Goal: Task Accomplishment & Management: Manage account settings

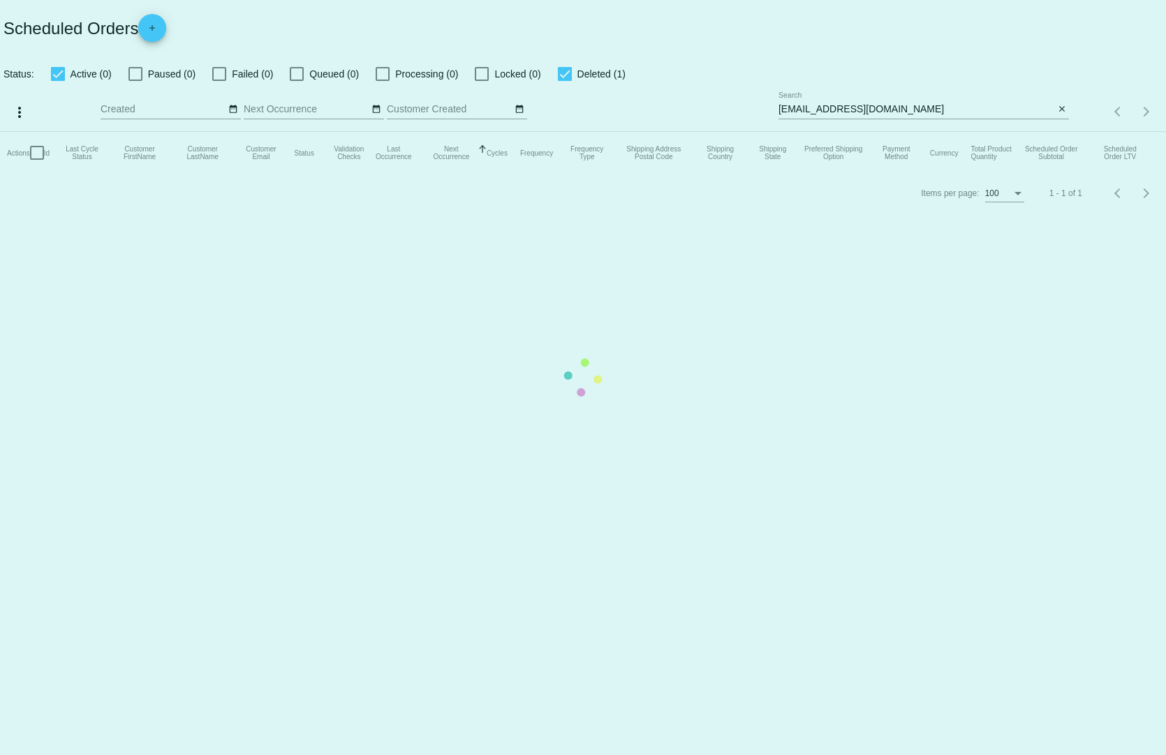
click at [1066, 132] on mat-table "Actions Id Last Cycle Status Customer FirstName Customer LastName Customer Emai…" at bounding box center [583, 153] width 1166 height 42
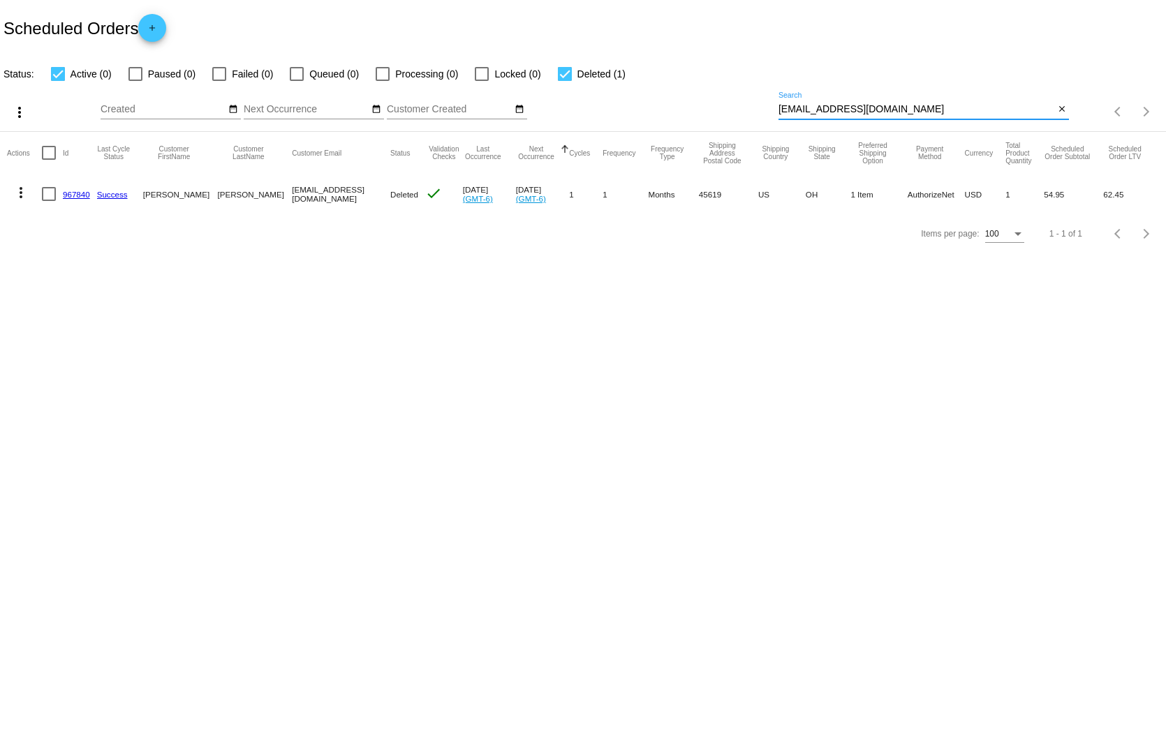
click at [1054, 104] on input "[EMAIL_ADDRESS][DOMAIN_NAME]" at bounding box center [916, 109] width 276 height 11
click at [1065, 104] on mat-icon "close" at bounding box center [1062, 109] width 10 height 11
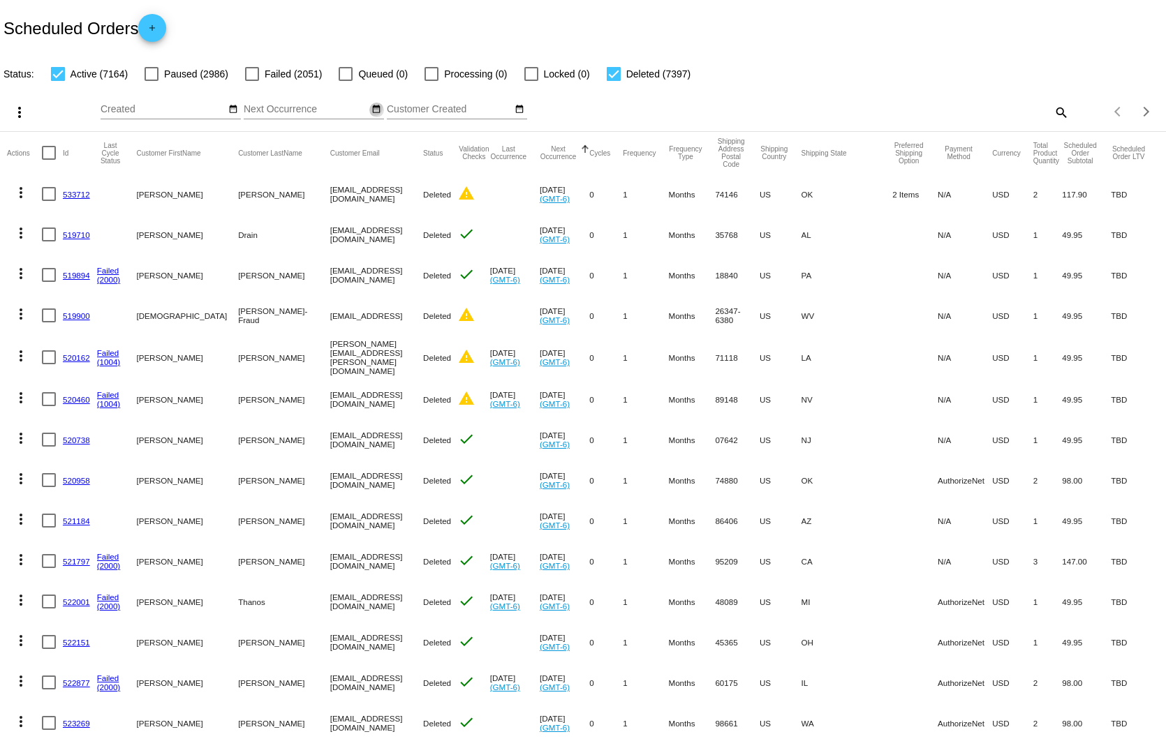
click at [371, 104] on mat-icon "date_range" at bounding box center [376, 109] width 10 height 11
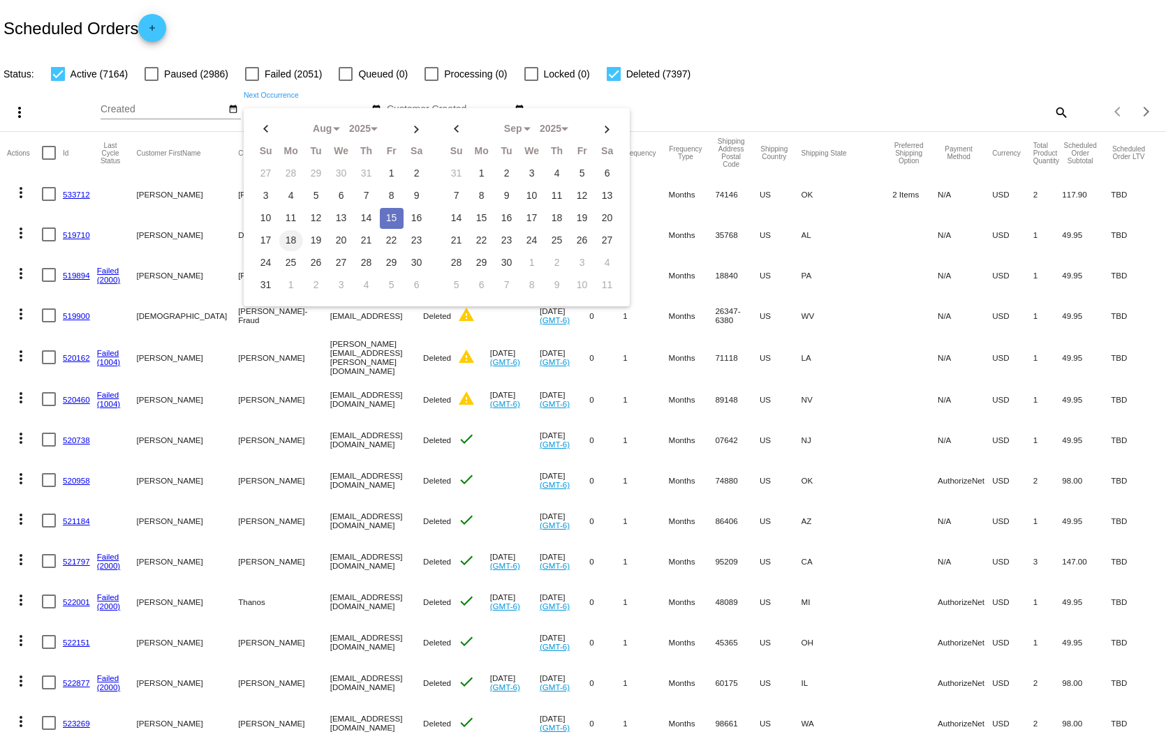
click at [288, 230] on td "18" at bounding box center [291, 240] width 24 height 21
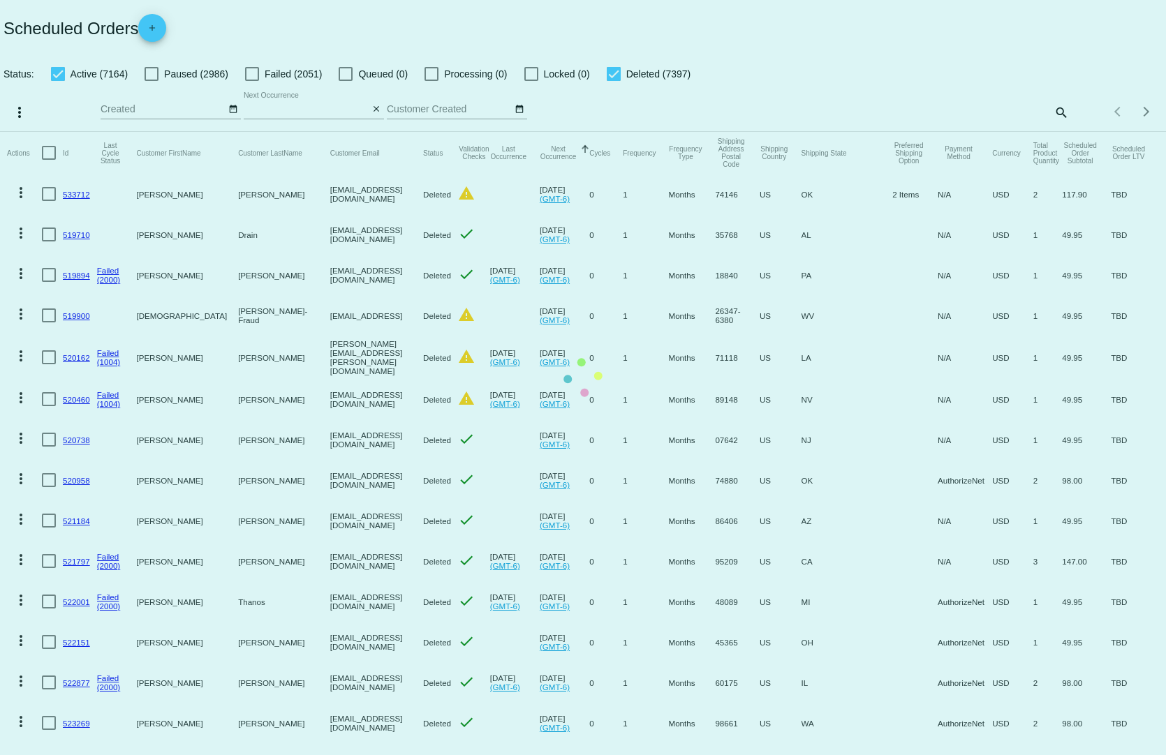
type input "[DATE] - [DATE]"
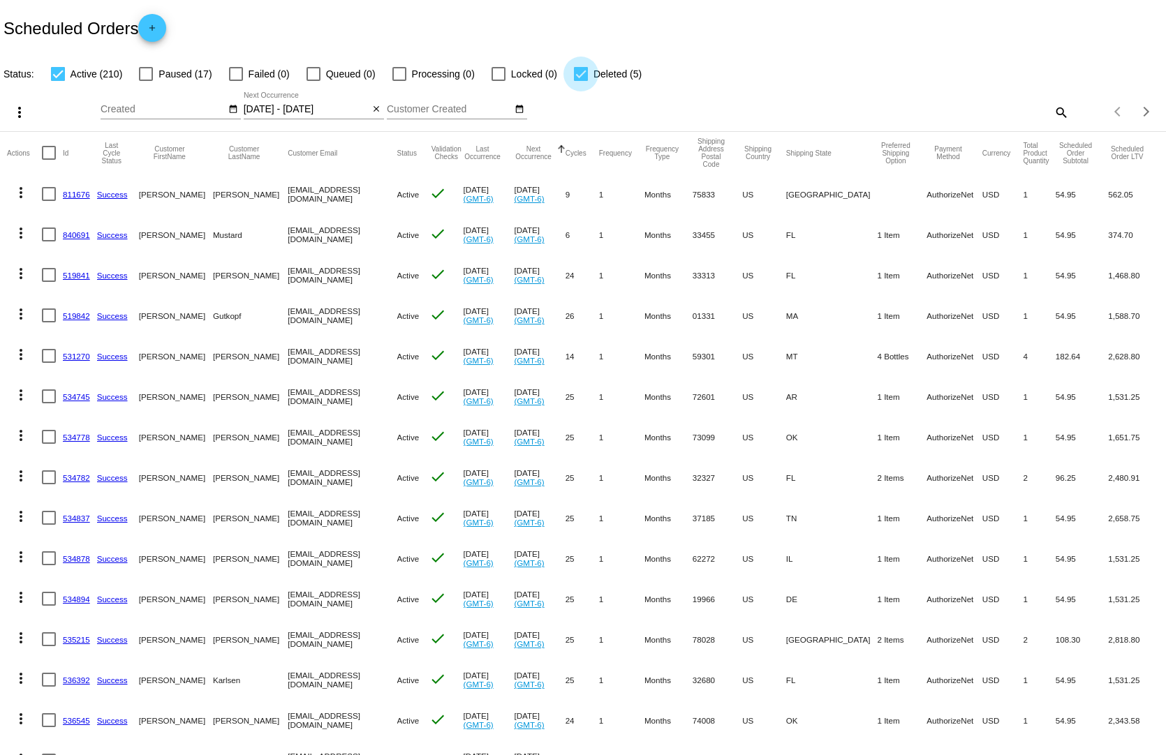
click at [574, 67] on div at bounding box center [581, 74] width 14 height 14
click at [580, 81] on input "Deleted (5)" at bounding box center [580, 81] width 1 height 1
checkbox input "false"
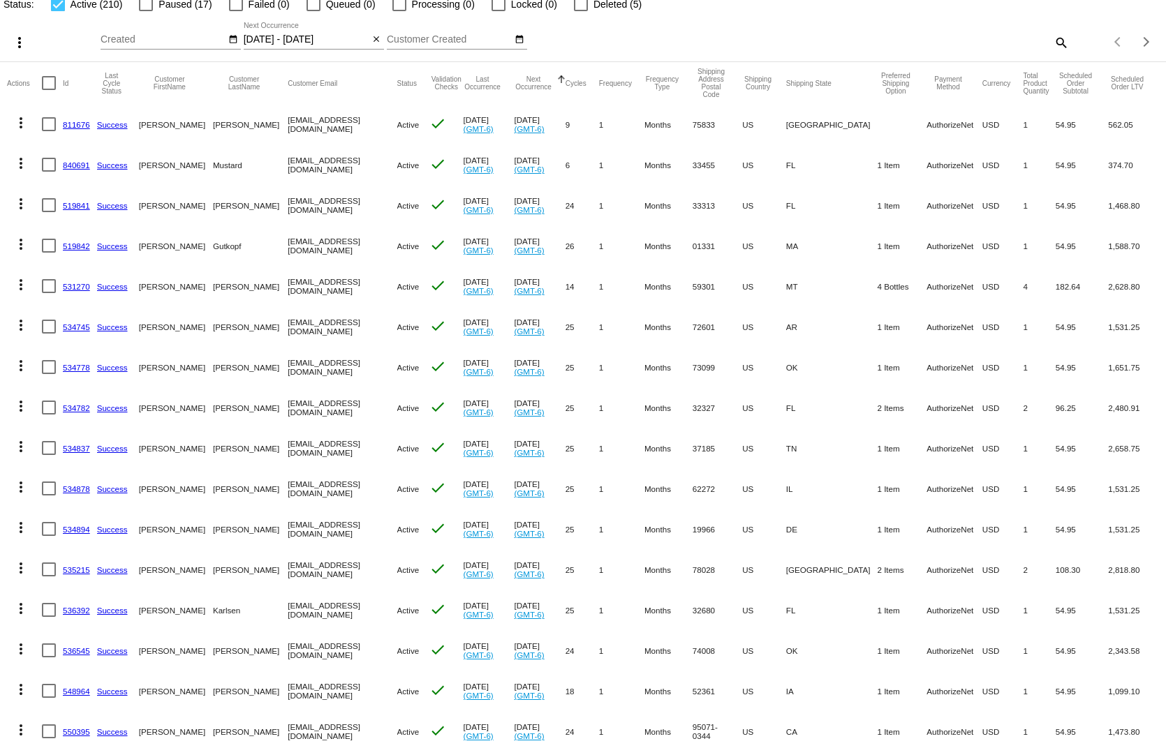
scroll to position [140, 0]
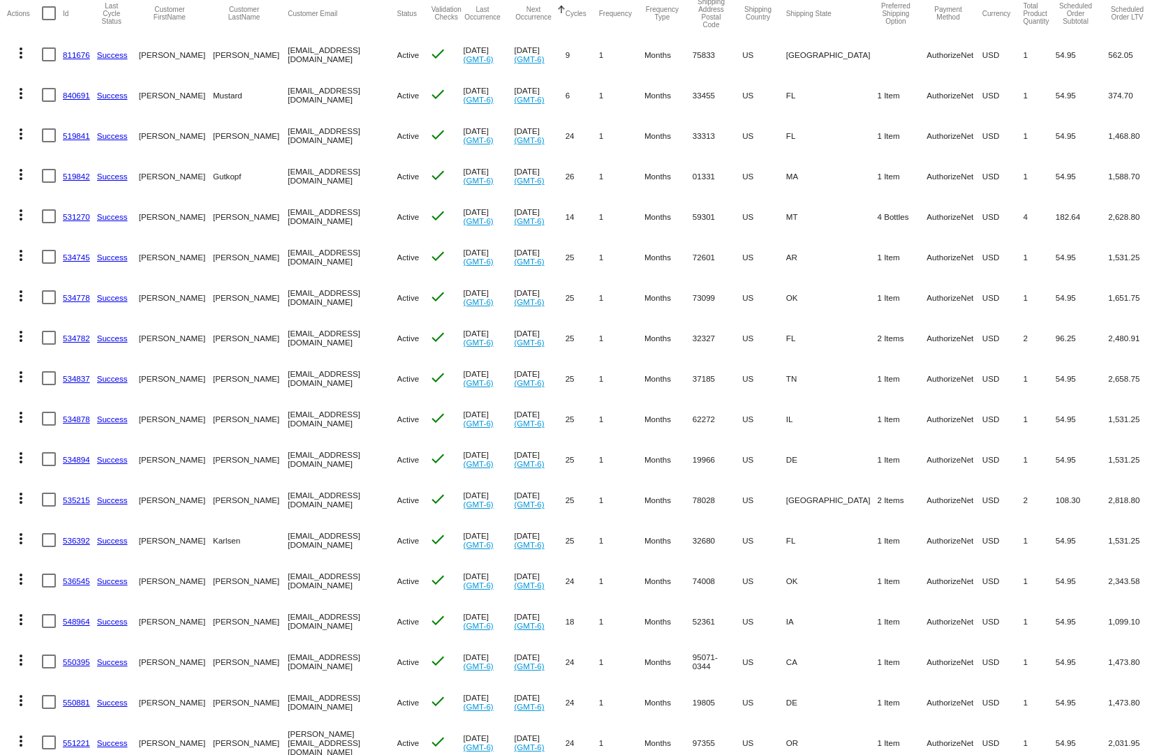
drag, startPoint x: 75, startPoint y: 327, endPoint x: 583, endPoint y: 412, distance: 514.5
click at [74, 334] on link "534782" at bounding box center [76, 338] width 27 height 9
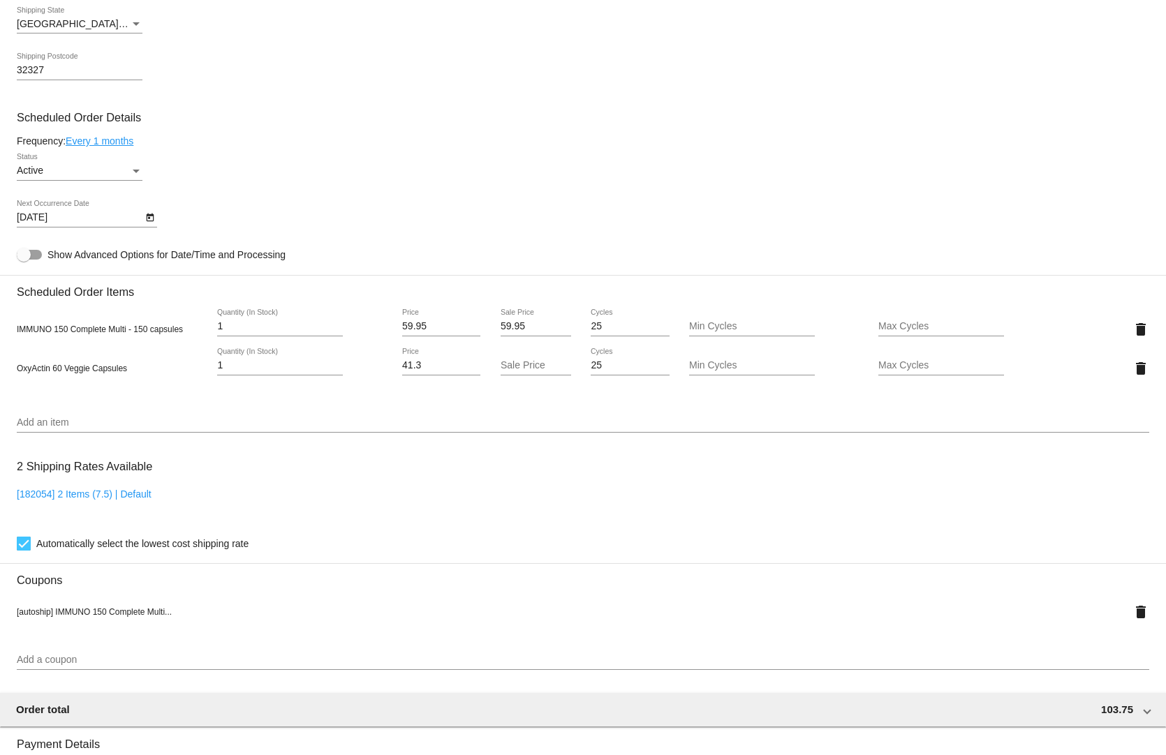
scroll to position [768, 0]
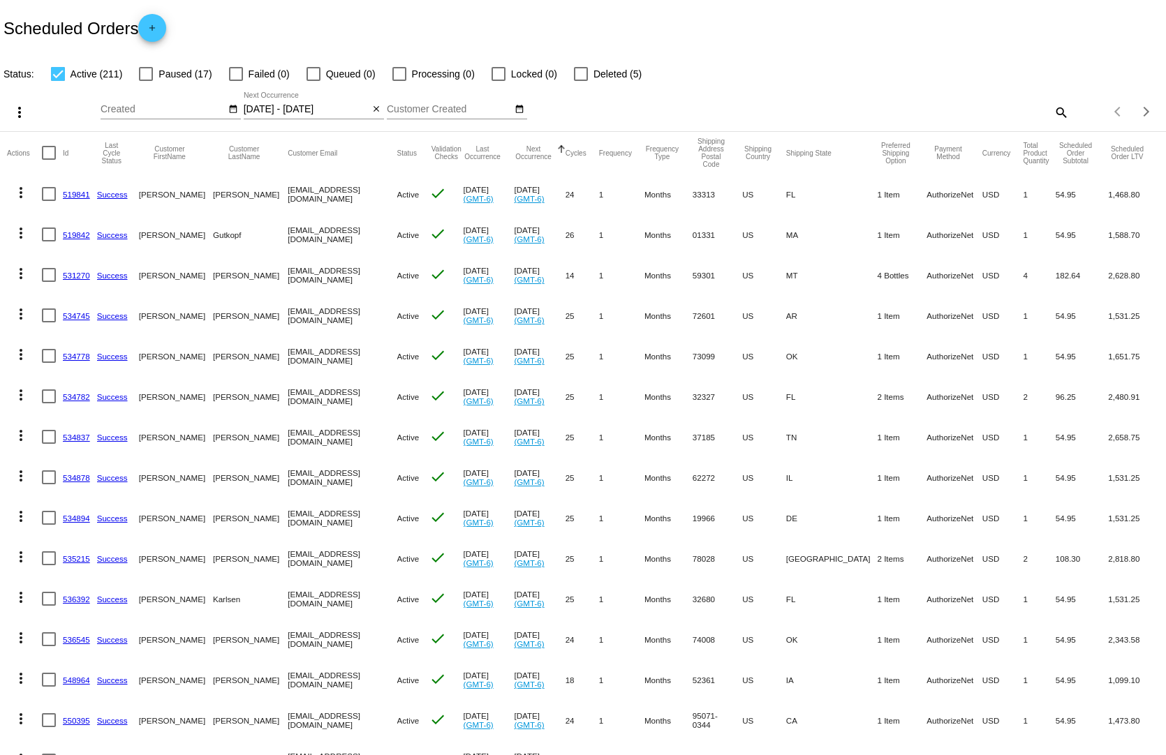
click at [303, 104] on input "[DATE] - [DATE]" at bounding box center [307, 109] width 126 height 11
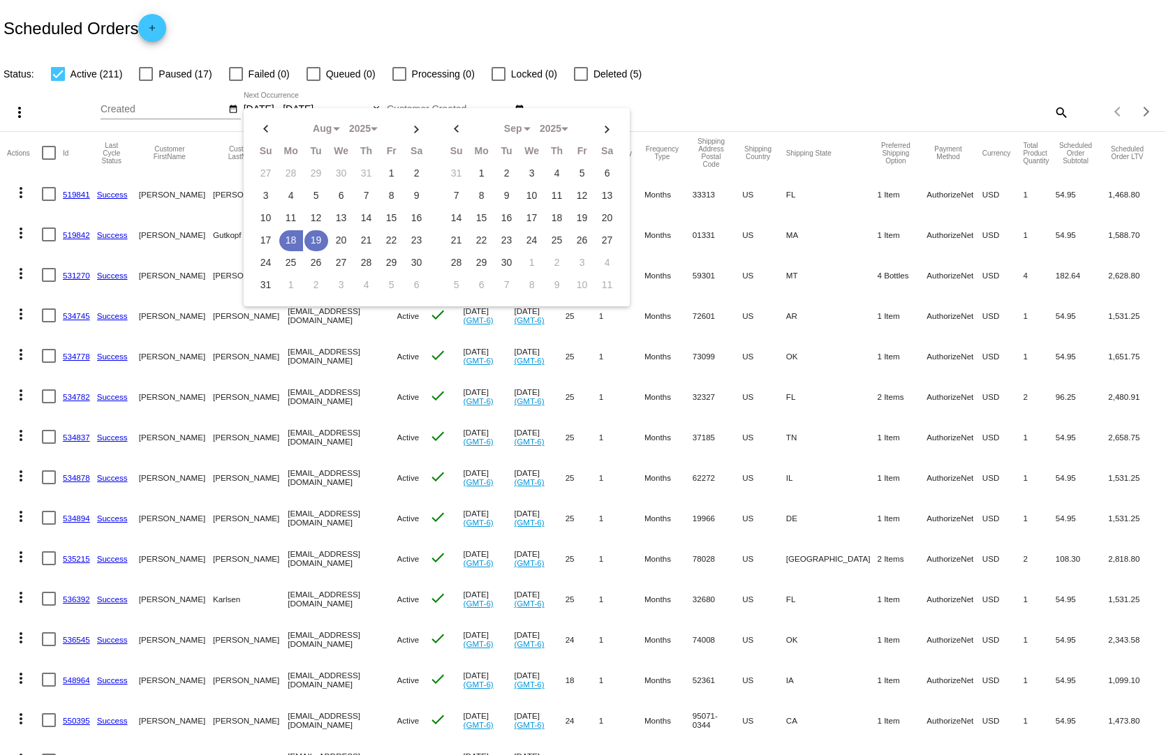
click at [306, 231] on td "19" at bounding box center [316, 240] width 24 height 21
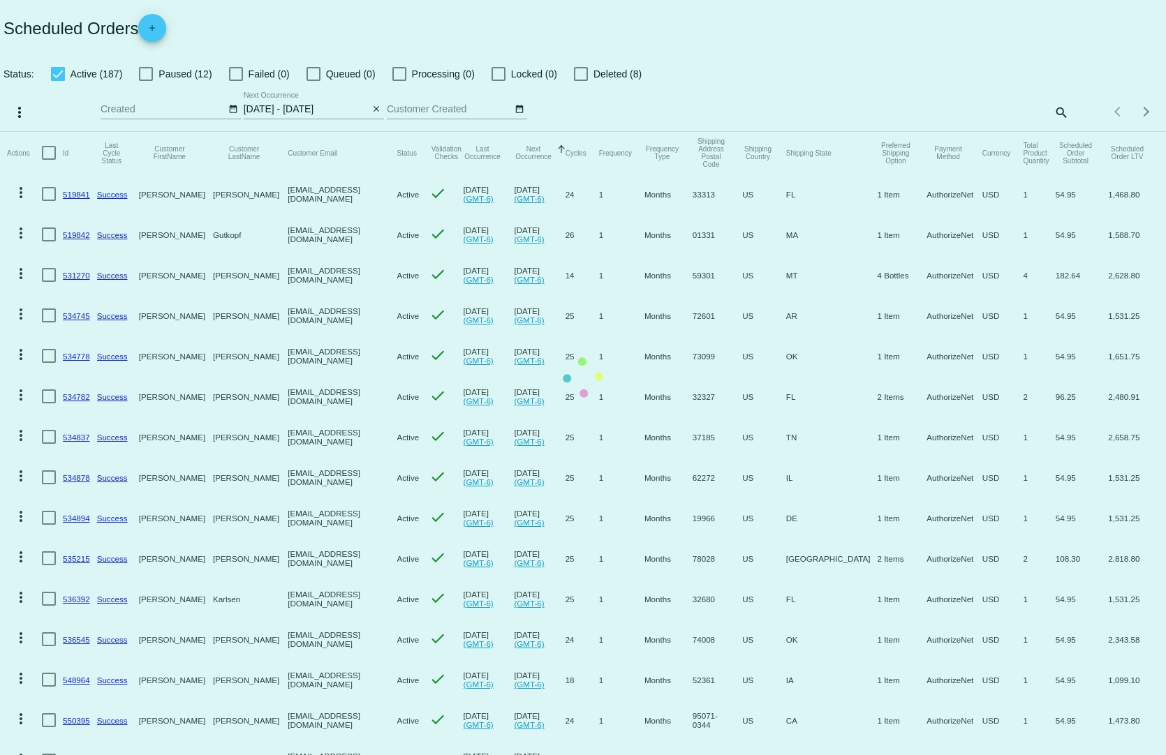
click at [265, 104] on input "[DATE] - [DATE]" at bounding box center [307, 109] width 126 height 11
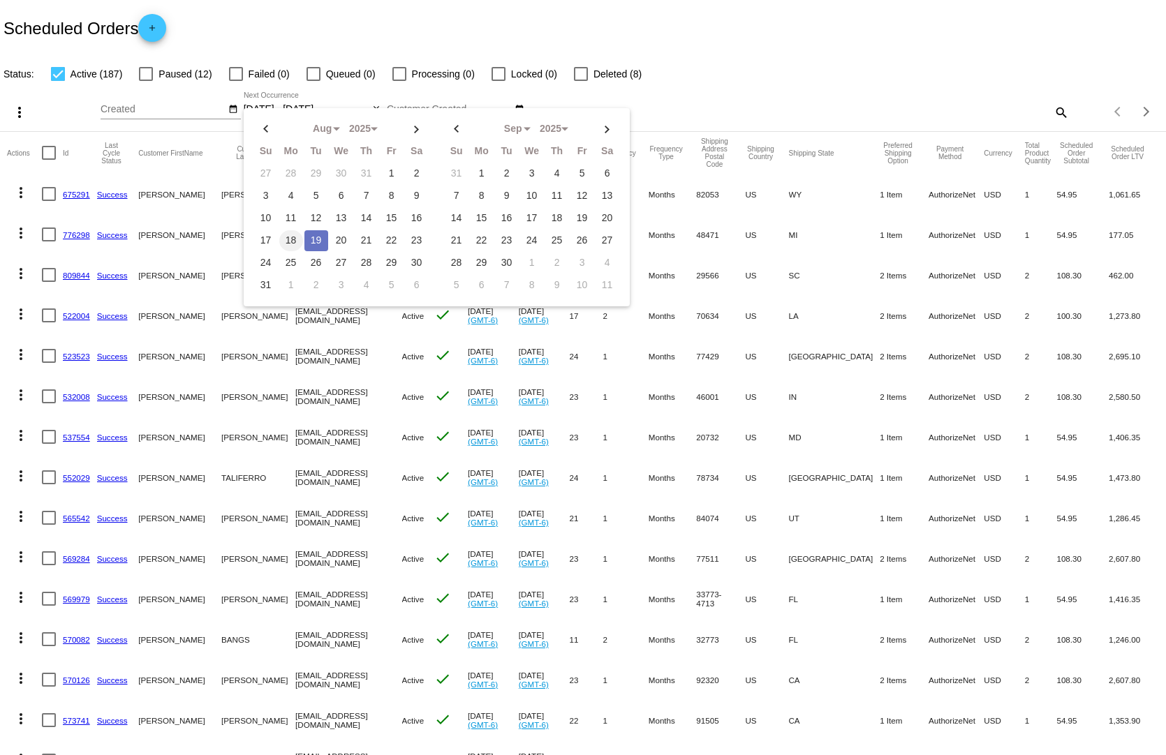
click at [280, 230] on td "18" at bounding box center [291, 240] width 24 height 21
type input "[DATE] - [DATE]"
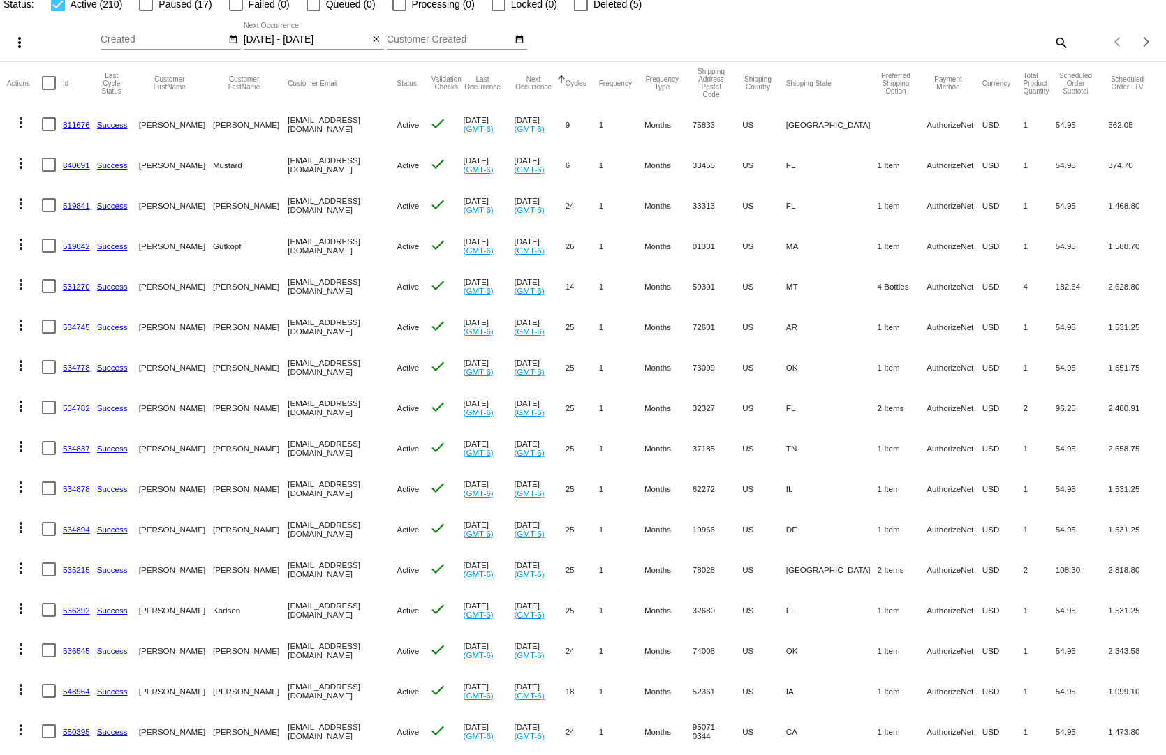
scroll to position [140, 0]
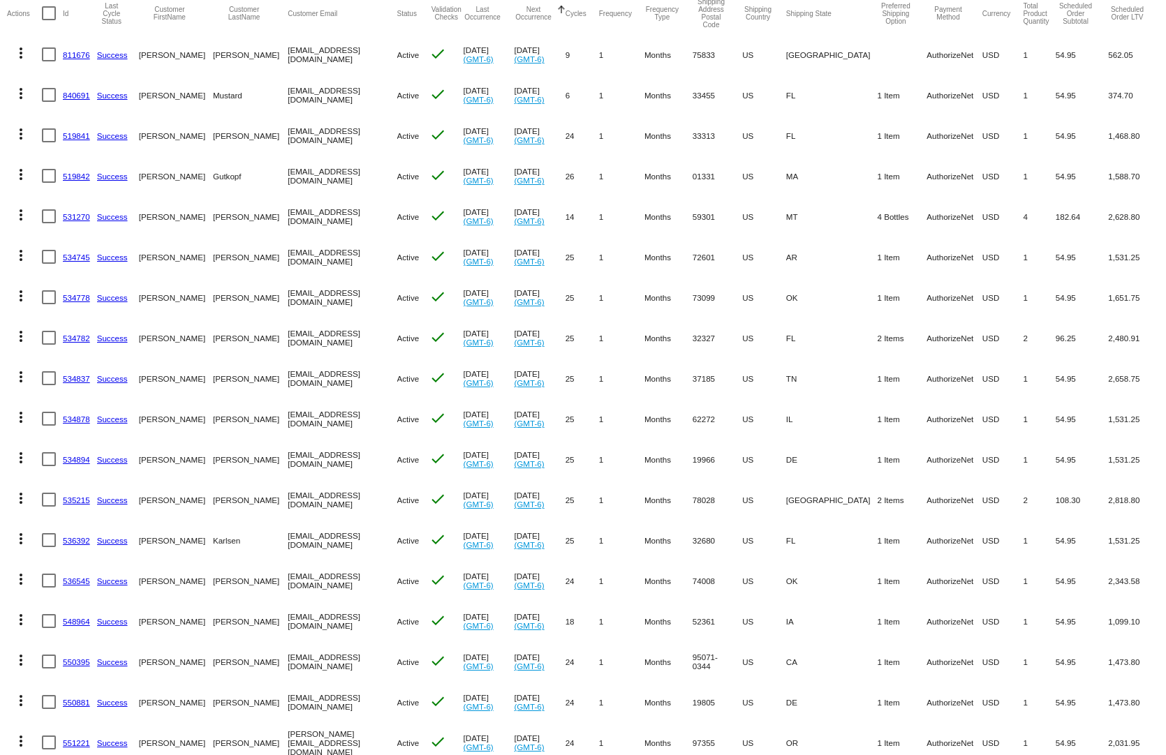
drag, startPoint x: 948, startPoint y: 558, endPoint x: 846, endPoint y: 554, distance: 102.0
click at [846, 560] on mat-row "more_vert 536545 Success [PERSON_NAME] [EMAIL_ADDRESS][DOMAIN_NAME] Active chec…" at bounding box center [583, 580] width 1152 height 40
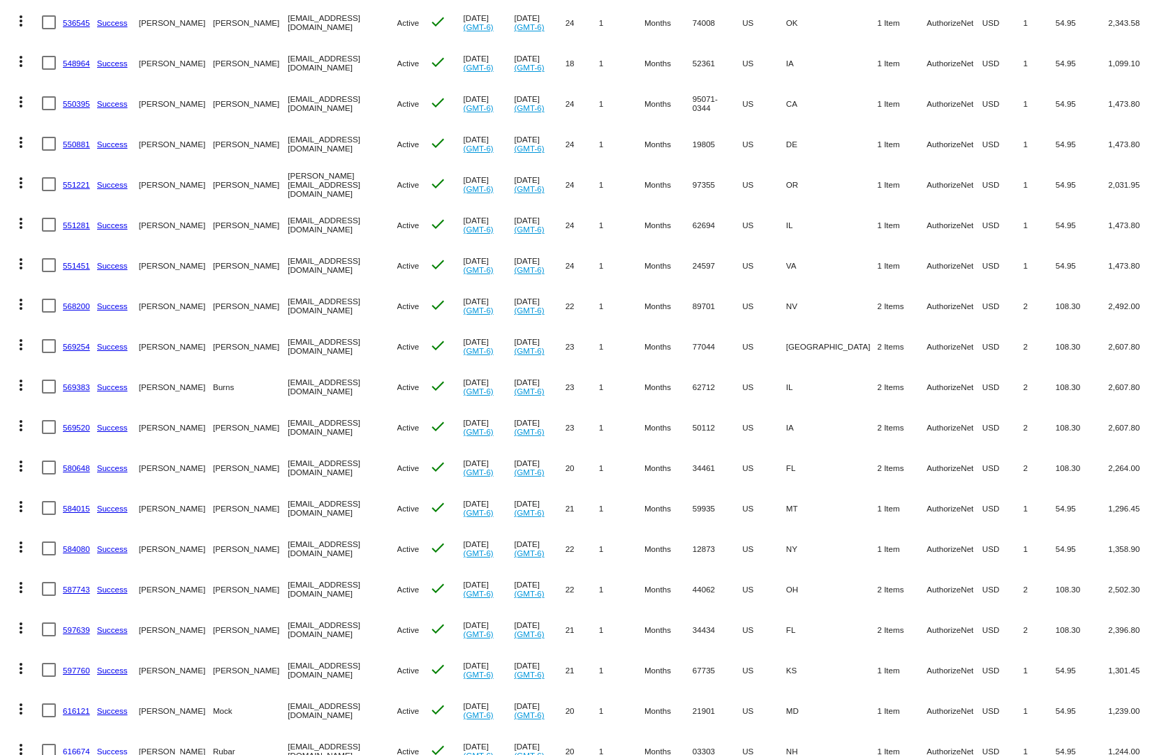
scroll to position [768, 0]
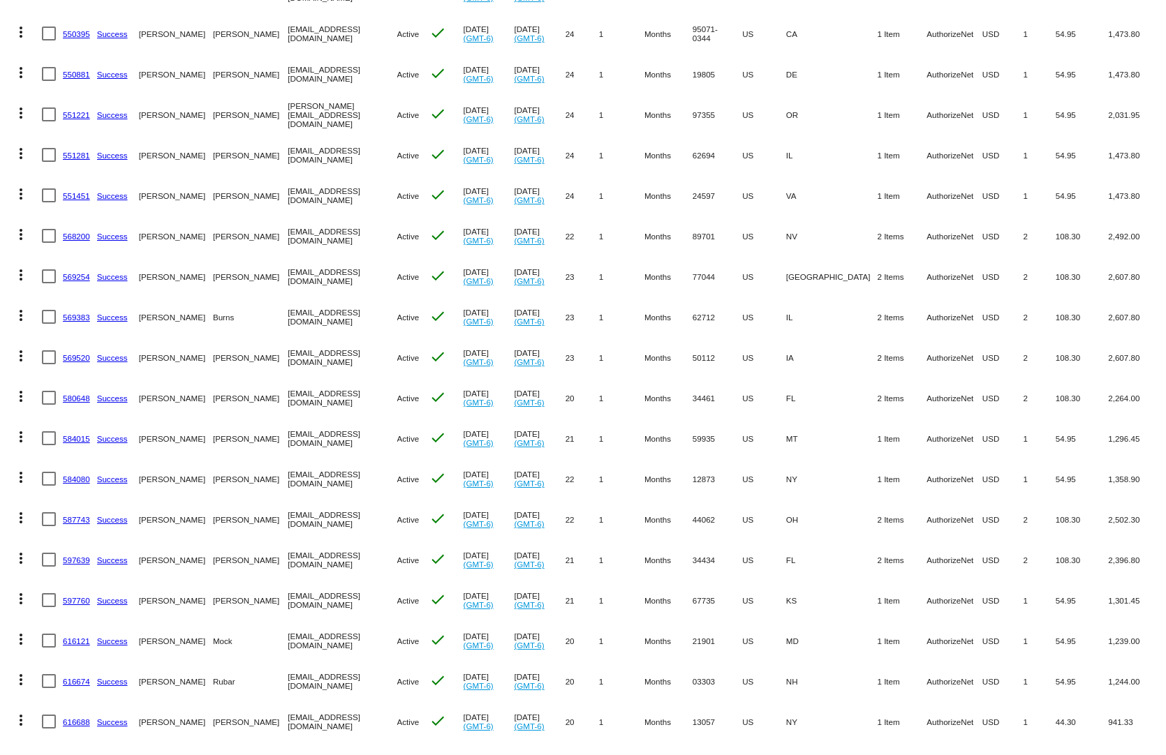
drag, startPoint x: 999, startPoint y: 543, endPoint x: 807, endPoint y: 537, distance: 192.0
click at [803, 539] on mat-row "more_vert 597639 Success [PERSON_NAME] [EMAIL_ADDRESS][DOMAIN_NAME] Active chec…" at bounding box center [583, 559] width 1152 height 40
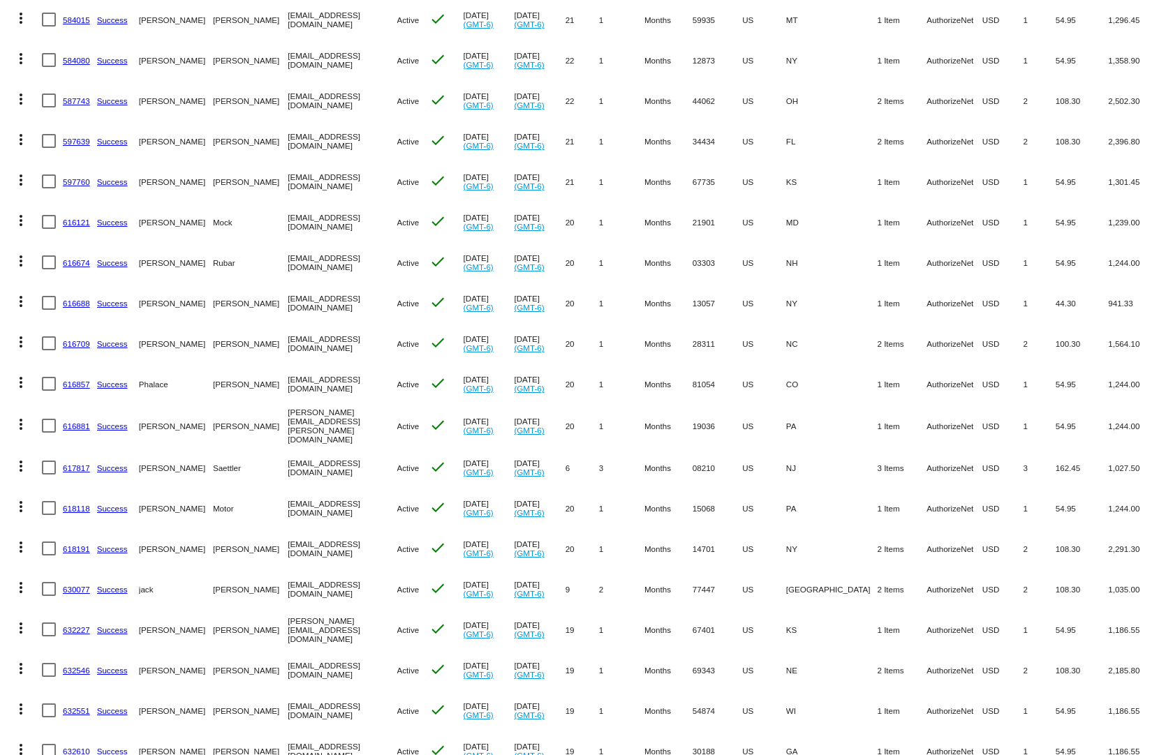
scroll to position [1396, 0]
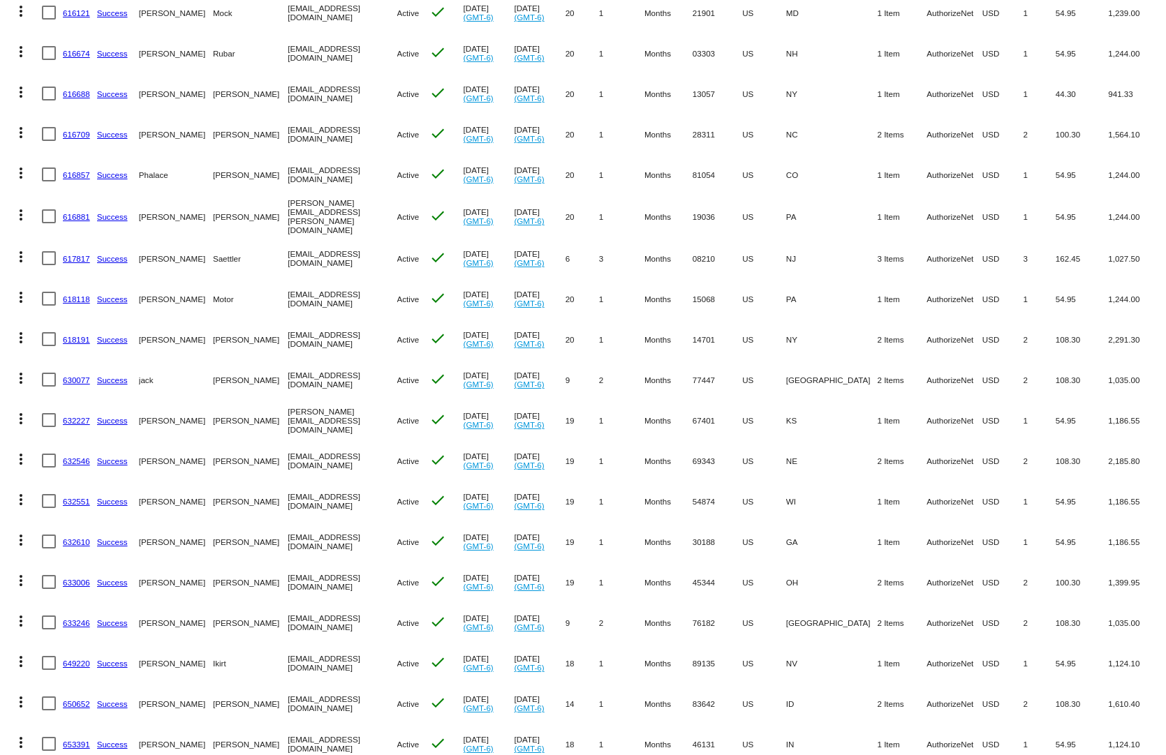
click at [80, 130] on link "616709" at bounding box center [76, 134] width 27 height 9
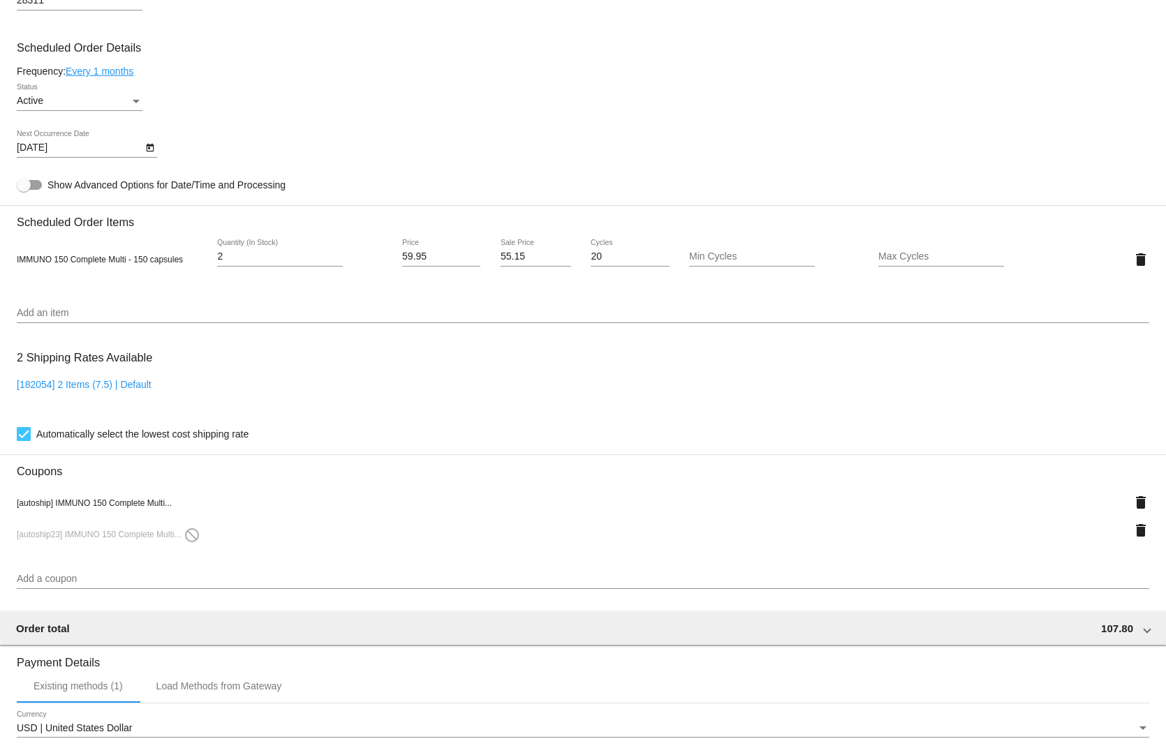
scroll to position [1008, 0]
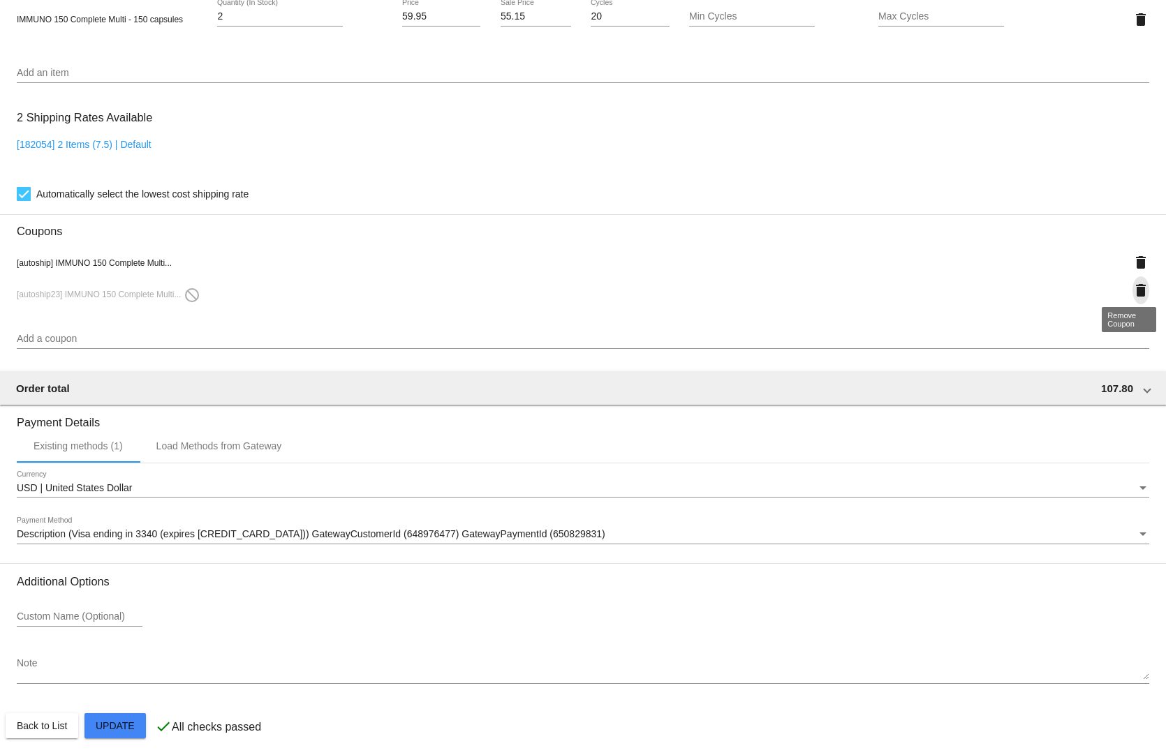
click at [1134, 285] on mat-icon "delete" at bounding box center [1140, 290] width 17 height 17
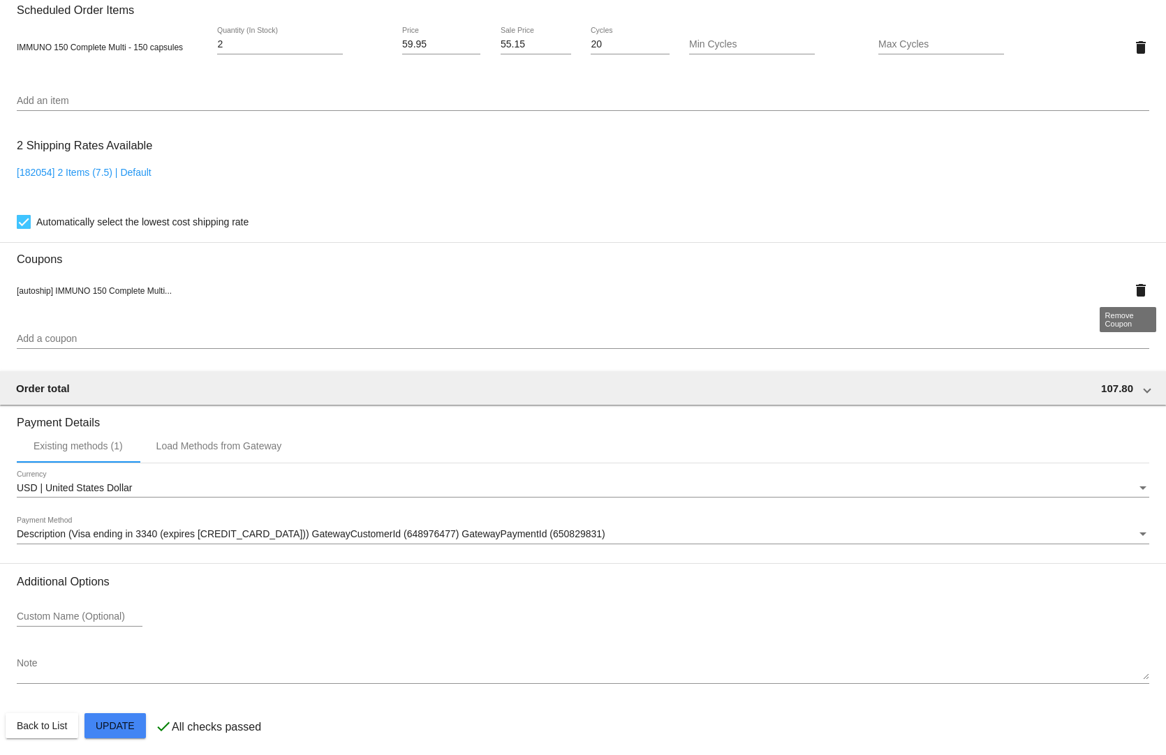
click at [1133, 283] on mat-icon "delete" at bounding box center [1140, 290] width 17 height 17
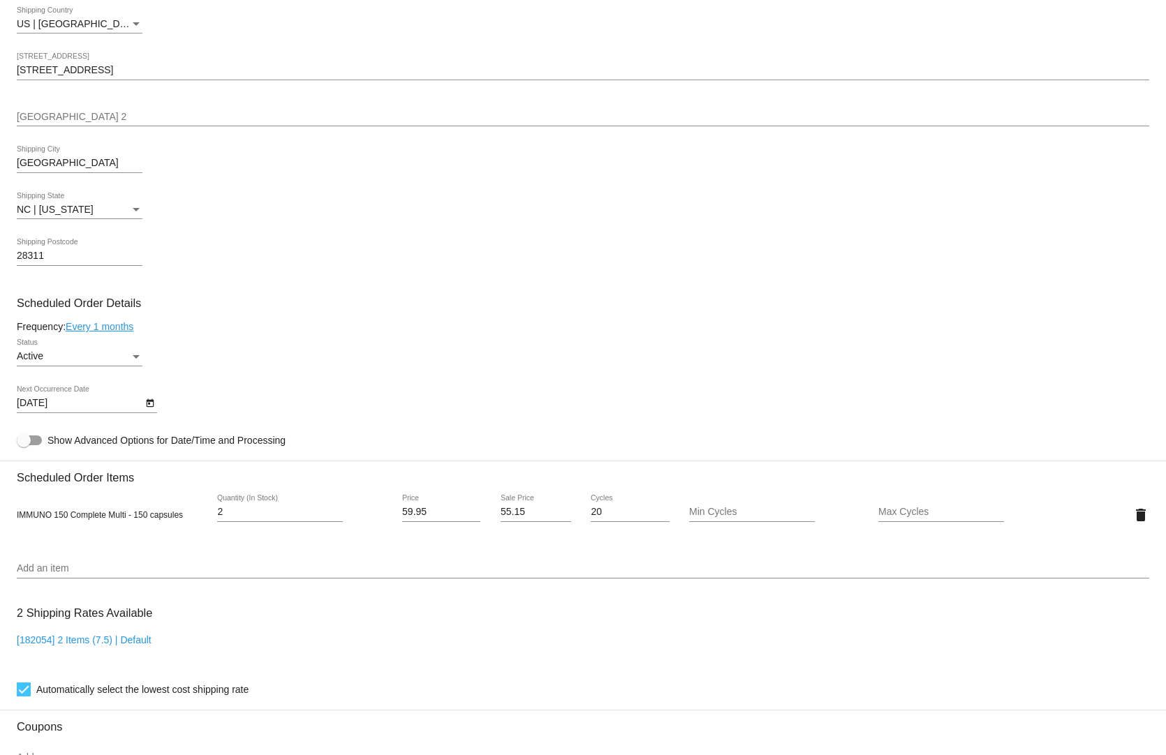
scroll to position [931, 0]
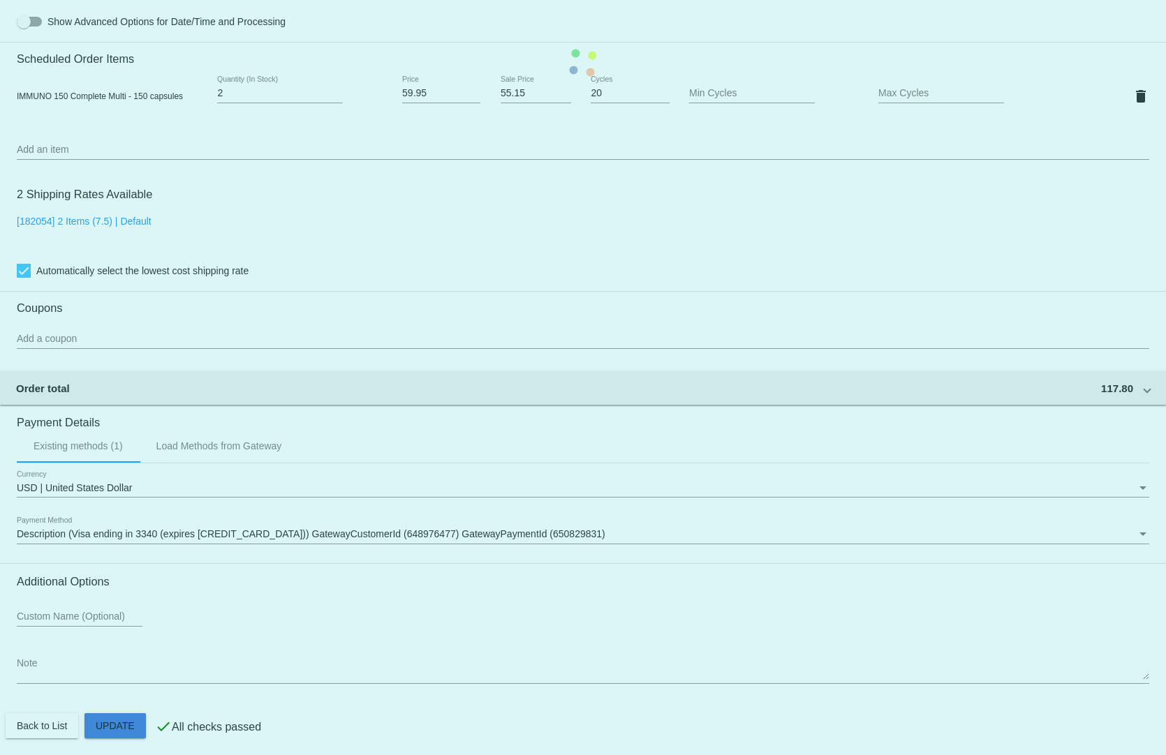
click at [119, 716] on mat-card "Customer 3701033: [PERSON_NAME] [EMAIL_ADDRESS][DOMAIN_NAME] Customer Shipping …" at bounding box center [583, 63] width 1166 height 1396
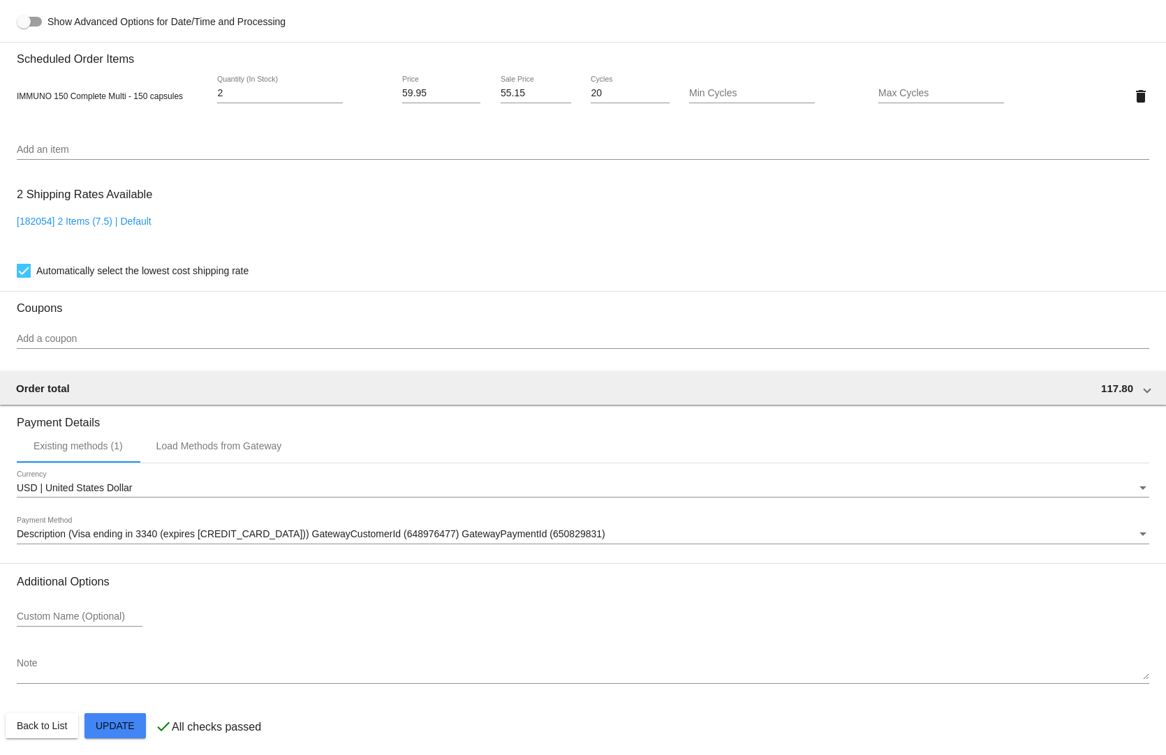
click at [116, 334] on input "Add a coupon" at bounding box center [583, 339] width 1132 height 11
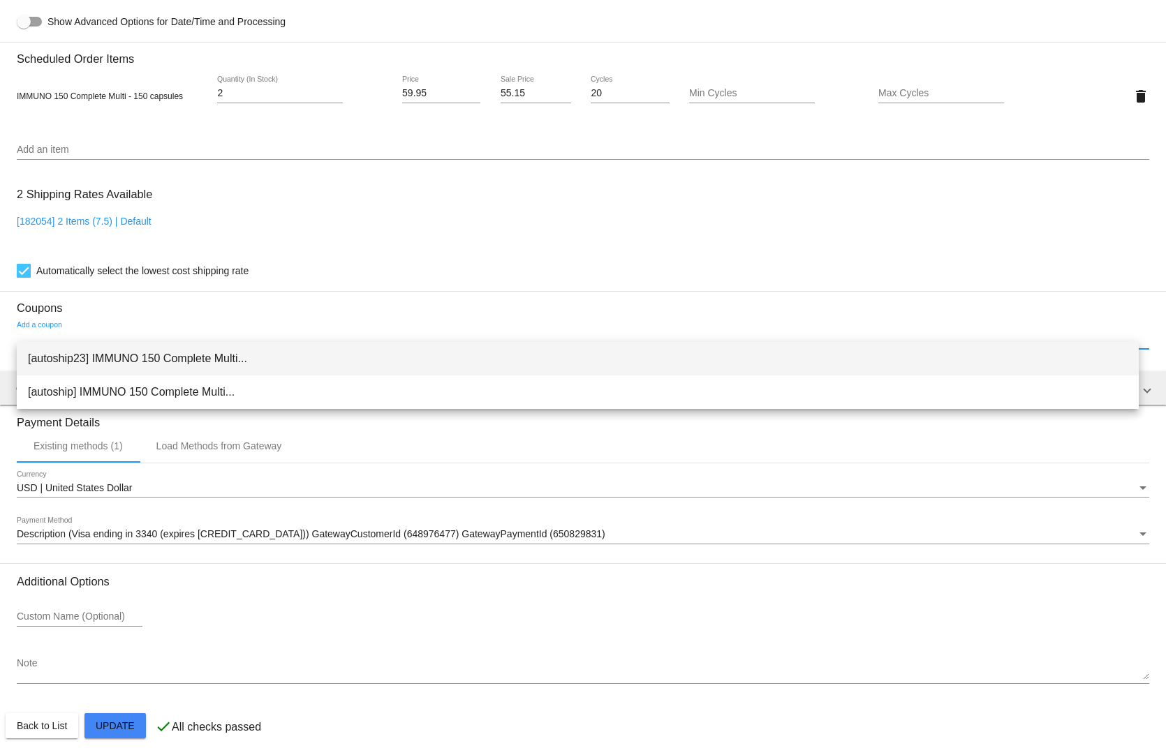
click at [113, 353] on span "[autoship23] IMMUNO 150 Complete Multi..." at bounding box center [577, 358] width 1099 height 33
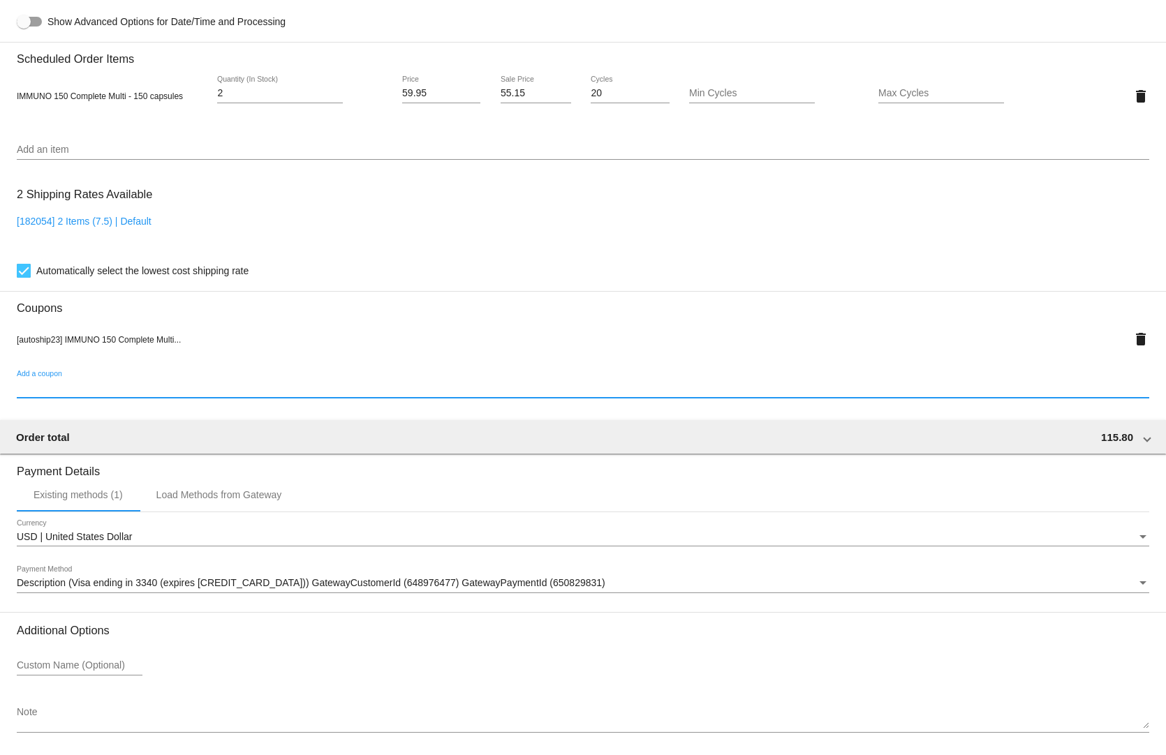
scroll to position [980, 0]
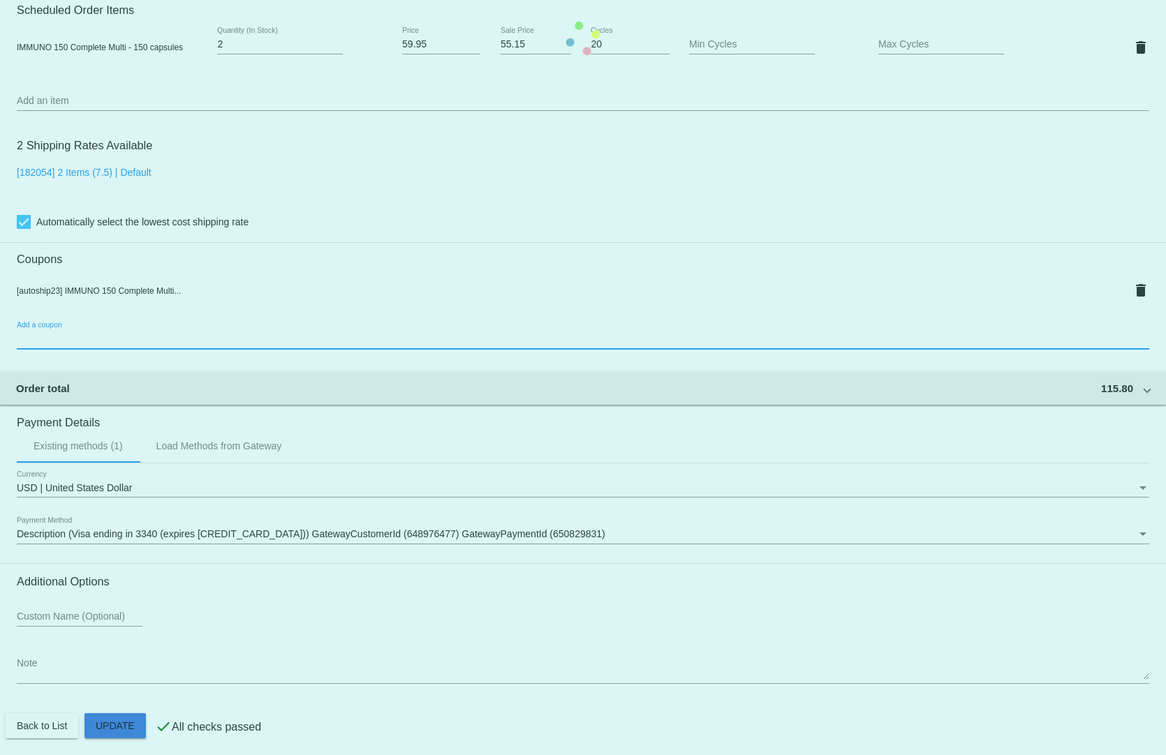
click at [119, 713] on mat-card "Customer 3701033: [PERSON_NAME] [EMAIL_ADDRESS][DOMAIN_NAME] Customer Shipping …" at bounding box center [583, 38] width 1166 height 1445
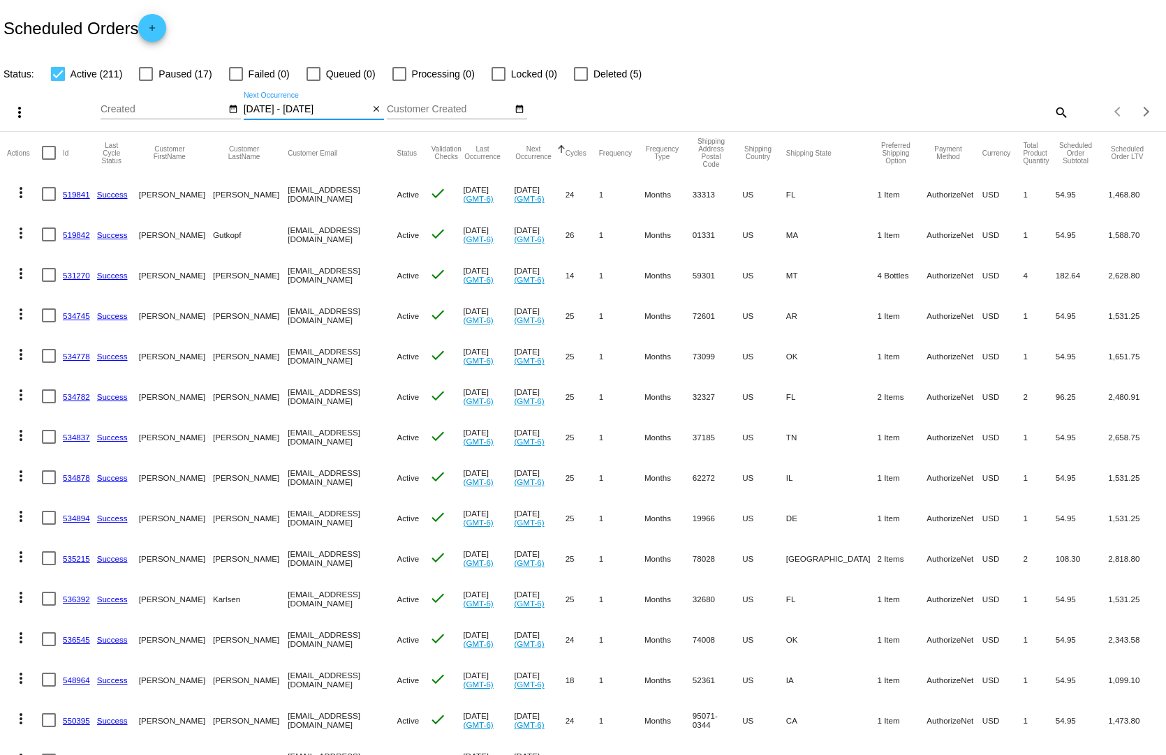
click at [322, 104] on input "[DATE] - [DATE]" at bounding box center [307, 109] width 126 height 11
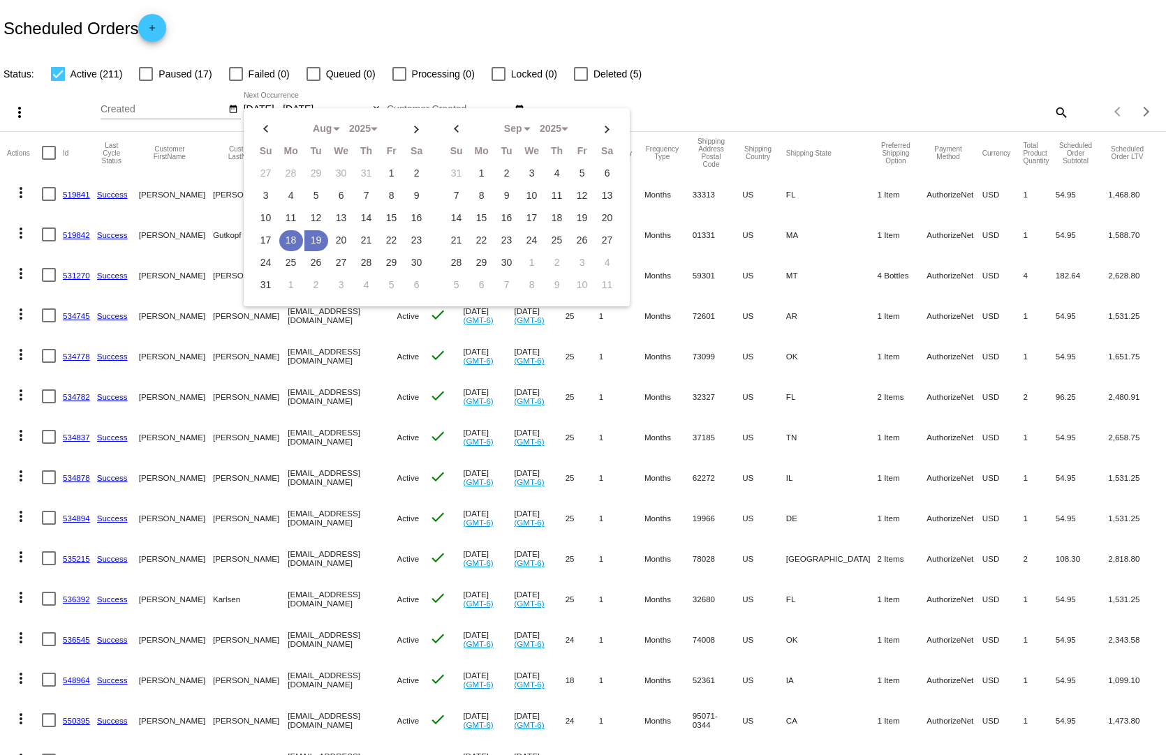
click at [290, 230] on td "18" at bounding box center [291, 240] width 24 height 21
type input "[DATE] - [DATE]"
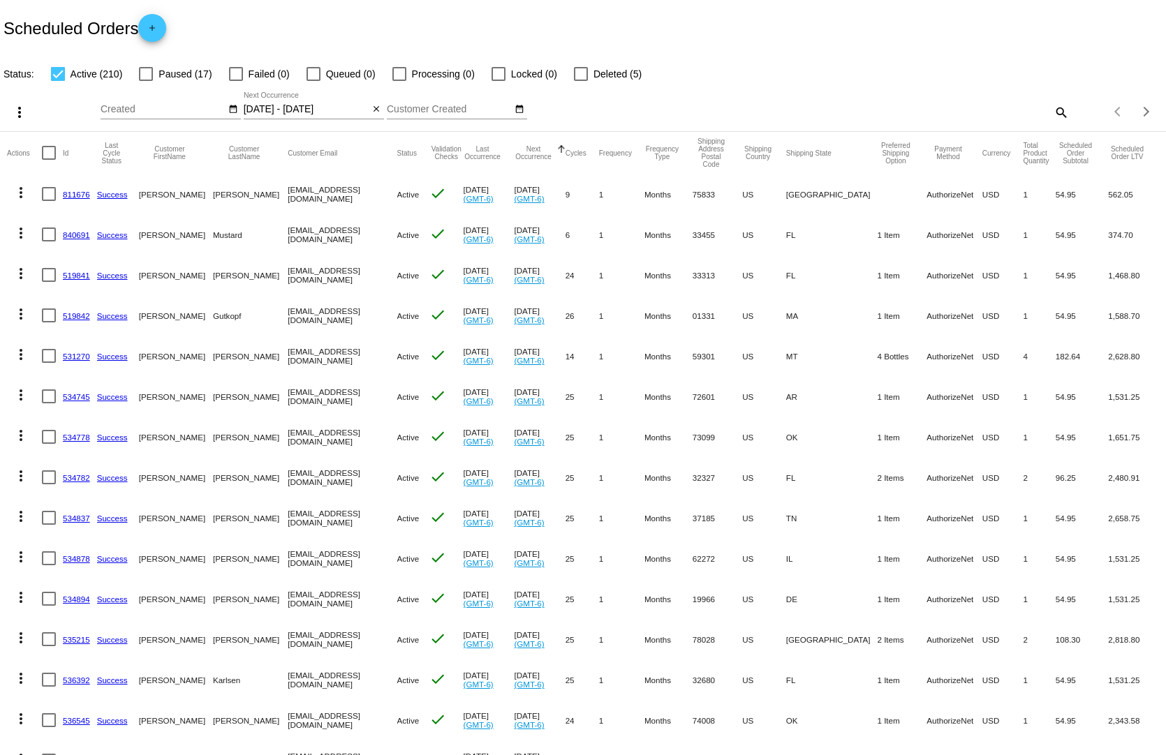
scroll to position [140, 0]
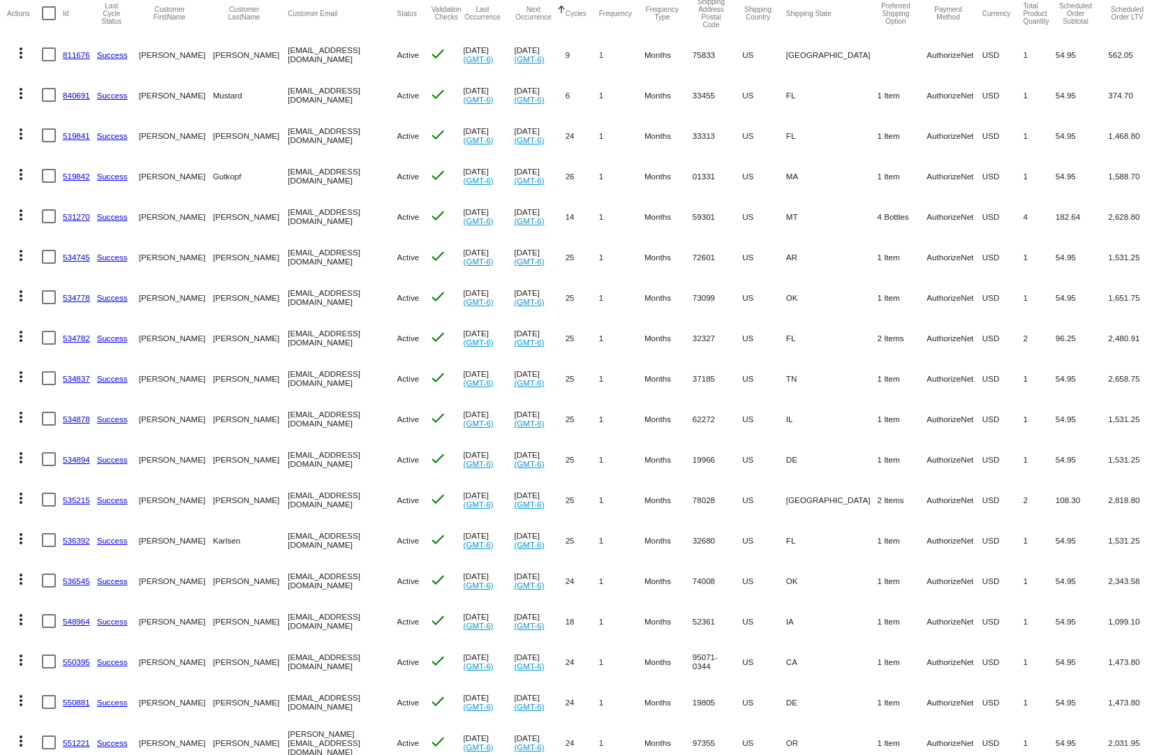
drag, startPoint x: 807, startPoint y: 678, endPoint x: 780, endPoint y: 680, distance: 27.3
click at [780, 682] on mat-row "more_vert 550881 Success [PERSON_NAME] [EMAIL_ADDRESS][DOMAIN_NAME] Active chec…" at bounding box center [583, 702] width 1152 height 40
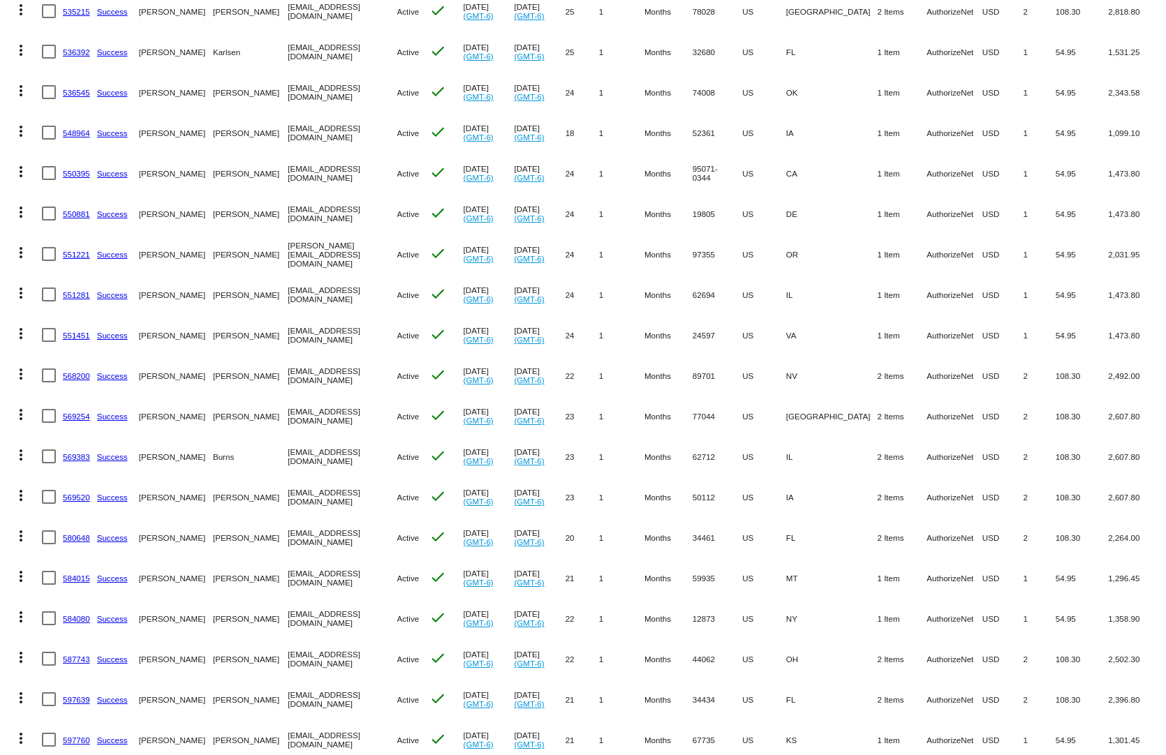
scroll to position [768, 0]
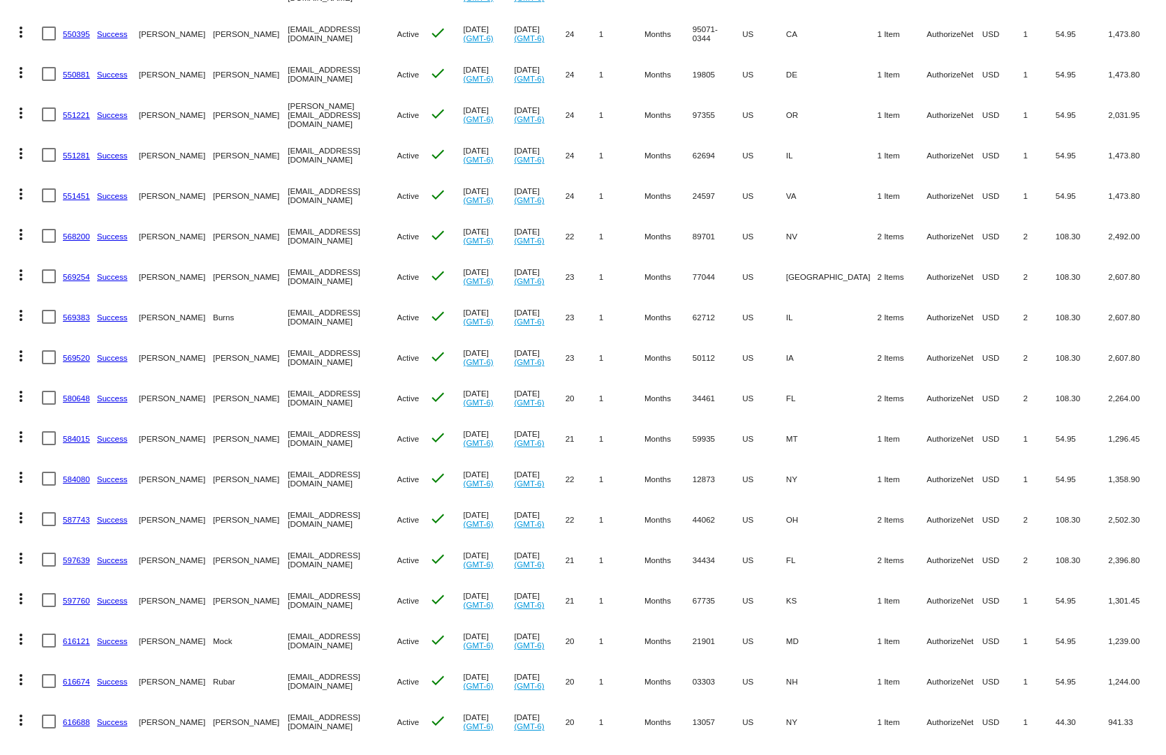
drag, startPoint x: 1004, startPoint y: 710, endPoint x: 731, endPoint y: 703, distance: 272.3
click at [731, 703] on mat-row "more_vert 616688 Success [PERSON_NAME] [EMAIL_ADDRESS][DOMAIN_NAME] Active chec…" at bounding box center [583, 721] width 1152 height 40
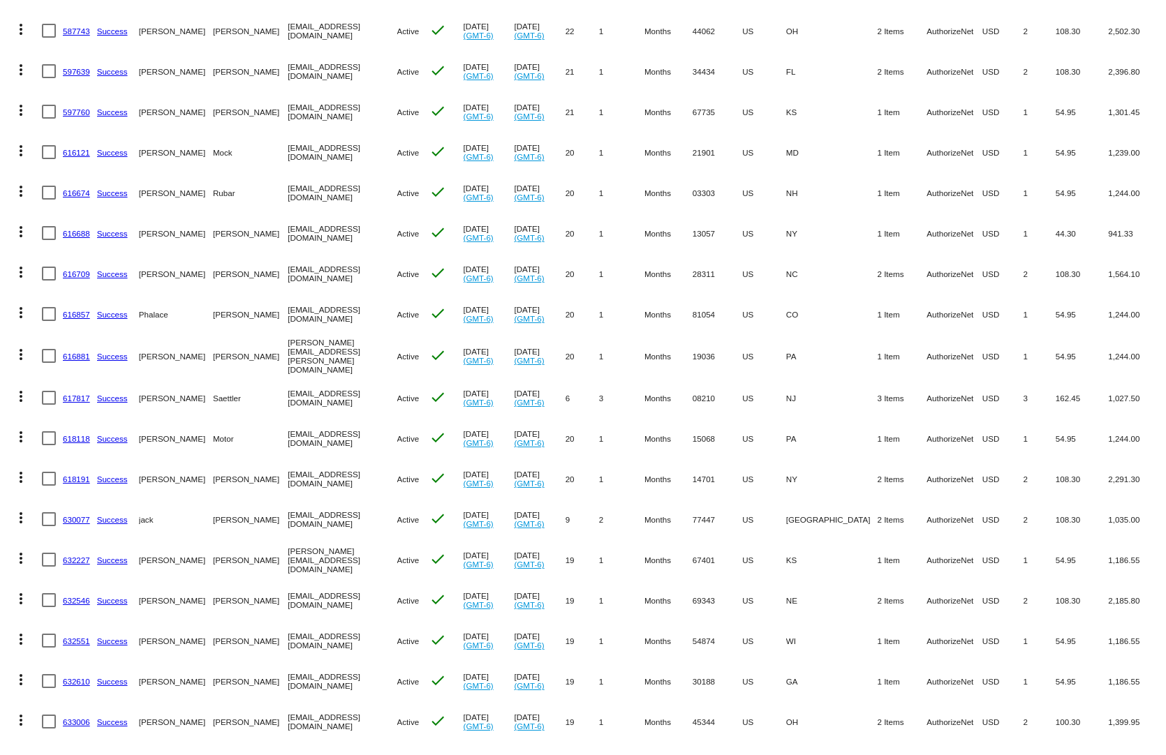
scroll to position [1396, 0]
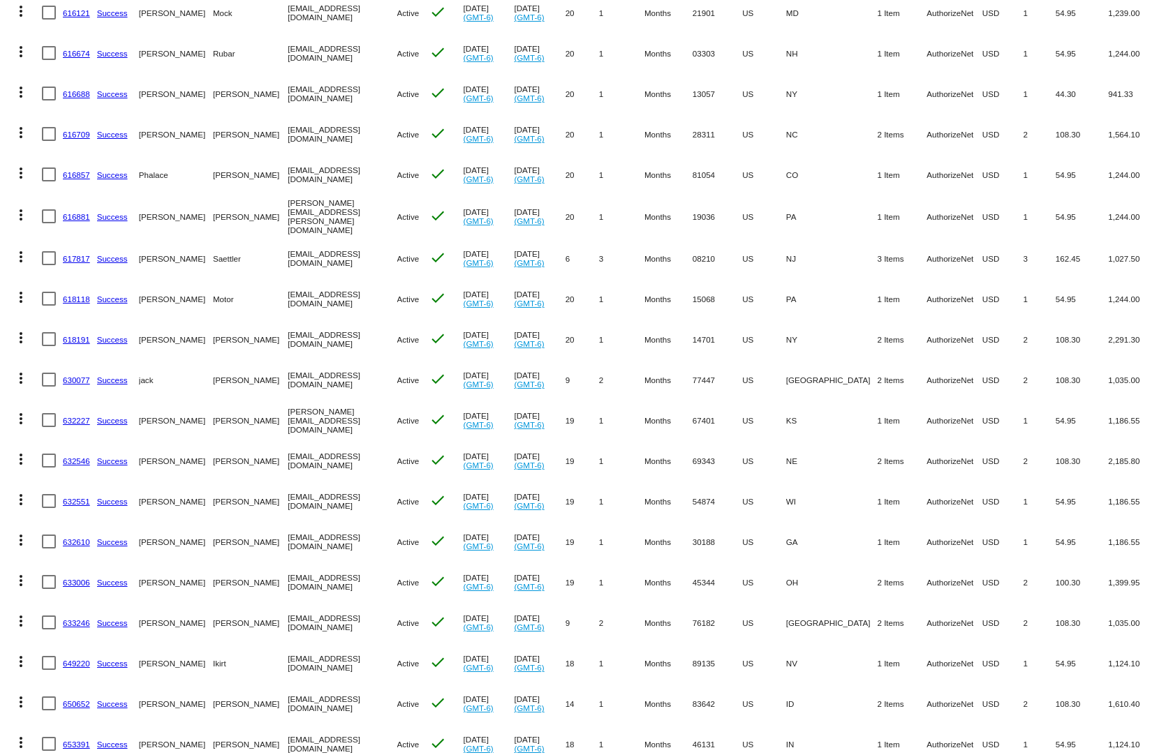
drag, startPoint x: 1035, startPoint y: 694, endPoint x: 814, endPoint y: 691, distance: 220.6
click at [814, 693] on mat-row "more_vert 650652 Success [PERSON_NAME] [EMAIL_ADDRESS][DOMAIN_NAME] Active chec…" at bounding box center [583, 703] width 1152 height 40
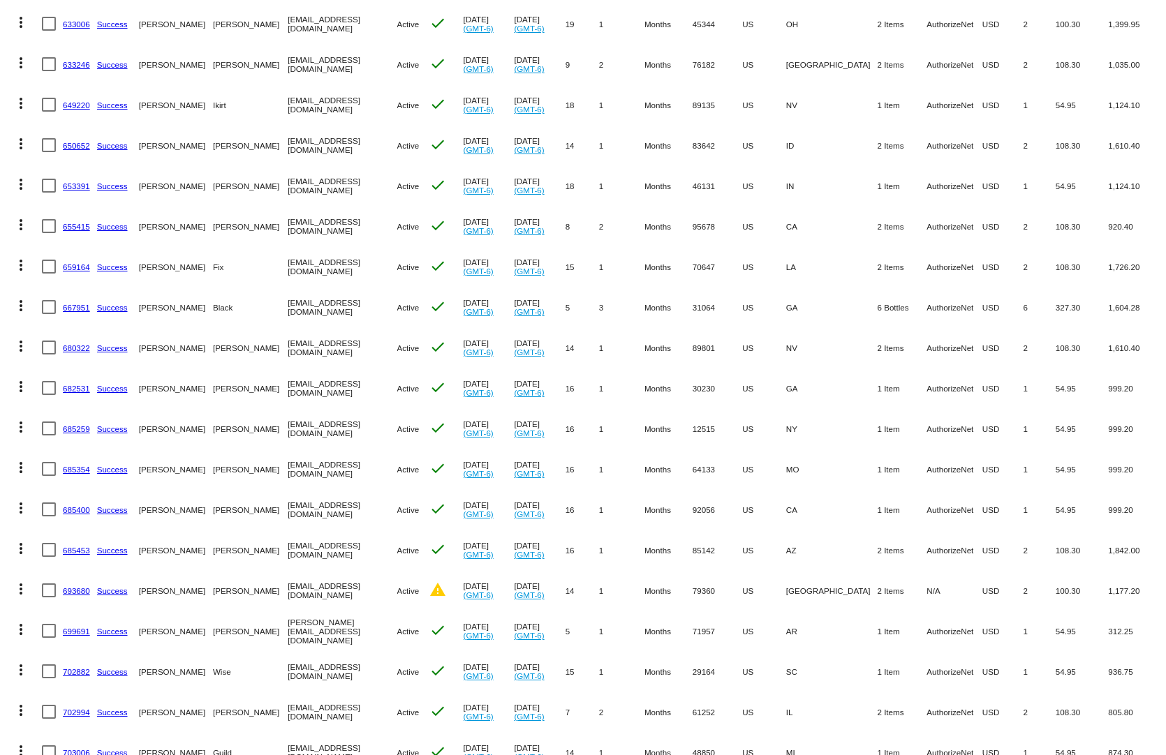
scroll to position [2024, 0]
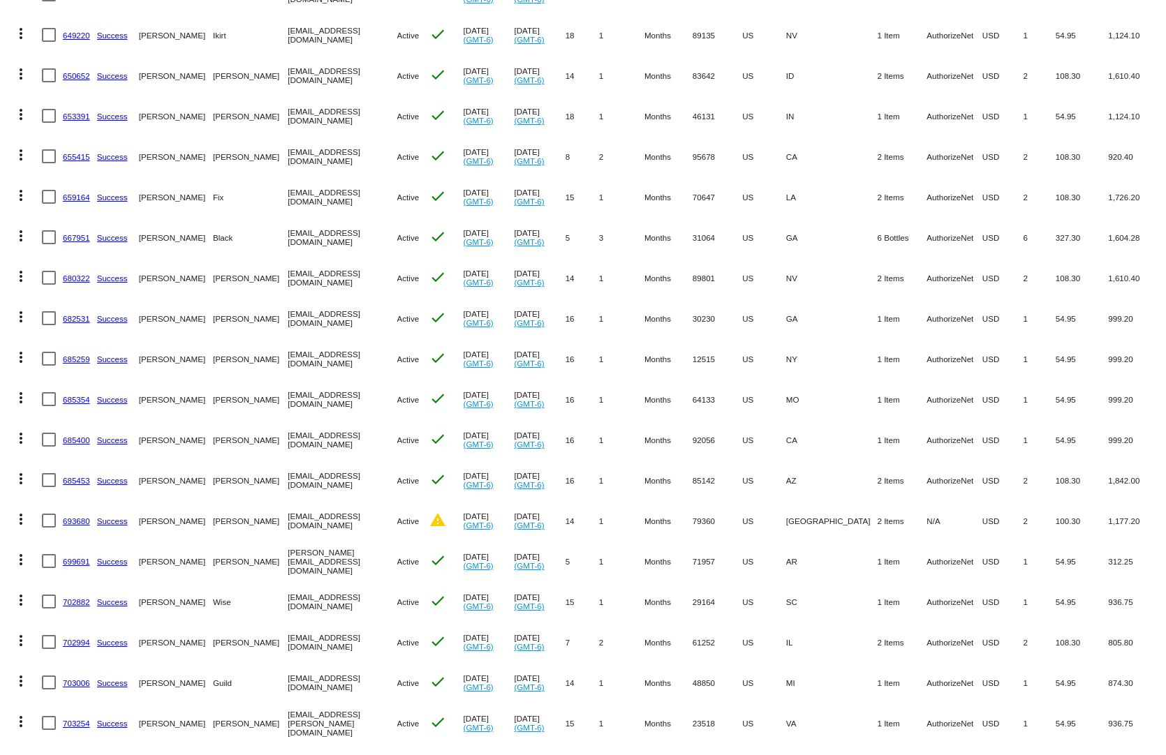
click at [76, 233] on link "667951" at bounding box center [76, 237] width 27 height 9
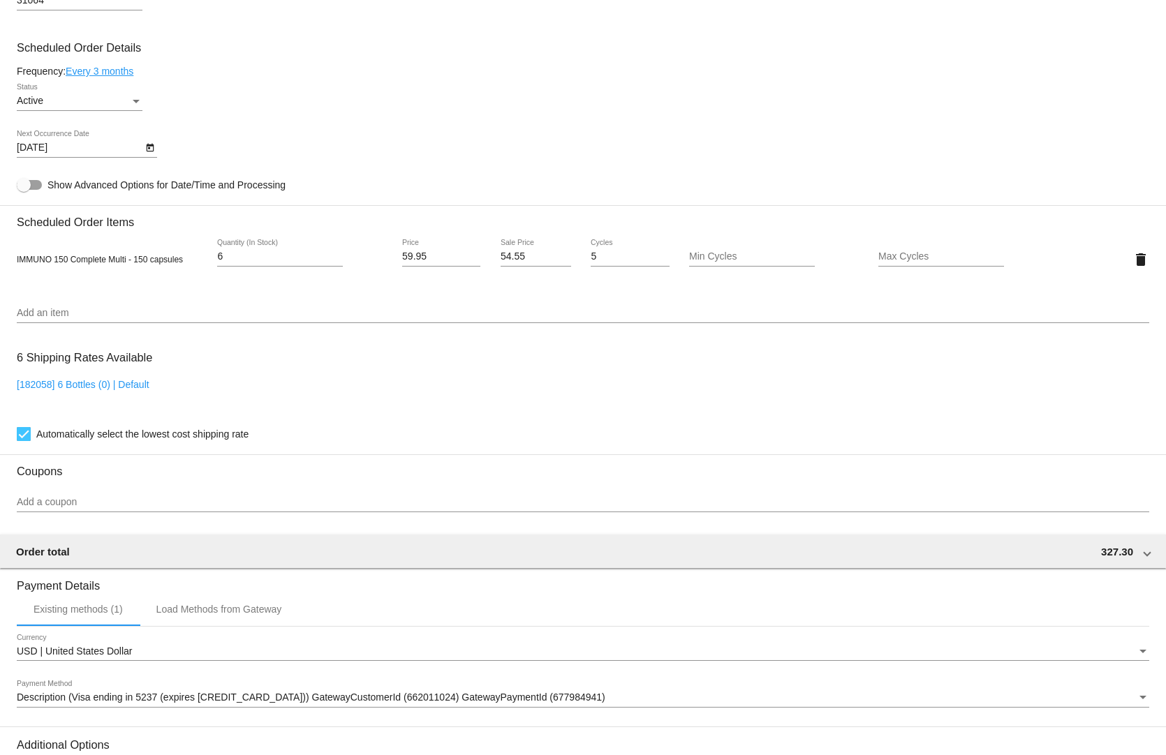
scroll to position [837, 0]
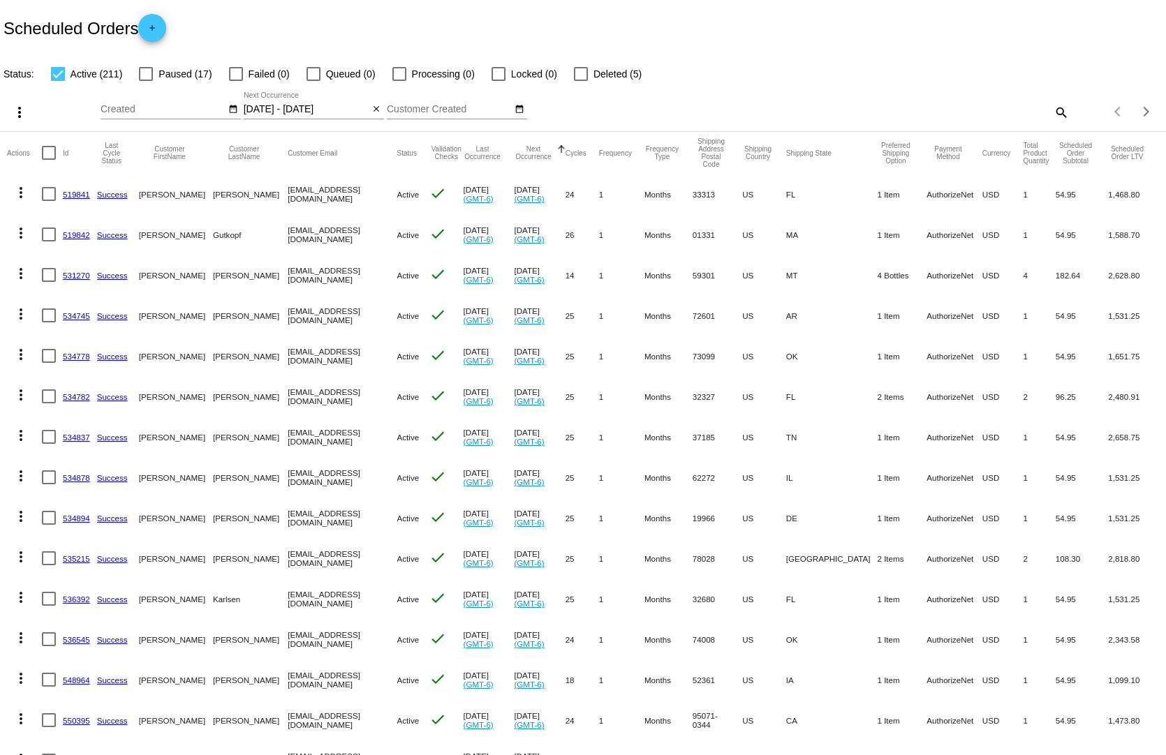
click at [267, 92] on div "[DATE] - [DATE] Aug Jan Feb Mar Apr Su" at bounding box center [307, 105] width 126 height 27
click at [310, 103] on div "[DATE] - [DATE] Aug Jan Feb Mar Apr Su" at bounding box center [307, 105] width 126 height 27
click at [315, 104] on input "[DATE] - [DATE]" at bounding box center [307, 109] width 126 height 11
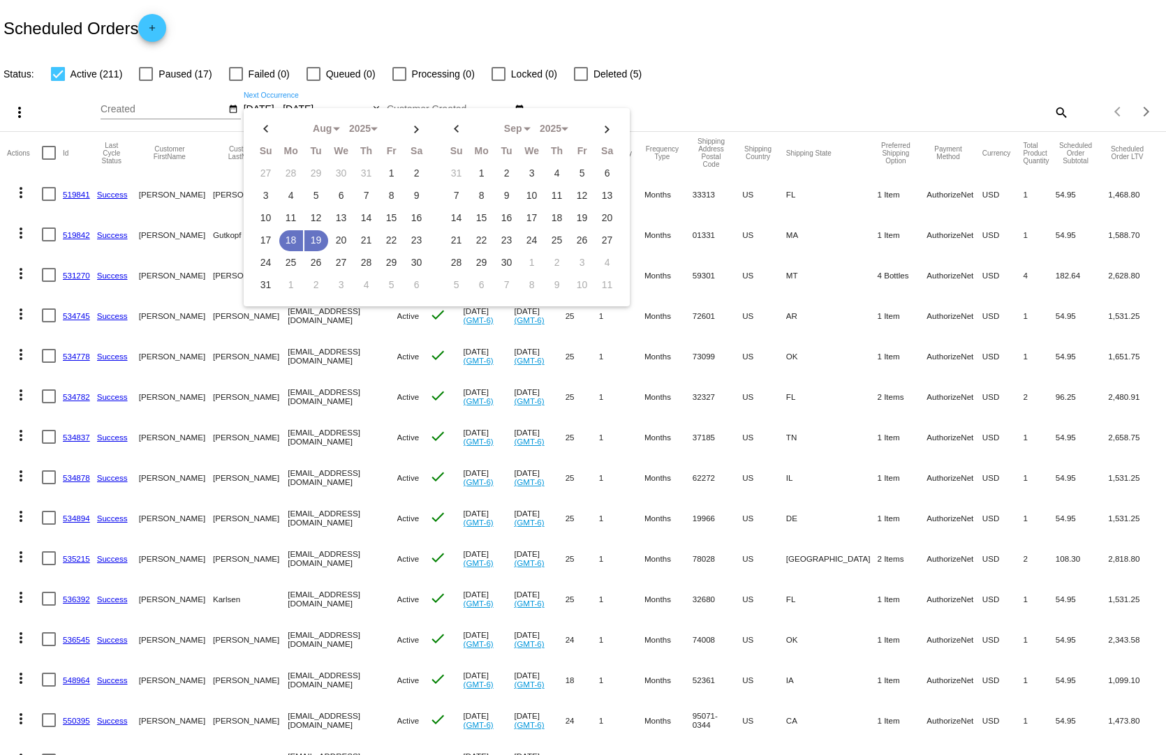
click at [315, 108] on div "Aug Jan Feb Mar Apr Su Mo Tu We Th Fr Sa" at bounding box center [437, 207] width 386 height 198
click at [288, 230] on td "18" at bounding box center [291, 240] width 24 height 21
type input "[DATE] - [DATE]"
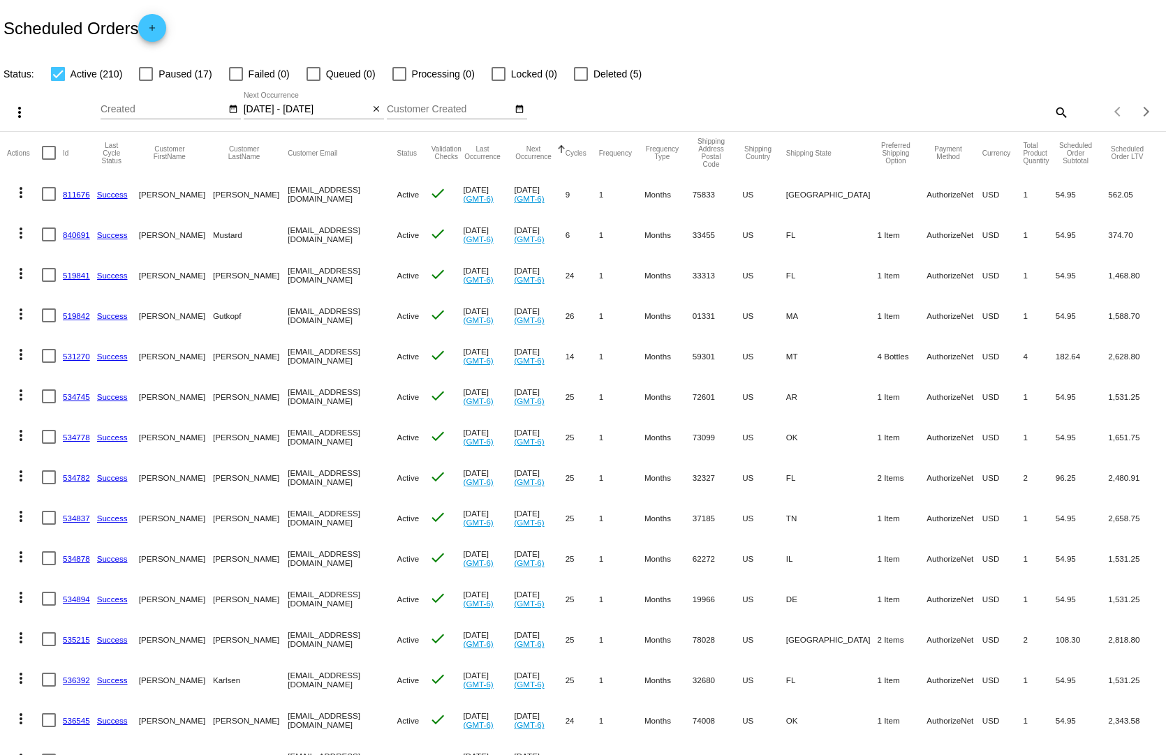
drag, startPoint x: 927, startPoint y: 714, endPoint x: 822, endPoint y: 721, distance: 104.9
click at [822, 721] on mat-row "more_vert 536545 Success [PERSON_NAME] [EMAIL_ADDRESS][DOMAIN_NAME] Active chec…" at bounding box center [583, 720] width 1152 height 40
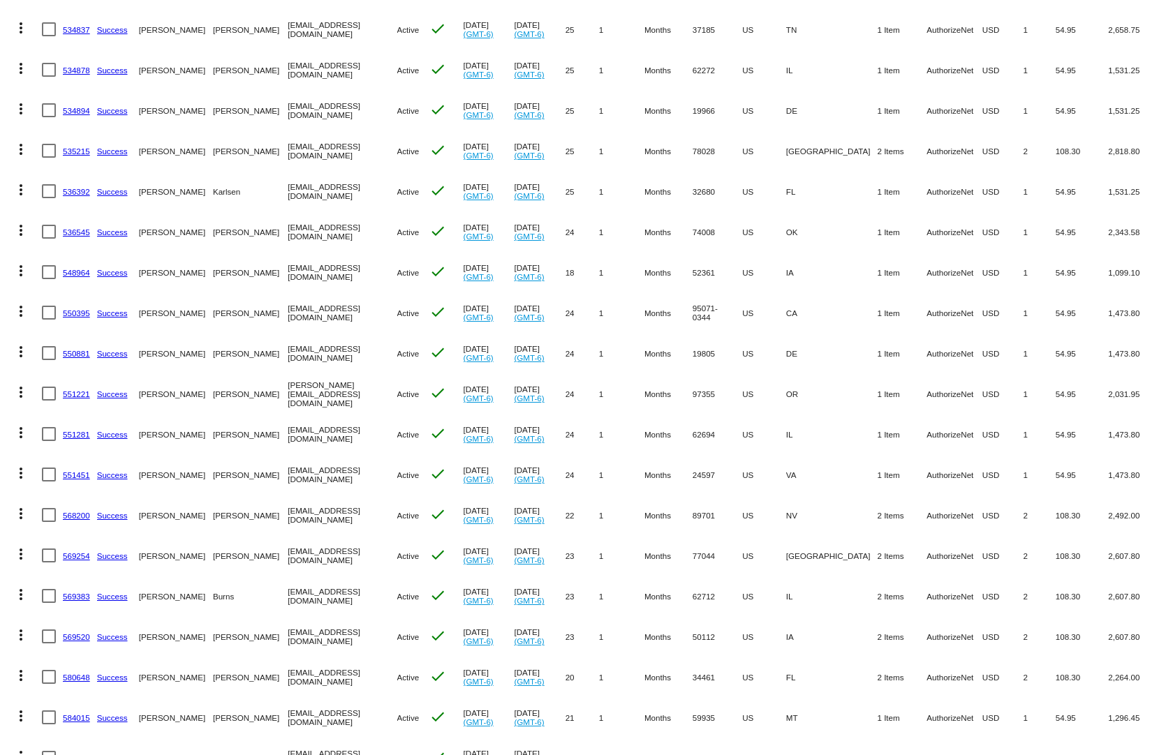
scroll to position [558, 0]
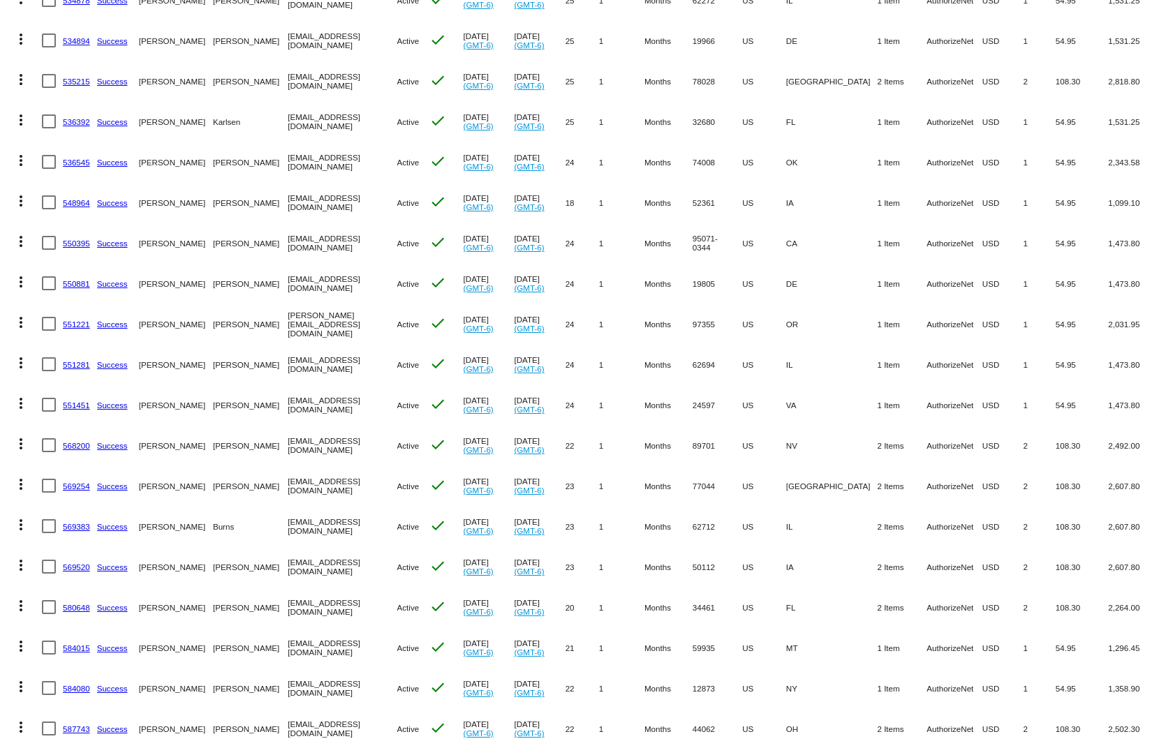
drag, startPoint x: 1075, startPoint y: 703, endPoint x: 866, endPoint y: 723, distance: 209.6
click at [866, 723] on mat-row "more_vert 587743 Success [PERSON_NAME] [EMAIL_ADDRESS][DOMAIN_NAME] Active chec…" at bounding box center [583, 728] width 1152 height 40
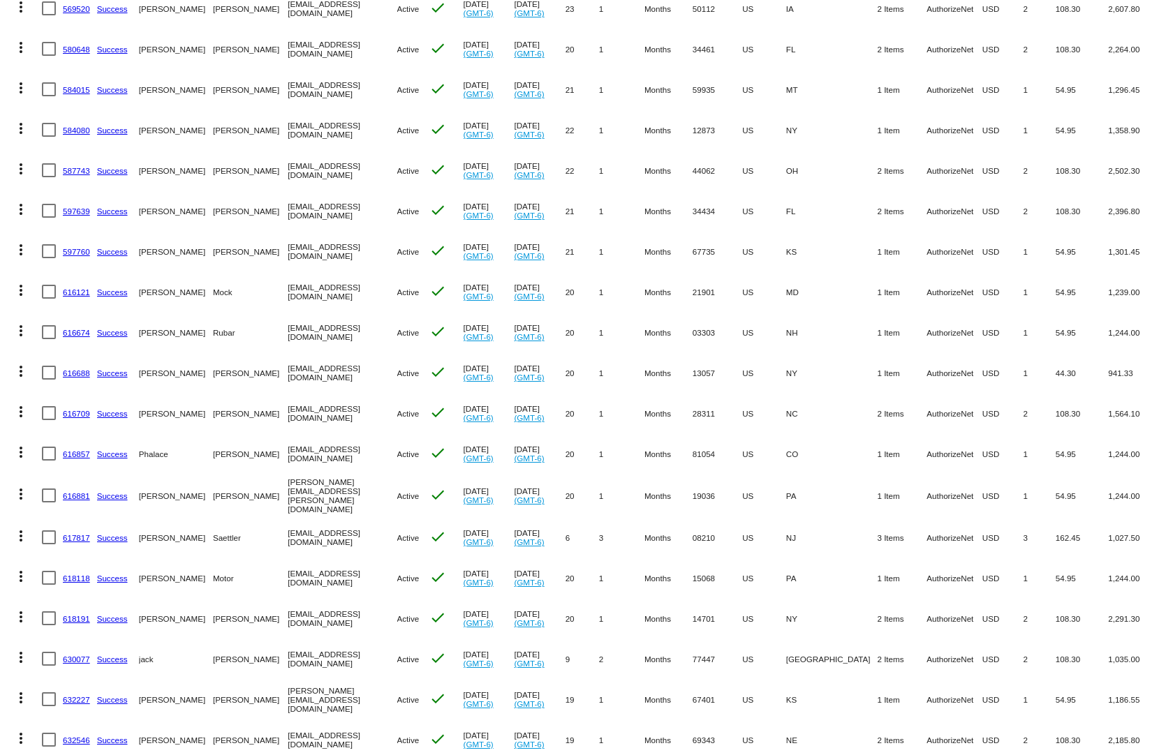
scroll to position [1186, 0]
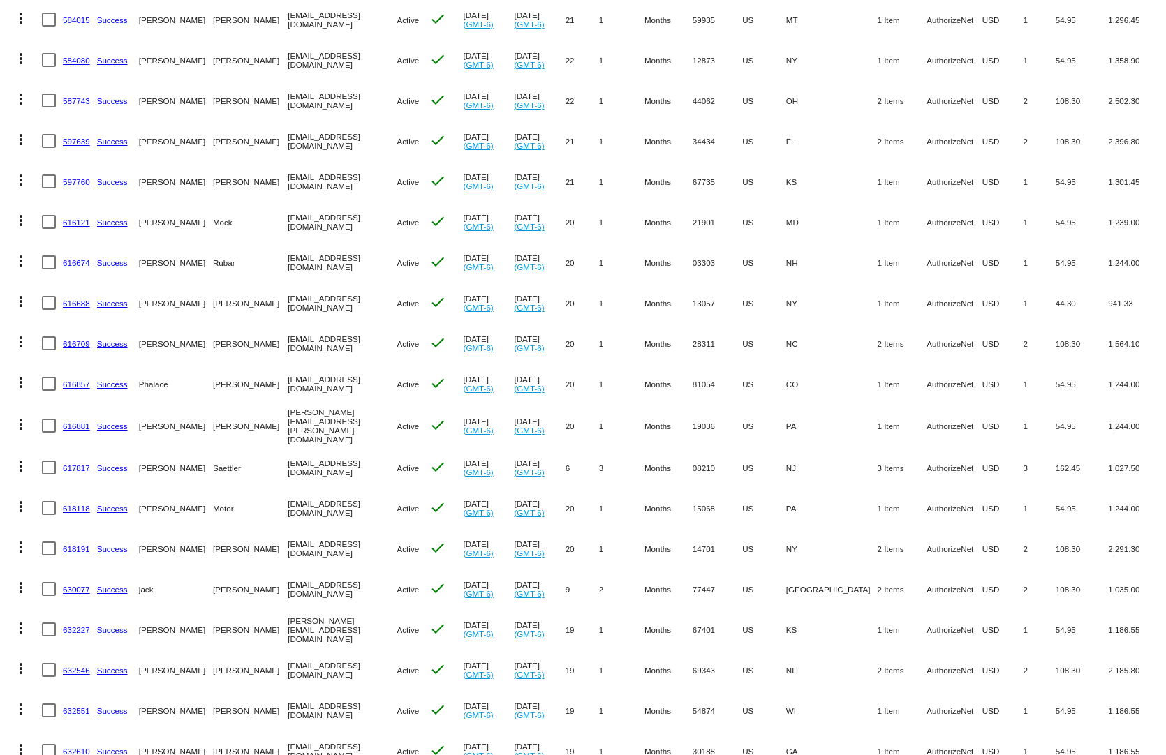
drag, startPoint x: 1029, startPoint y: 701, endPoint x: 810, endPoint y: 718, distance: 219.1
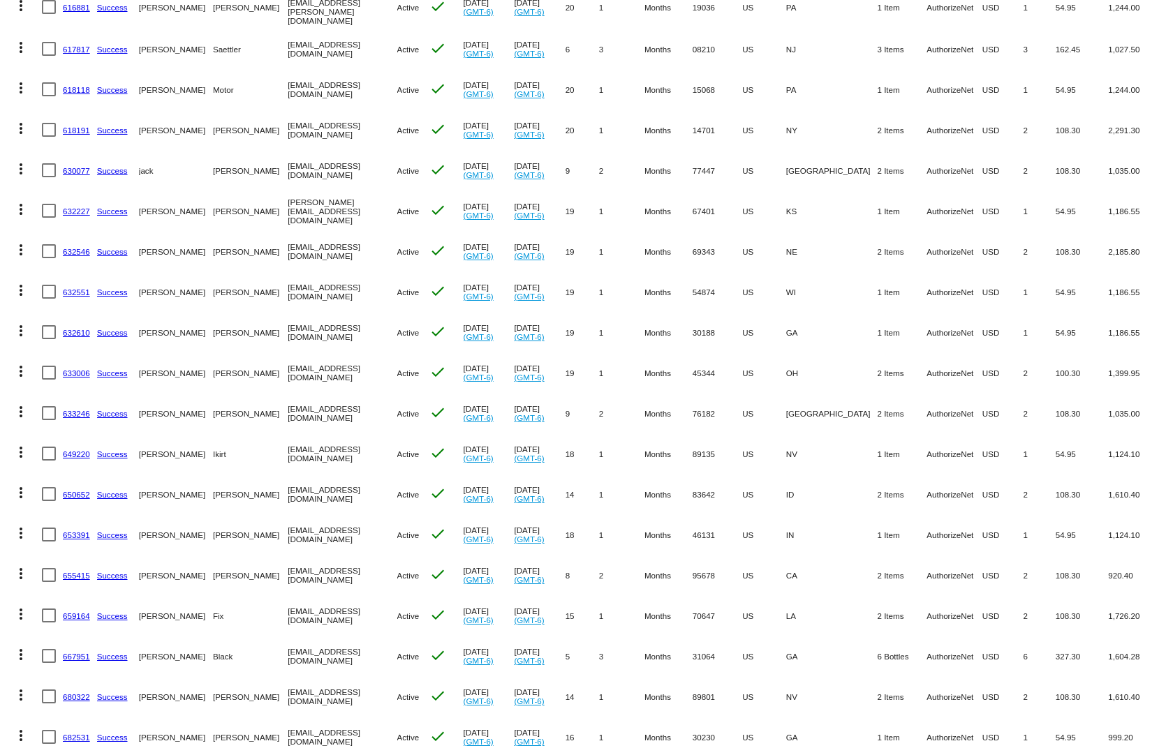
scroll to position [1745, 0]
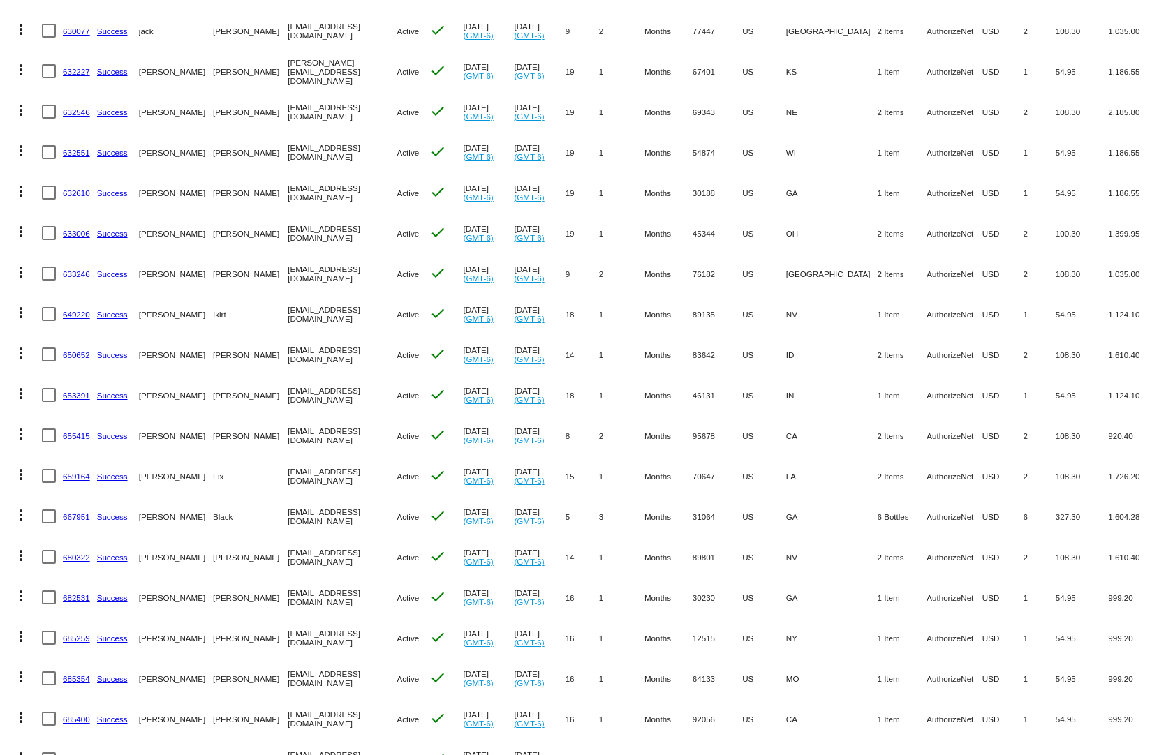
drag, startPoint x: 997, startPoint y: 687, endPoint x: 846, endPoint y: 694, distance: 151.6
click at [846, 699] on mat-row "more_vert 685400 Success [PERSON_NAME][GEOGRAPHIC_DATA] [EMAIL_ADDRESS][DOMAIN_…" at bounding box center [583, 719] width 1152 height 40
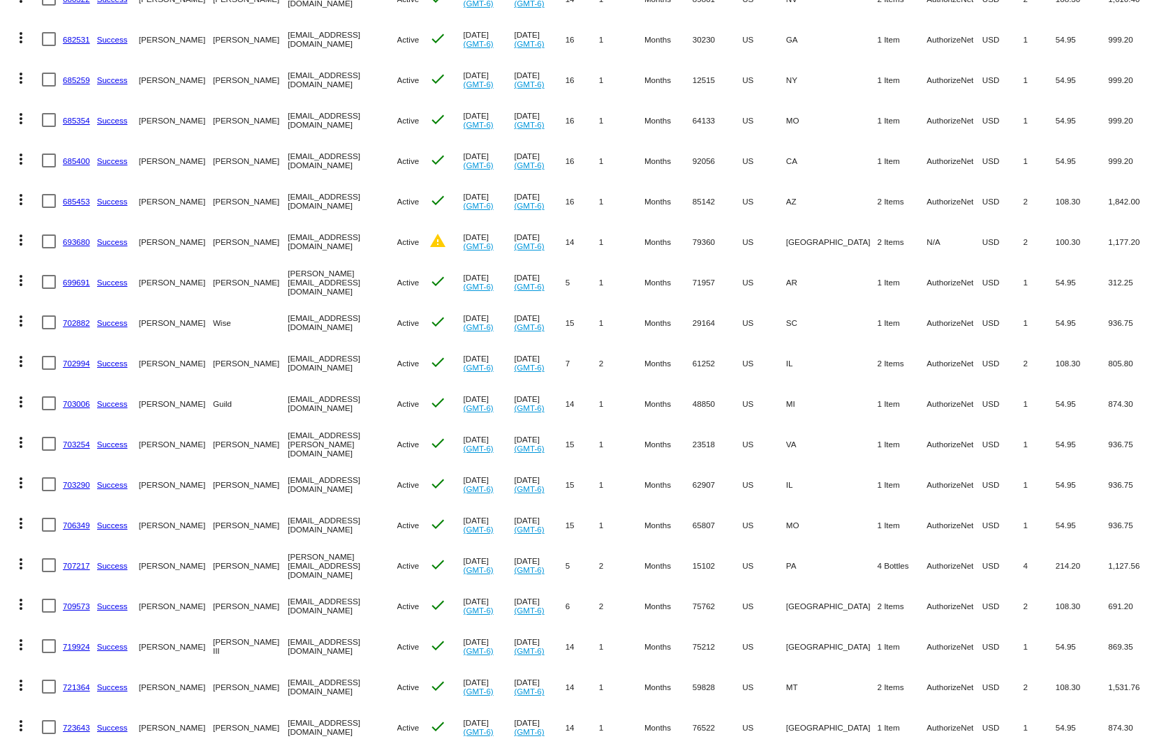
scroll to position [2373, 0]
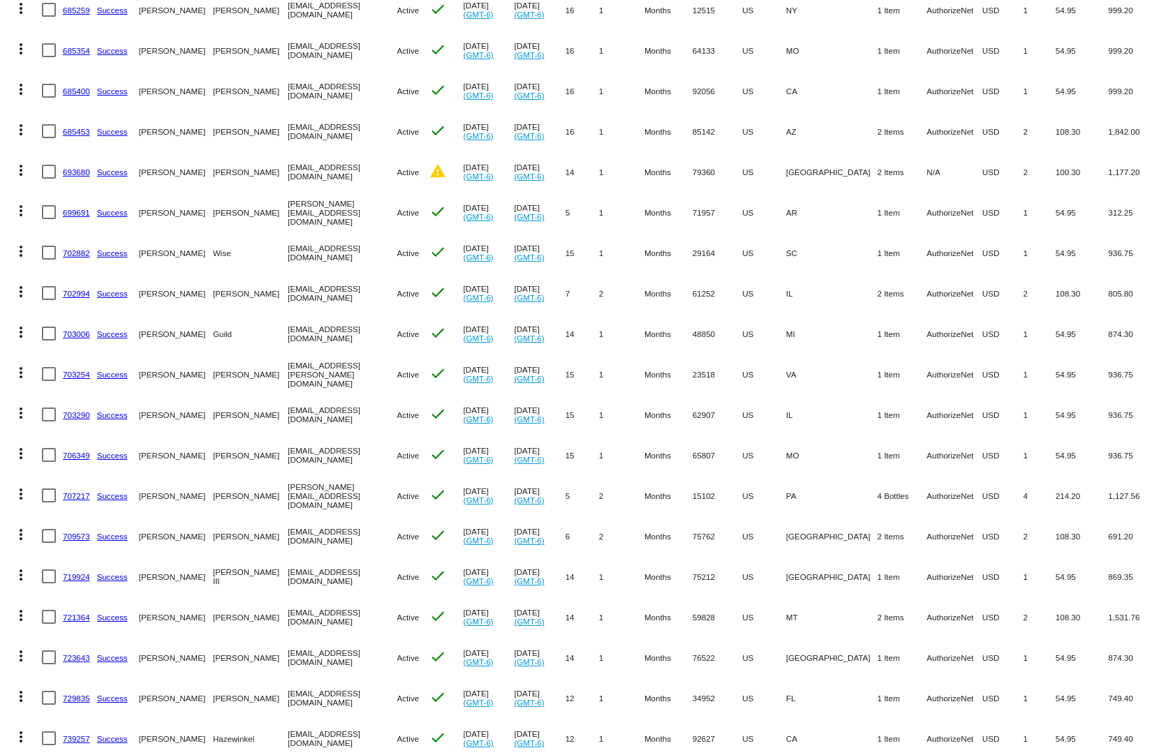
click at [72, 491] on link "707217" at bounding box center [76, 495] width 27 height 9
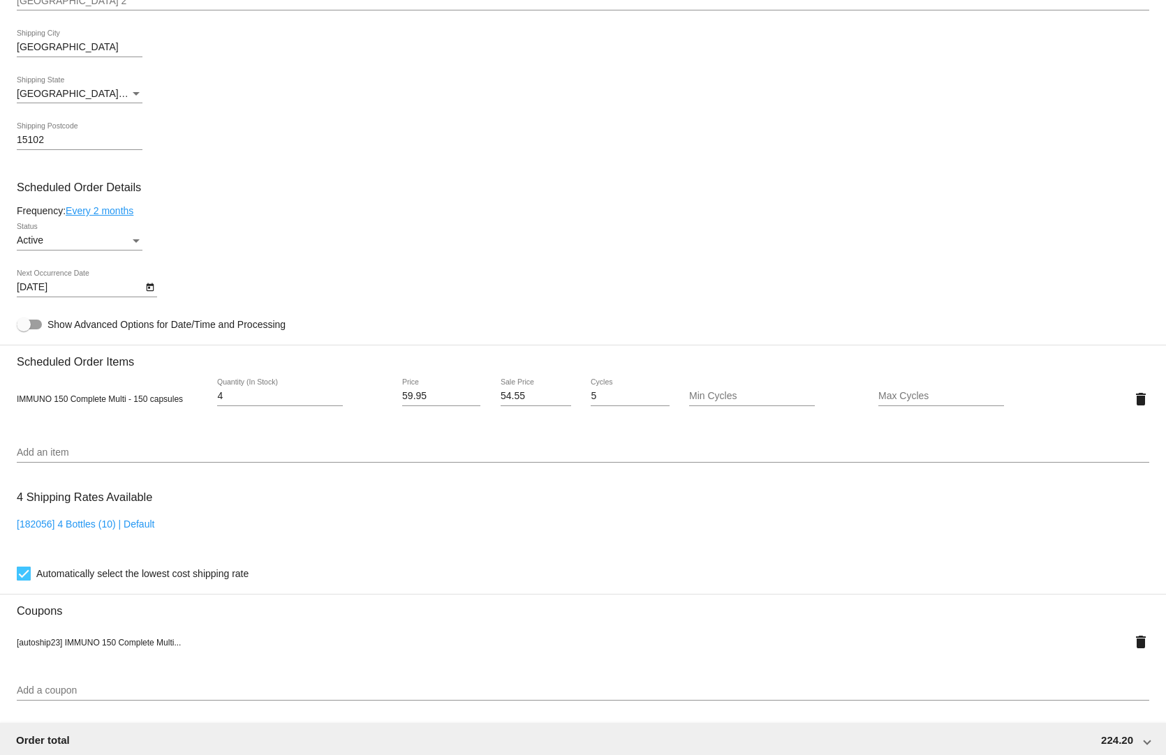
scroll to position [907, 0]
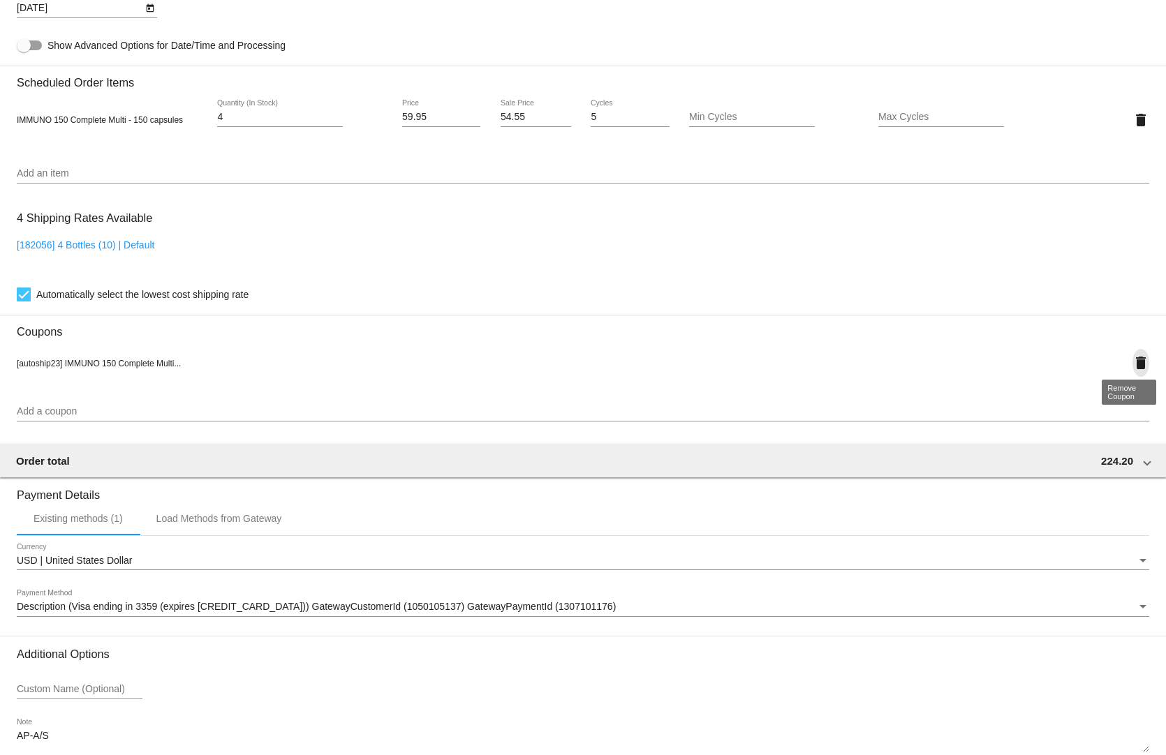
click at [1132, 355] on mat-icon "delete" at bounding box center [1140, 363] width 17 height 17
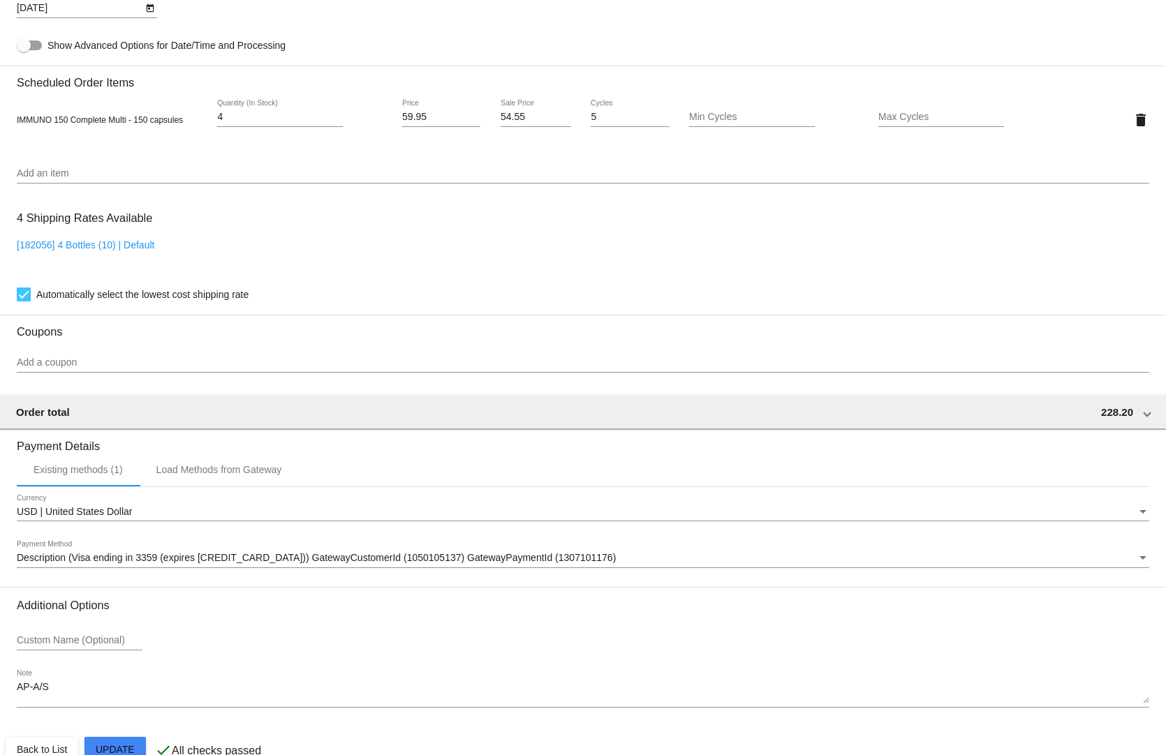
scroll to position [931, 0]
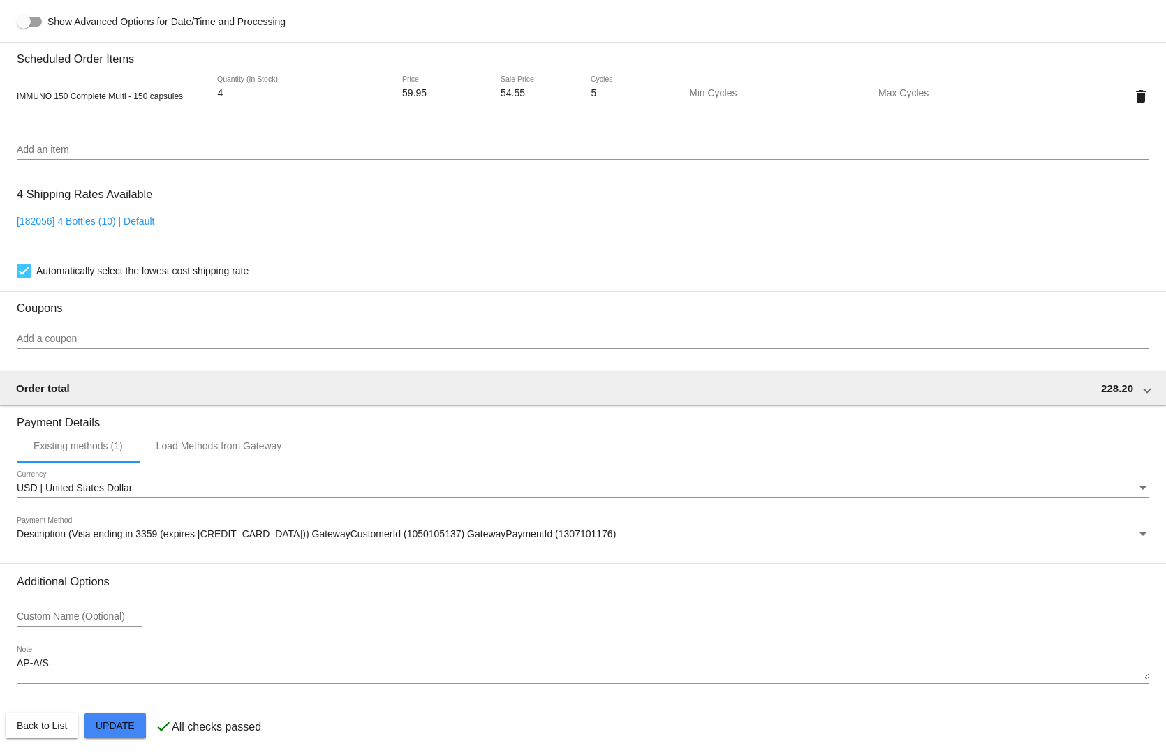
click at [113, 719] on mat-card "Customer 4513997: [PERSON_NAME] [PERSON_NAME][EMAIL_ADDRESS][DOMAIN_NAME] Custo…" at bounding box center [583, 63] width 1166 height 1396
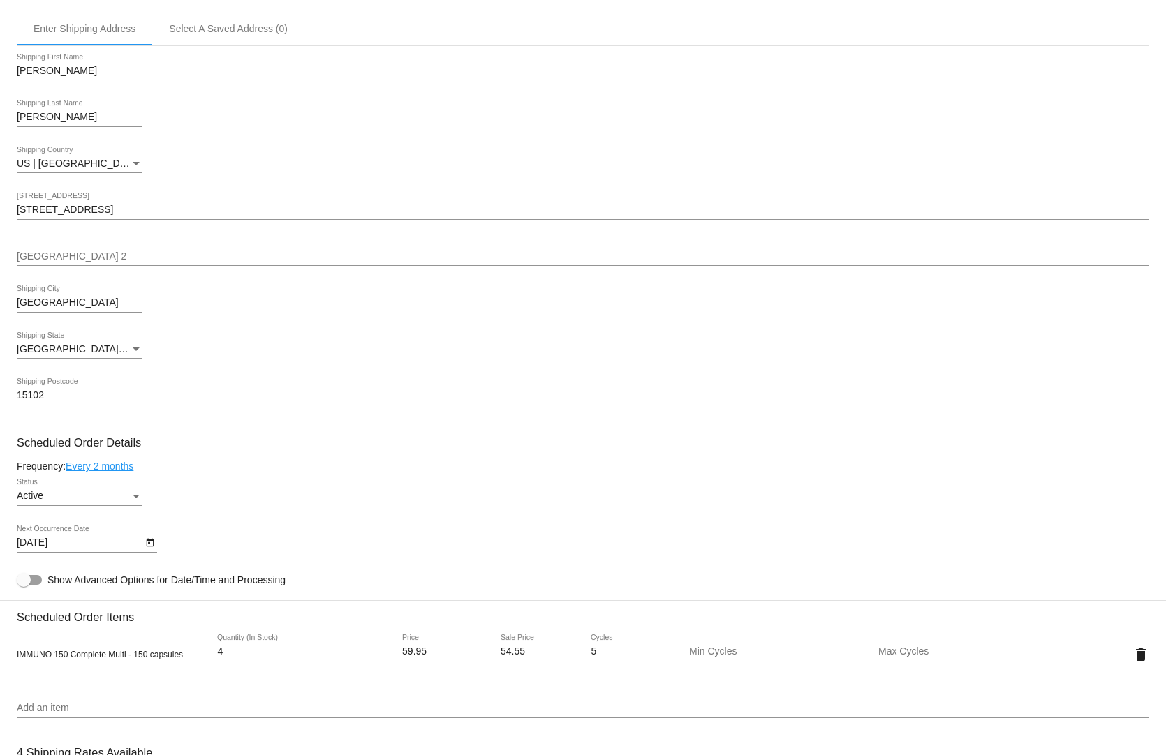
scroll to position [0, 0]
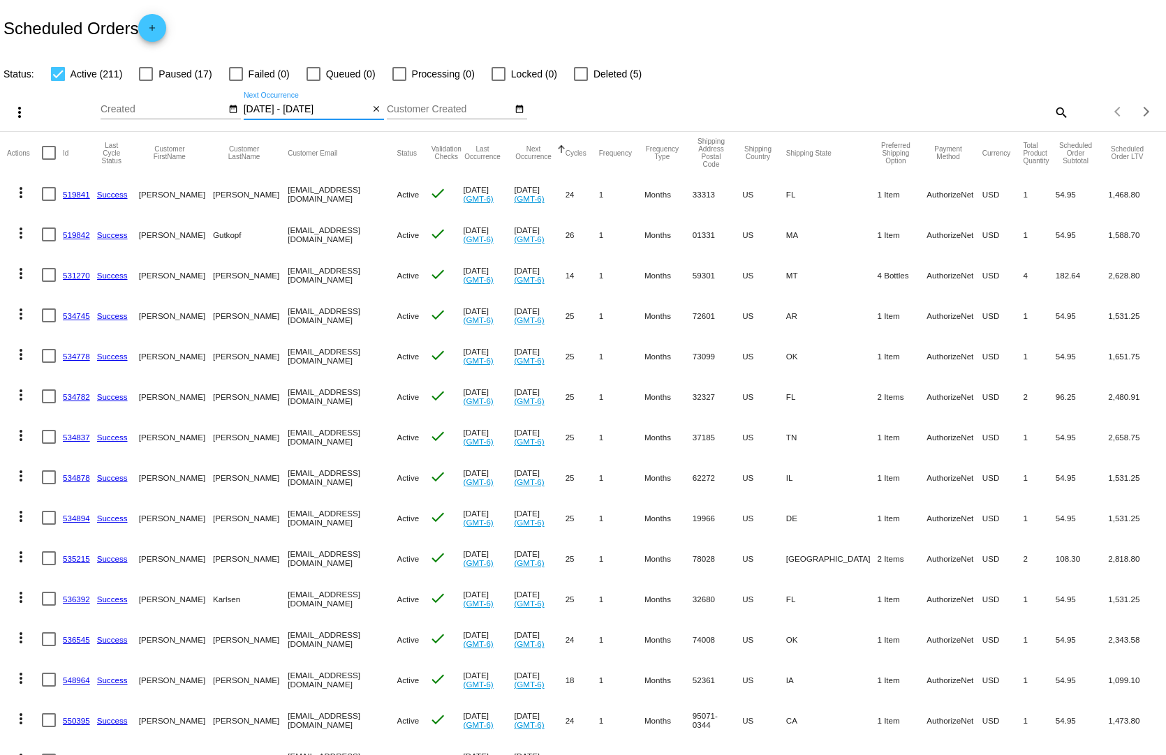
click at [299, 104] on input "[DATE] - [DATE]" at bounding box center [307, 109] width 126 height 11
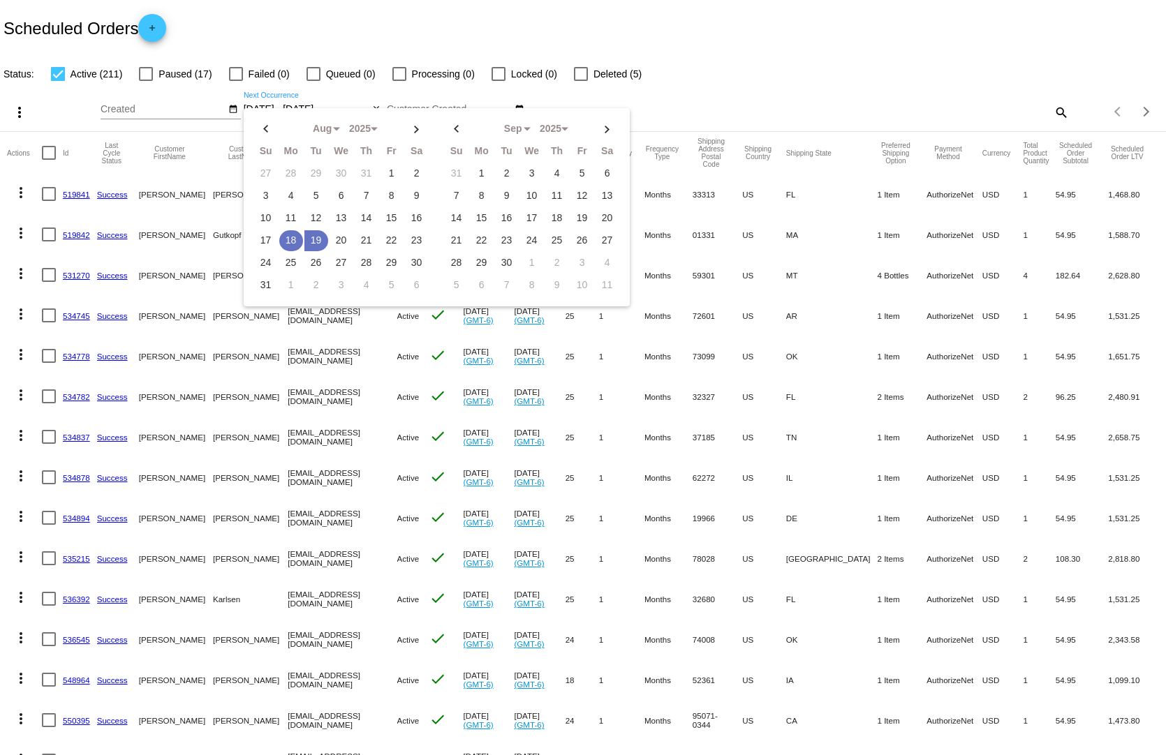
click at [288, 230] on td "18" at bounding box center [291, 240] width 24 height 21
click at [285, 230] on td "18" at bounding box center [291, 240] width 24 height 21
type input "[DATE] - [DATE]"
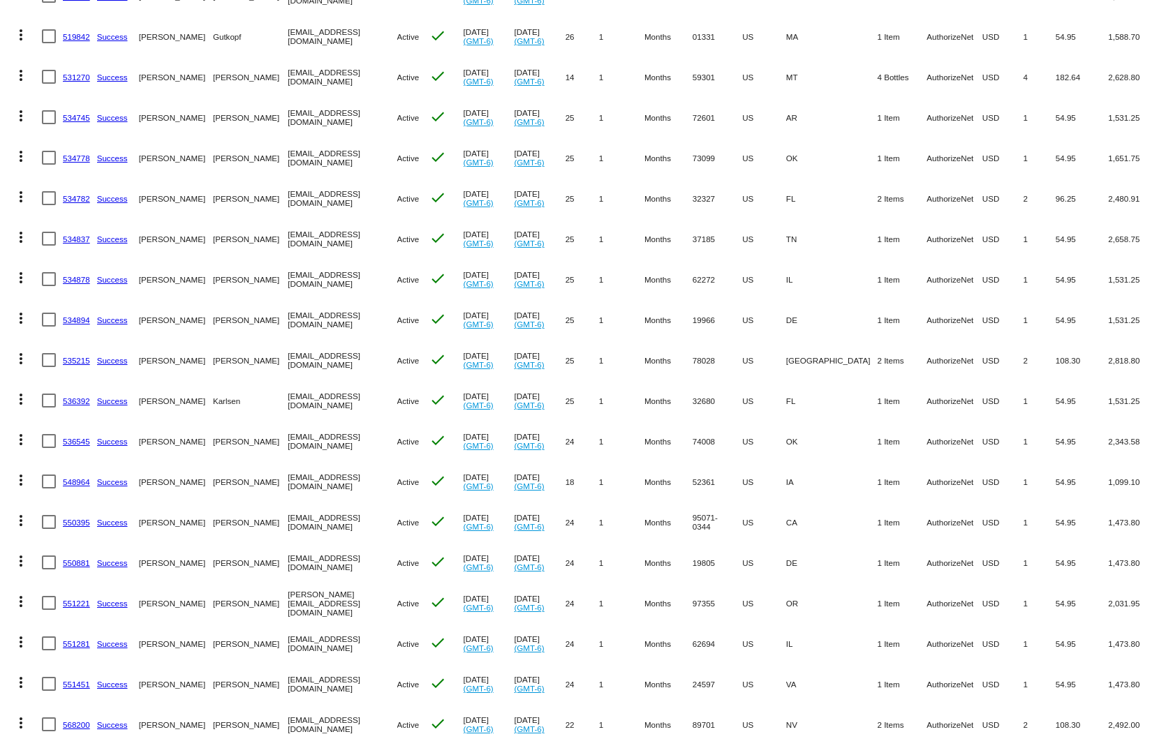
scroll to position [349, 0]
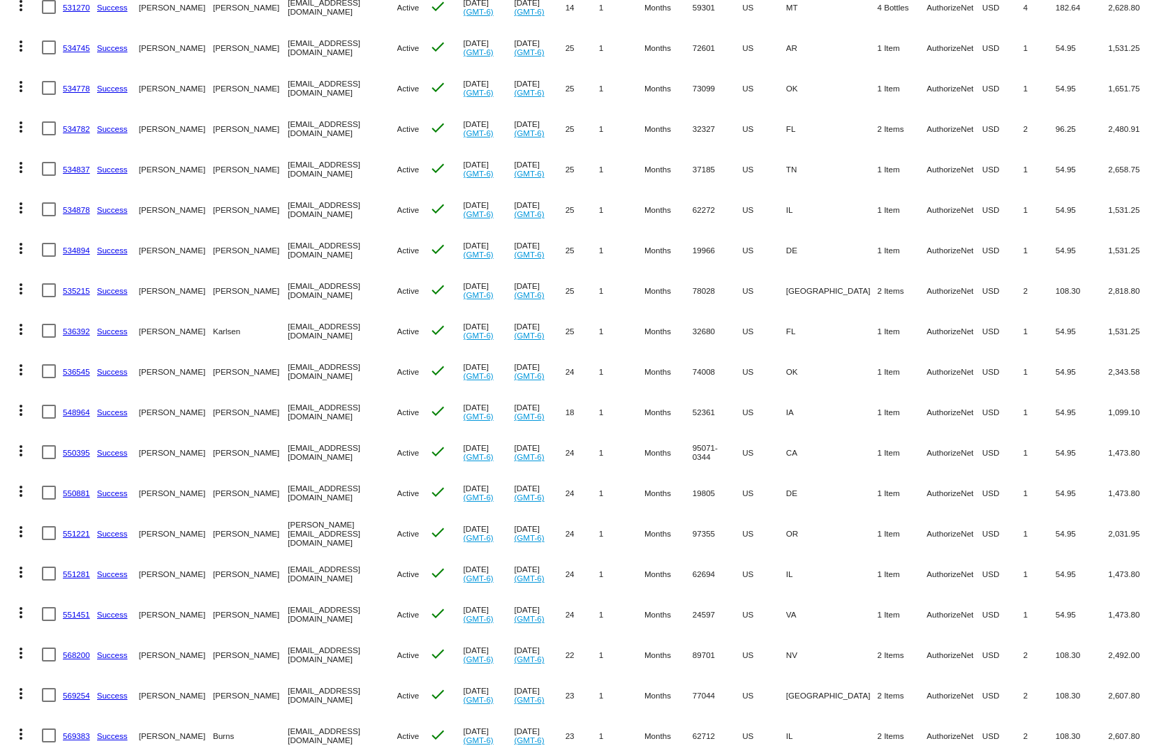
drag, startPoint x: 992, startPoint y: 535, endPoint x: 664, endPoint y: 537, distance: 328.0
click at [660, 538] on mat-row "more_vert 551221 Success [PERSON_NAME] [PERSON_NAME][EMAIL_ADDRESS][DOMAIN_NAME…" at bounding box center [583, 533] width 1152 height 40
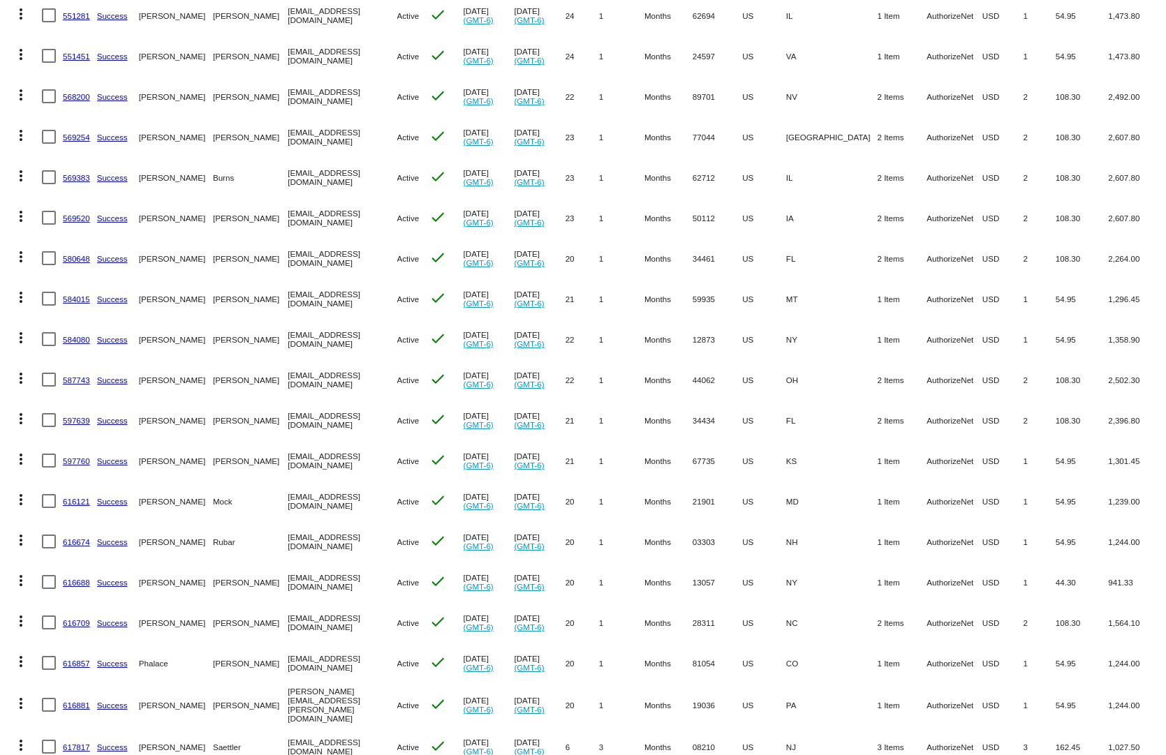
scroll to position [977, 0]
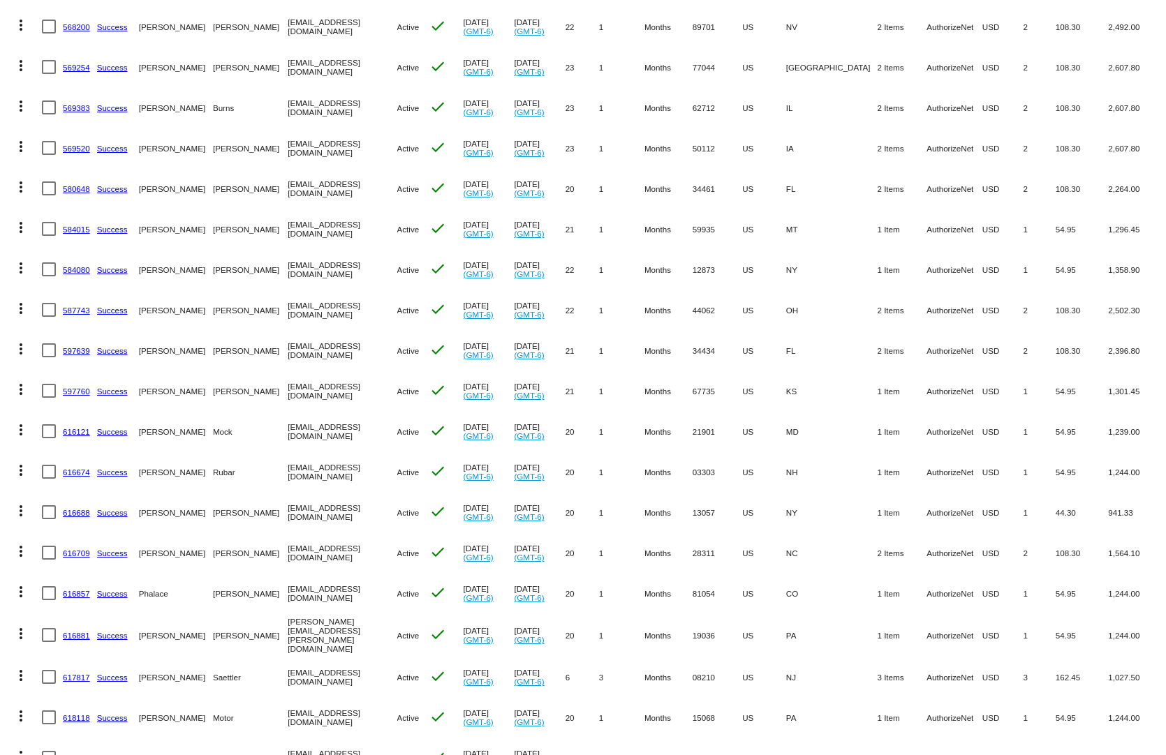
drag, startPoint x: 970, startPoint y: 539, endPoint x: 676, endPoint y: 544, distance: 293.9
click at [676, 544] on mat-row "more_vert 616709 Success [PERSON_NAME] [EMAIL_ADDRESS][DOMAIN_NAME] Active chec…" at bounding box center [583, 553] width 1152 height 40
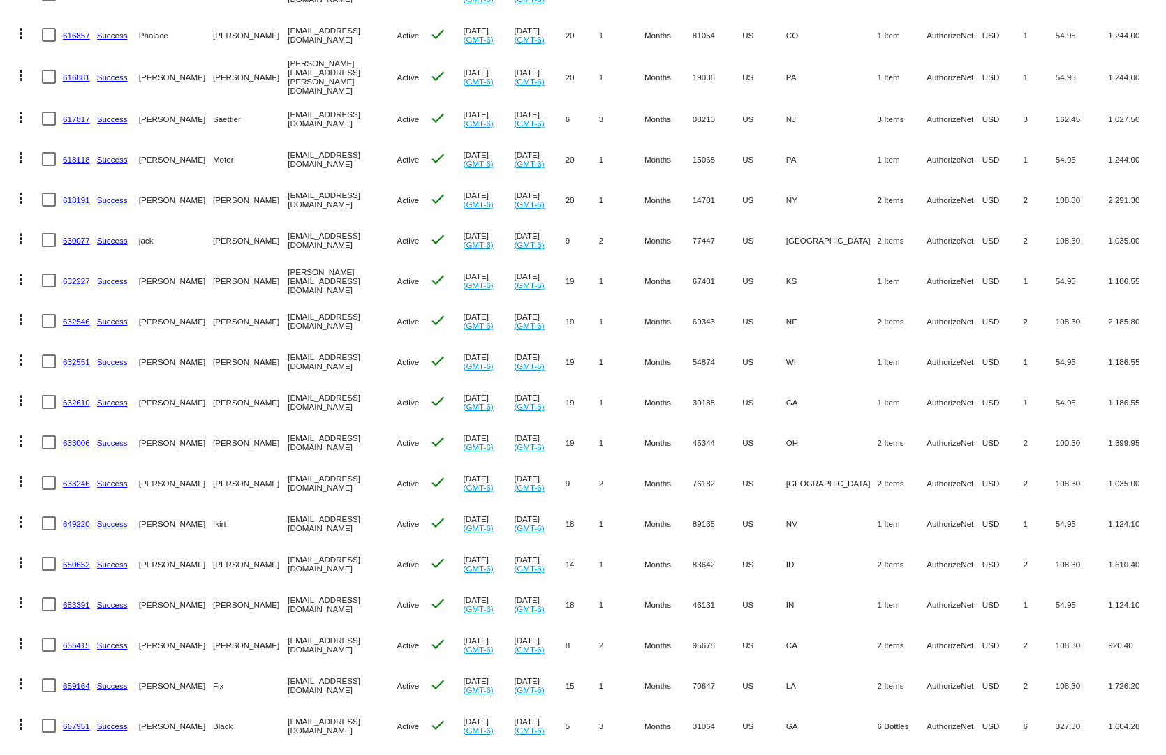
scroll to position [1605, 0]
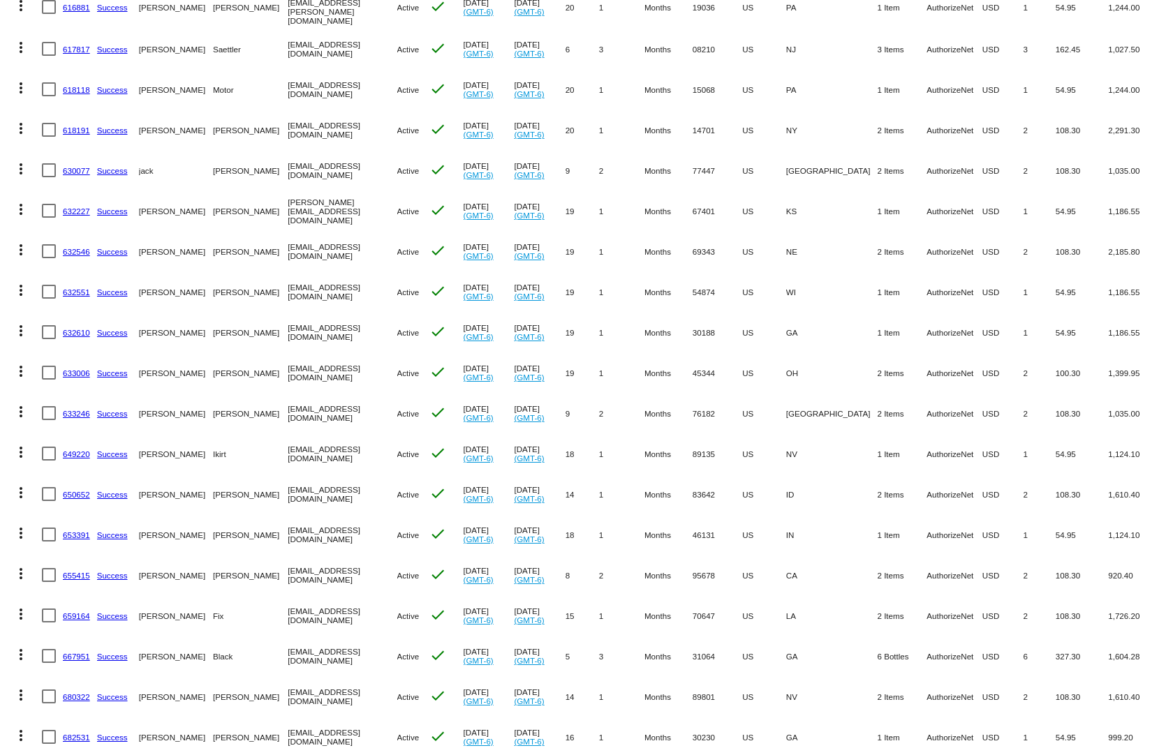
drag, startPoint x: 955, startPoint y: 520, endPoint x: 662, endPoint y: 520, distance: 293.8
click at [662, 520] on mat-row "more_vert 653391 Success [PERSON_NAME] [EMAIL_ADDRESS][DOMAIN_NAME] Active chec…" at bounding box center [583, 534] width 1152 height 40
click at [75, 368] on link "633006" at bounding box center [76, 372] width 27 height 9
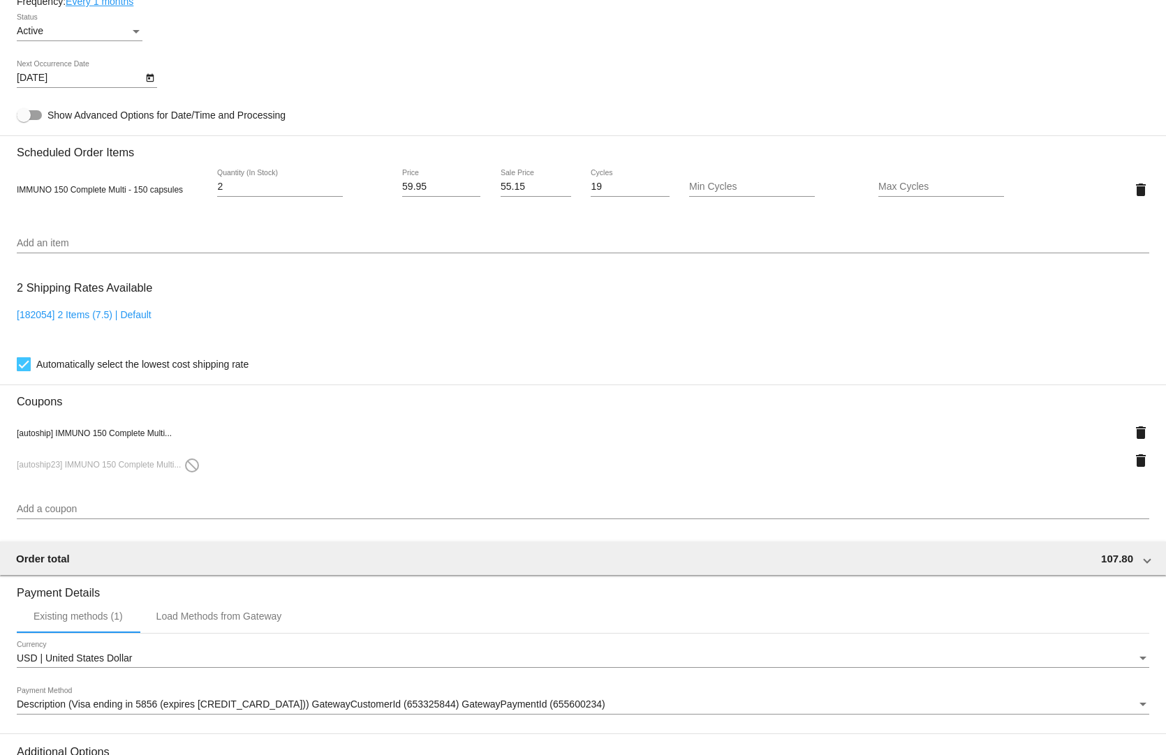
scroll to position [977, 0]
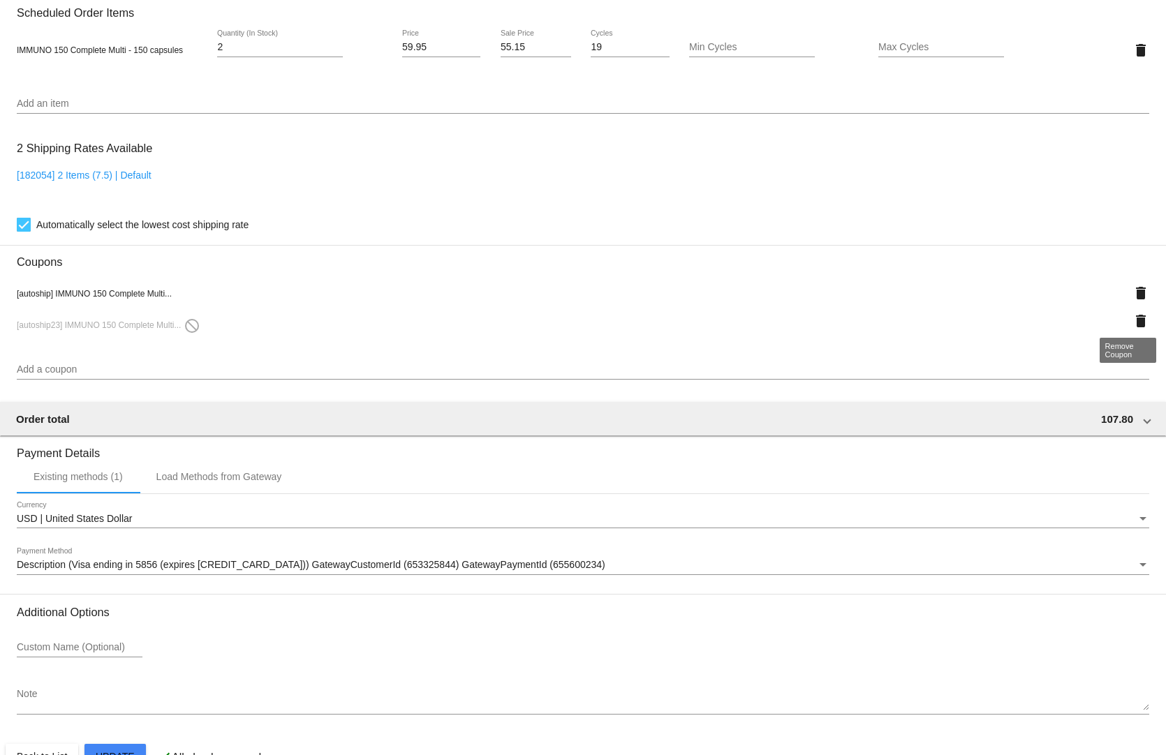
click at [1114, 308] on div "delete" at bounding box center [1102, 321] width 94 height 28
click at [1132, 313] on mat-icon "delete" at bounding box center [1140, 321] width 17 height 17
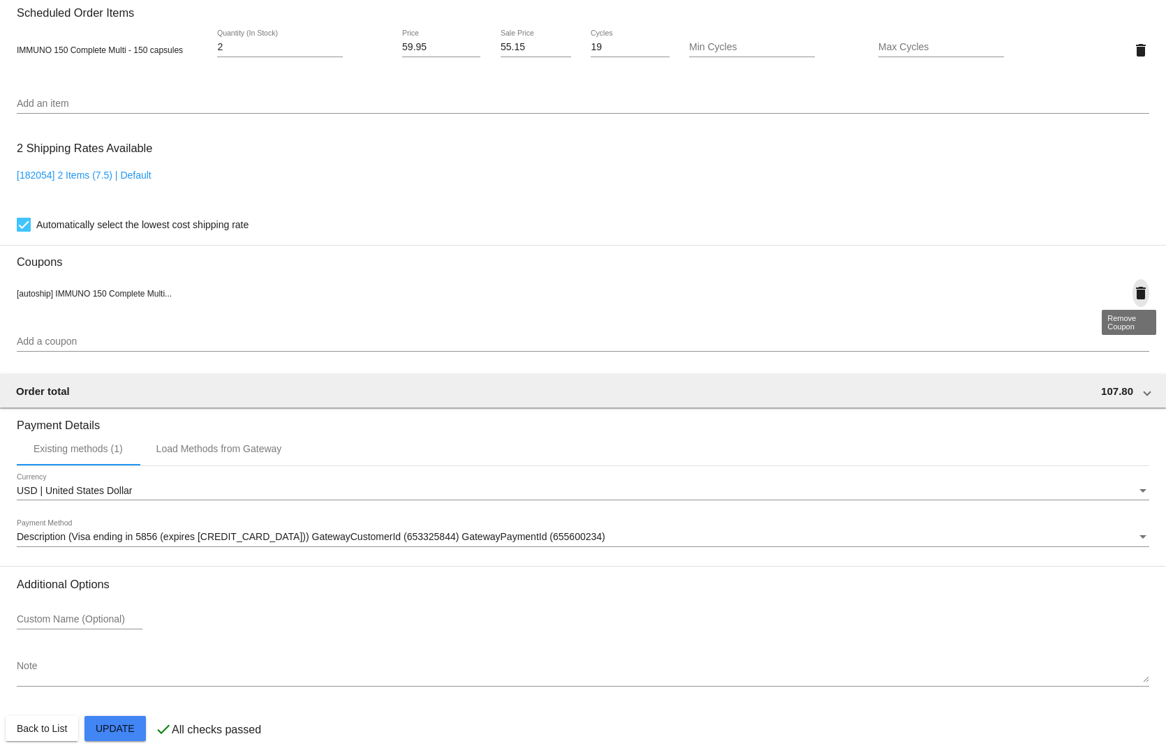
click at [1132, 285] on mat-icon "delete" at bounding box center [1140, 293] width 17 height 17
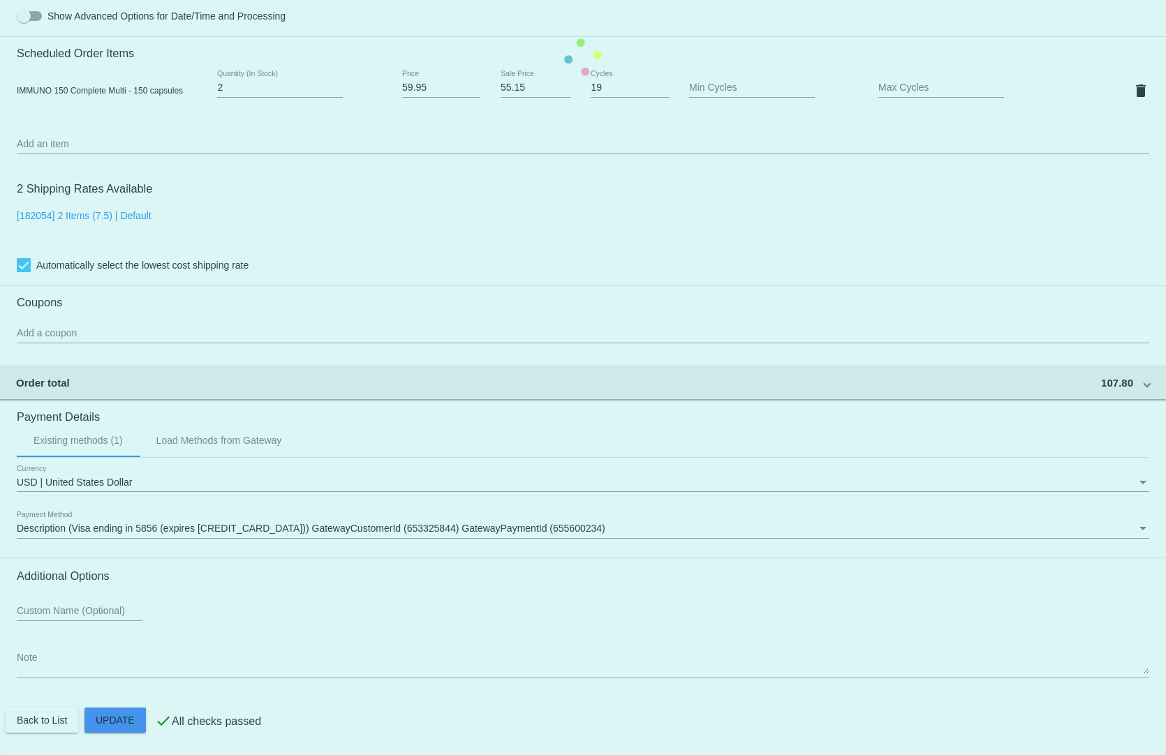
scroll to position [931, 0]
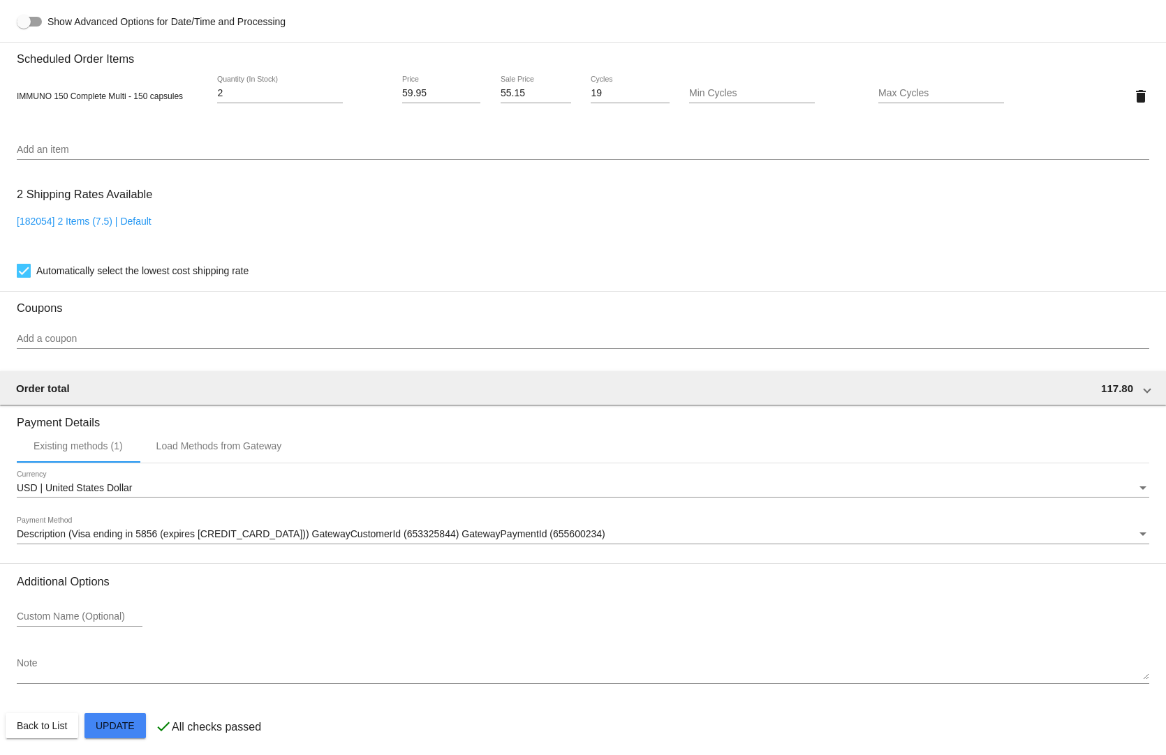
click at [117, 322] on div "Add a coupon" at bounding box center [583, 335] width 1132 height 27
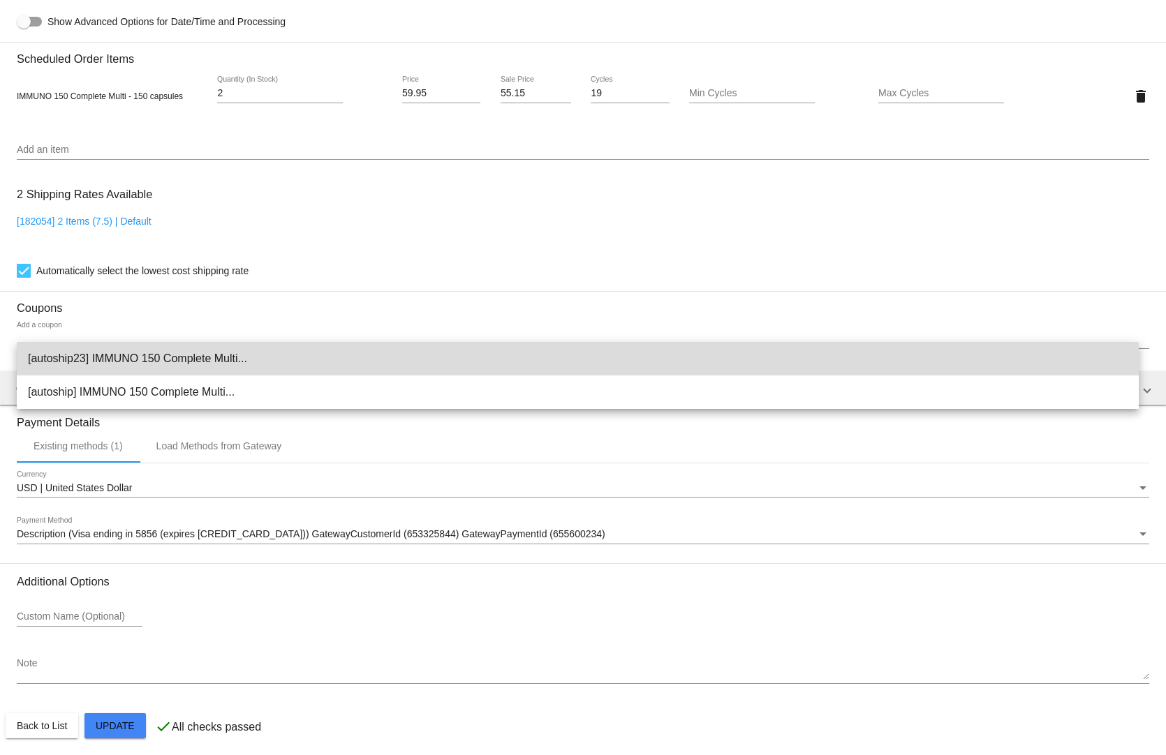
click at [91, 360] on span "[autoship23] IMMUNO 150 Complete Multi..." at bounding box center [577, 358] width 1099 height 33
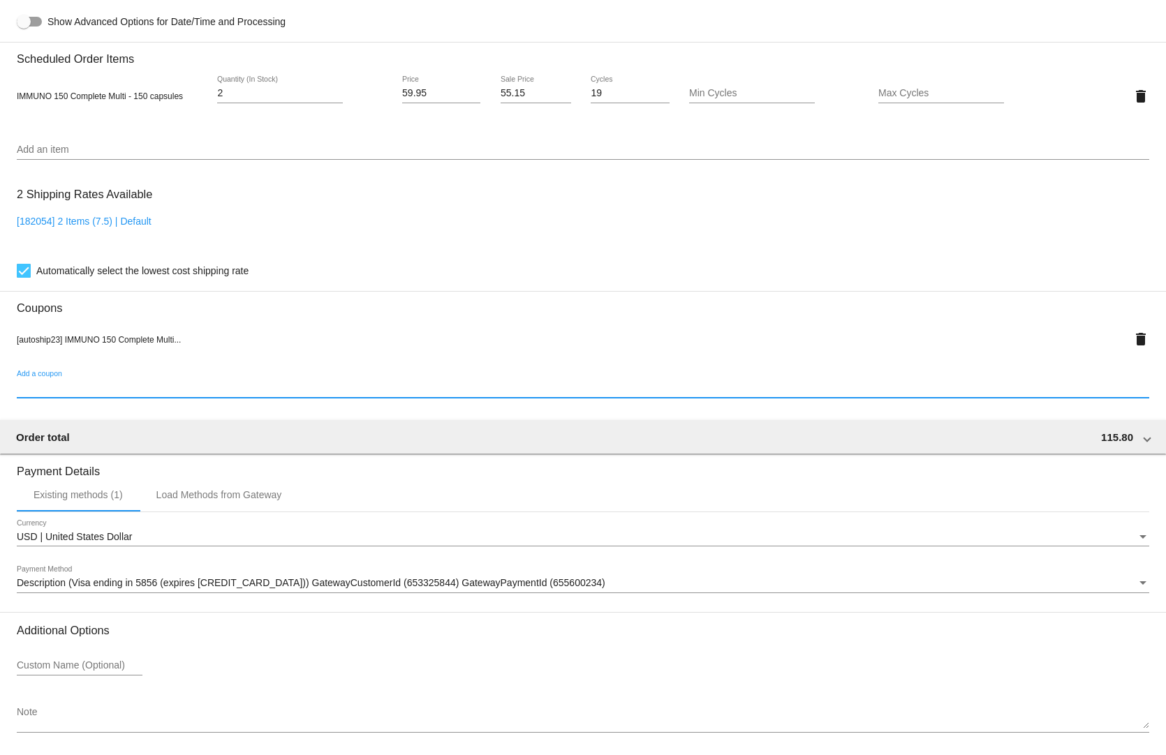
scroll to position [980, 0]
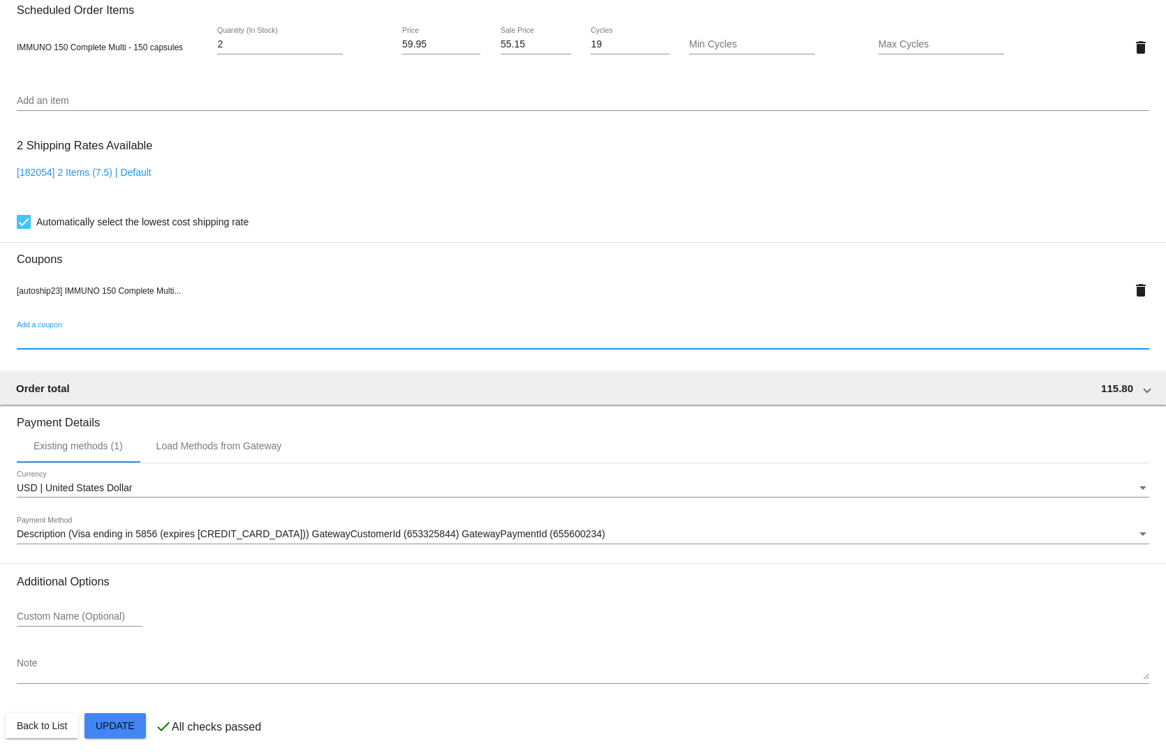
click at [102, 713] on mat-card "Customer 4101897: [PERSON_NAME] [EMAIL_ADDRESS][DOMAIN_NAME] Customer Shipping …" at bounding box center [583, 38] width 1166 height 1445
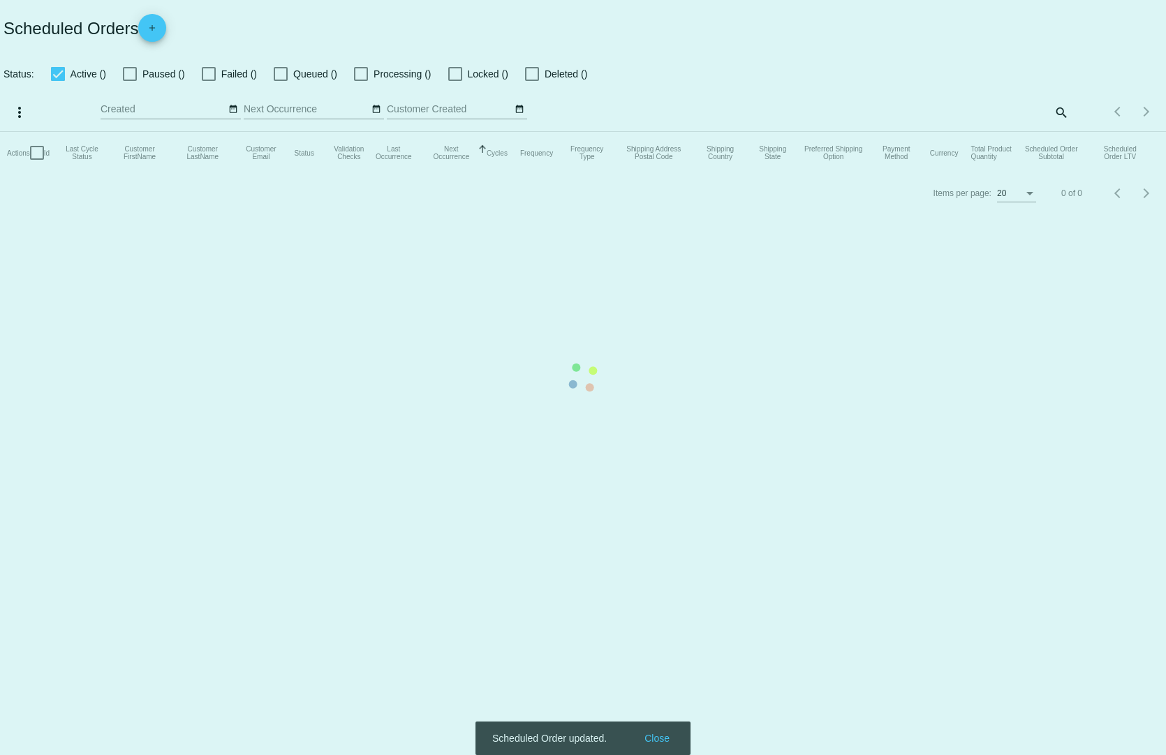
type input "[DATE] - [DATE]"
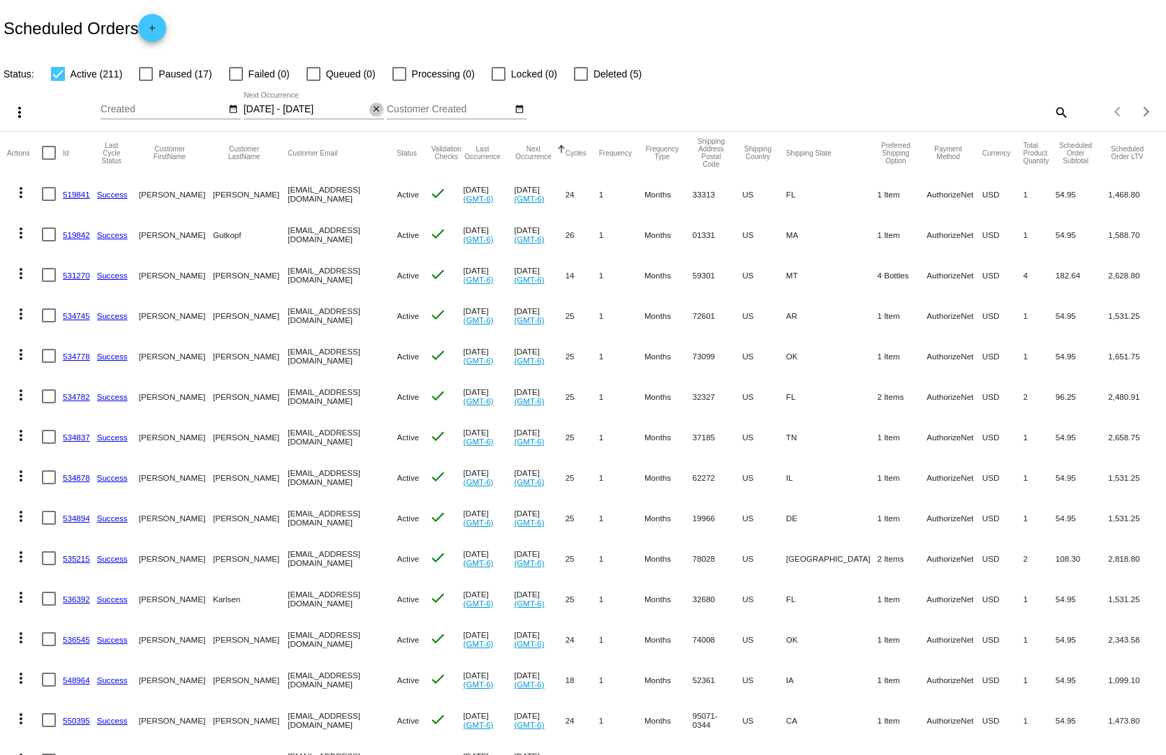
click at [371, 104] on mat-icon "close" at bounding box center [376, 109] width 10 height 11
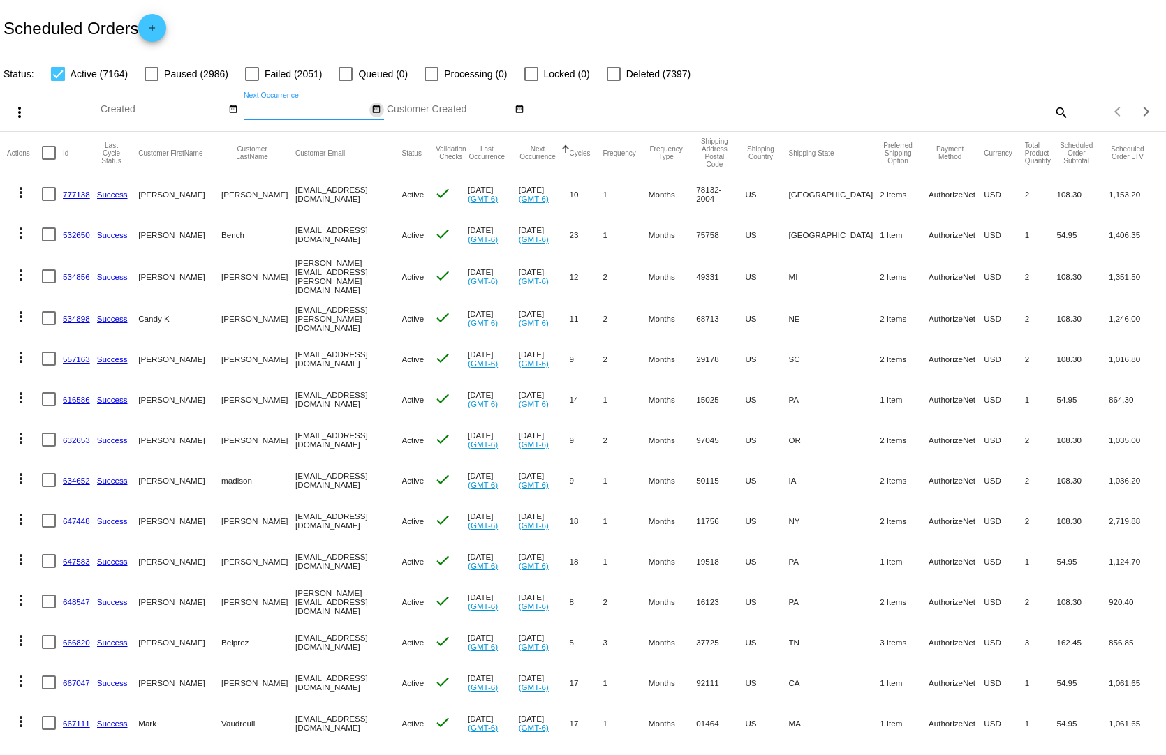
click at [371, 104] on mat-icon "date_range" at bounding box center [376, 109] width 10 height 11
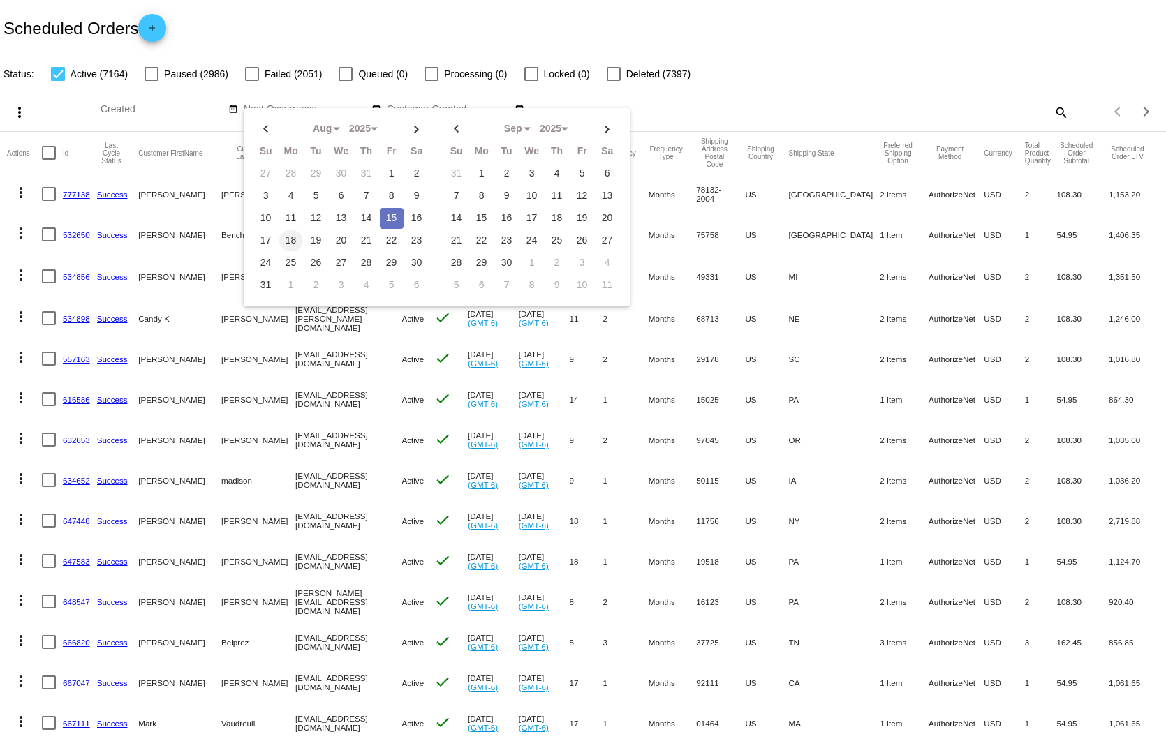
click at [285, 233] on td "18" at bounding box center [291, 240] width 24 height 21
click at [284, 233] on td "18" at bounding box center [291, 240] width 24 height 21
type input "[DATE] - [DATE]"
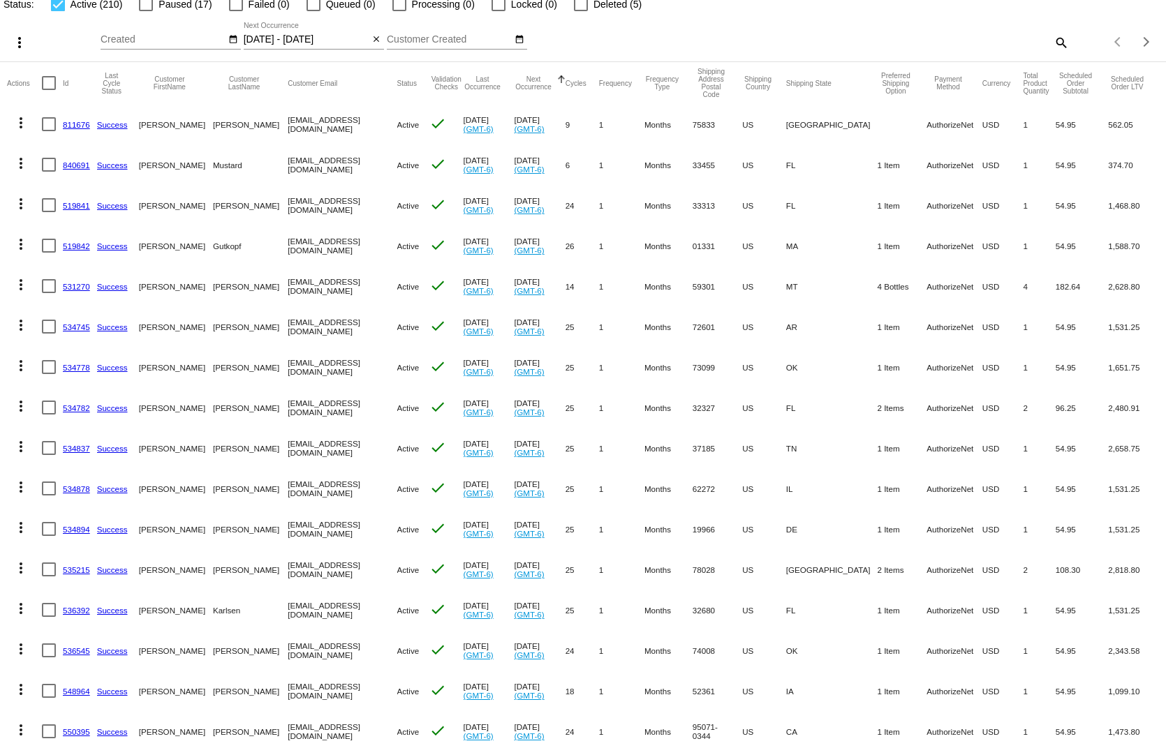
scroll to position [140, 0]
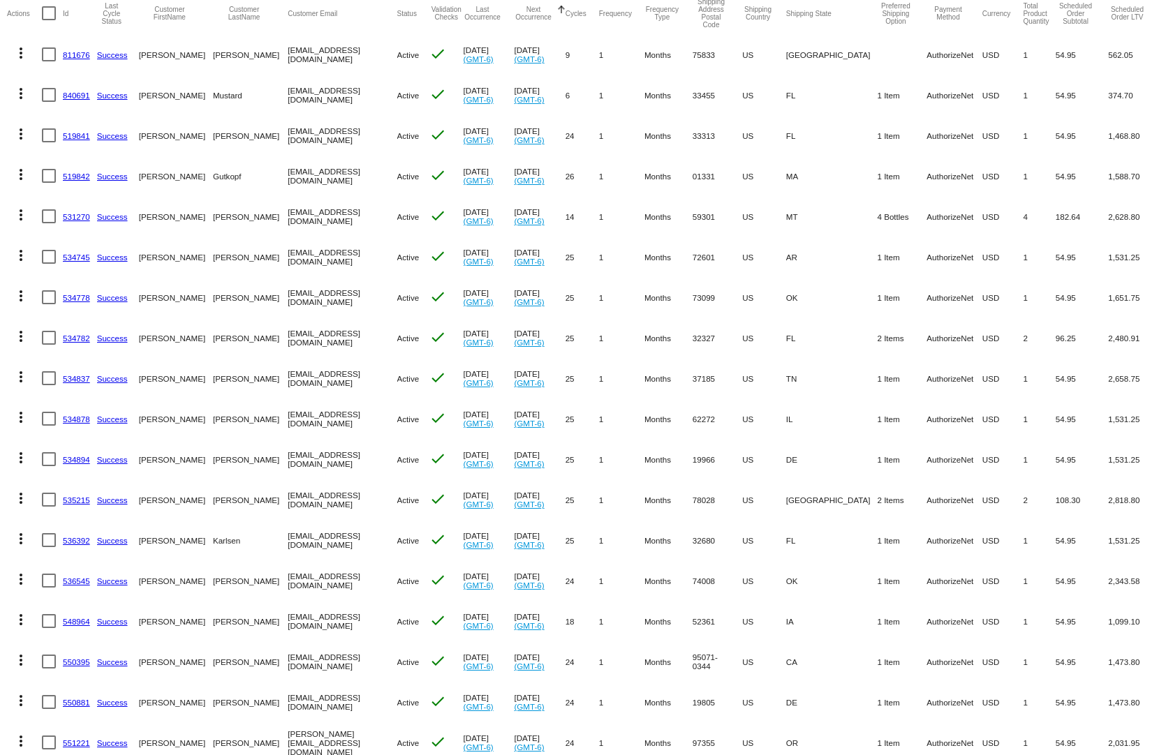
drag, startPoint x: 953, startPoint y: 557, endPoint x: 775, endPoint y: 559, distance: 178.0
click at [775, 560] on mat-row "more_vert 536545 Success [PERSON_NAME] [EMAIL_ADDRESS][DOMAIN_NAME] Active chec…" at bounding box center [583, 580] width 1152 height 40
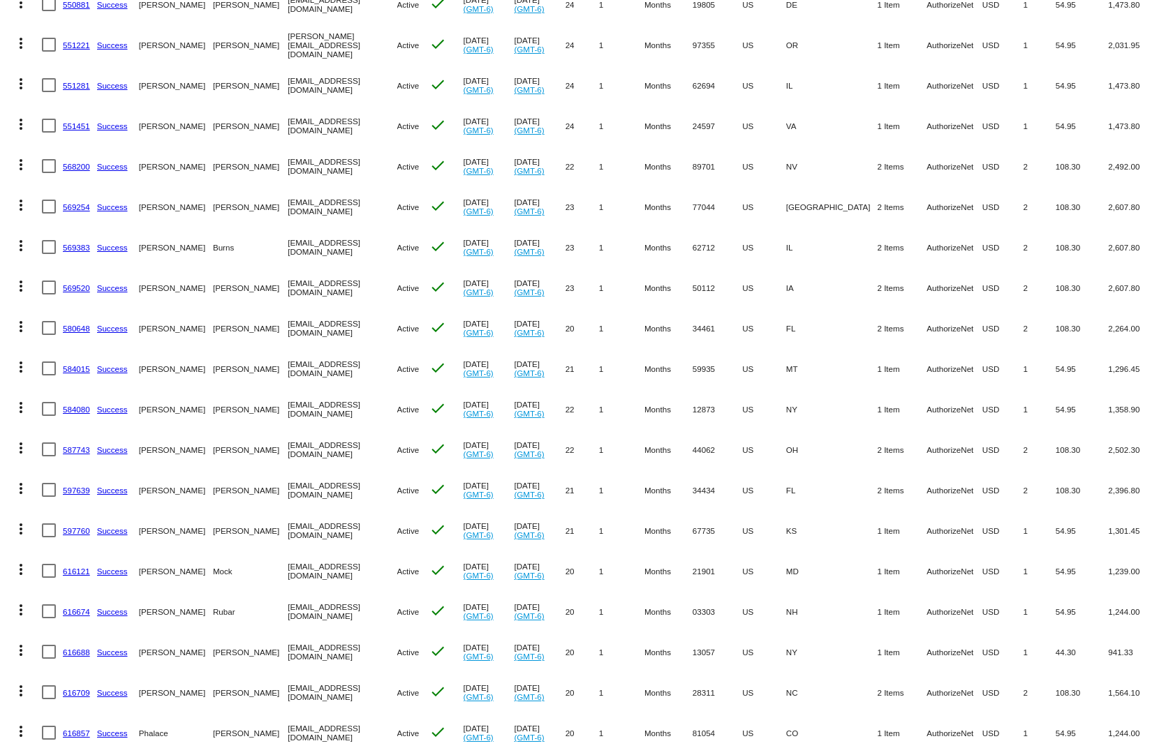
drag, startPoint x: 988, startPoint y: 540, endPoint x: 731, endPoint y: 553, distance: 256.4
click at [731, 553] on mat-row "more_vert 616121 Success [GEOGRAPHIC_DATA][PERSON_NAME] [EMAIL_ADDRESS][DOMAIN_…" at bounding box center [583, 571] width 1152 height 40
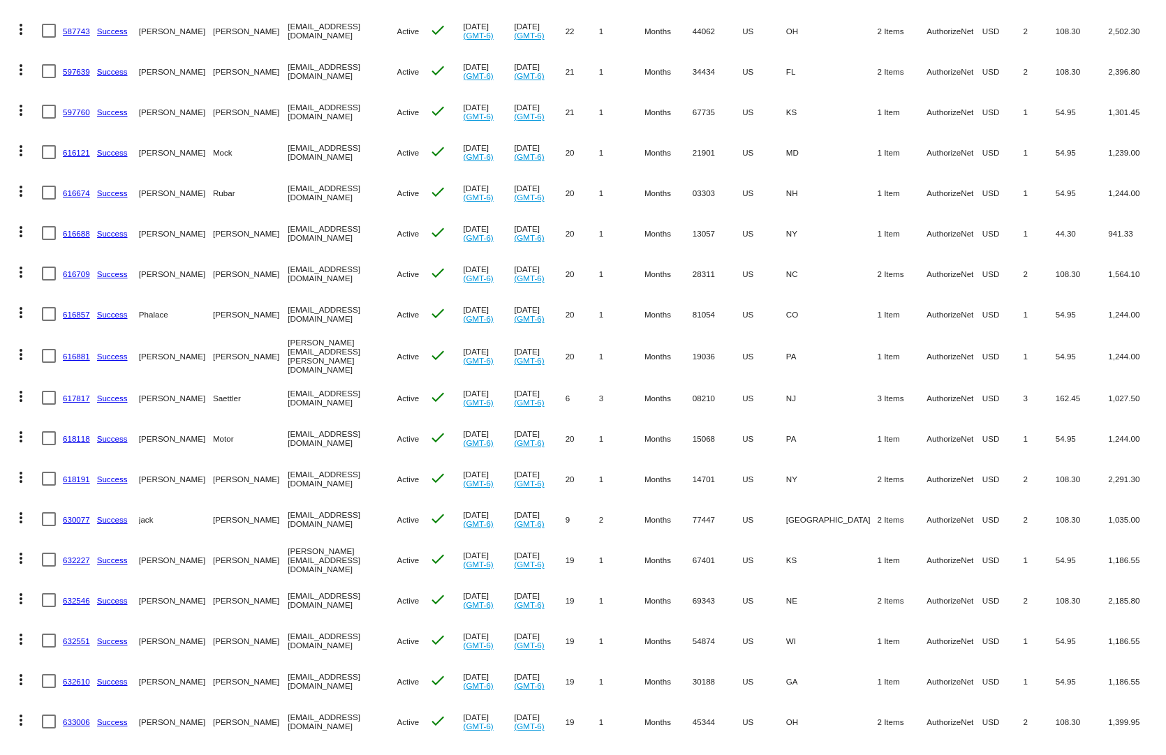
scroll to position [1396, 0]
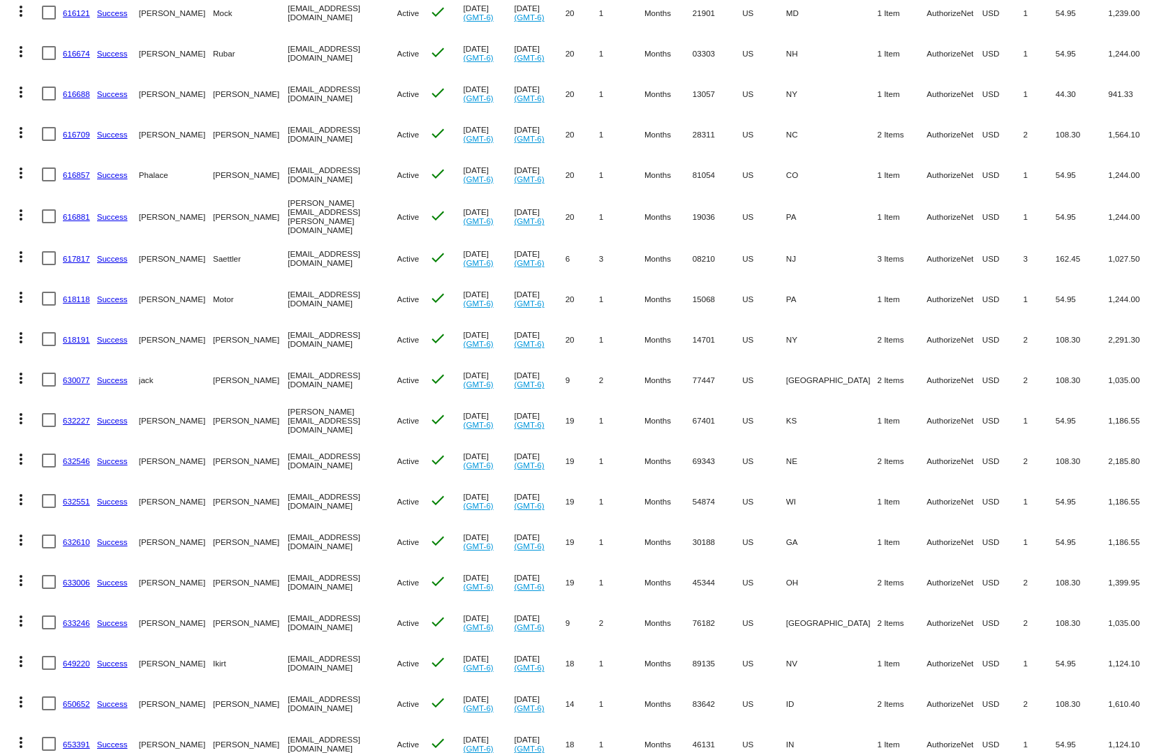
drag, startPoint x: 975, startPoint y: 549, endPoint x: 701, endPoint y: 557, distance: 274.4
click at [703, 562] on mat-row "more_vert 633006 Success [PERSON_NAME][GEOGRAPHIC_DATA] [EMAIL_ADDRESS][DOMAIN_…" at bounding box center [583, 582] width 1152 height 40
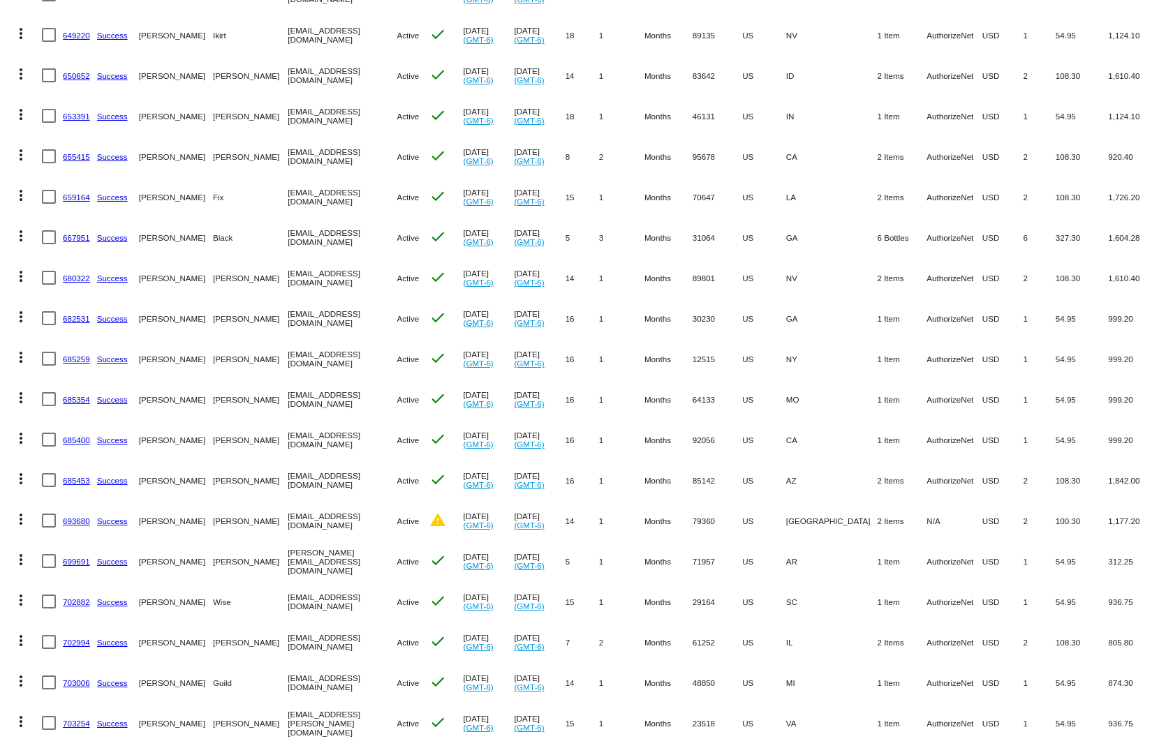
scroll to position [1954, 0]
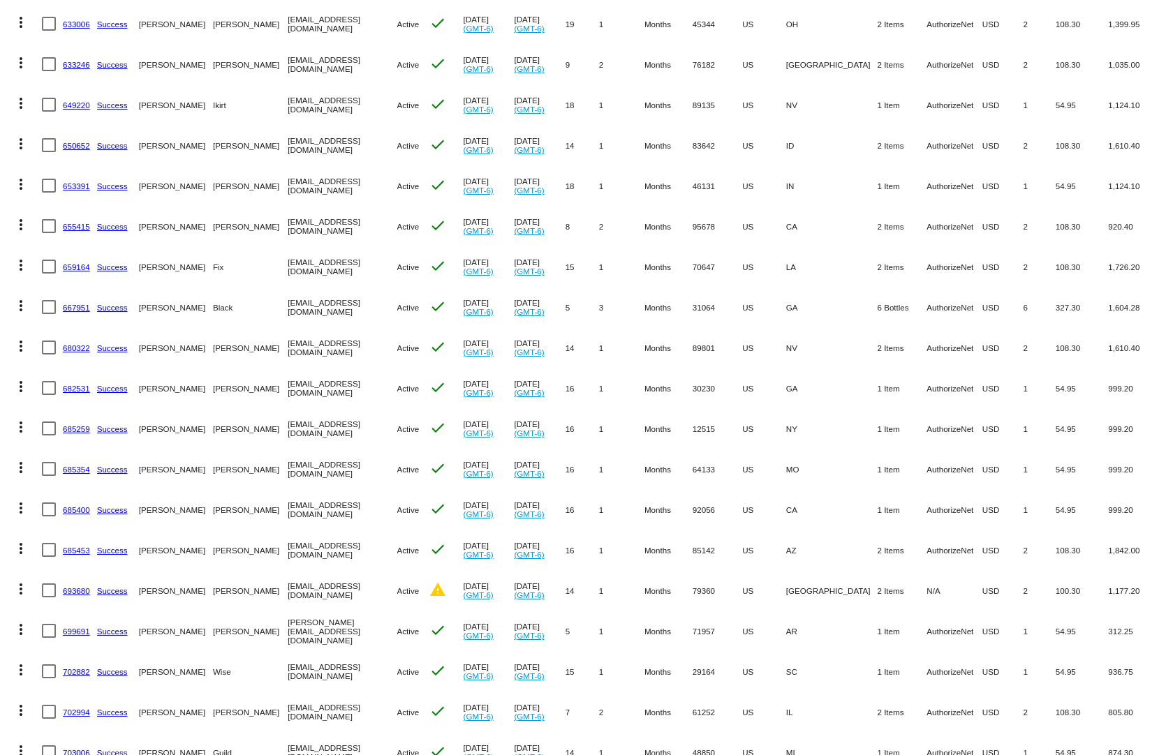
click at [1079, 540] on mat-cell "108.30" at bounding box center [1081, 550] width 52 height 40
click at [66, 586] on link "693680" at bounding box center [76, 590] width 27 height 9
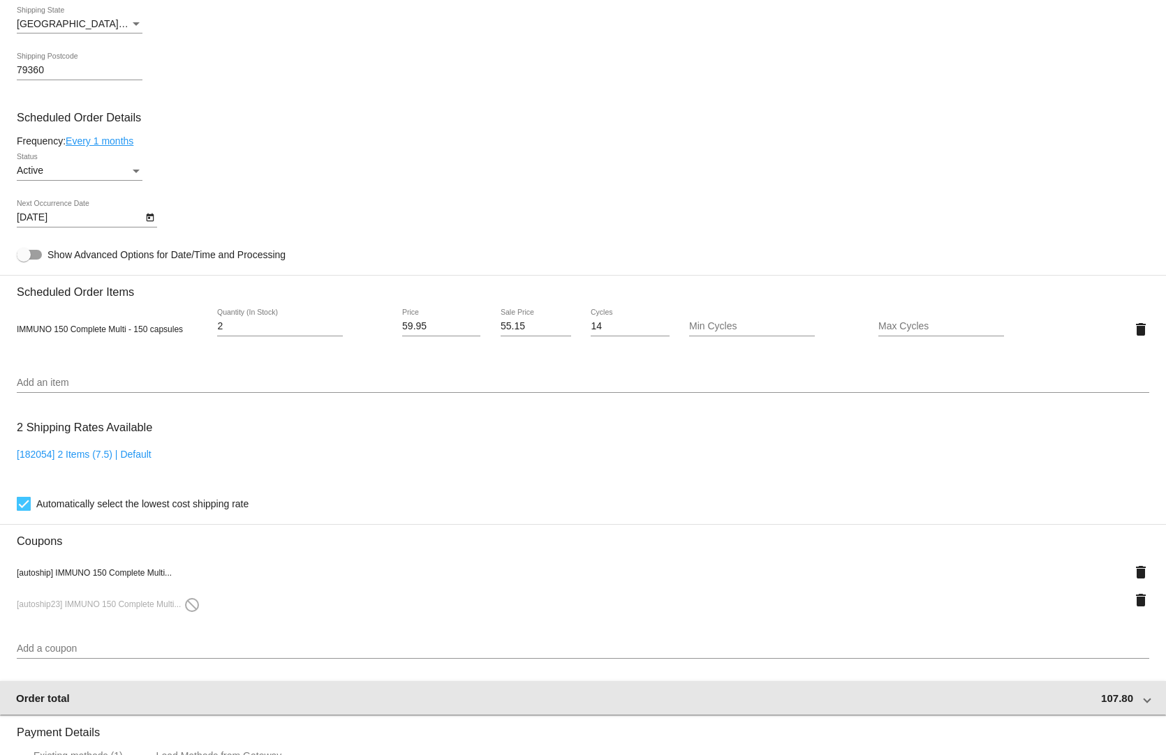
scroll to position [977, 0]
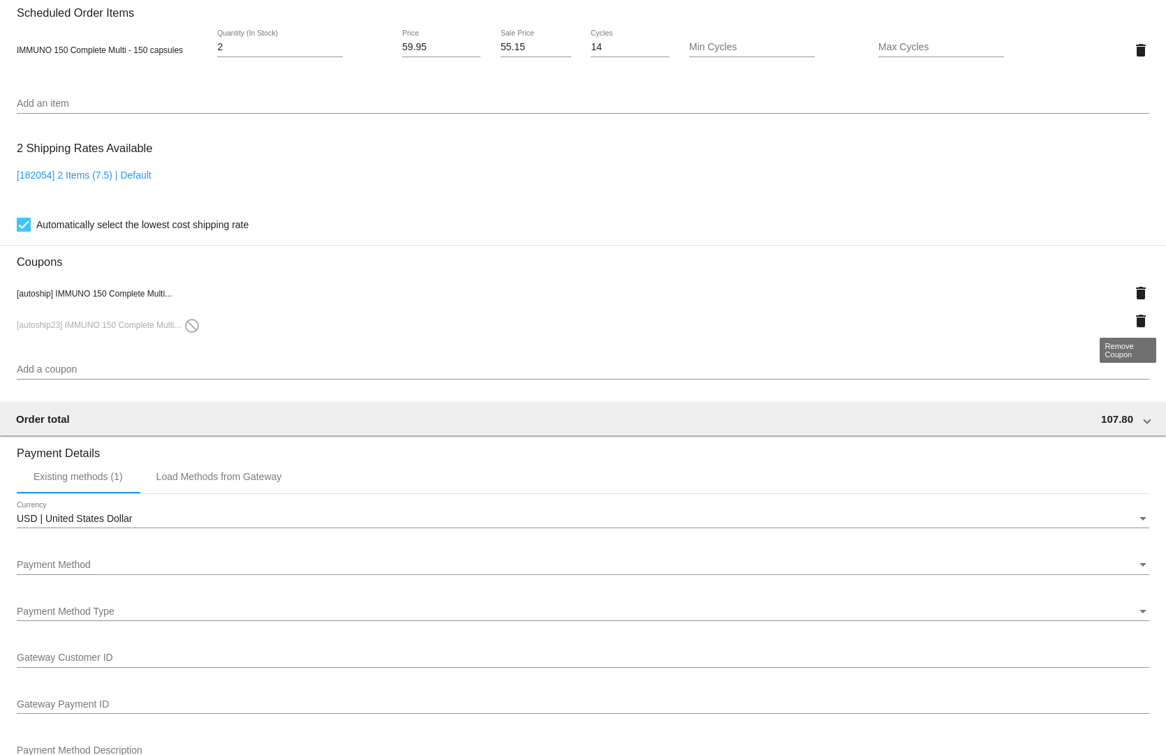
click at [1132, 315] on mat-icon "delete" at bounding box center [1140, 321] width 17 height 17
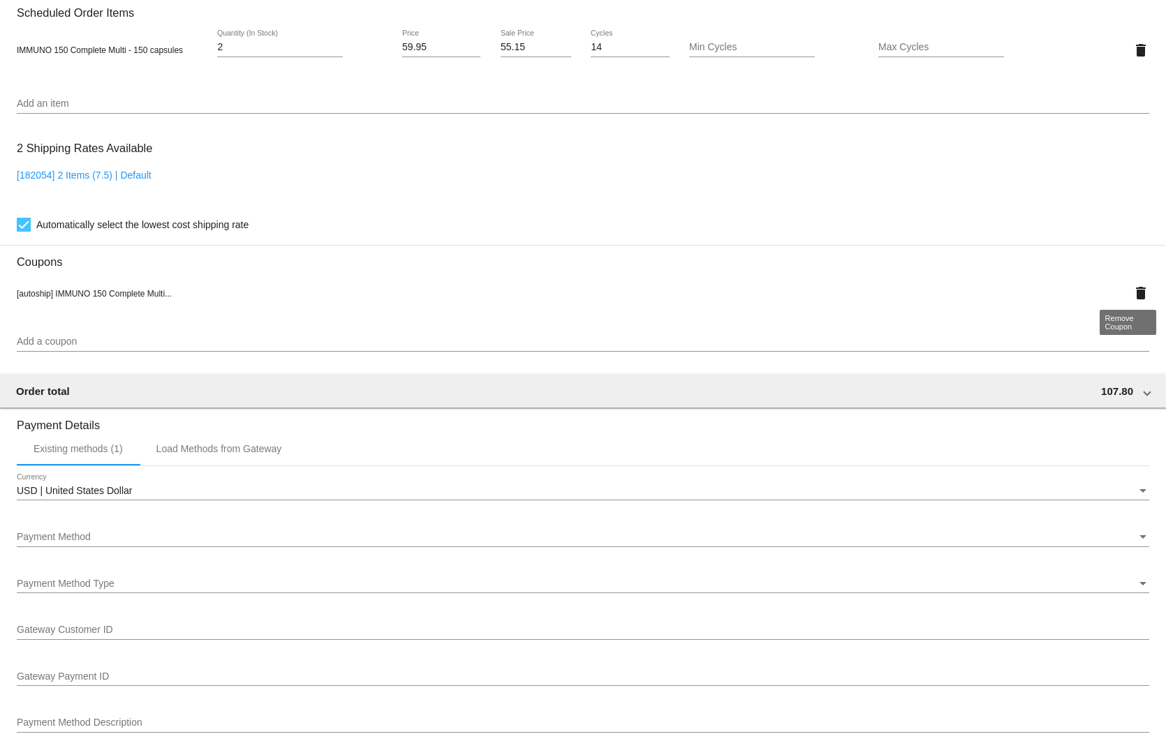
click at [1129, 283] on mat-card "Customer 4342398: [PERSON_NAME] [EMAIL_ADDRESS][DOMAIN_NAME] Customer Shipping …" at bounding box center [583, 320] width 1166 height 2002
click at [1132, 285] on mat-icon "delete" at bounding box center [1140, 293] width 17 height 17
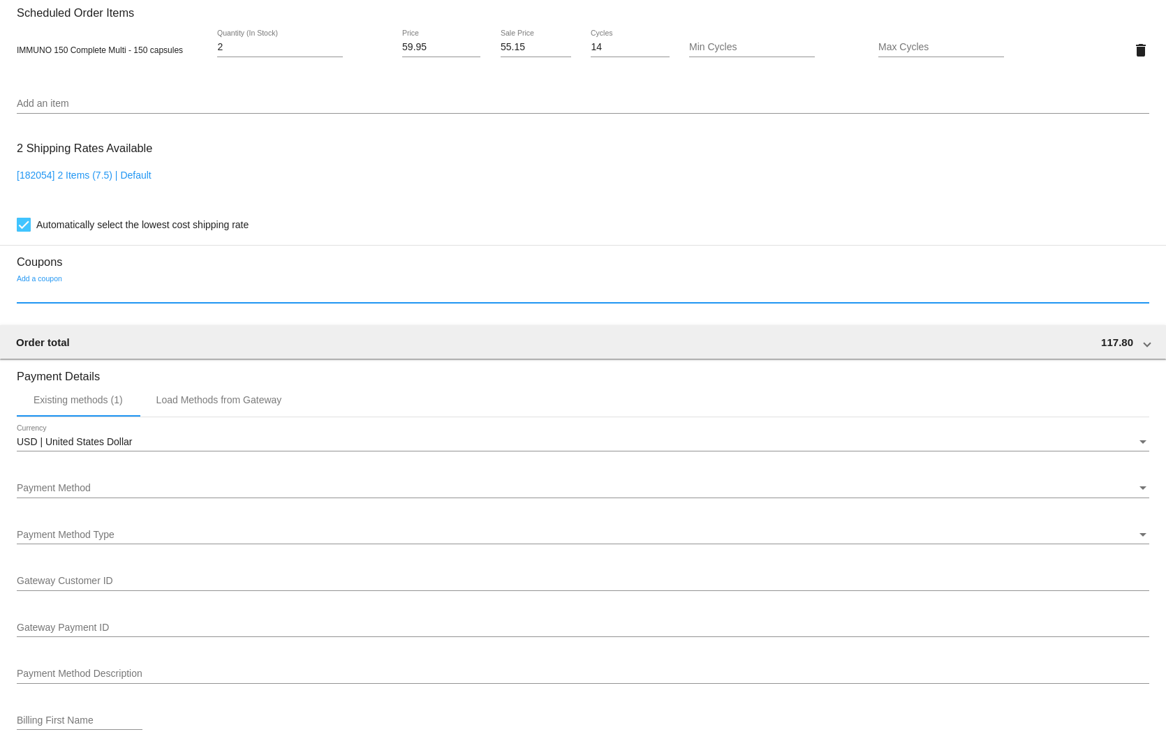
click at [158, 288] on input "Add a coupon" at bounding box center [583, 293] width 1132 height 11
click at [52, 265] on section "Coupons Add a coupon" at bounding box center [583, 280] width 1132 height 70
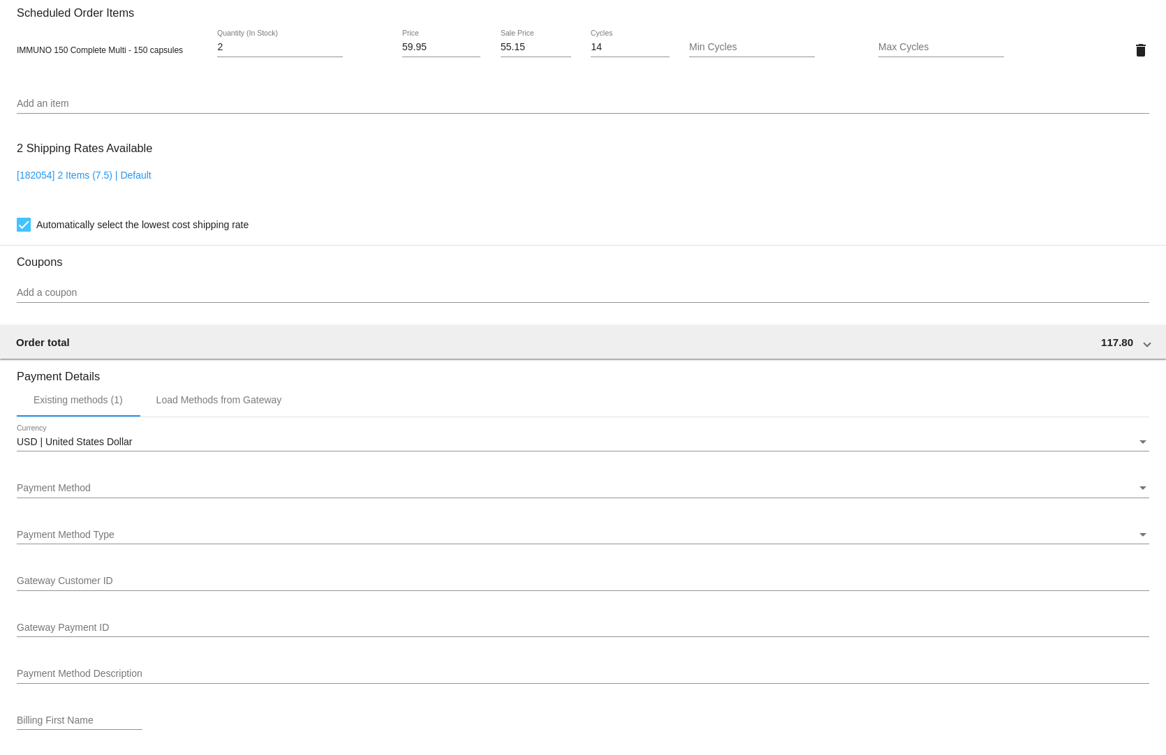
click at [50, 288] on input "Add a coupon" at bounding box center [583, 293] width 1132 height 11
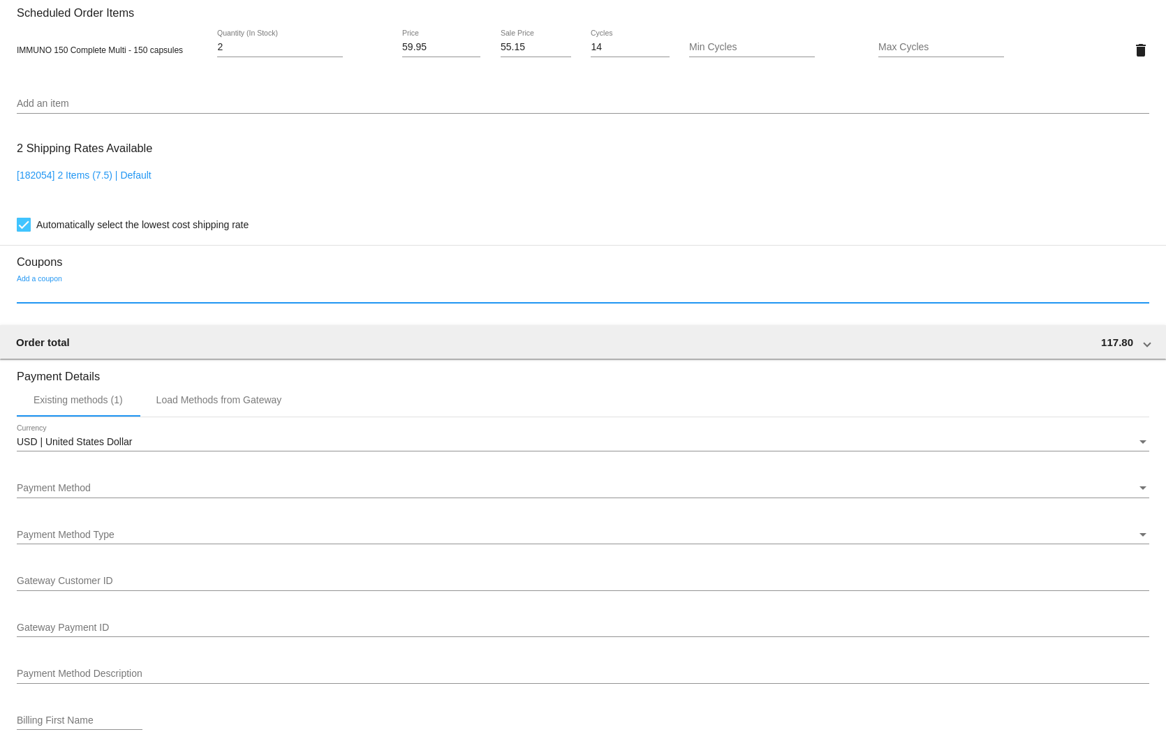
click at [50, 290] on input "Add a coupon" at bounding box center [583, 293] width 1132 height 11
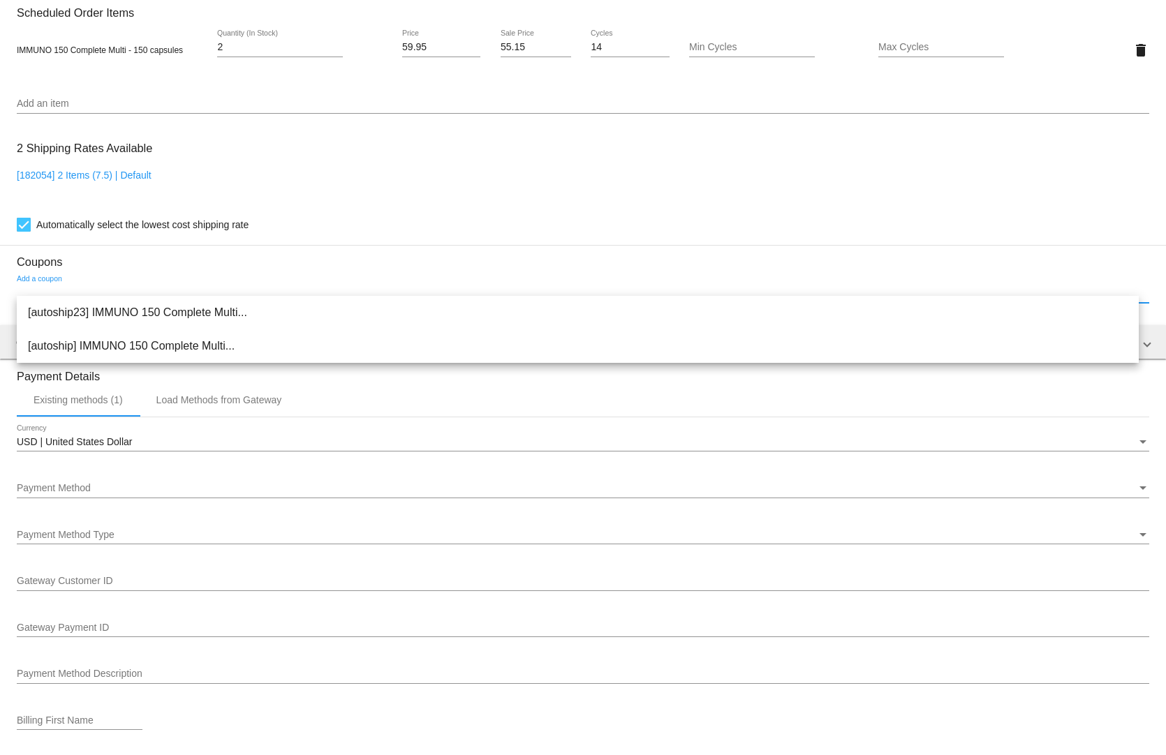
click at [50, 290] on input "Add a coupon" at bounding box center [583, 293] width 1132 height 11
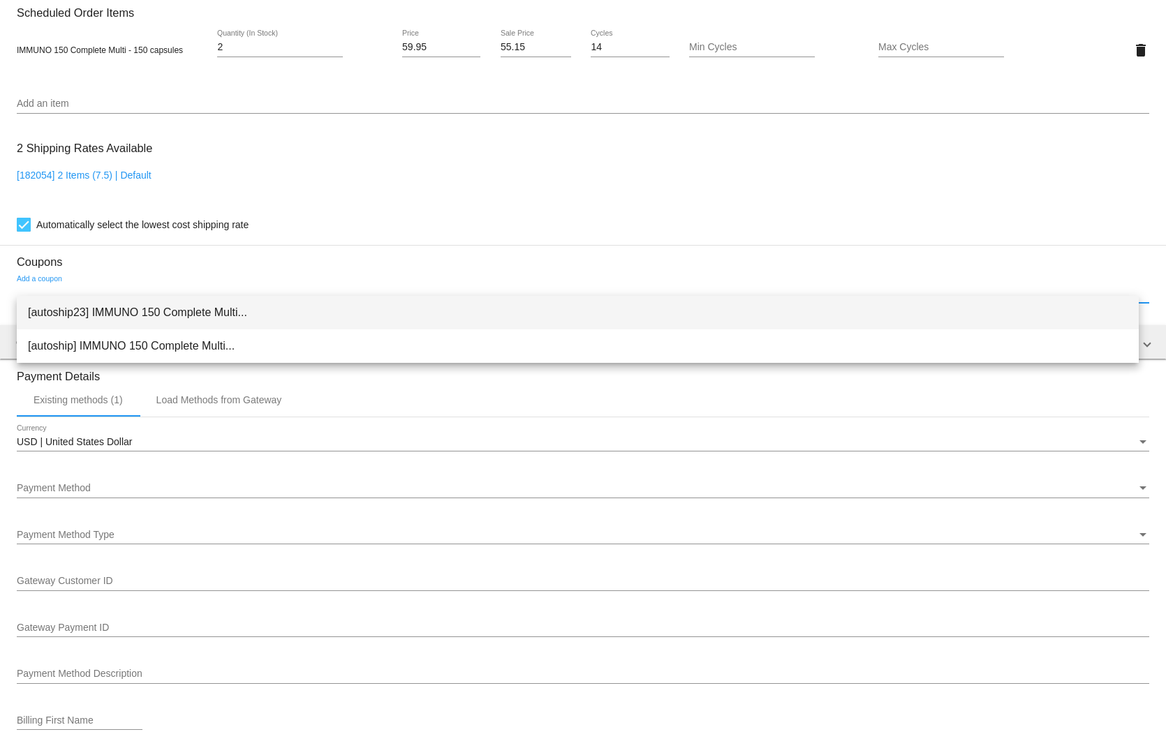
click at [56, 318] on span "[autoship23] IMMUNO 150 Complete Multi..." at bounding box center [577, 312] width 1099 height 33
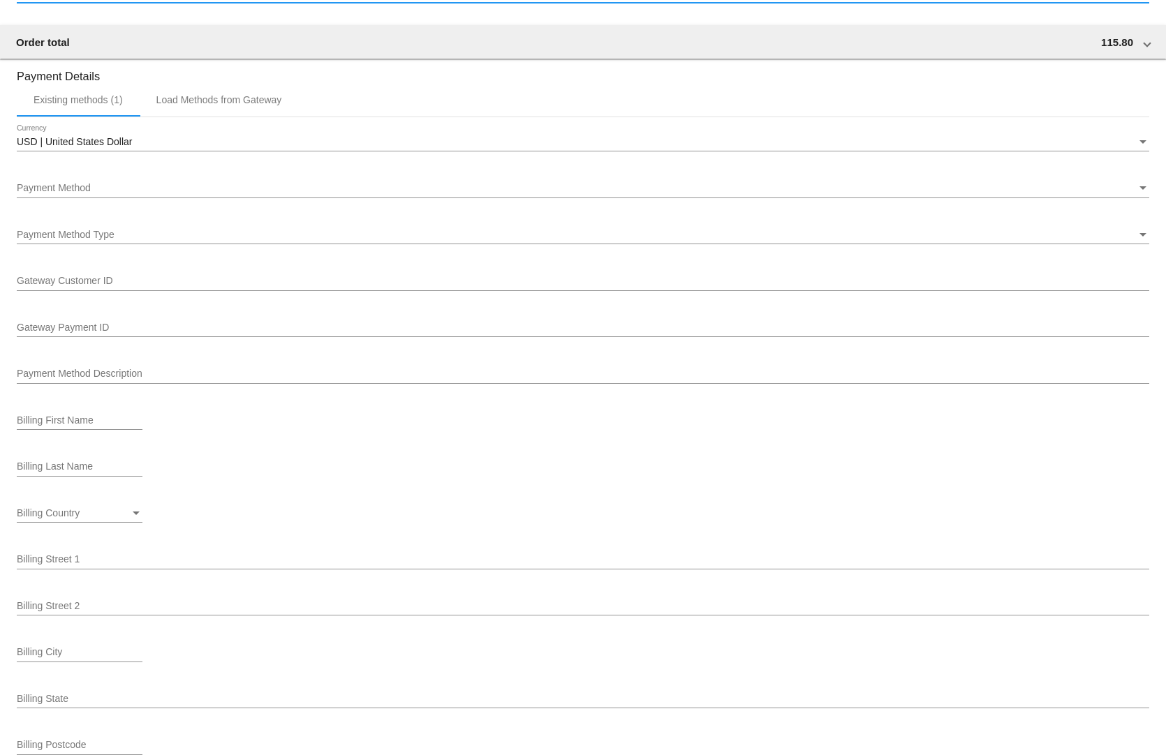
scroll to position [1537, 0]
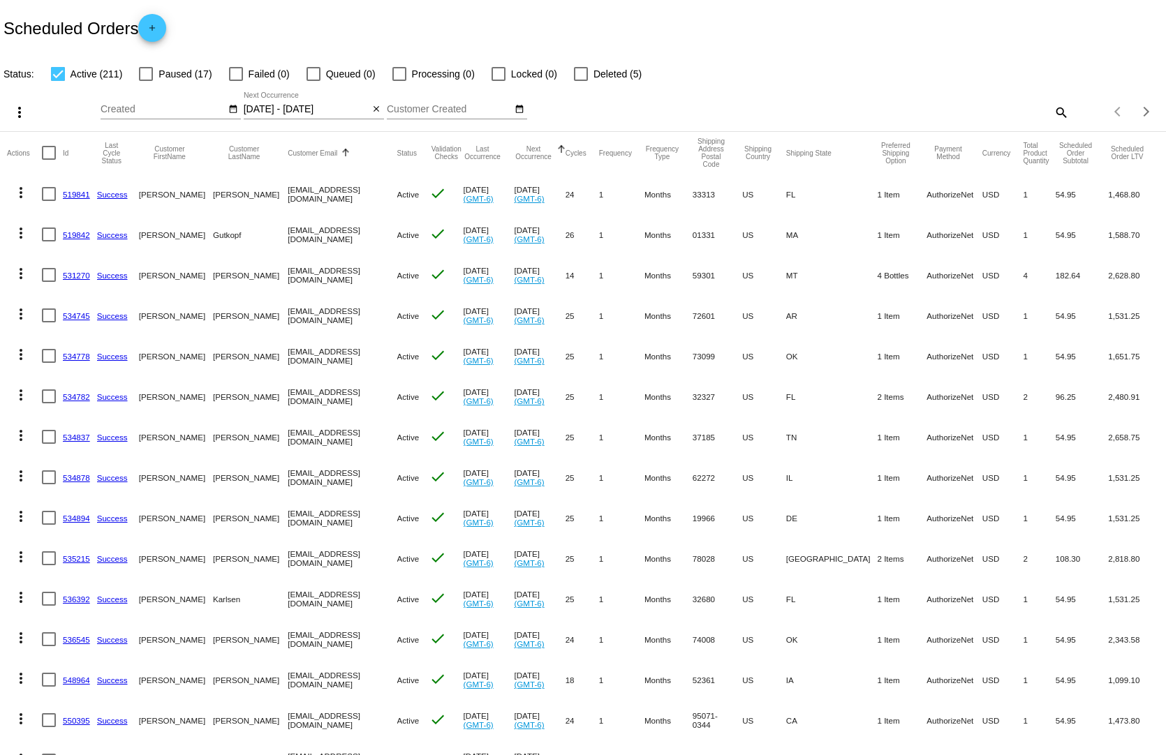
click at [311, 104] on input "[DATE] - [DATE]" at bounding box center [307, 109] width 126 height 11
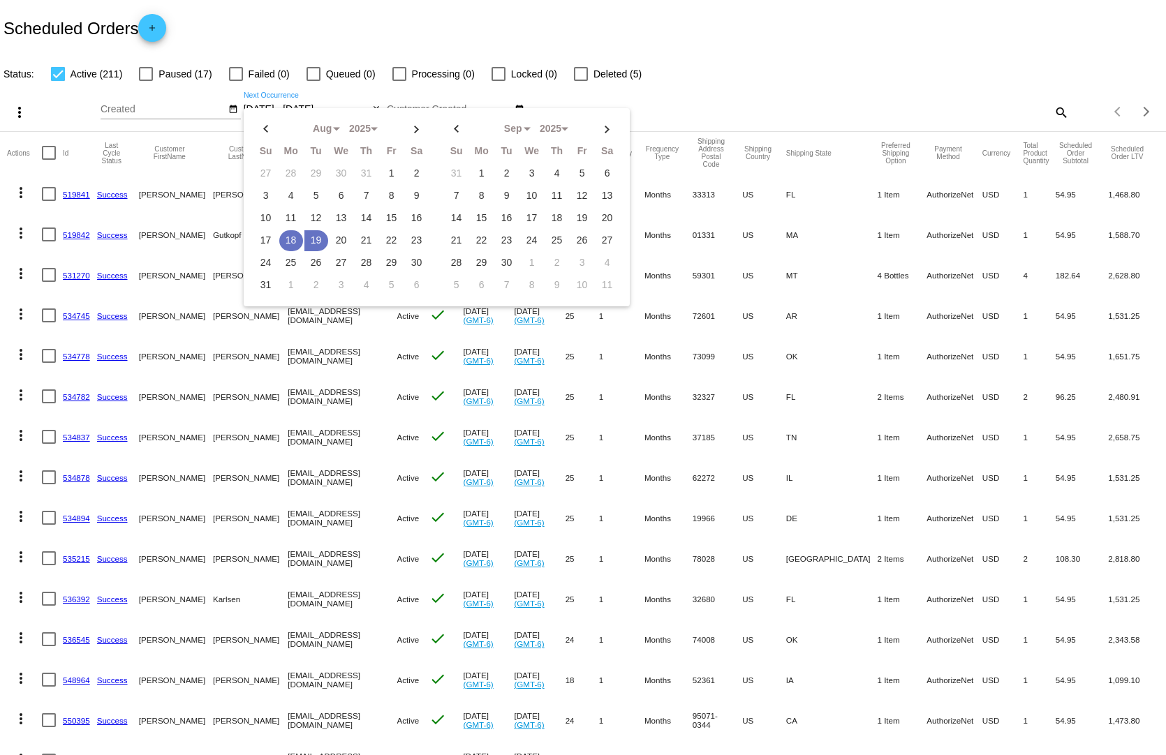
click at [283, 230] on td "18" at bounding box center [291, 240] width 24 height 21
type input "[DATE] - [DATE]"
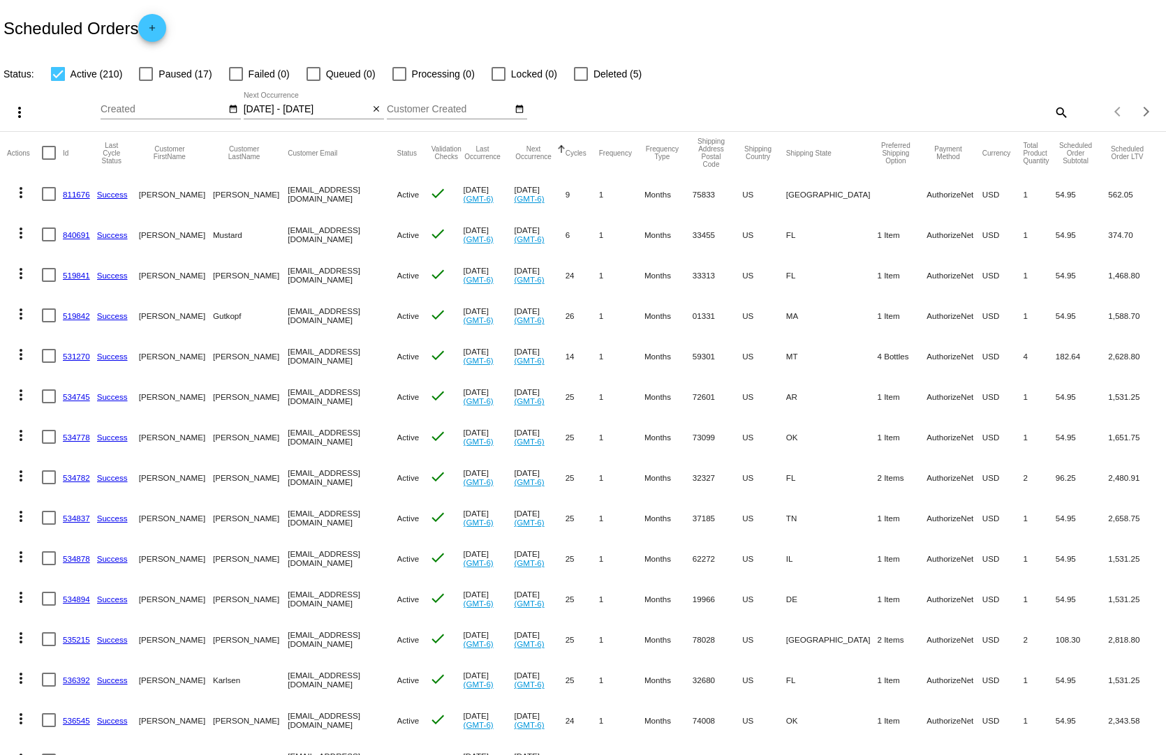
drag, startPoint x: 1070, startPoint y: 703, endPoint x: 627, endPoint y: 708, distance: 442.5
click at [625, 714] on mat-row "more_vert 536545 Success [PERSON_NAME] [EMAIL_ADDRESS][DOMAIN_NAME] Active chec…" at bounding box center [583, 720] width 1152 height 40
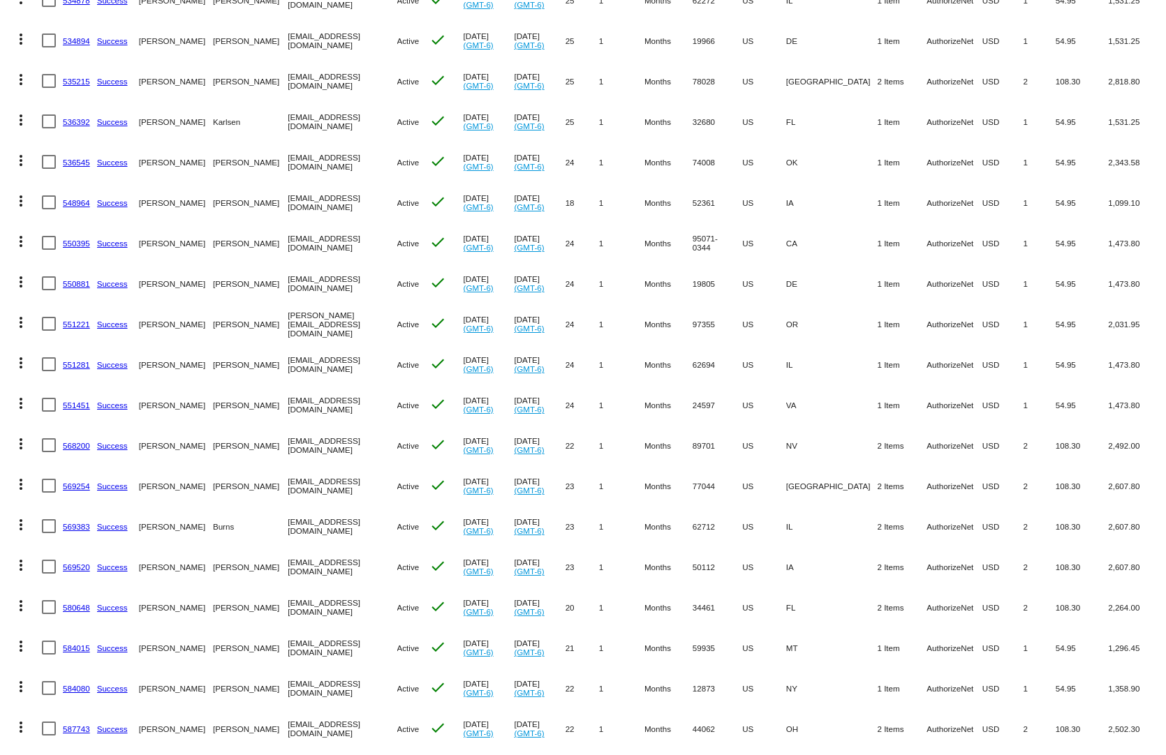
scroll to position [628, 0]
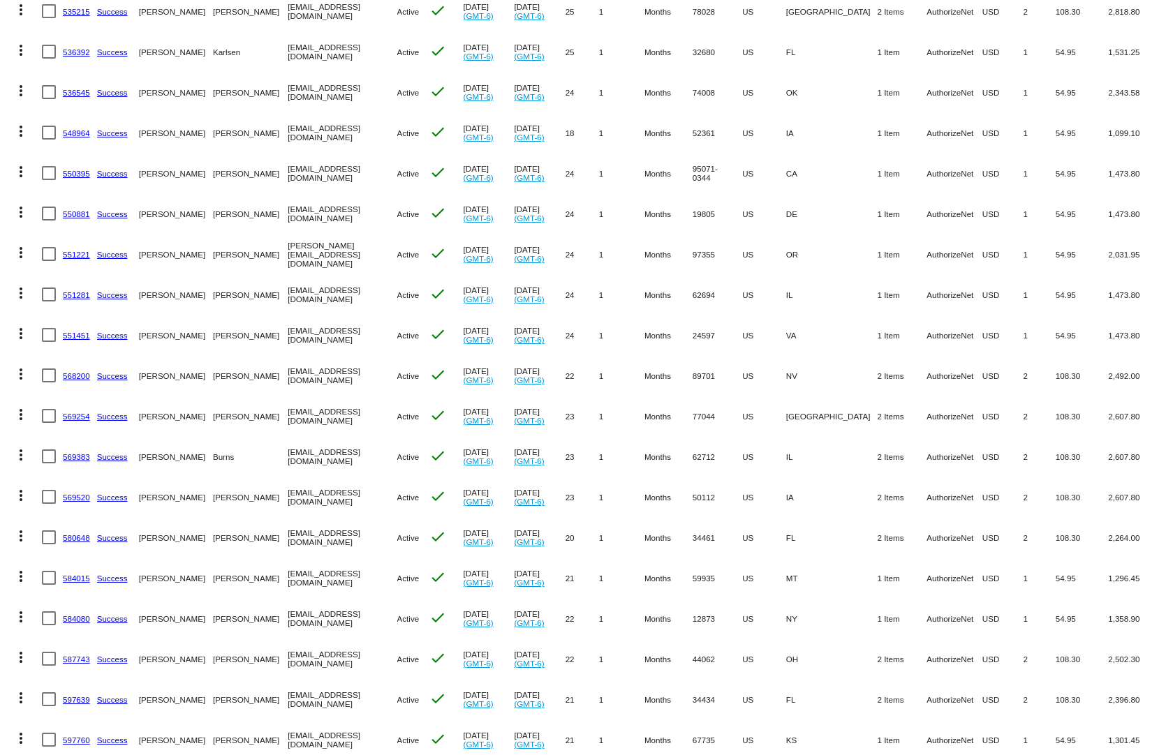
drag, startPoint x: 1092, startPoint y: 697, endPoint x: 754, endPoint y: 702, distance: 337.1
click at [754, 702] on mat-row "more_vert 597639 Success [PERSON_NAME] [EMAIL_ADDRESS][DOMAIN_NAME] Active chec…" at bounding box center [583, 699] width 1152 height 40
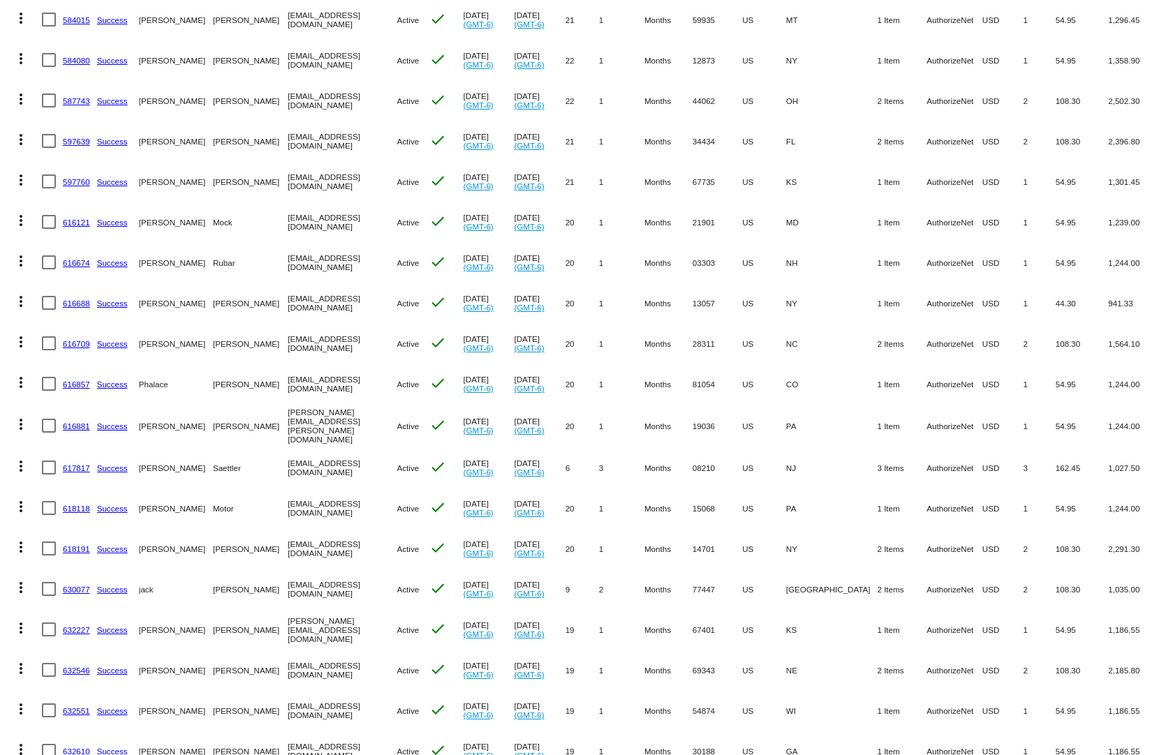
scroll to position [1256, 0]
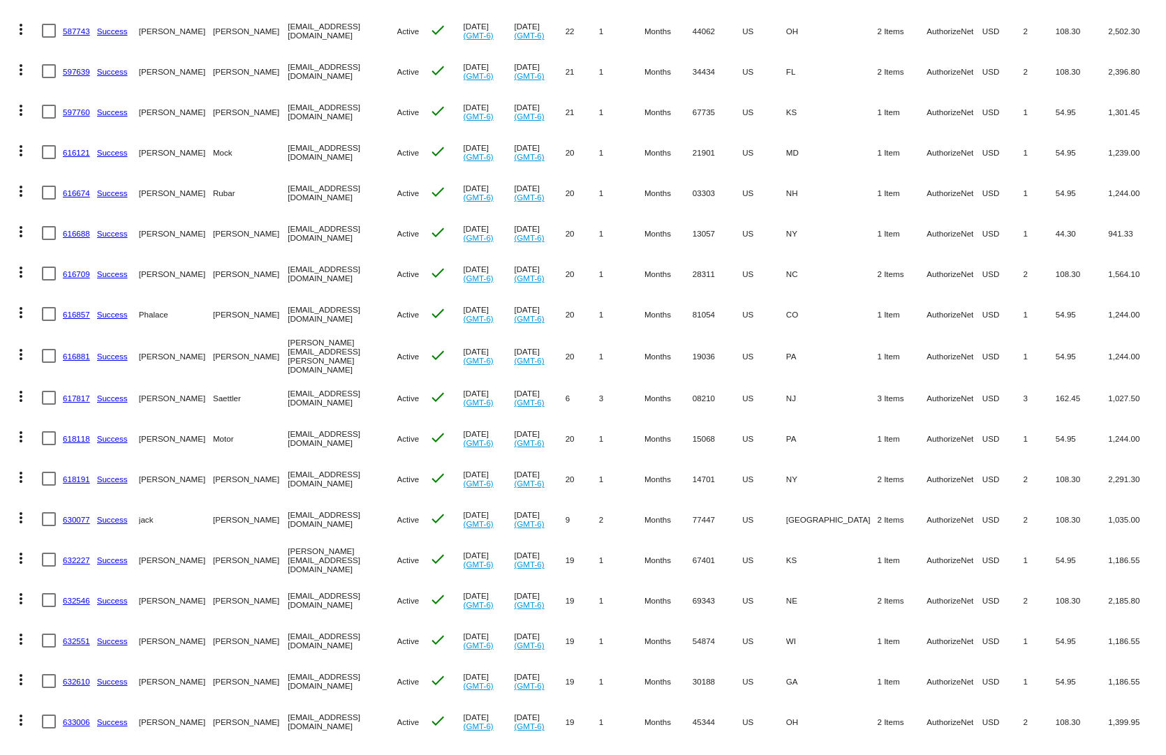
drag, startPoint x: 1035, startPoint y: 708, endPoint x: 731, endPoint y: 726, distance: 304.1
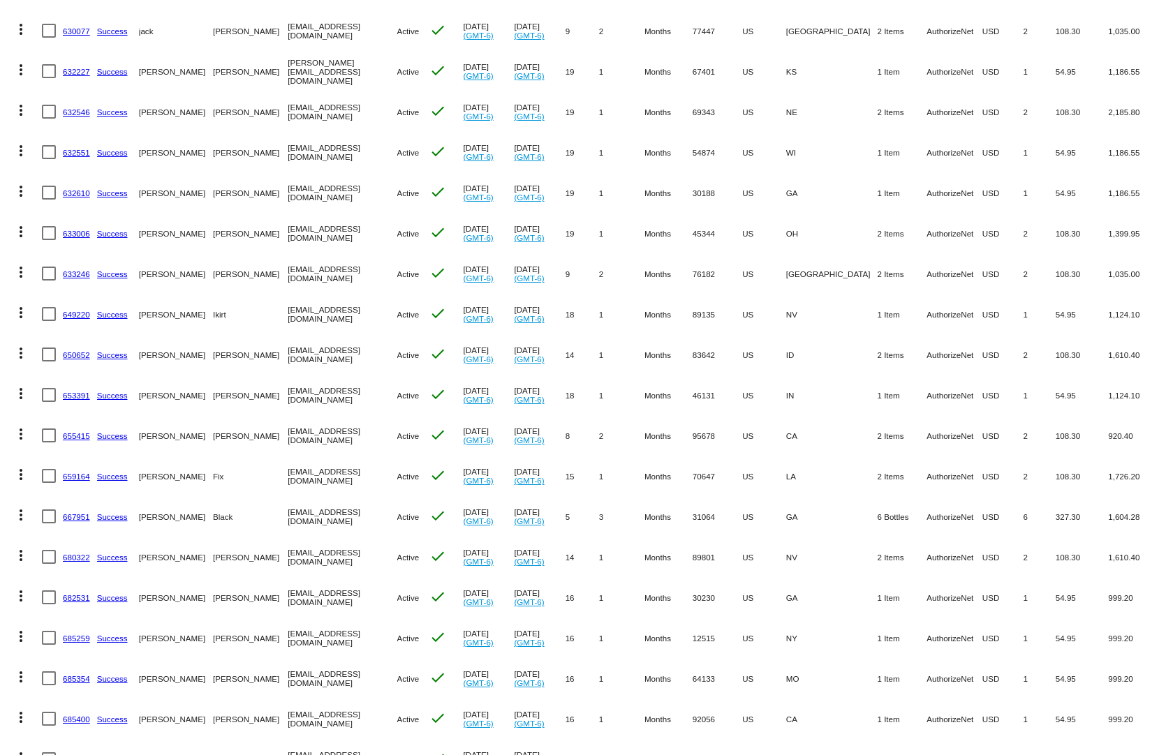
scroll to position [1815, 0]
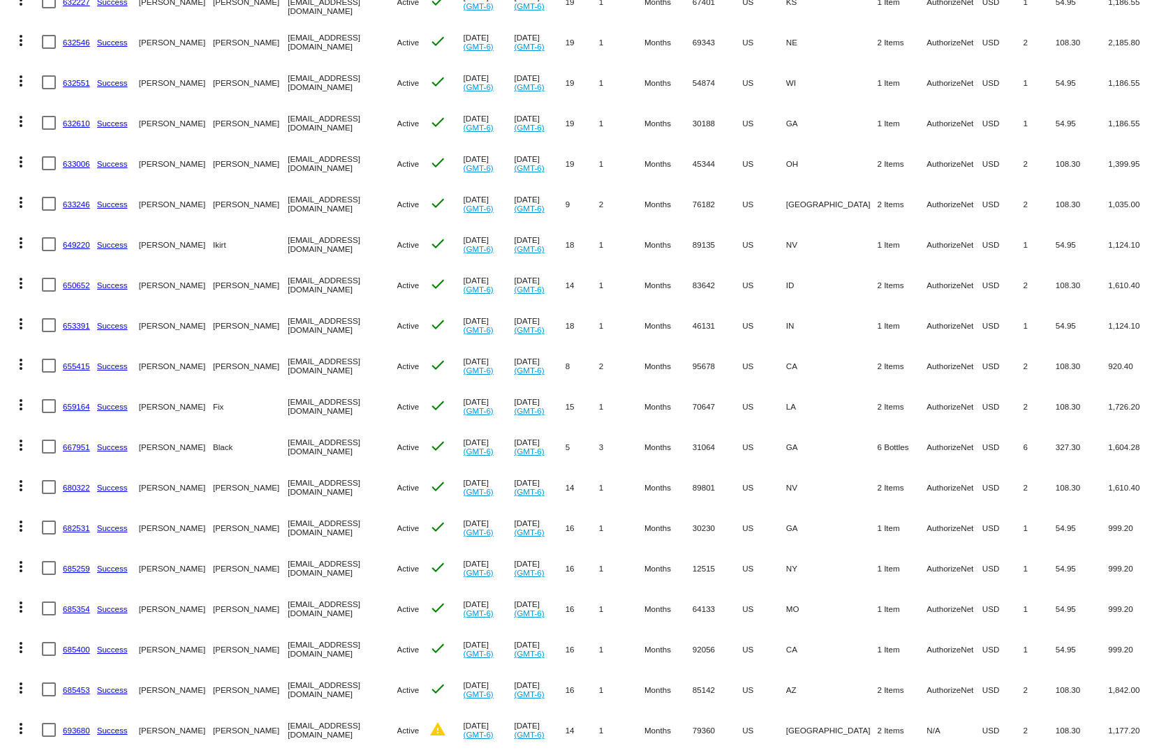
drag, startPoint x: 1085, startPoint y: 712, endPoint x: 811, endPoint y: 709, distance: 274.3
click at [811, 710] on mat-row "more_vert 693680 Success [PERSON_NAME] [EMAIL_ADDRESS][DOMAIN_NAME] Active warn…" at bounding box center [583, 730] width 1152 height 40
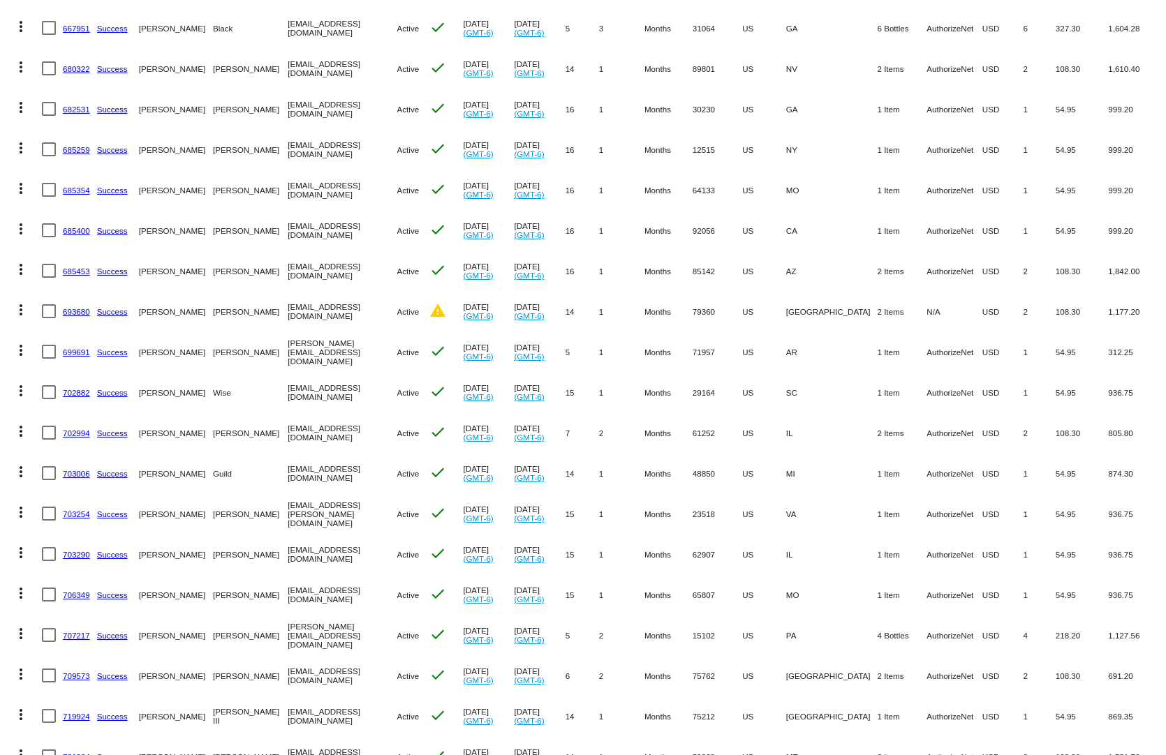
scroll to position [2303, 0]
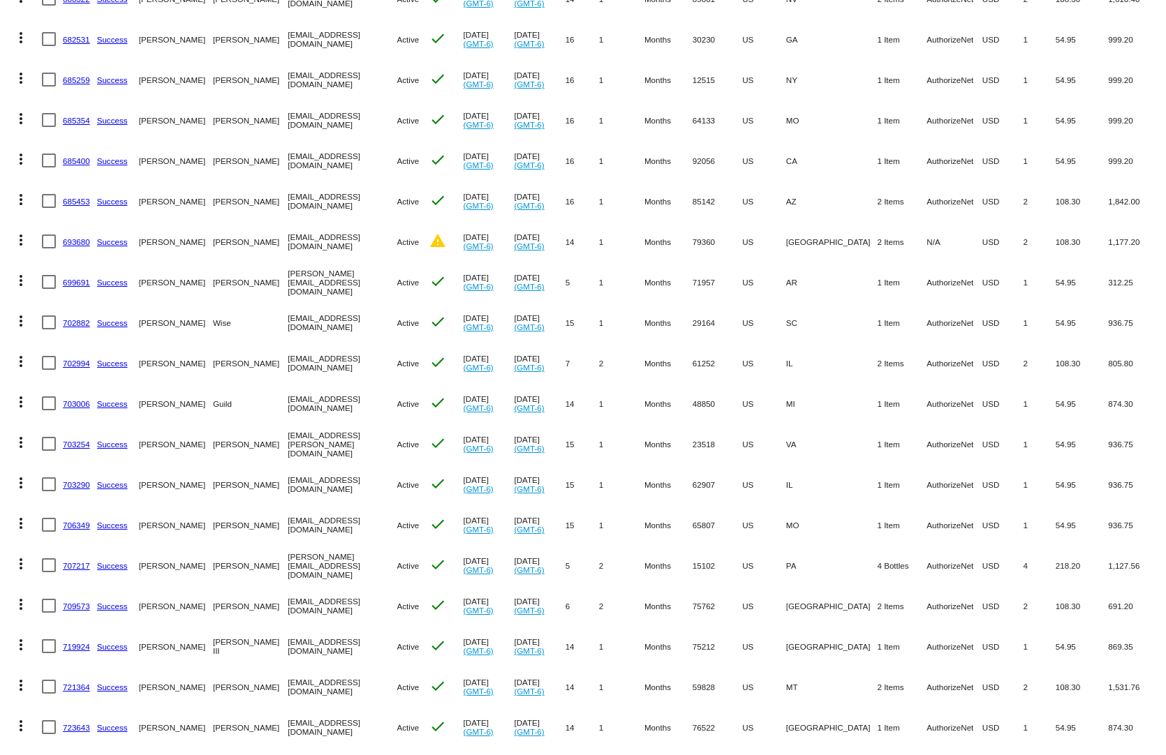
drag, startPoint x: 1099, startPoint y: 715, endPoint x: 804, endPoint y: 710, distance: 295.3
click at [804, 710] on mat-row "more_vert 723643 Success [GEOGRAPHIC_DATA][PERSON_NAME] [EMAIL_ADDRESS][DOMAIN_…" at bounding box center [583, 727] width 1152 height 40
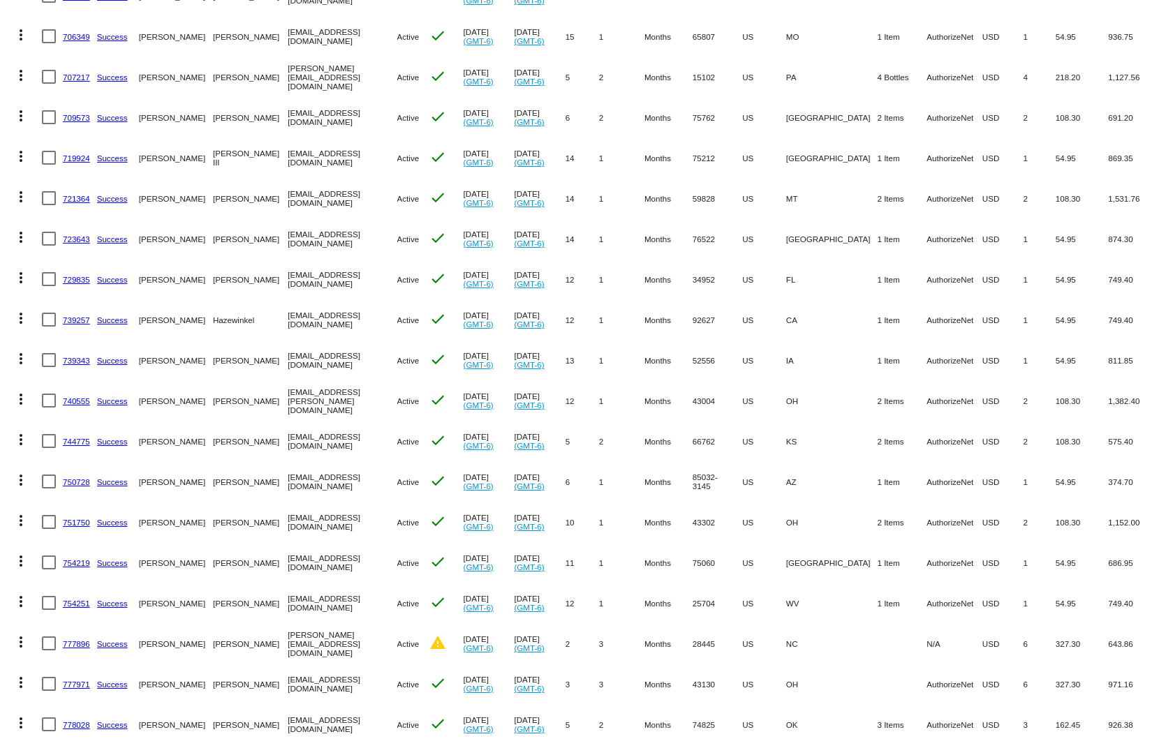
scroll to position [2931, 0]
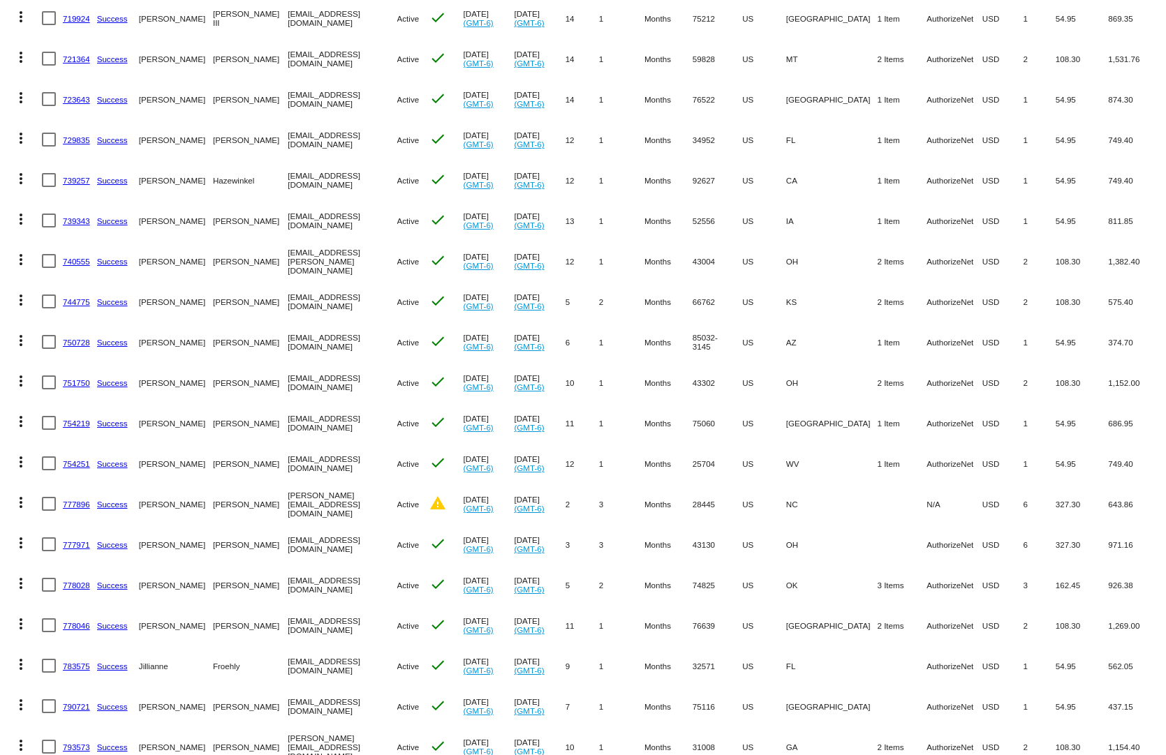
drag, startPoint x: 1048, startPoint y: 697, endPoint x: 772, endPoint y: 689, distance: 276.5
click at [772, 689] on mat-row "more_vert 790721 Success [PERSON_NAME] [EMAIL_ADDRESS][DOMAIN_NAME] Active chec…" at bounding box center [583, 706] width 1152 height 40
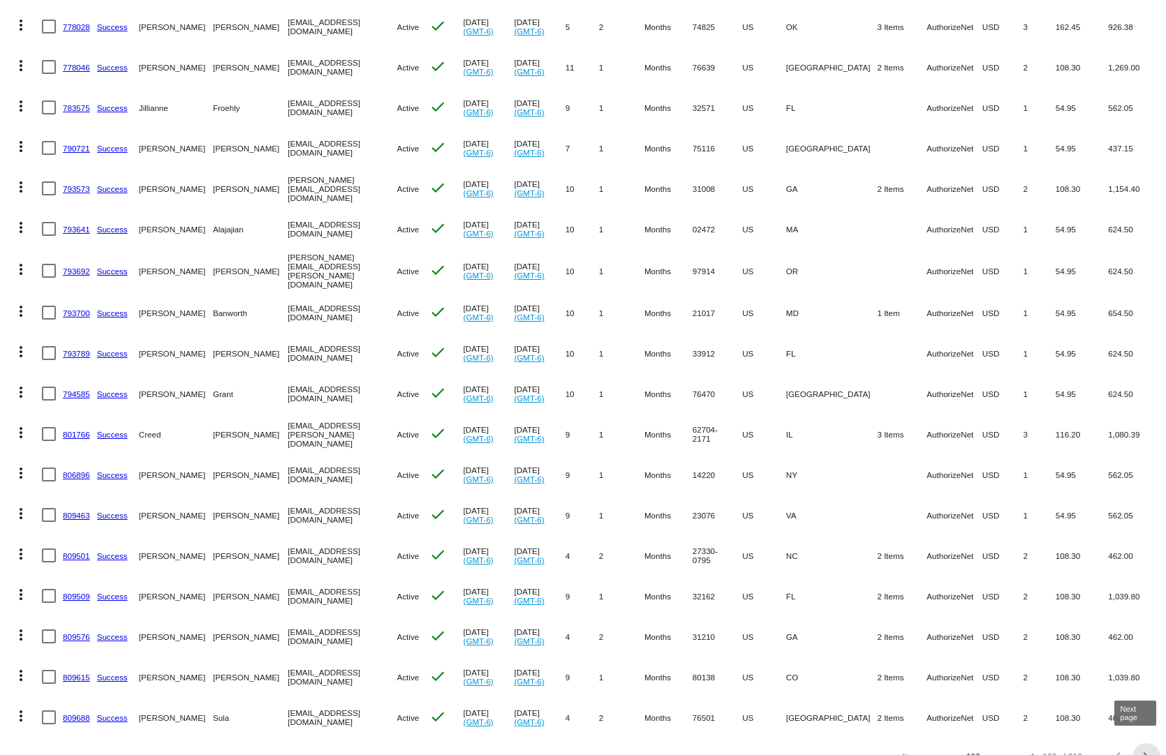
click at [1140, 754] on span "Next page" at bounding box center [1146, 757] width 28 height 7
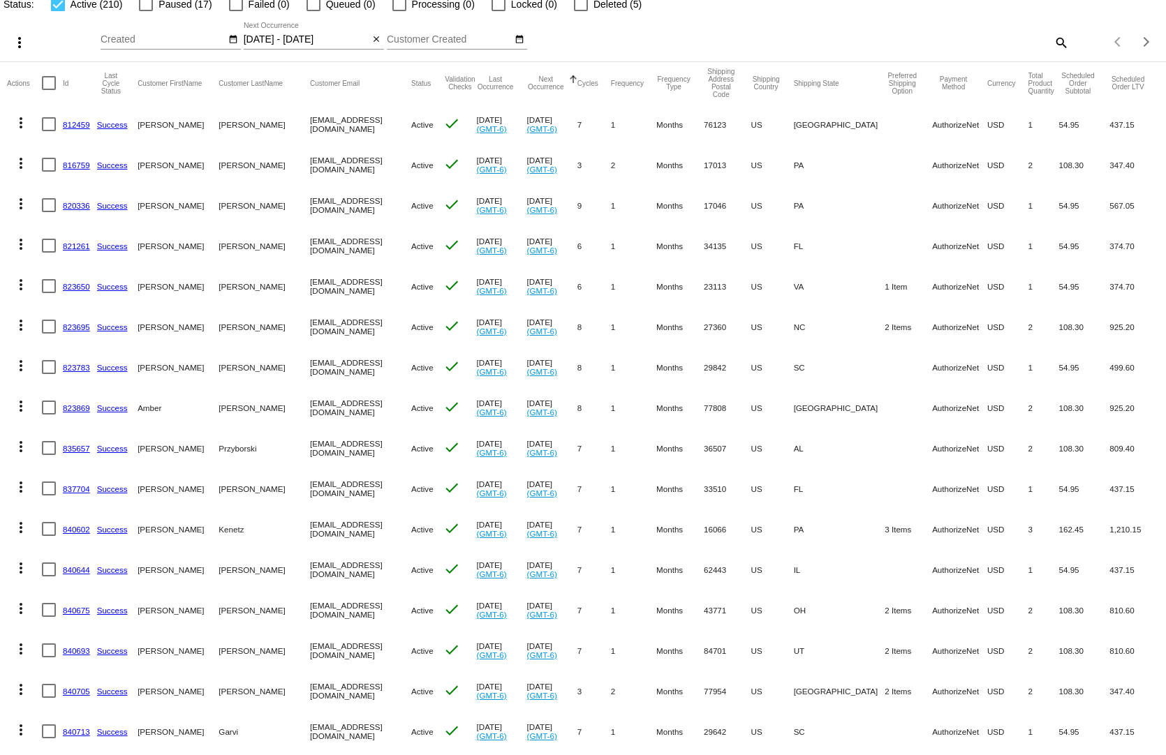
scroll to position [140, 0]
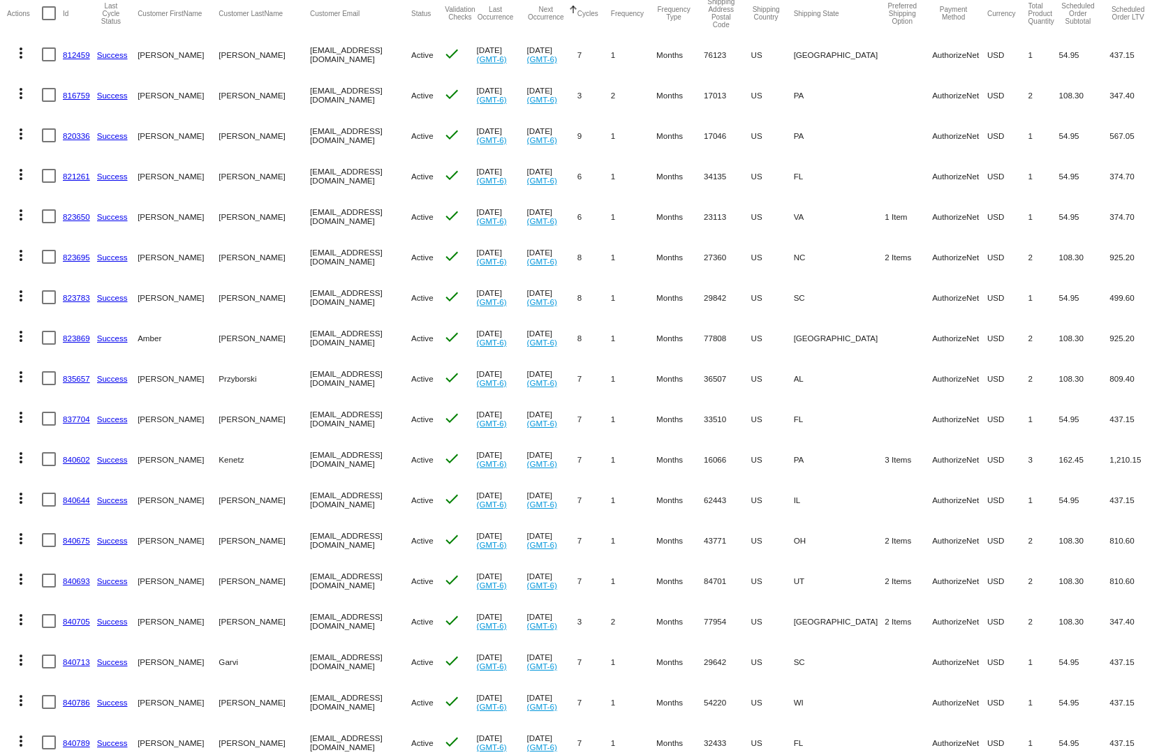
click at [902, 560] on mat-row "more_vert 840693 Success [GEOGRAPHIC_DATA][PERSON_NAME] [EMAIL_ADDRESS][DOMAIN_…" at bounding box center [583, 580] width 1152 height 40
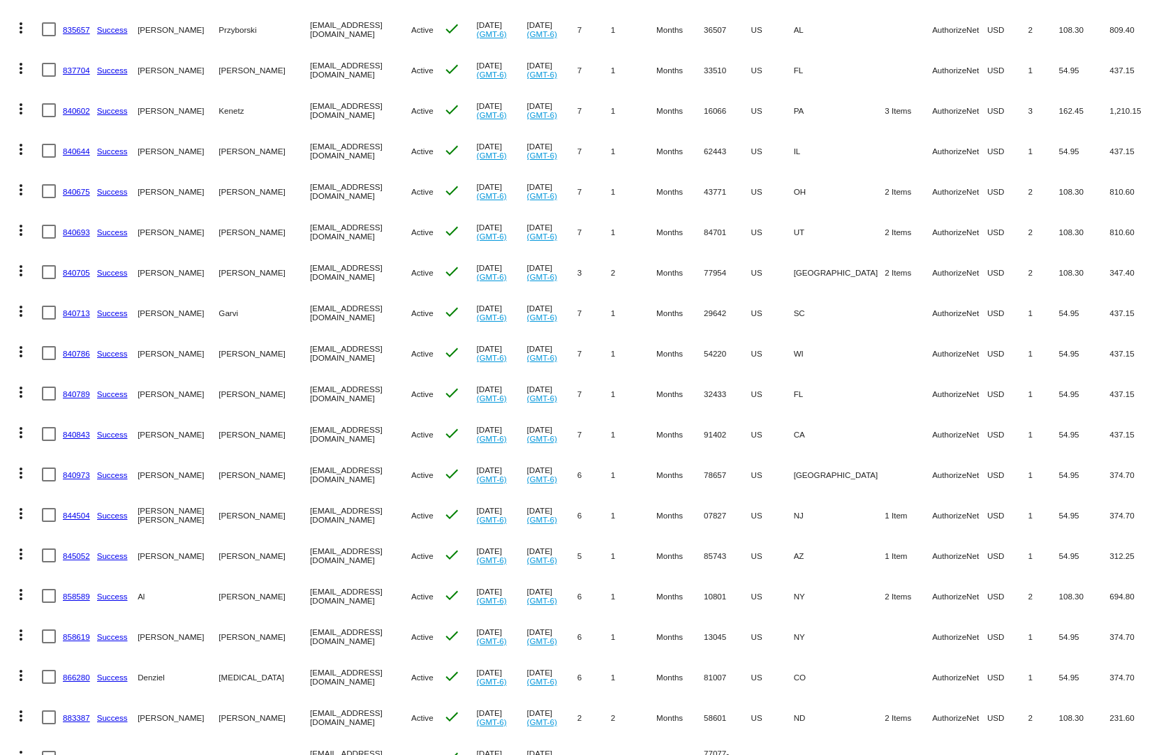
scroll to position [558, 0]
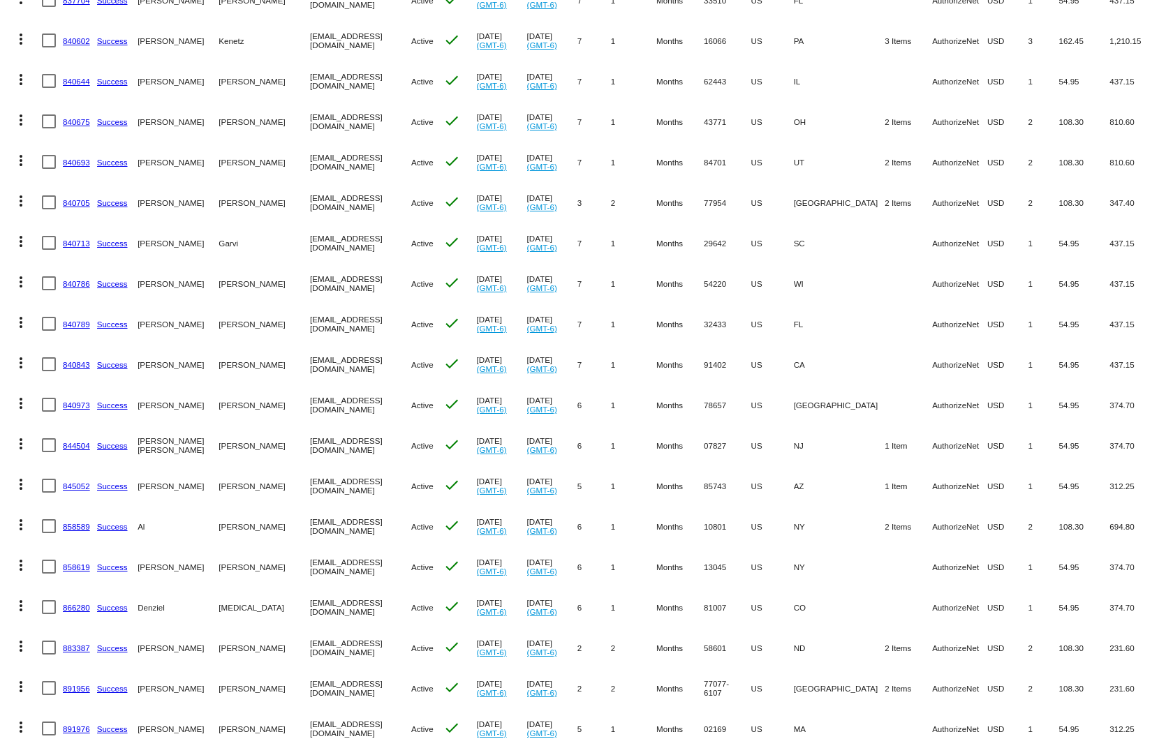
drag, startPoint x: 1024, startPoint y: 552, endPoint x: 834, endPoint y: 553, distance: 189.8
click at [834, 553] on mat-row "more_vert 858619 Success [PERSON_NAME] [EMAIL_ADDRESS][DOMAIN_NAME] Active chec…" at bounding box center [583, 566] width 1152 height 40
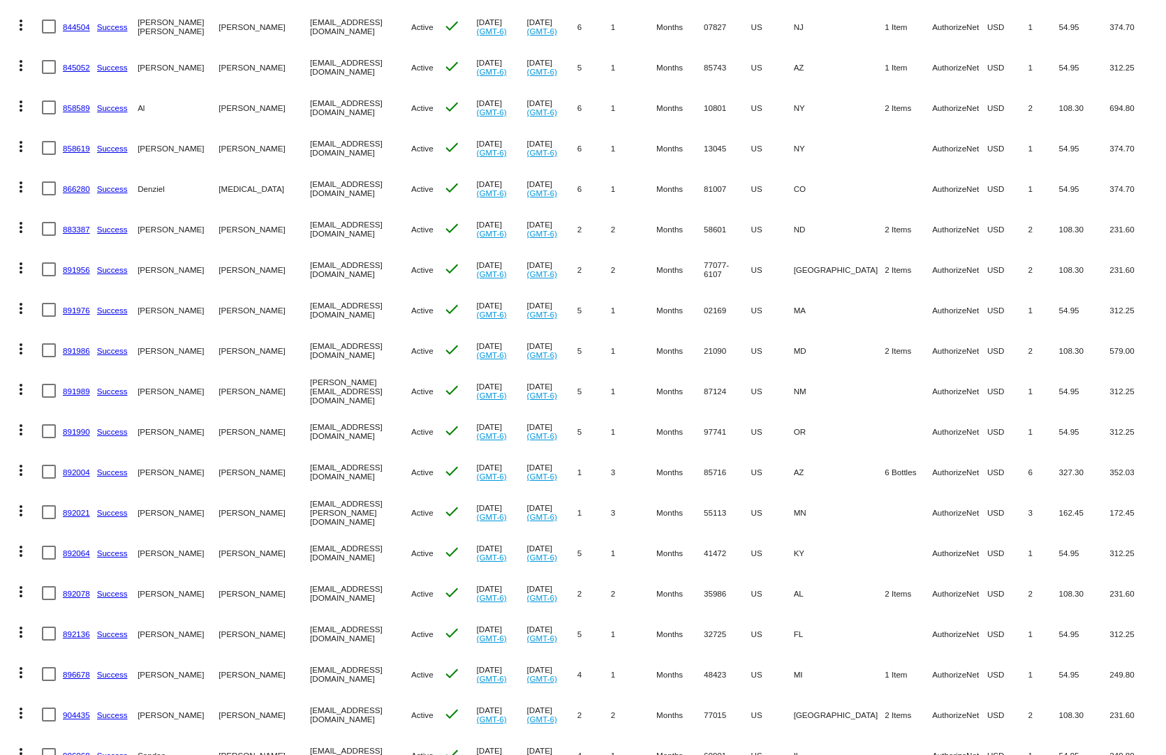
scroll to position [1047, 0]
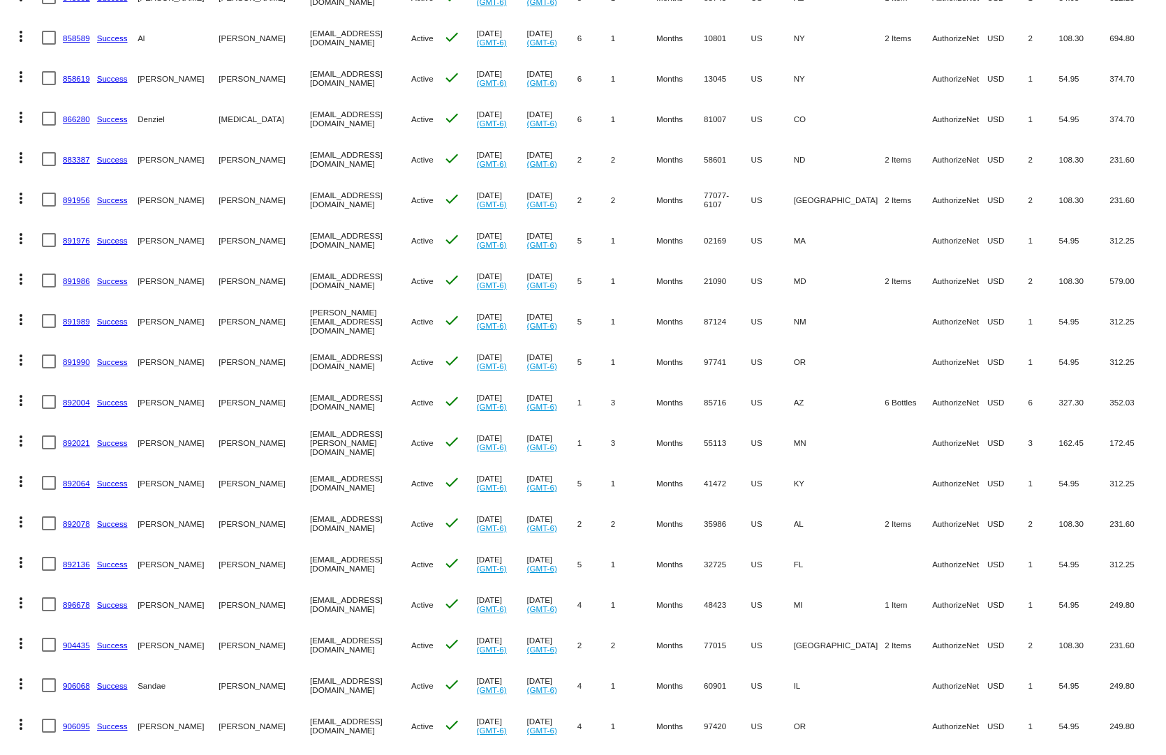
drag, startPoint x: 981, startPoint y: 551, endPoint x: 833, endPoint y: 556, distance: 148.7
click at [833, 556] on mat-row "more_vert 892136 Success [PERSON_NAME] [EMAIL_ADDRESS][DOMAIN_NAME] Active chec…" at bounding box center [583, 564] width 1152 height 40
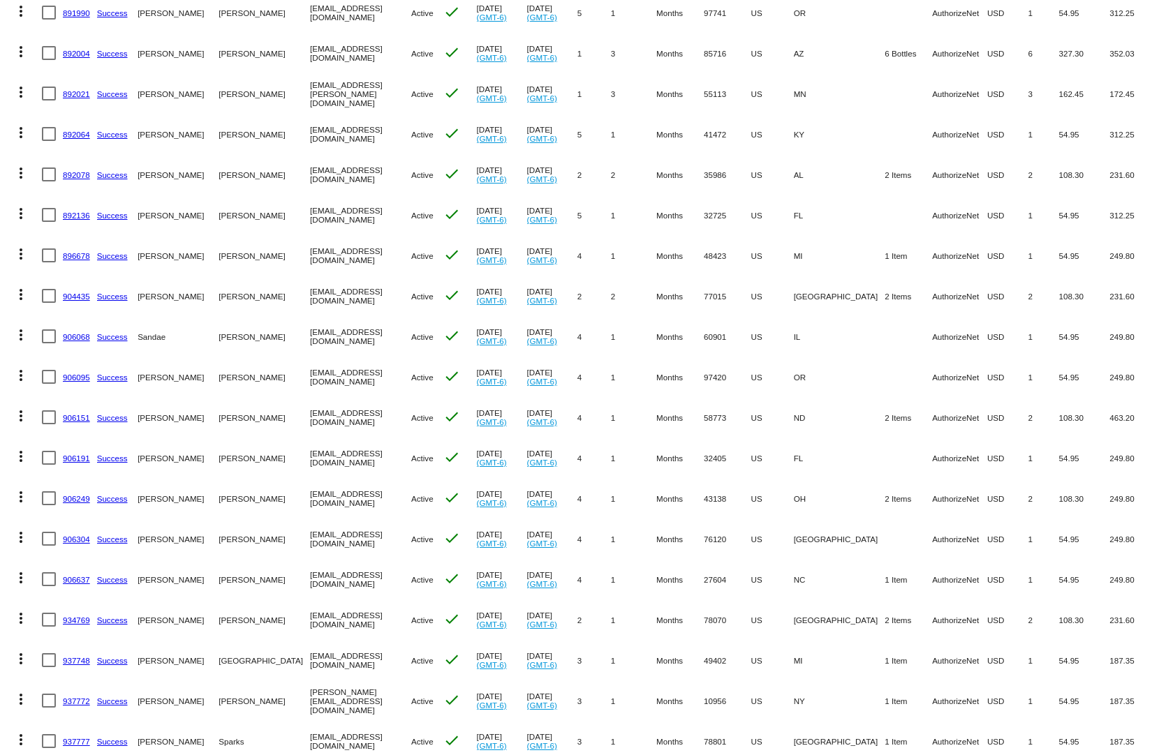
scroll to position [1535, 0]
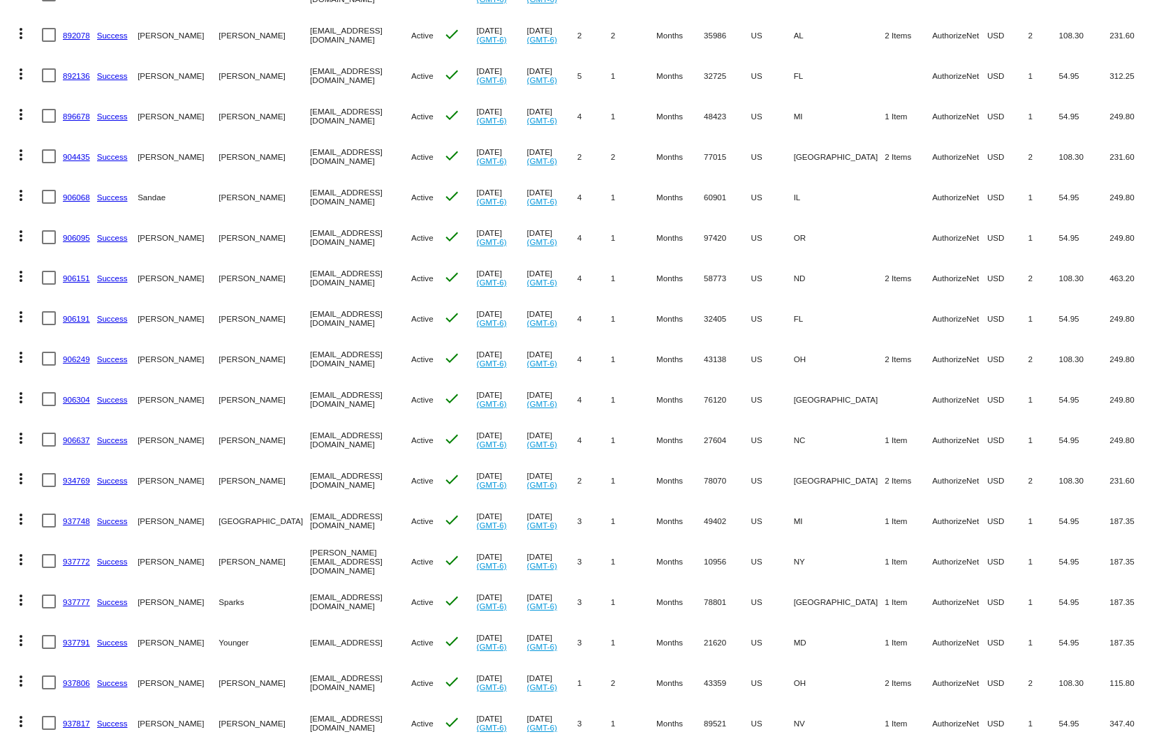
drag, startPoint x: 855, startPoint y: 540, endPoint x: 672, endPoint y: 540, distance: 182.9
click at [672, 541] on mat-row "more_vert 937772 Success Edward Furci [EMAIL_ADDRESS][DOMAIN_NAME] Active check…" at bounding box center [583, 561] width 1152 height 40
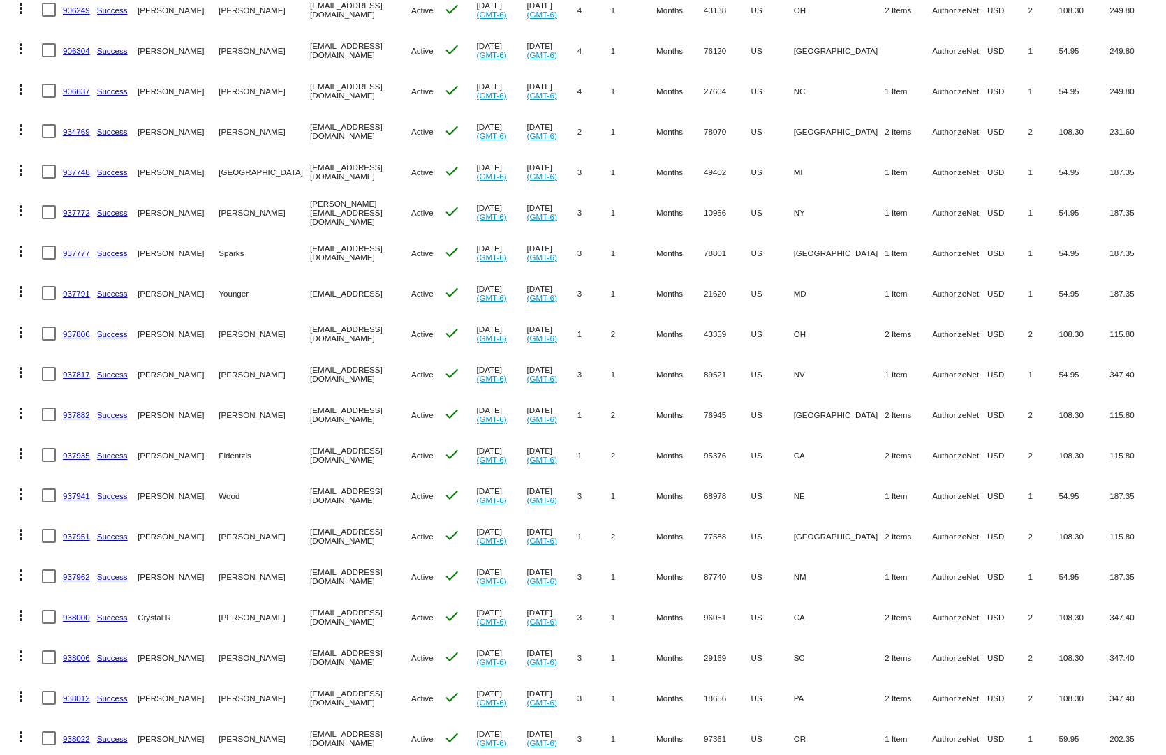
scroll to position [2094, 0]
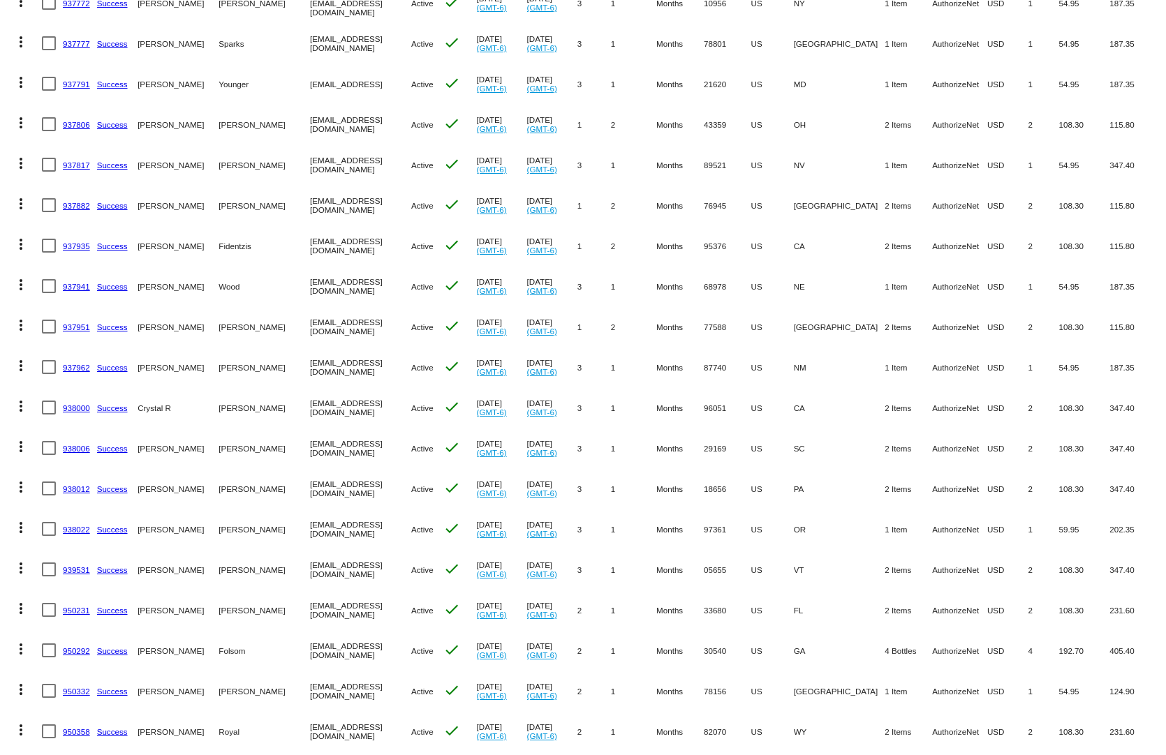
drag, startPoint x: 812, startPoint y: 553, endPoint x: 727, endPoint y: 553, distance: 85.1
click at [727, 553] on mat-row "more_vert 939531 Success [PERSON_NAME] [EMAIL_ADDRESS][DOMAIN_NAME] Active chec…" at bounding box center [583, 569] width 1152 height 40
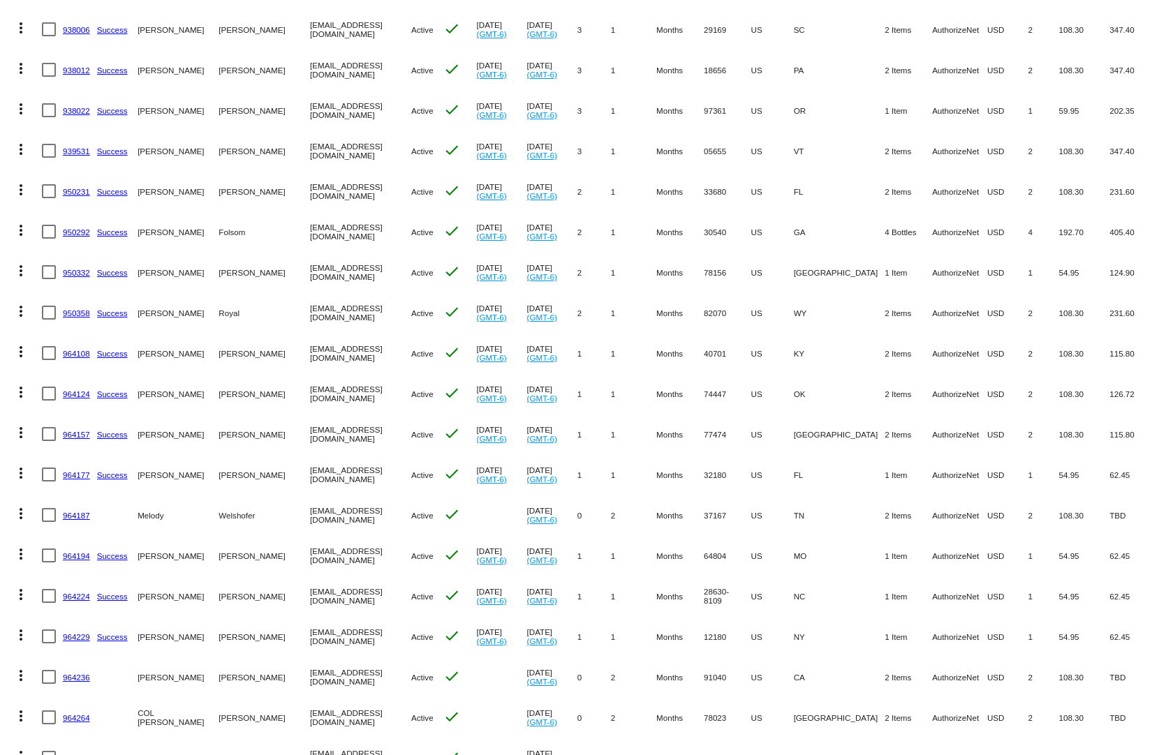
scroll to position [2582, 0]
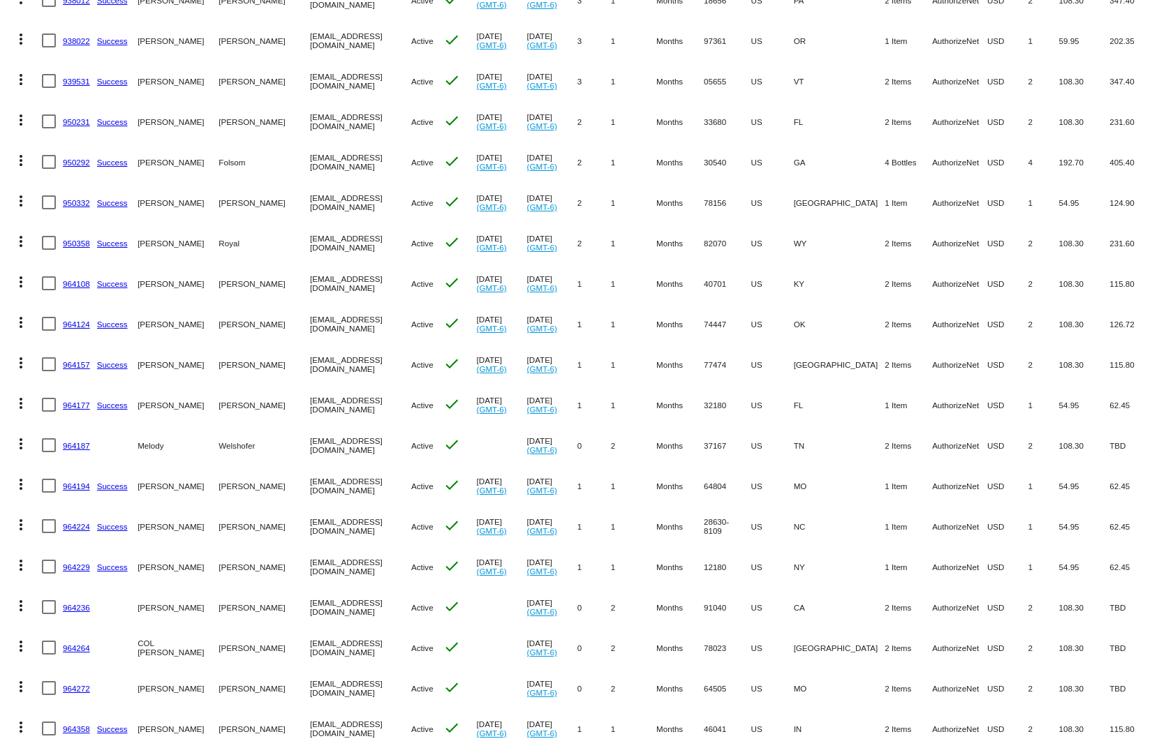
drag, startPoint x: 956, startPoint y: 552, endPoint x: 703, endPoint y: 552, distance: 252.6
click at [703, 552] on mat-row "more_vert 964229 Success [PERSON_NAME][GEOGRAPHIC_DATA] [EMAIL_ADDRESS][DOMAIN_…" at bounding box center [583, 566] width 1152 height 40
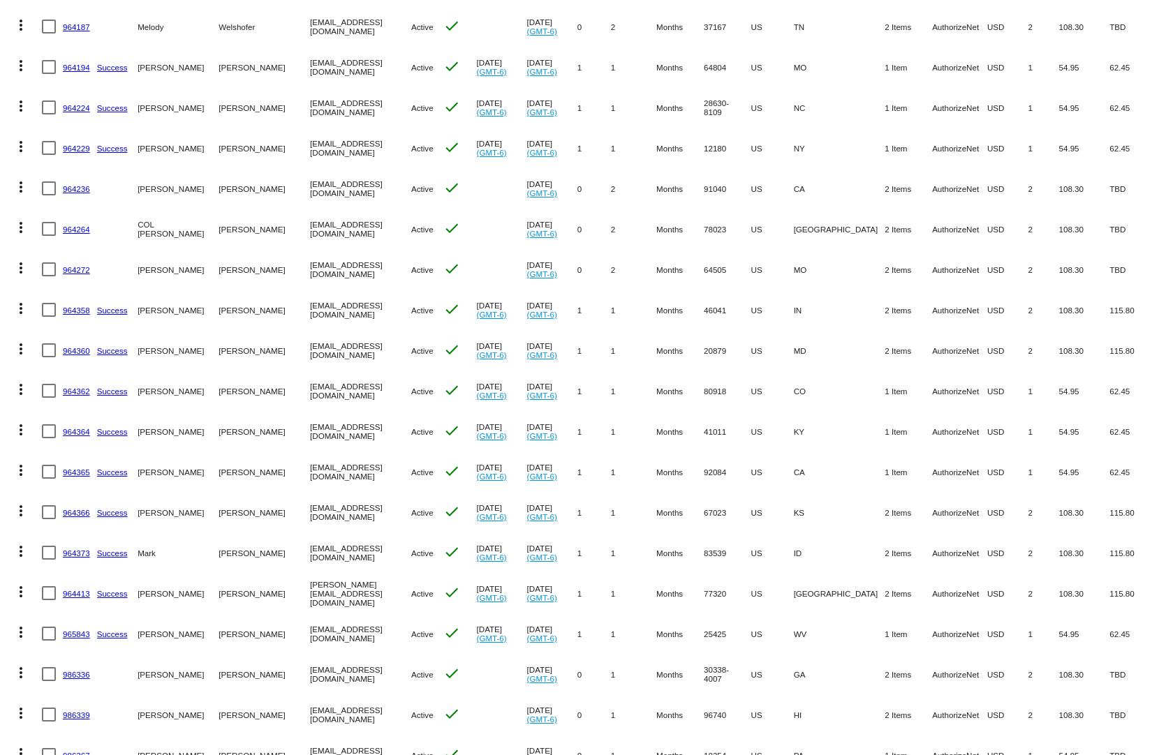
scroll to position [3071, 0]
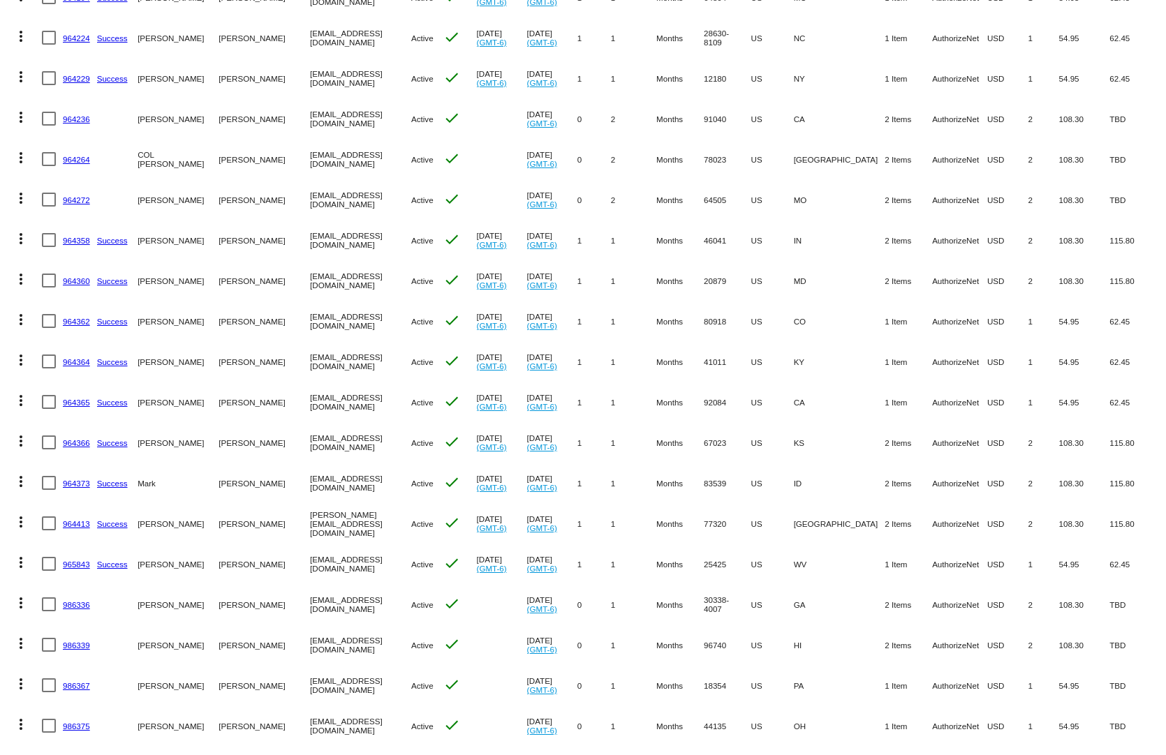
drag, startPoint x: 947, startPoint y: 556, endPoint x: 786, endPoint y: 565, distance: 161.5
click at [786, 565] on mat-row "more_vert 965843 Success [PERSON_NAME] [EMAIL_ADDRESS][DOMAIN_NAME] Active chec…" at bounding box center [583, 564] width 1152 height 40
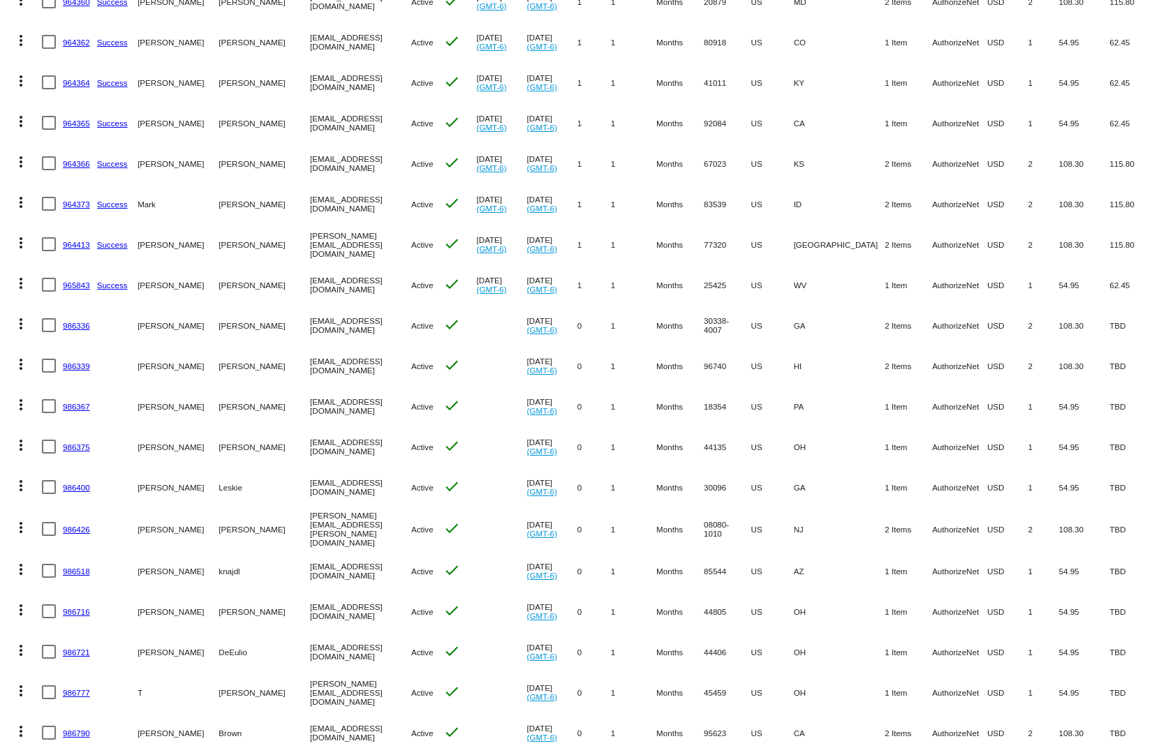
scroll to position [3420, 0]
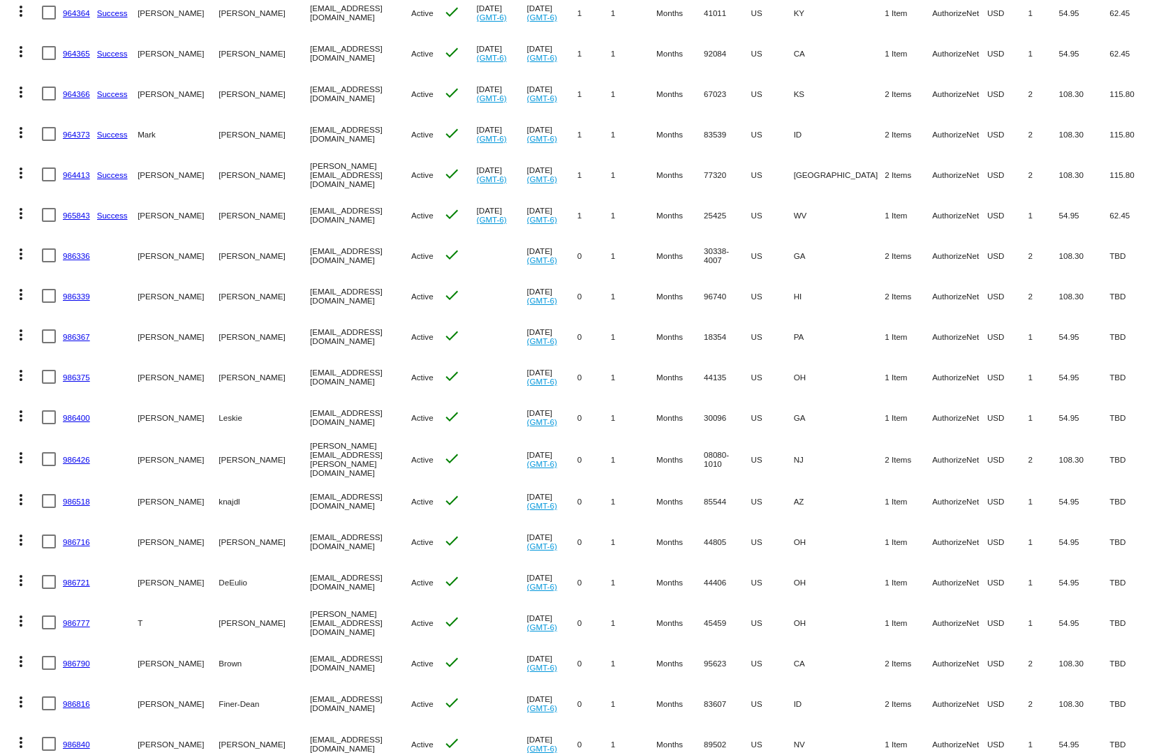
drag, startPoint x: 950, startPoint y: 558, endPoint x: 856, endPoint y: 563, distance: 94.3
click at [856, 563] on mat-row "more_vert 986721 [PERSON_NAME] [EMAIL_ADDRESS][DOMAIN_NAME] Active check [DATE]…" at bounding box center [583, 582] width 1152 height 40
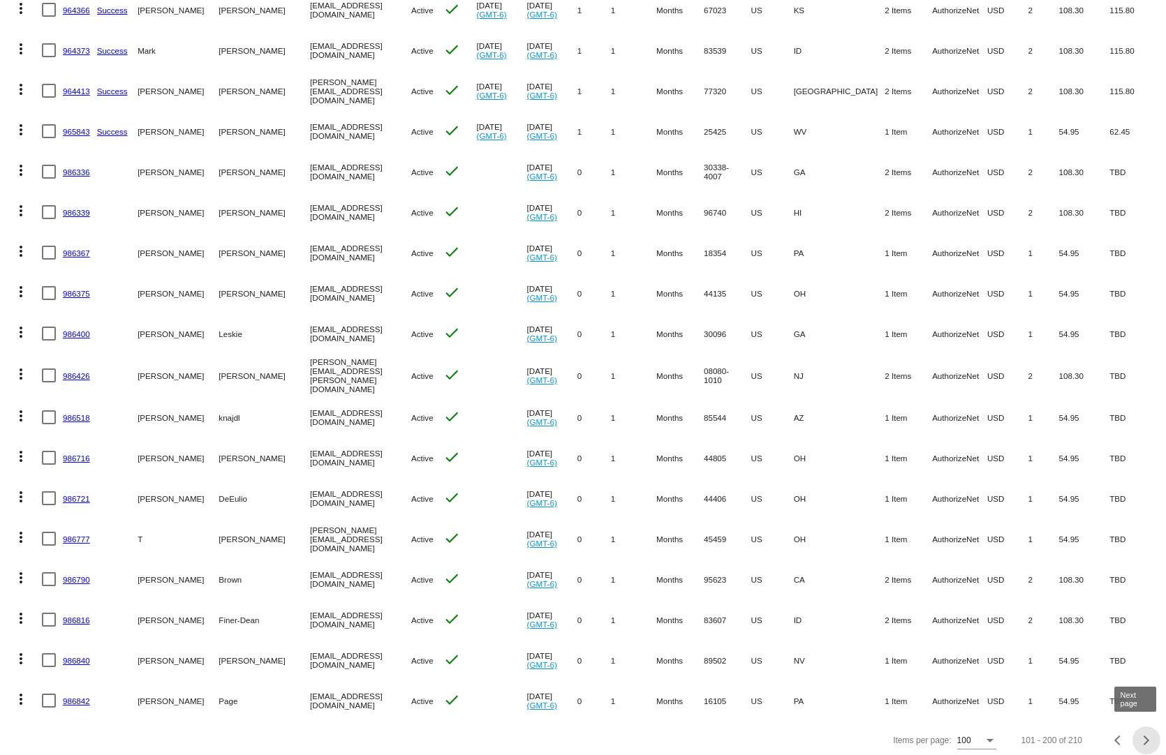
click at [1138, 739] on button "Next page" at bounding box center [1146, 741] width 28 height 28
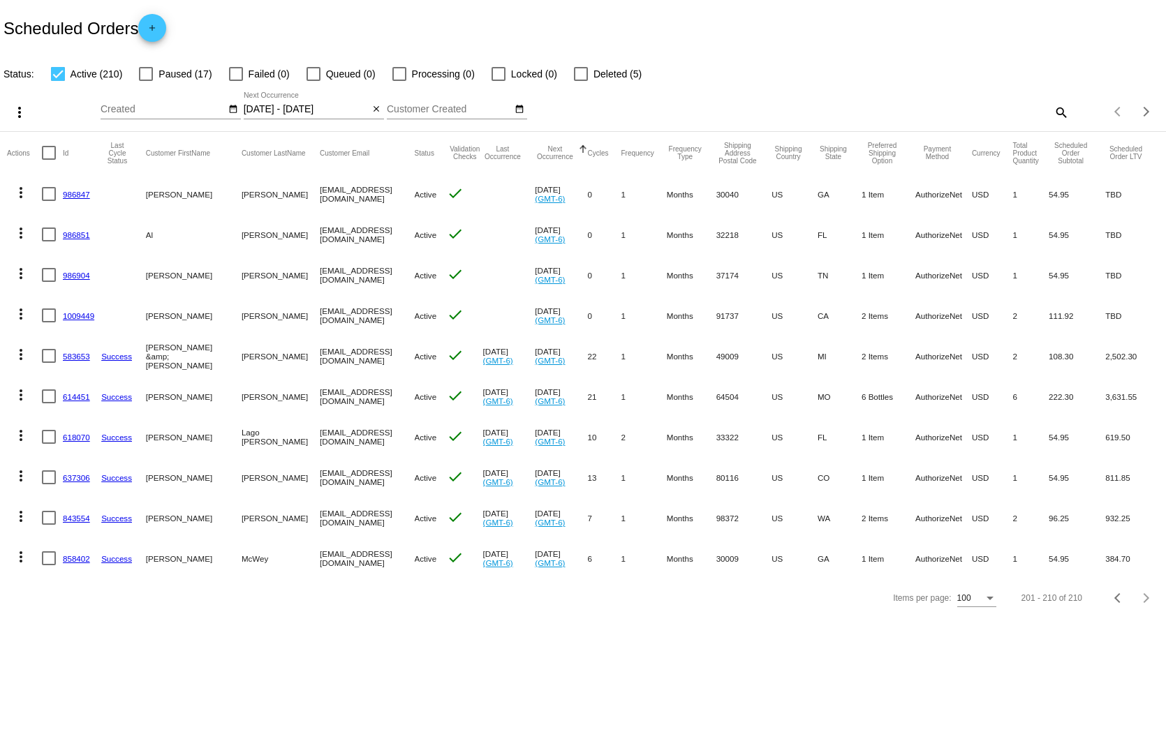
scroll to position [0, 0]
click at [70, 392] on link "614451" at bounding box center [76, 396] width 27 height 9
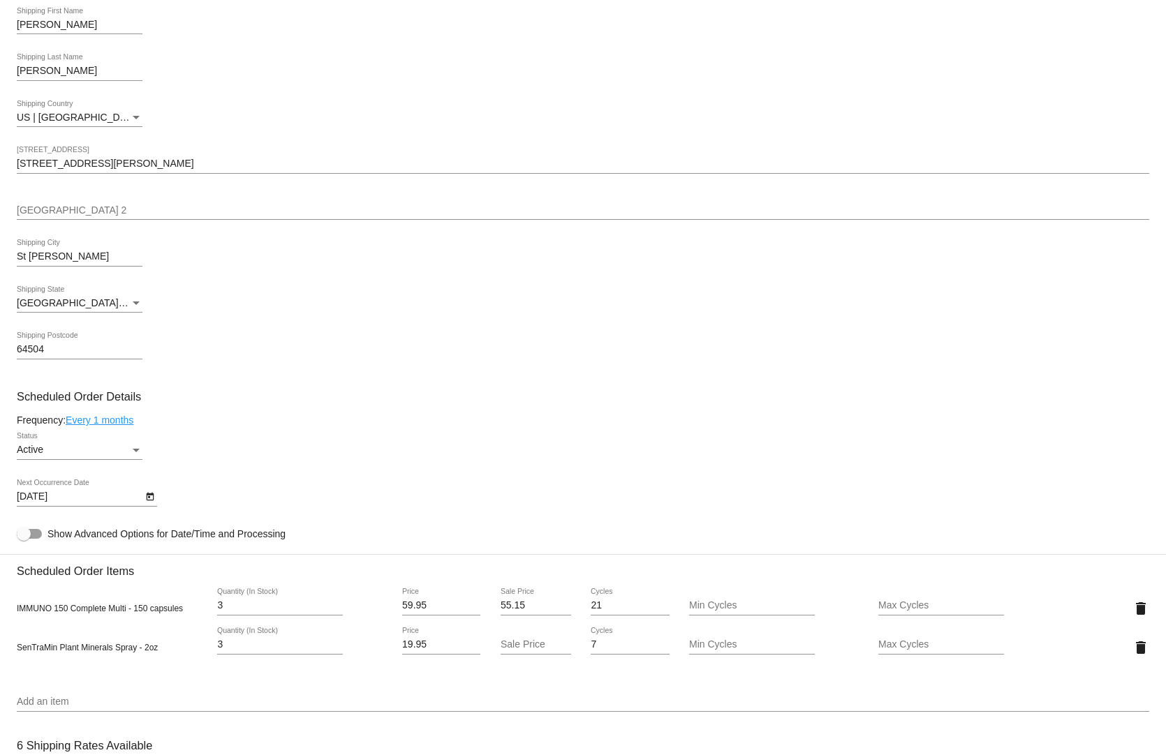
scroll to position [70, 0]
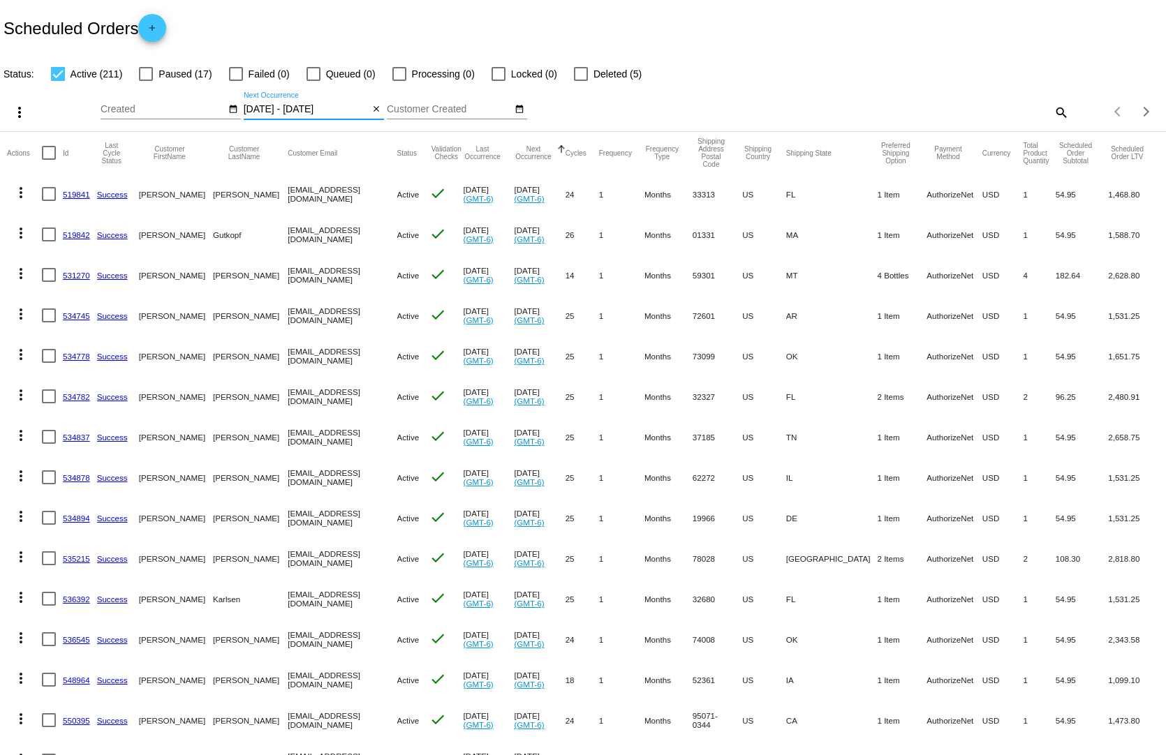
click at [281, 104] on input "[DATE] - [DATE]" at bounding box center [307, 109] width 126 height 11
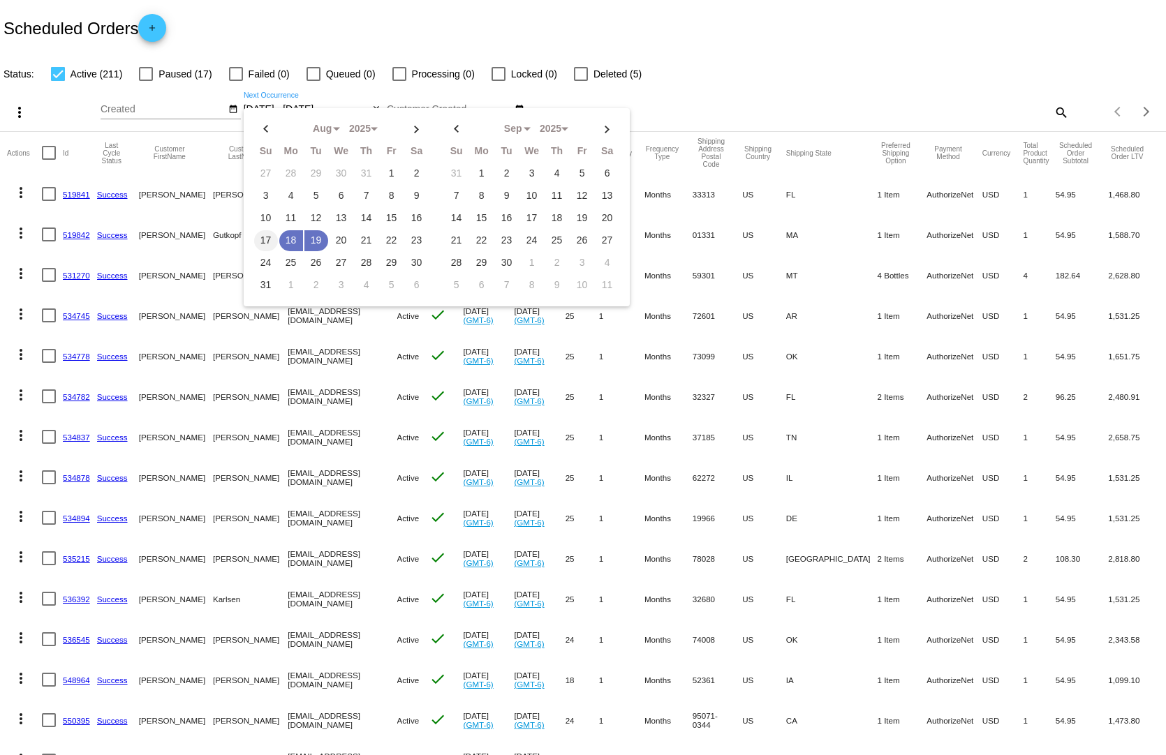
click at [260, 230] on td "17" at bounding box center [266, 240] width 24 height 21
type input "[DATE] - [DATE]"
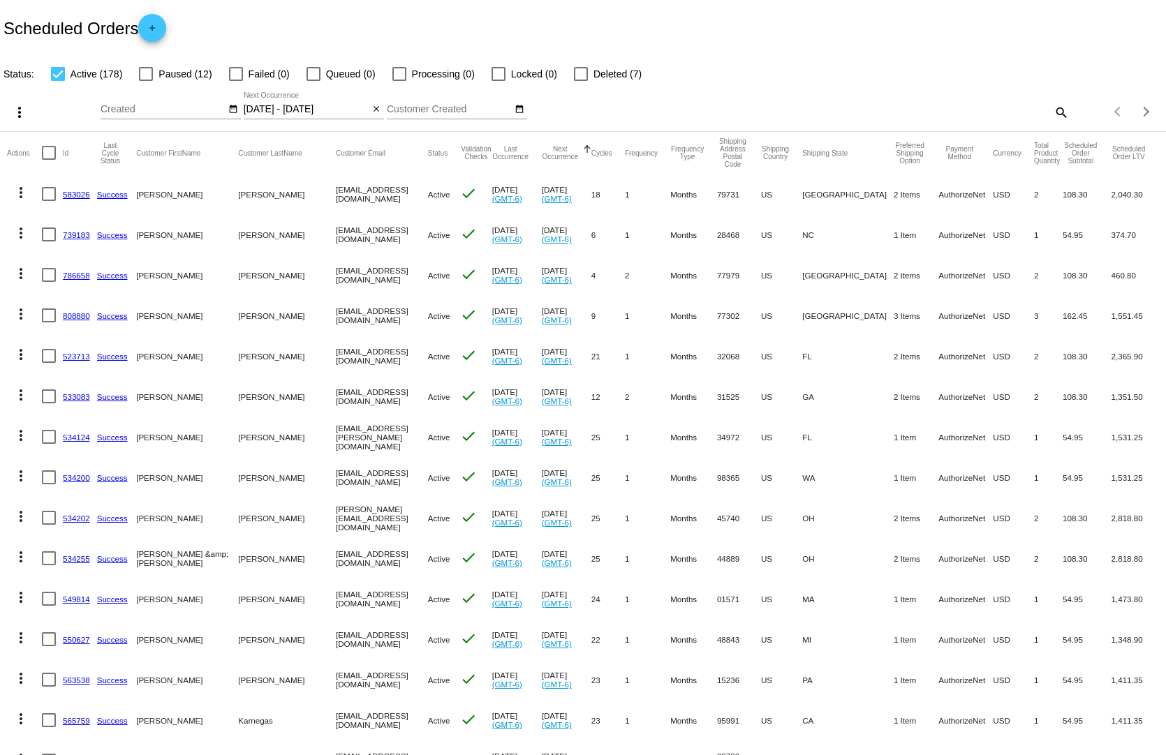
drag, startPoint x: 1077, startPoint y: 632, endPoint x: 920, endPoint y: 620, distance: 157.5
click at [920, 620] on mat-row "more_vert 550627 Success [PERSON_NAME] [EMAIL_ADDRESS][DOMAIN_NAME] Active chec…" at bounding box center [583, 639] width 1152 height 40
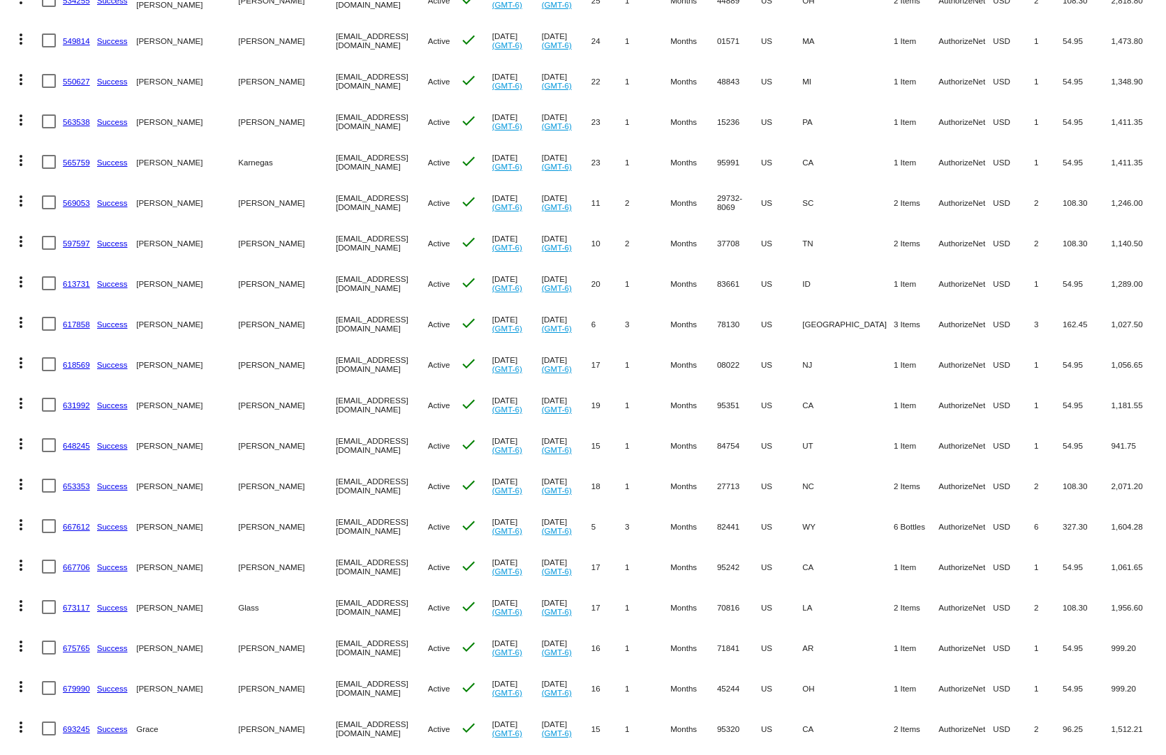
scroll to position [628, 0]
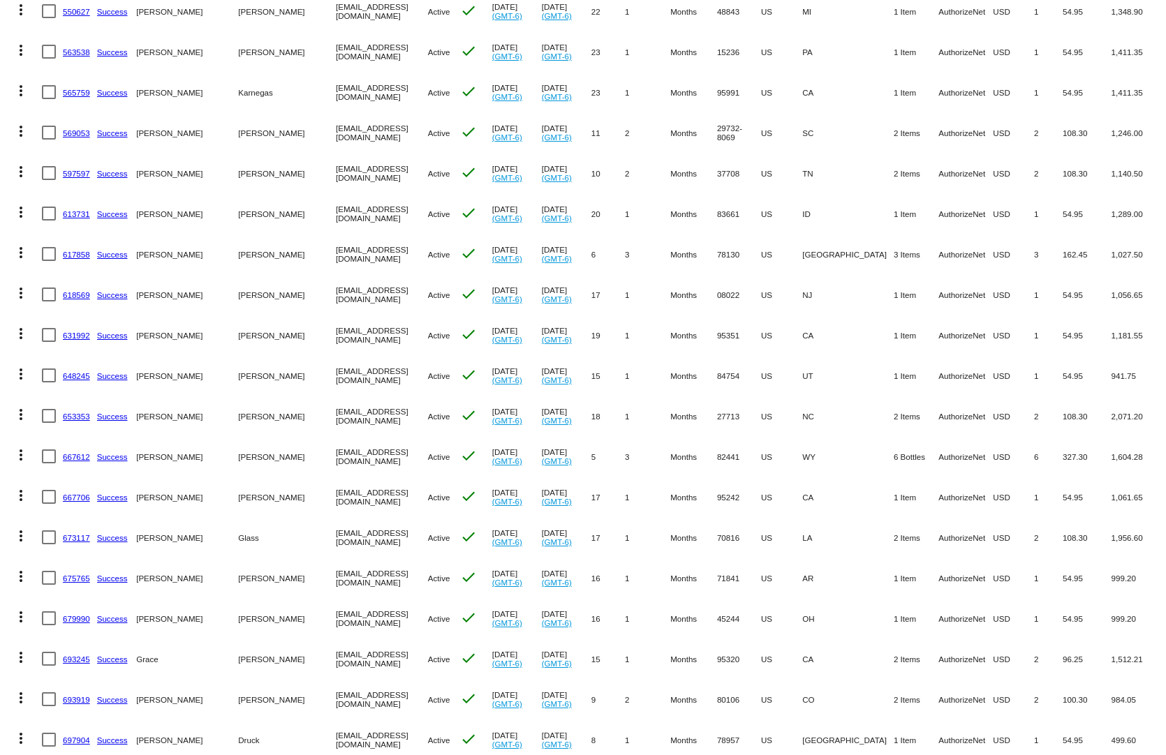
drag, startPoint x: 999, startPoint y: 604, endPoint x: 829, endPoint y: 606, distance: 169.6
click at [831, 606] on mat-row "more_vert 679990 Success [PERSON_NAME] [EMAIL_ADDRESS][DOMAIN_NAME] Active chec…" at bounding box center [583, 618] width 1152 height 40
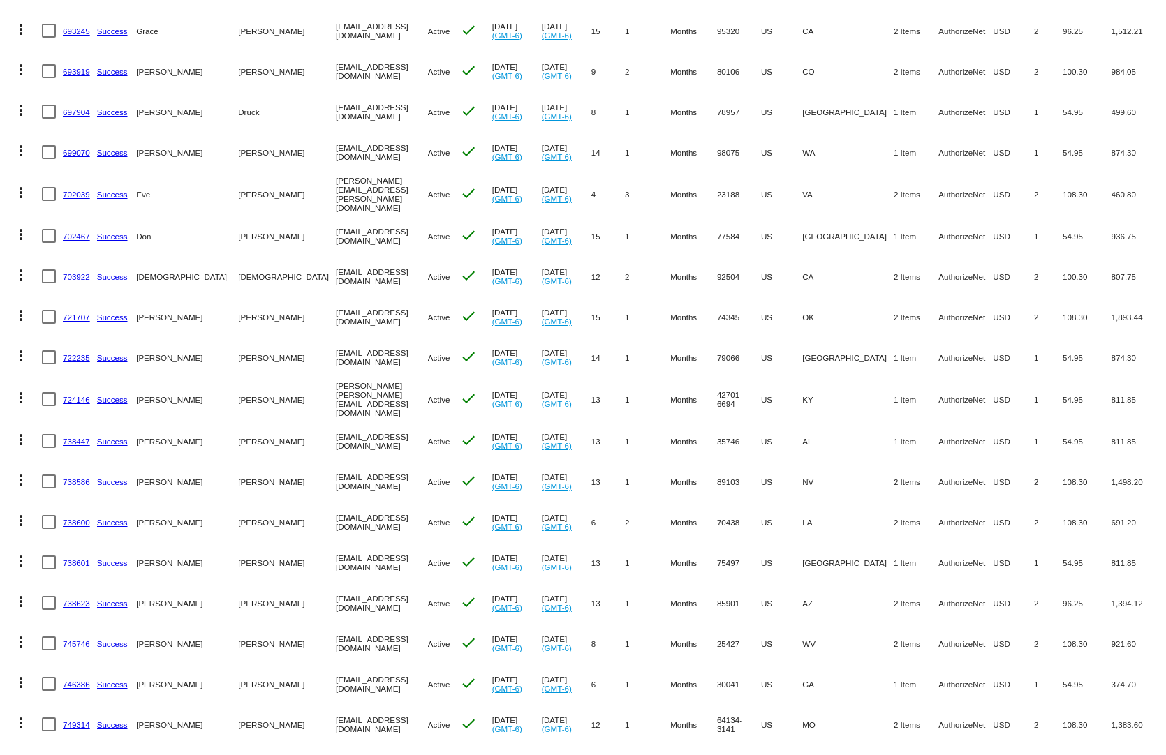
scroll to position [1117, 0]
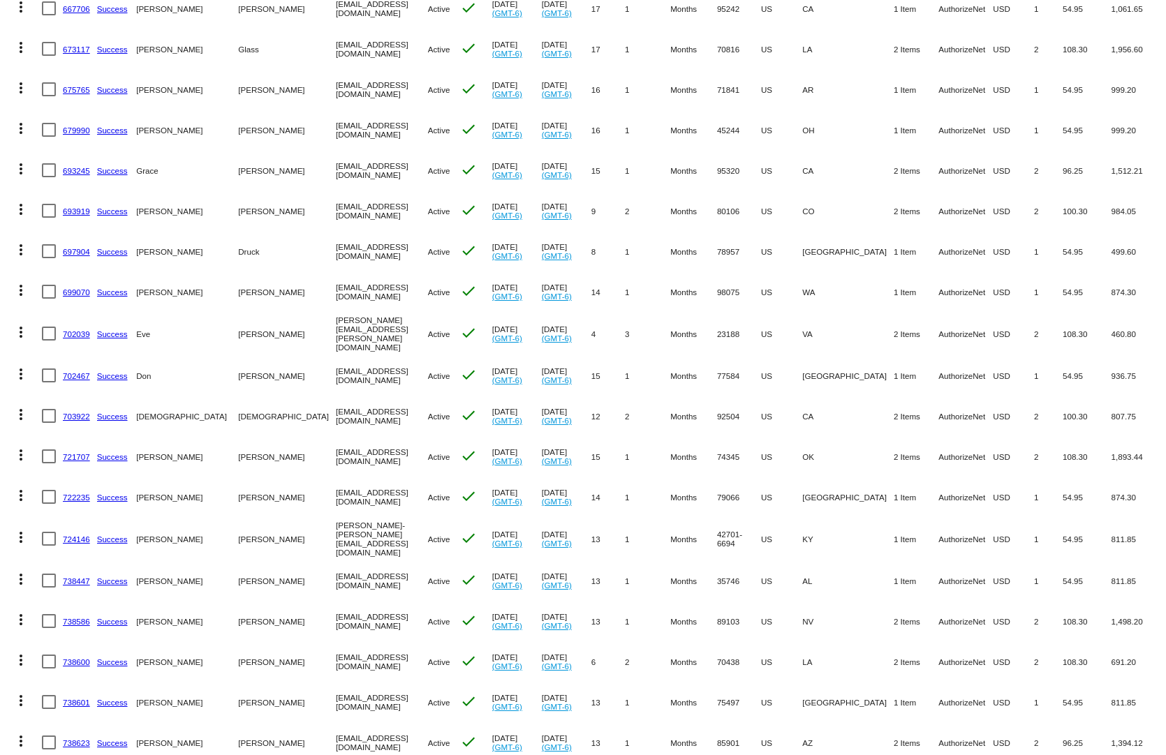
click at [81, 207] on link "693919" at bounding box center [76, 211] width 27 height 9
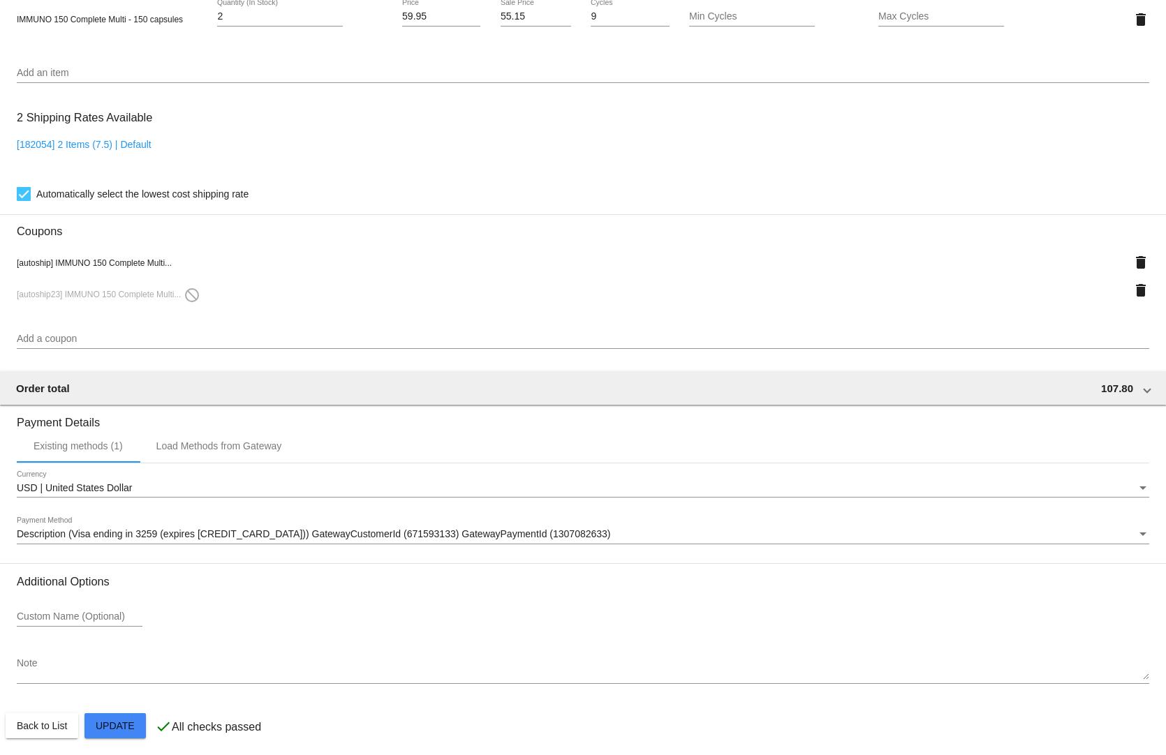
scroll to position [868, 0]
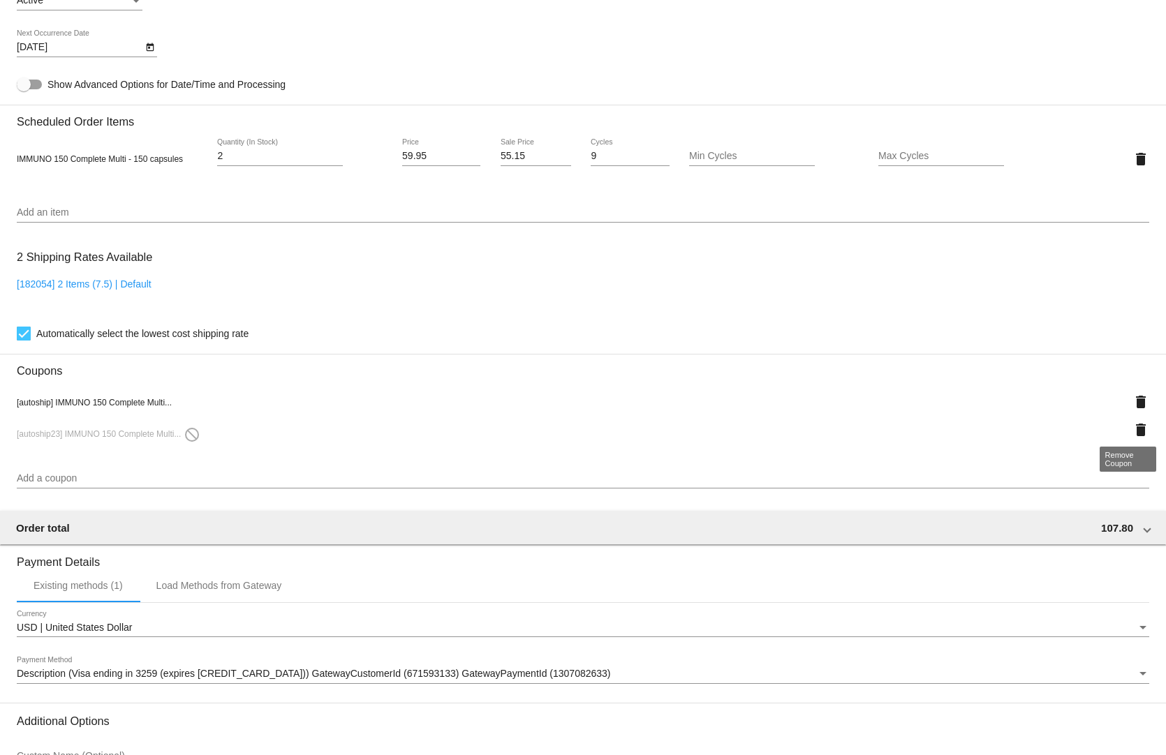
click at [1132, 422] on mat-icon "delete" at bounding box center [1140, 430] width 17 height 17
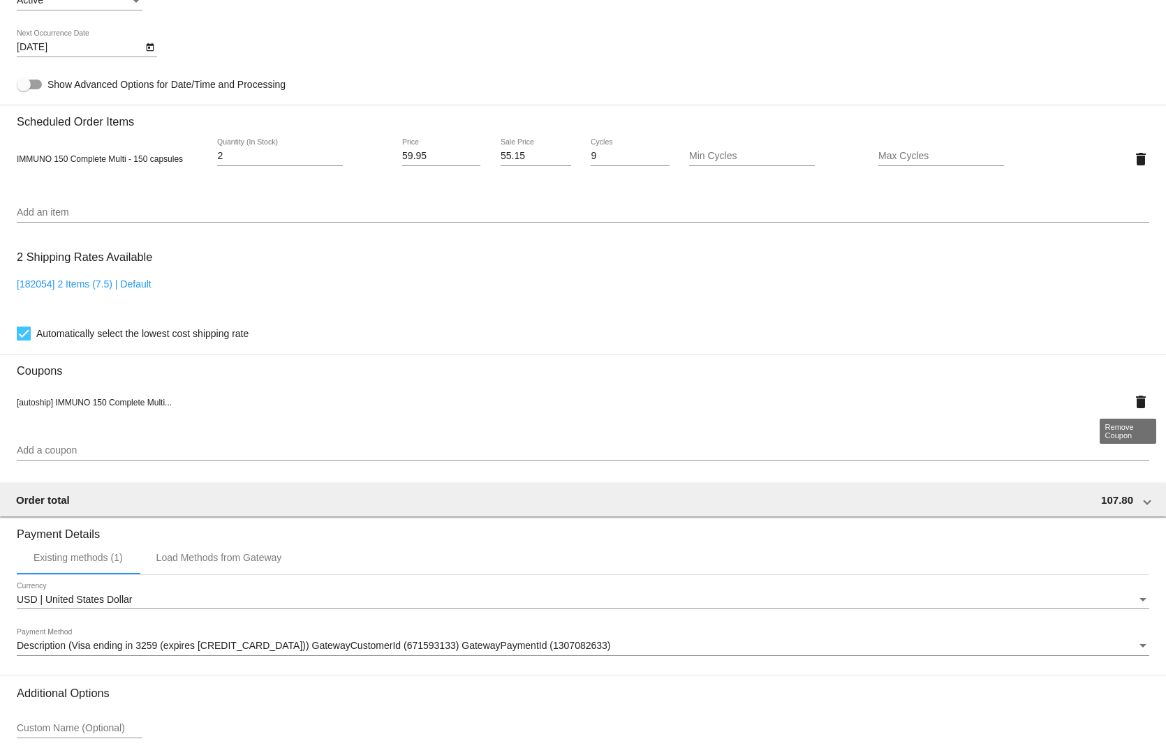
click at [1132, 396] on mat-icon "delete" at bounding box center [1140, 402] width 17 height 17
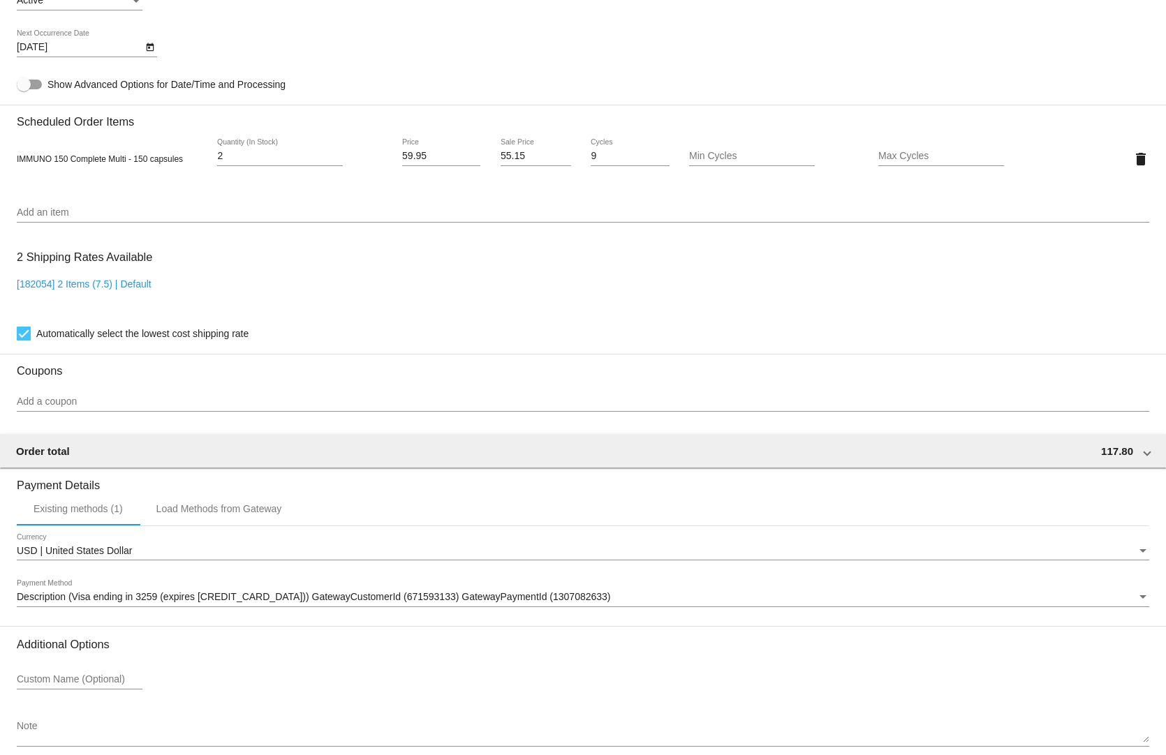
click at [161, 398] on input "Add a coupon" at bounding box center [583, 401] width 1132 height 11
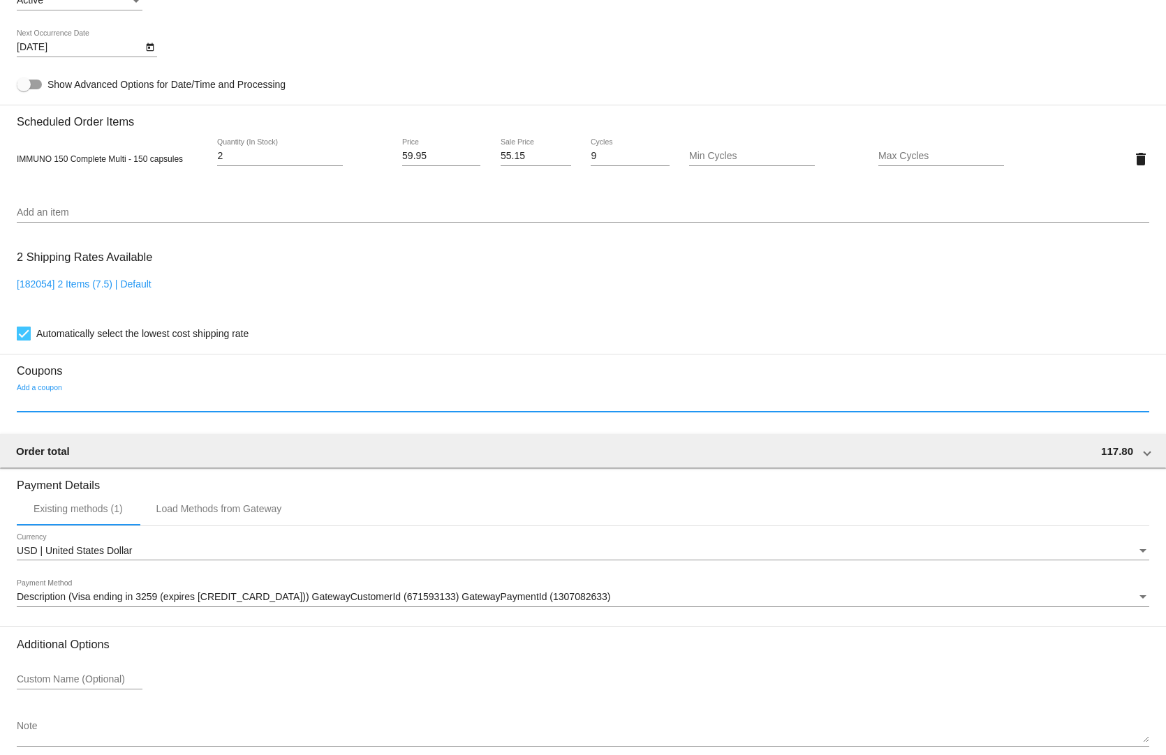
click at [33, 375] on section "Coupons Add a coupon" at bounding box center [583, 389] width 1132 height 70
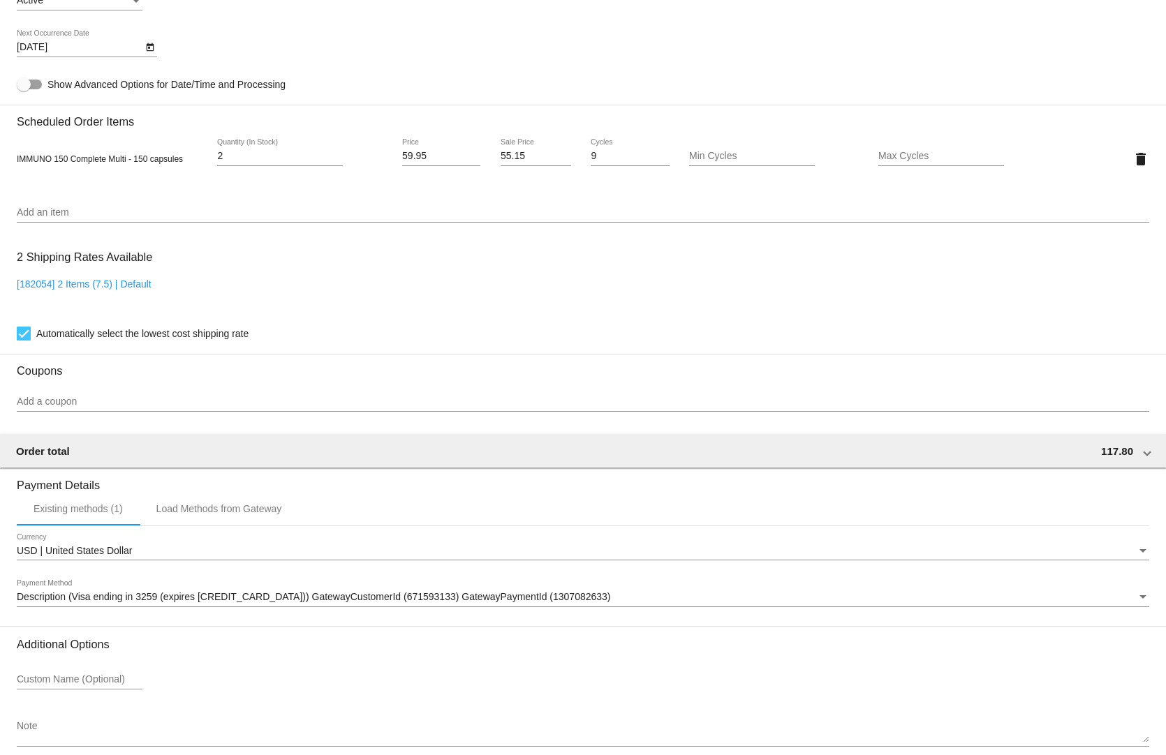
click at [55, 385] on div "Add a coupon" at bounding box center [583, 398] width 1132 height 27
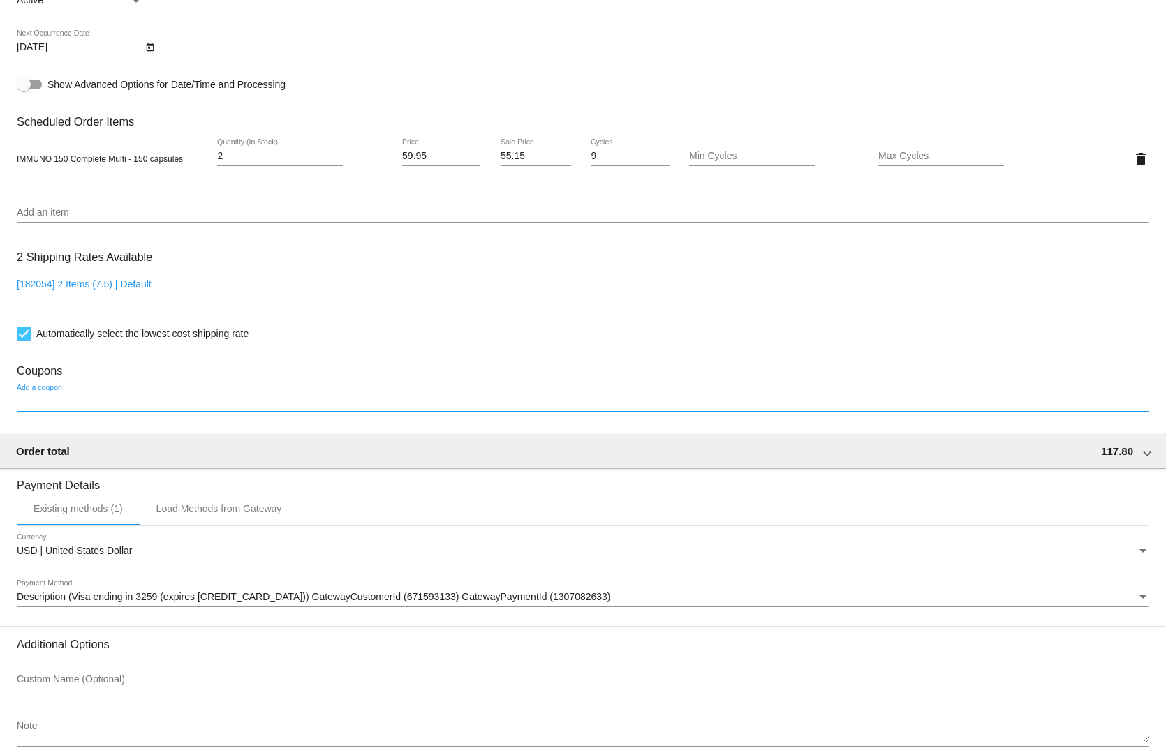
click at [59, 396] on input "Add a coupon" at bounding box center [583, 401] width 1132 height 11
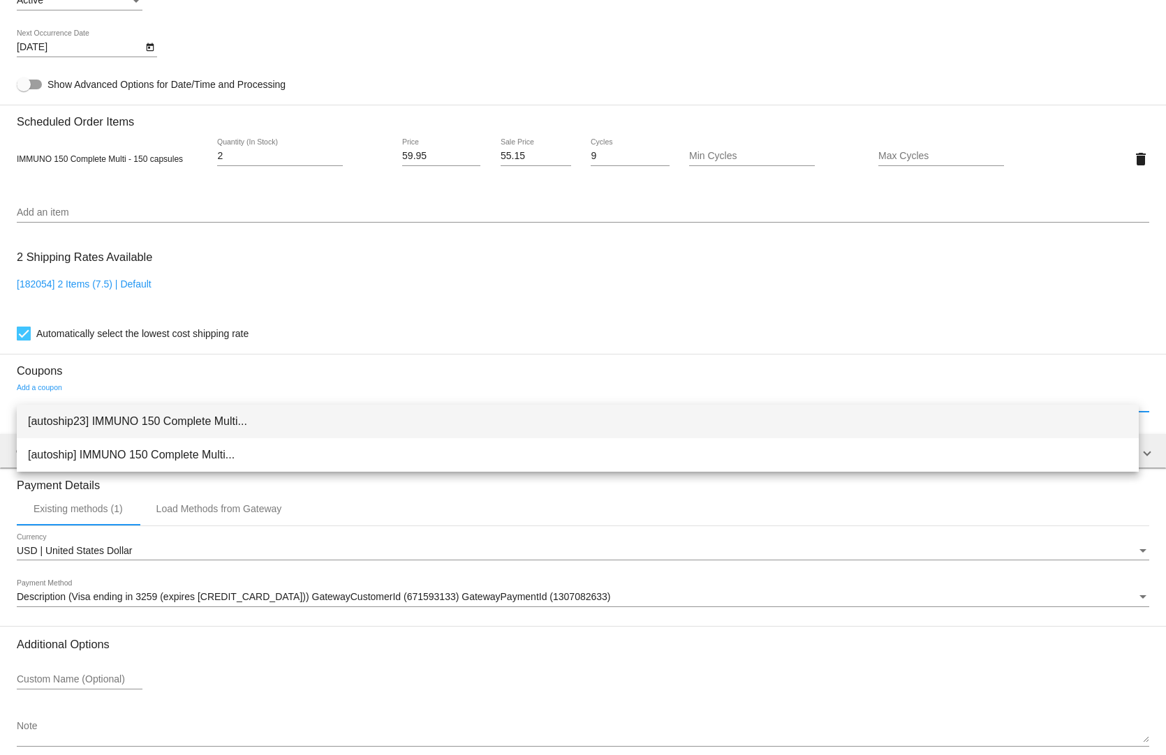
click at [69, 422] on span "[autoship23] IMMUNO 150 Complete Multi..." at bounding box center [577, 421] width 1099 height 33
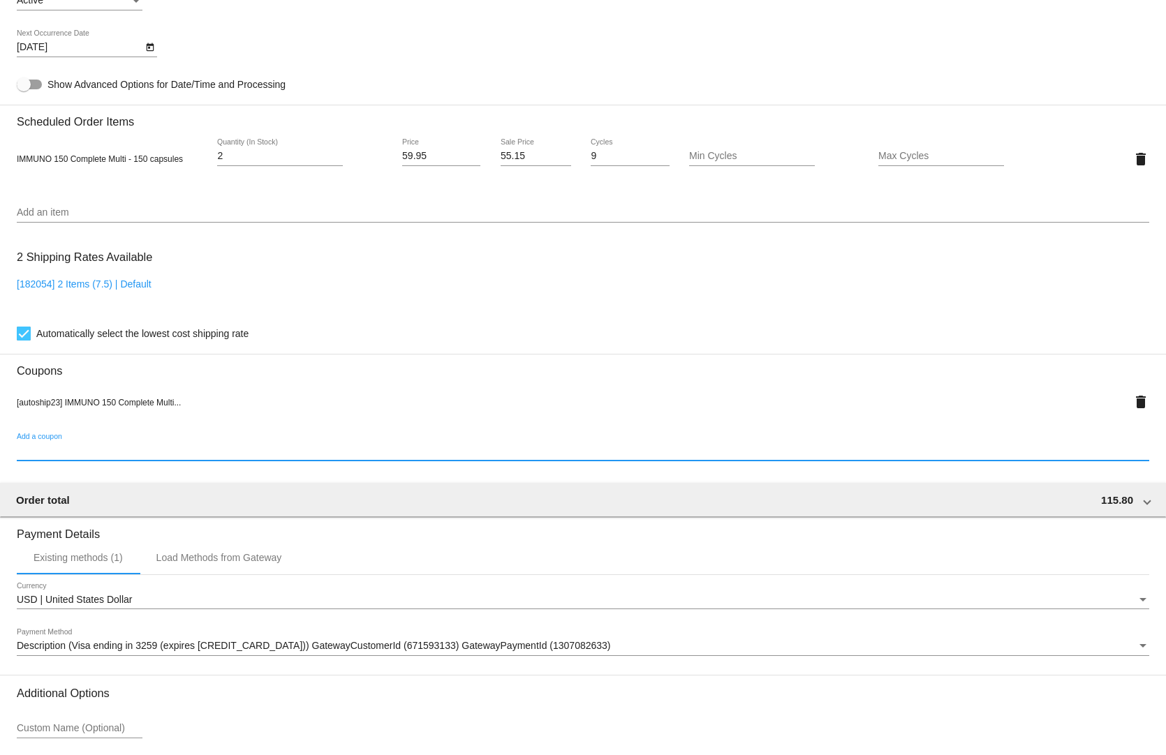
scroll to position [980, 0]
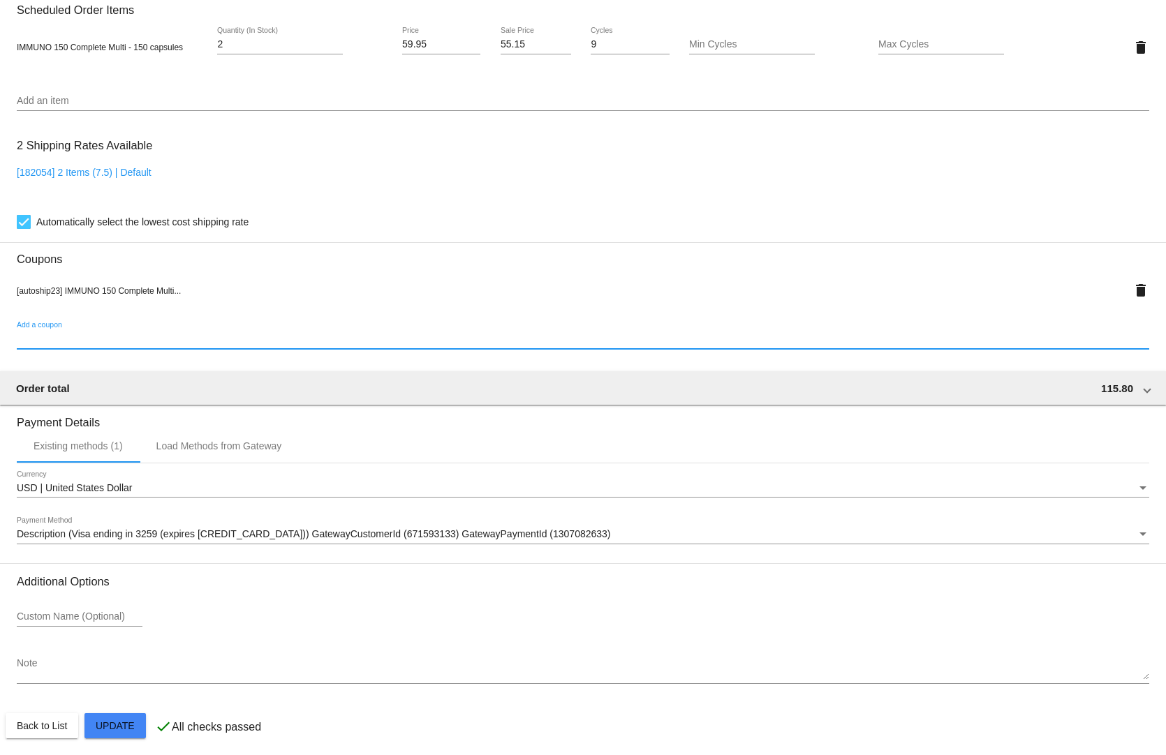
click at [124, 717] on mat-card "Customer 4444115: [PERSON_NAME] [EMAIL_ADDRESS][DOMAIN_NAME] Customer Shipping …" at bounding box center [583, 38] width 1166 height 1445
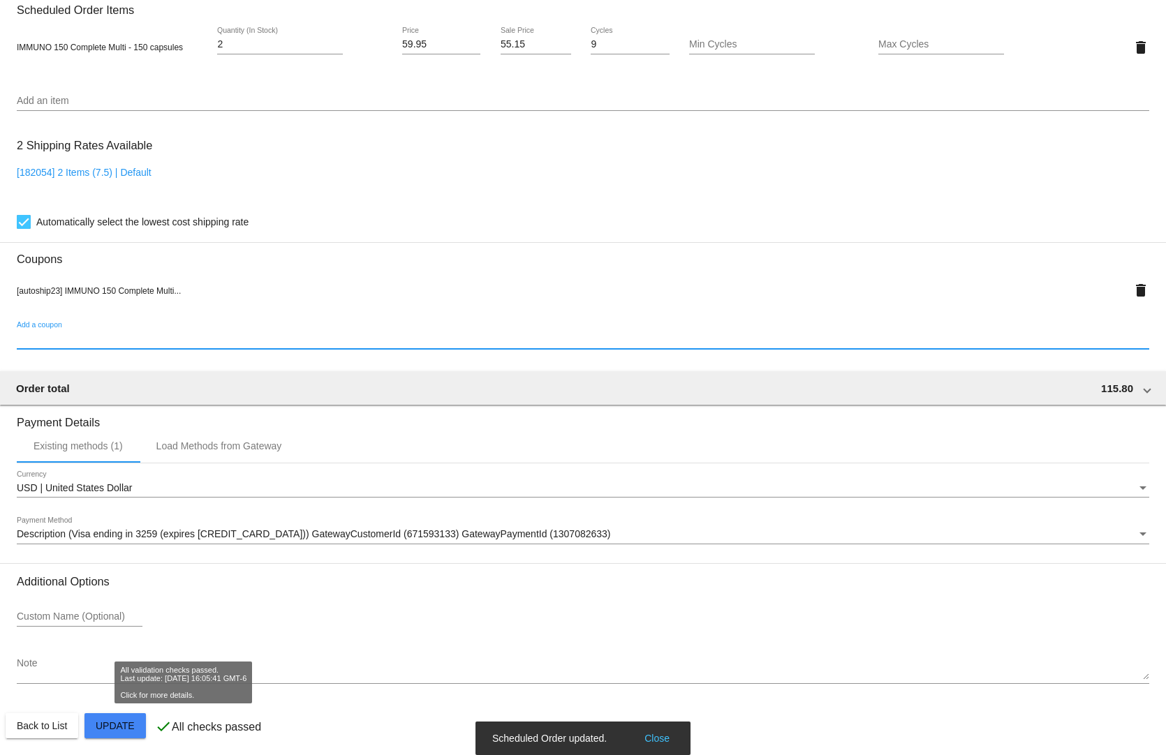
scroll to position [422, 0]
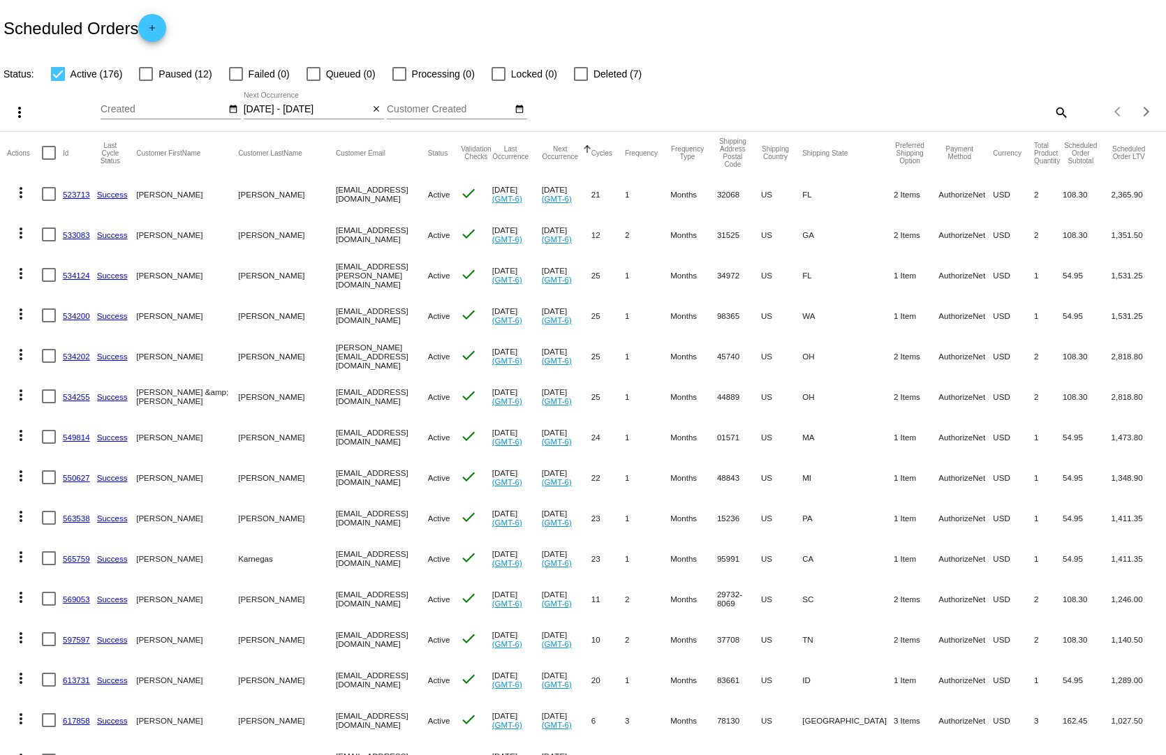
click at [321, 104] on input "[DATE] - [DATE]" at bounding box center [307, 109] width 126 height 11
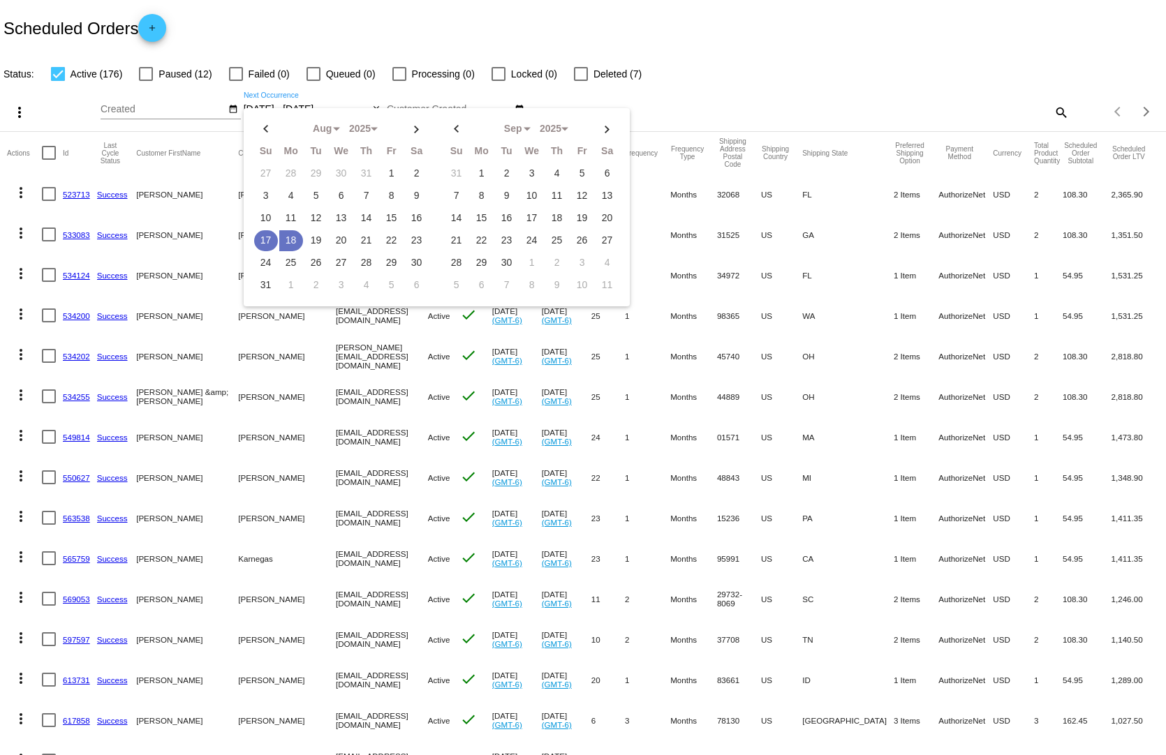
click at [260, 230] on td "17" at bounding box center [266, 240] width 24 height 21
type input "[DATE] - [DATE]"
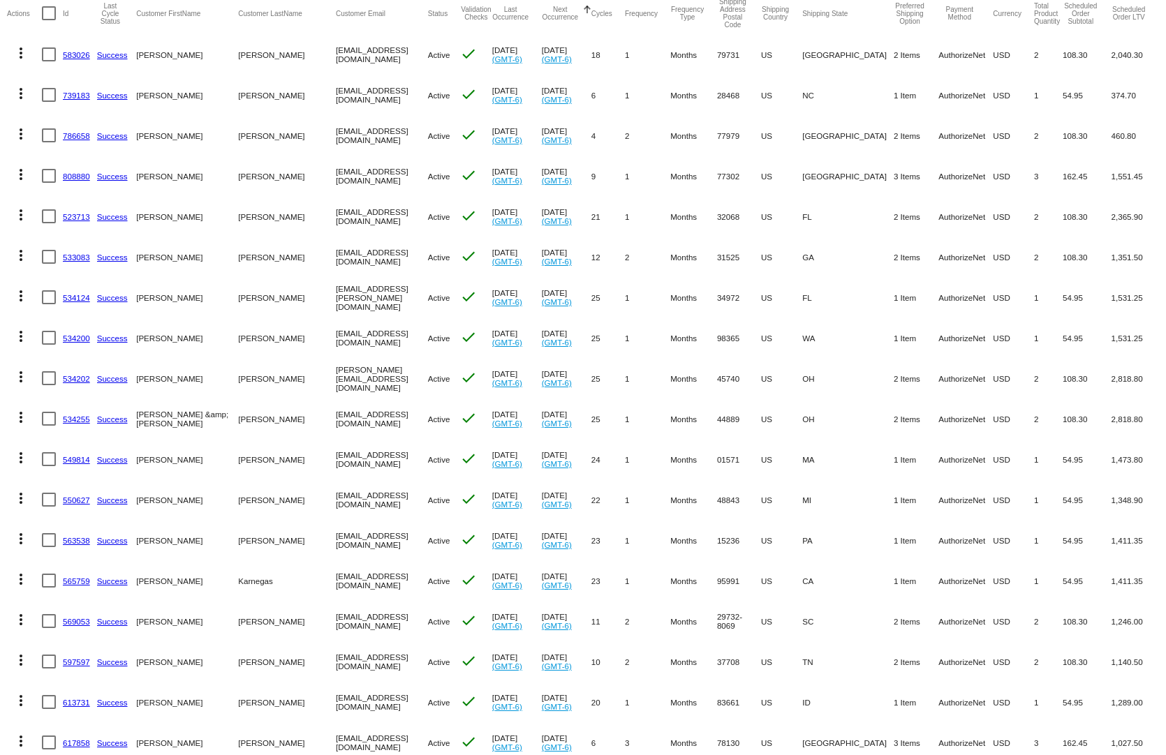
scroll to position [209, 0]
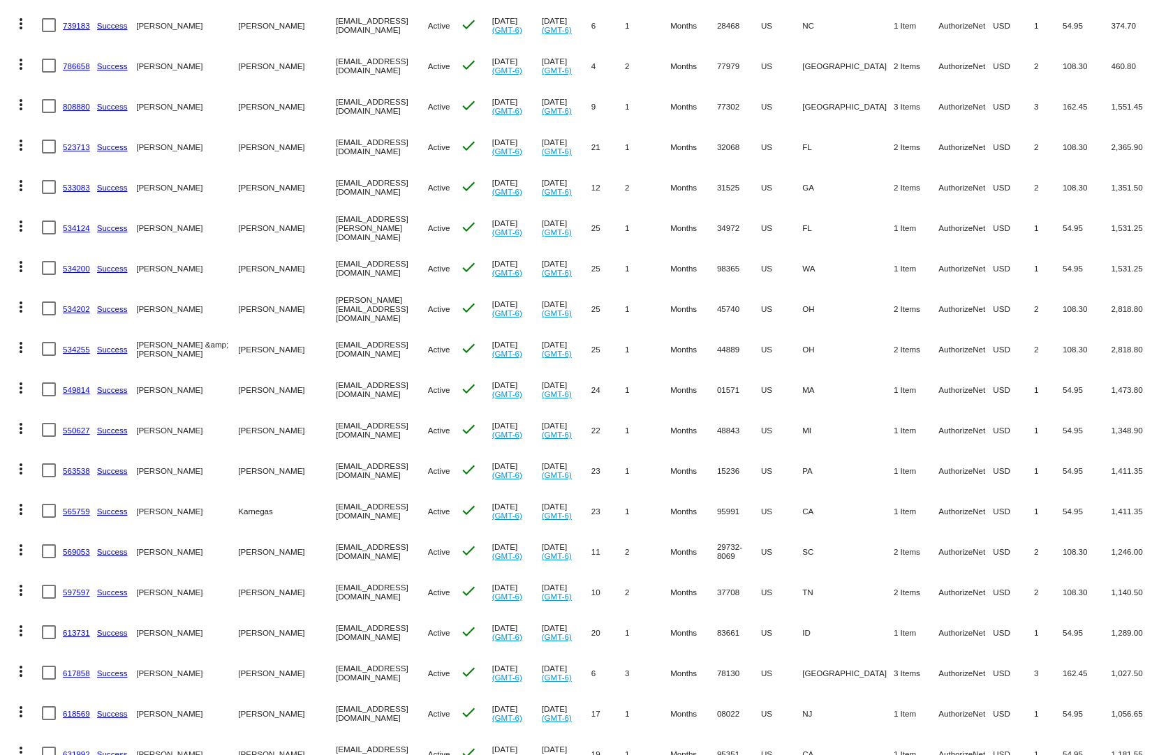
drag, startPoint x: 1089, startPoint y: 569, endPoint x: 974, endPoint y: 575, distance: 115.3
click at [974, 575] on mat-row "more_vert 597597 Success [PERSON_NAME] [EMAIL_ADDRESS][DOMAIN_NAME] Active chec…" at bounding box center [583, 592] width 1152 height 40
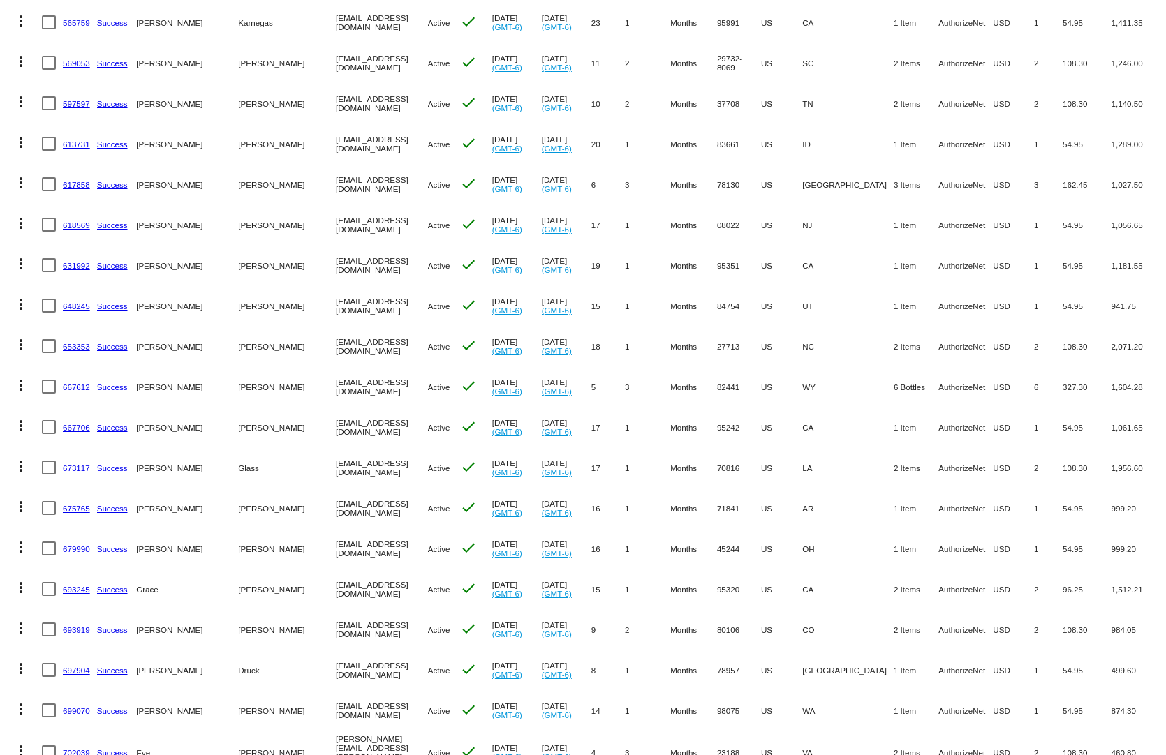
scroll to position [768, 0]
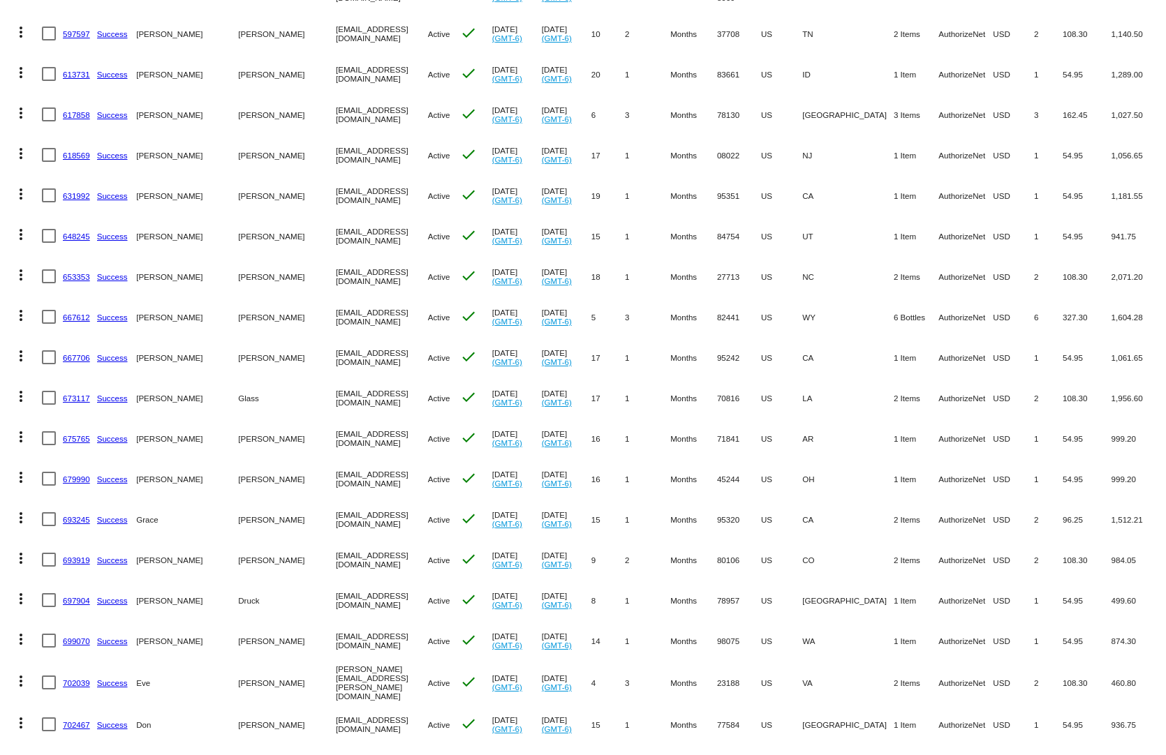
drag, startPoint x: 1061, startPoint y: 578, endPoint x: 945, endPoint y: 581, distance: 115.9
click at [946, 581] on mat-row "more_vert 697904 Success [PERSON_NAME] [EMAIL_ADDRESS][DOMAIN_NAME] Active chec…" at bounding box center [583, 600] width 1152 height 40
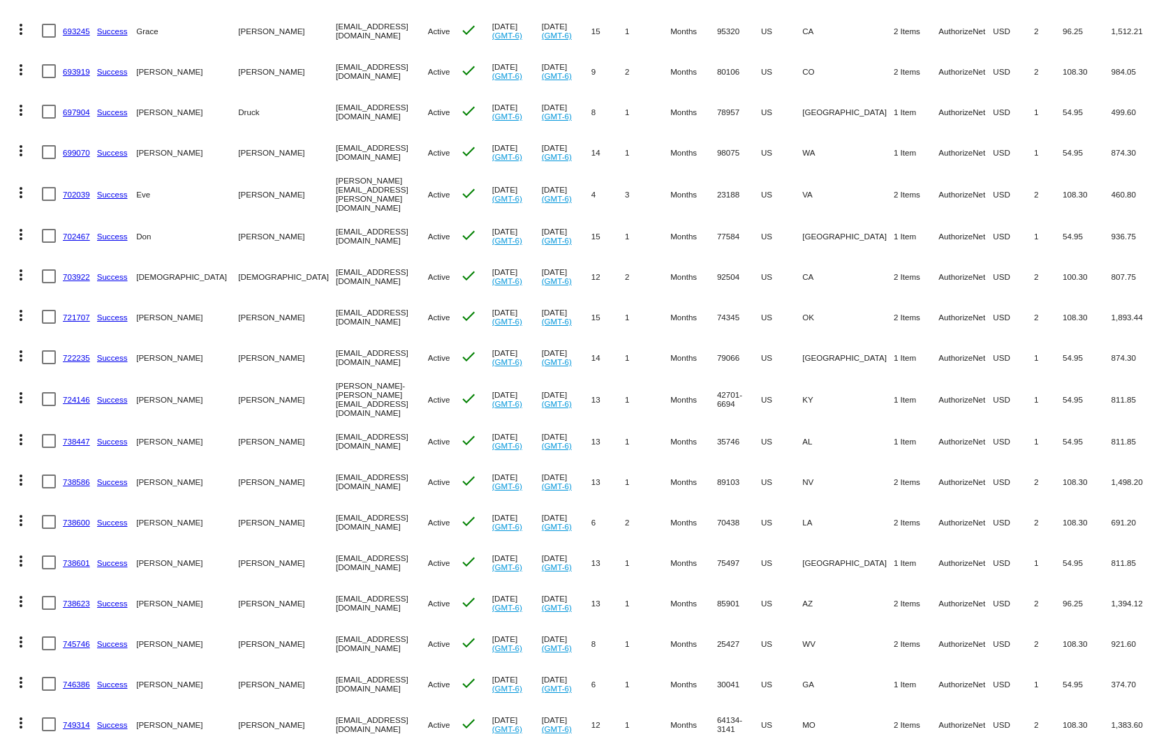
scroll to position [1326, 0]
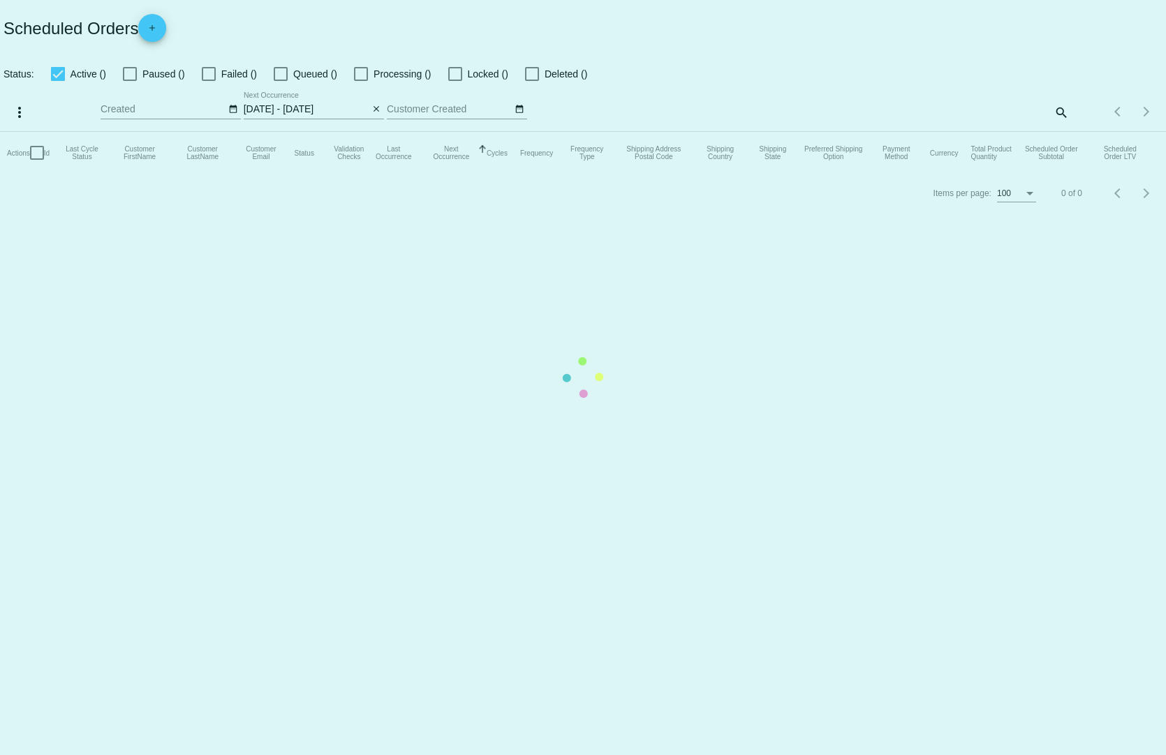
select select "7"
select select "2025"
select select "8"
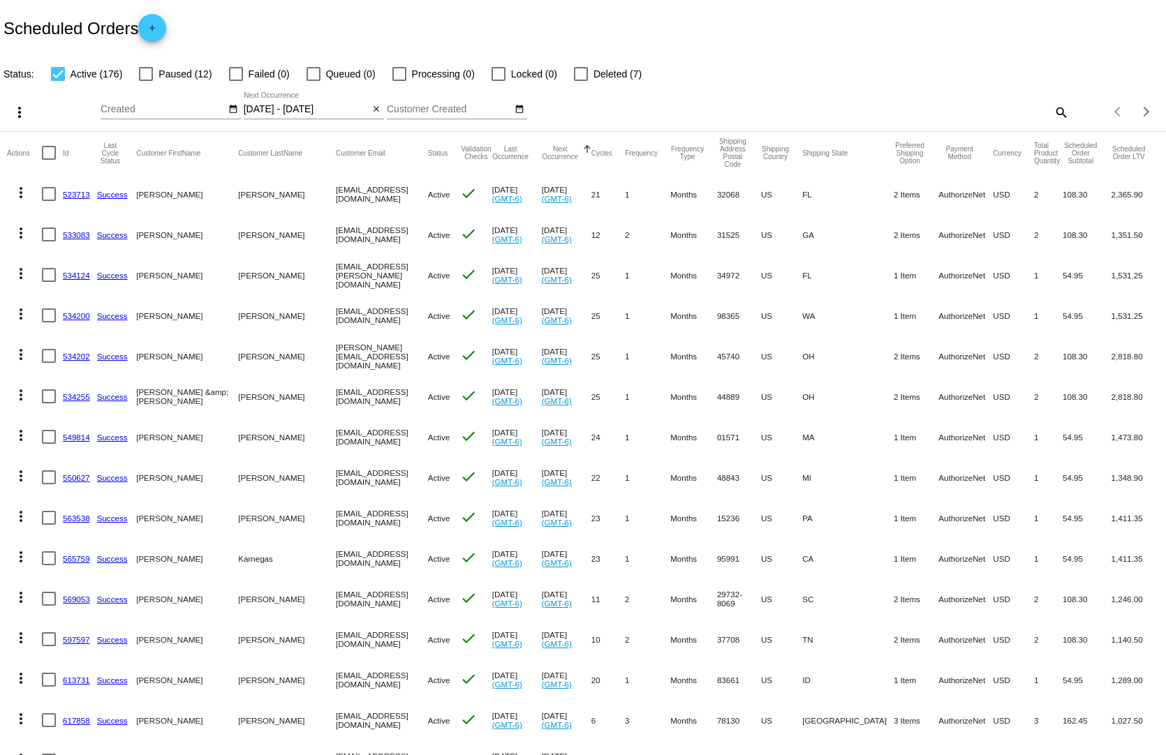
click at [317, 104] on input "[DATE] - [DATE]" at bounding box center [307, 109] width 126 height 11
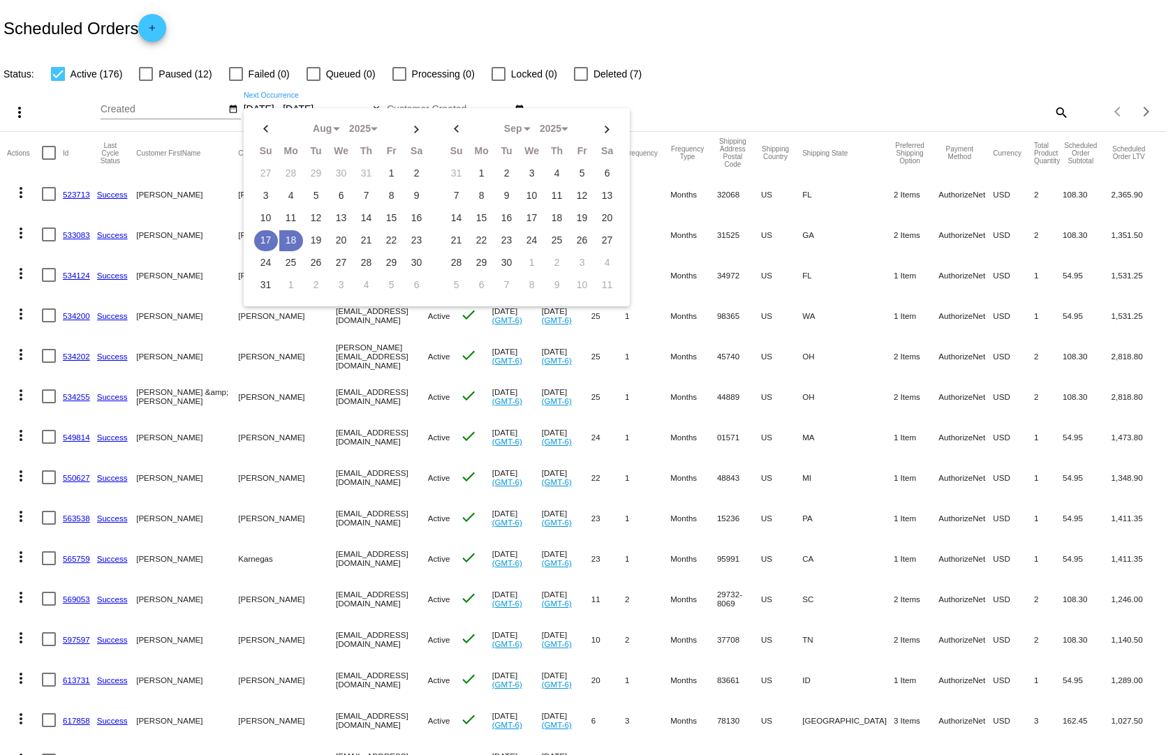
click at [254, 230] on td "17" at bounding box center [266, 240] width 24 height 21
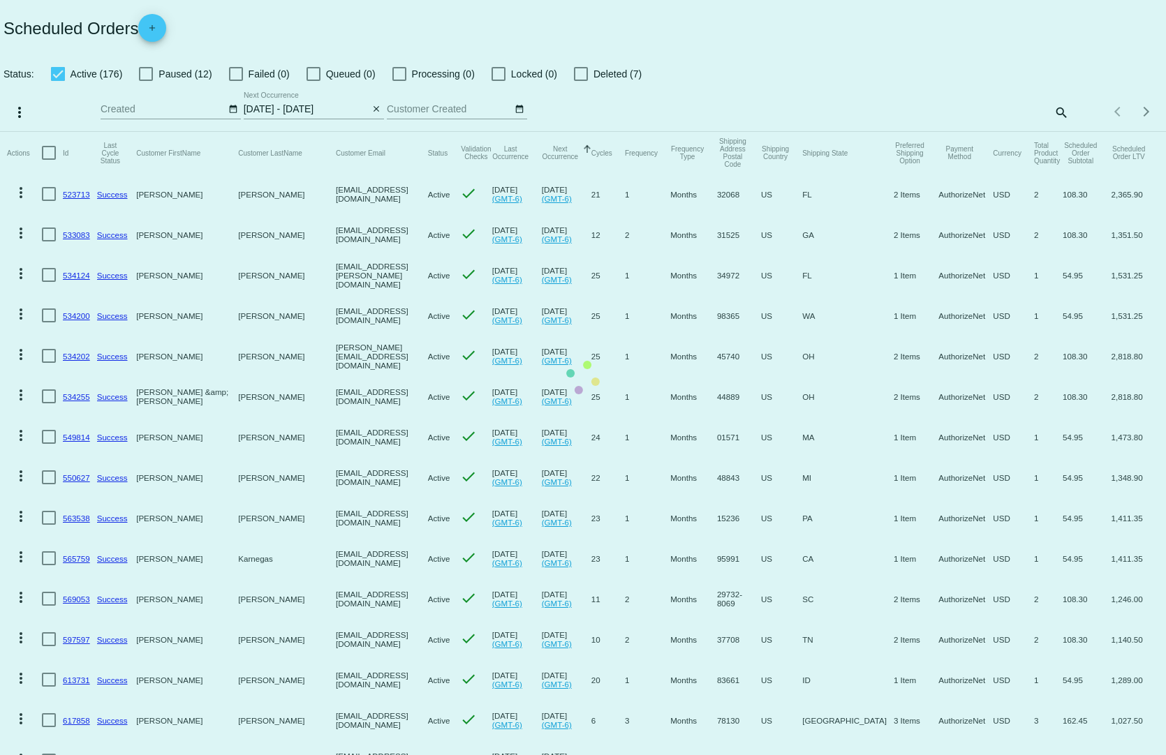
type input "[DATE] - [DATE]"
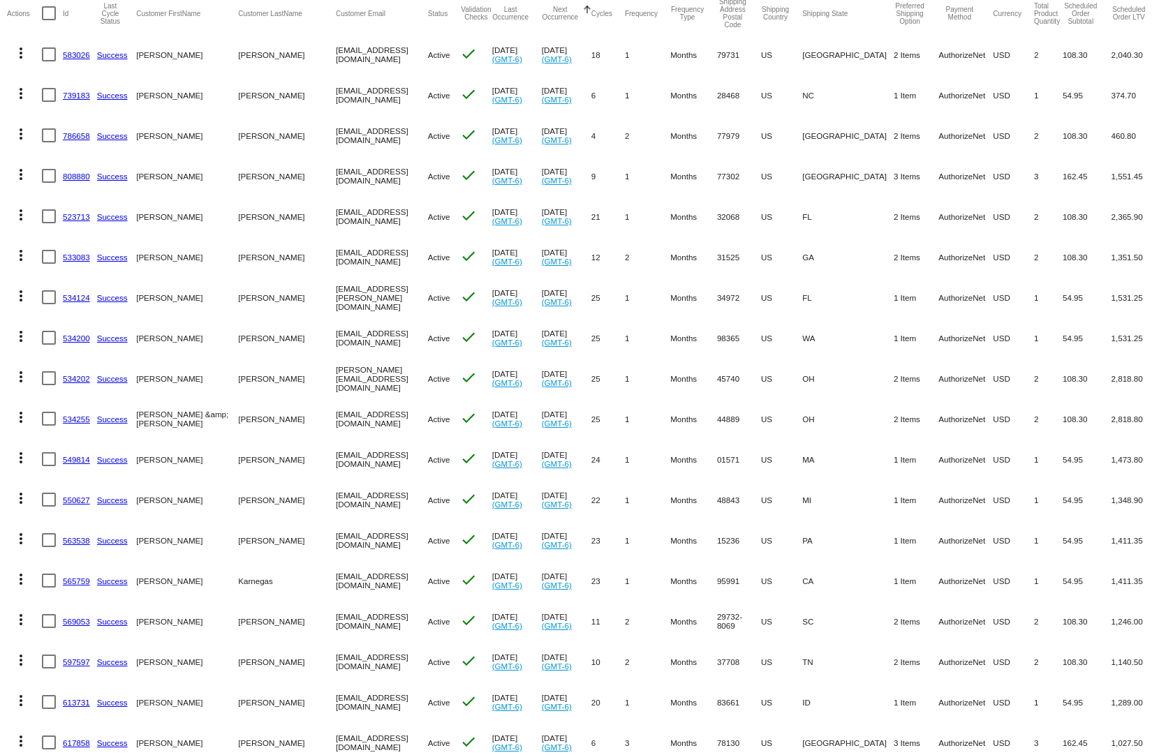
scroll to position [209, 0]
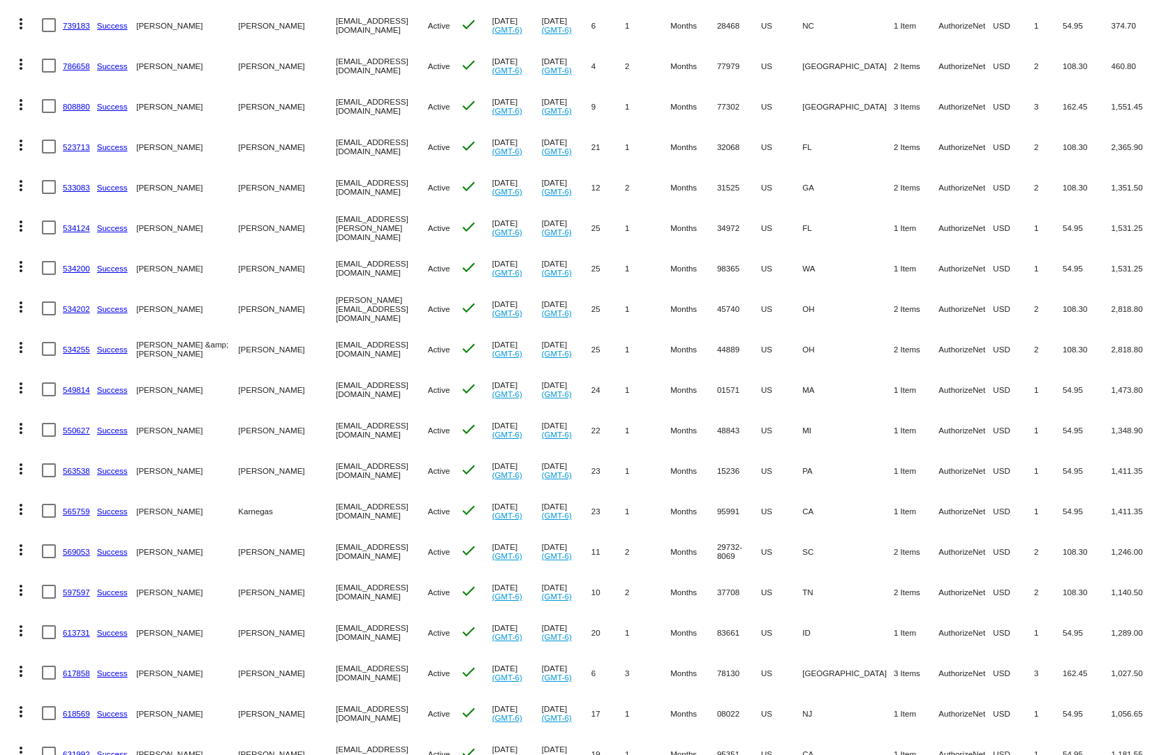
drag, startPoint x: 1096, startPoint y: 548, endPoint x: 872, endPoint y: 549, distance: 224.0
click at [872, 549] on mat-row "more_vert 569053 Success KENNETH LAUB KENLAUB@COMPORIUM.NET Active check Jun 17…" at bounding box center [583, 551] width 1152 height 40
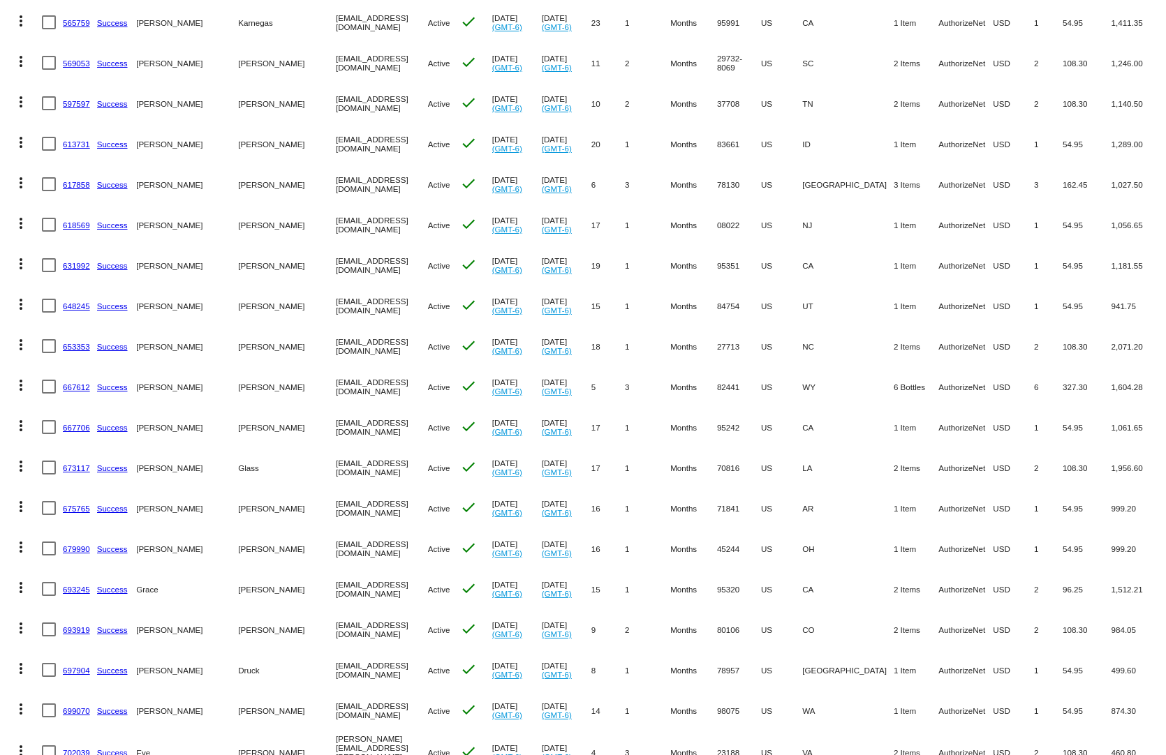
drag, startPoint x: 1013, startPoint y: 530, endPoint x: 844, endPoint y: 535, distance: 169.6
click at [845, 535] on mat-row "more_vert 679990 Success [PERSON_NAME] [EMAIL_ADDRESS][DOMAIN_NAME] Active chec…" at bounding box center [583, 548] width 1152 height 40
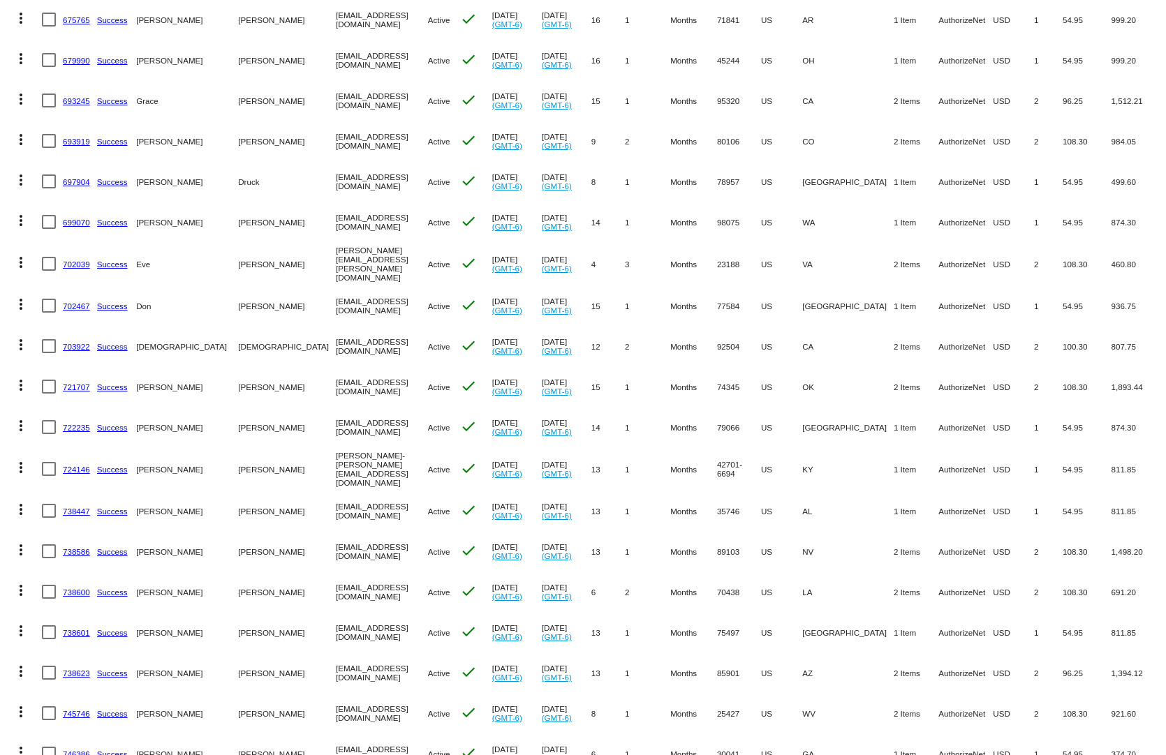
click at [78, 342] on link "703922" at bounding box center [76, 346] width 27 height 9
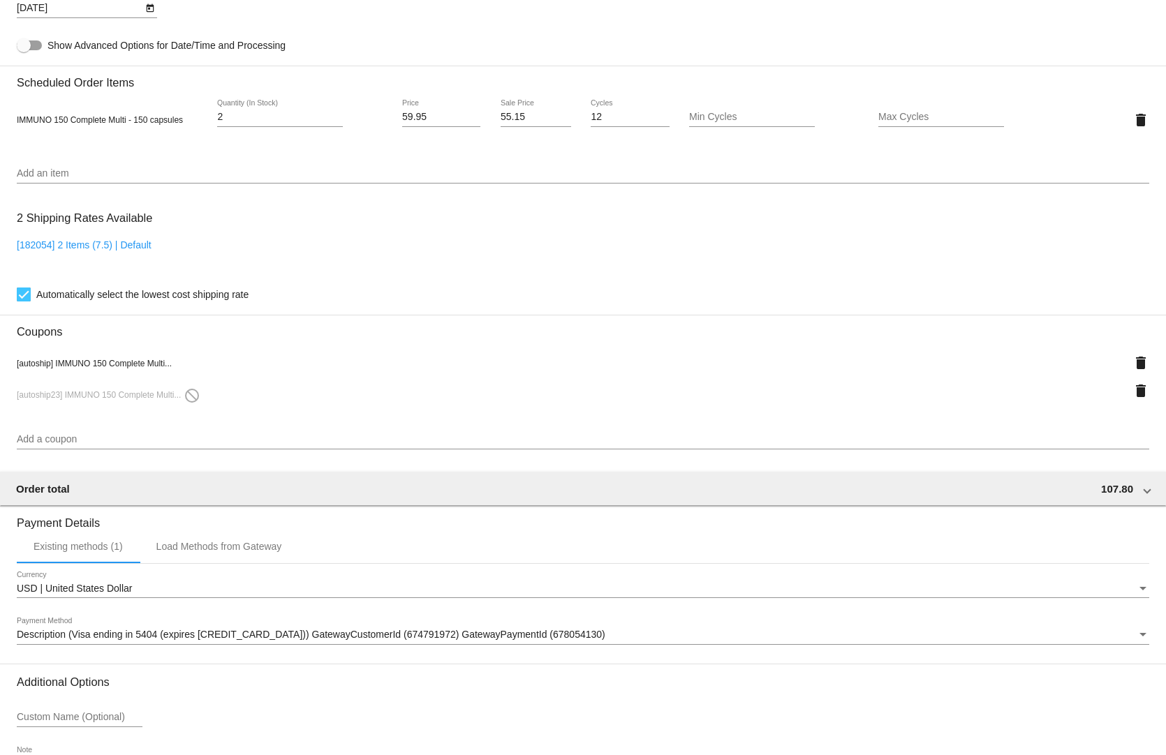
scroll to position [1008, 0]
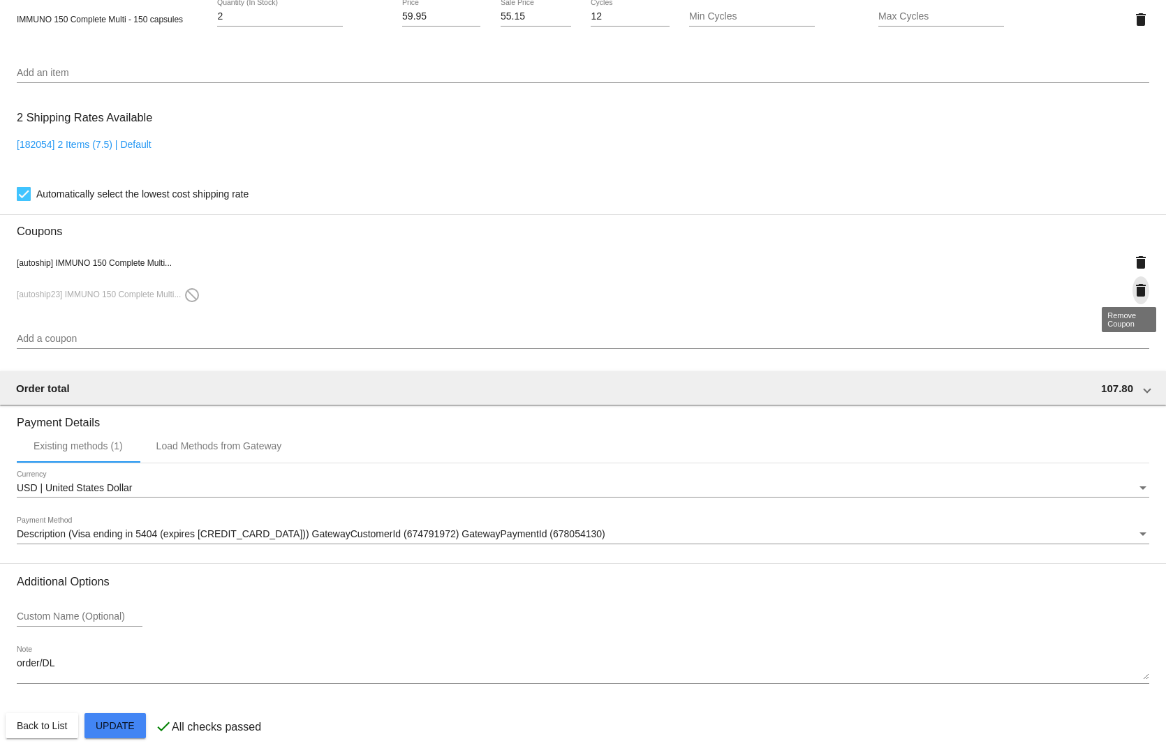
click at [1132, 284] on mat-icon "delete" at bounding box center [1140, 290] width 17 height 17
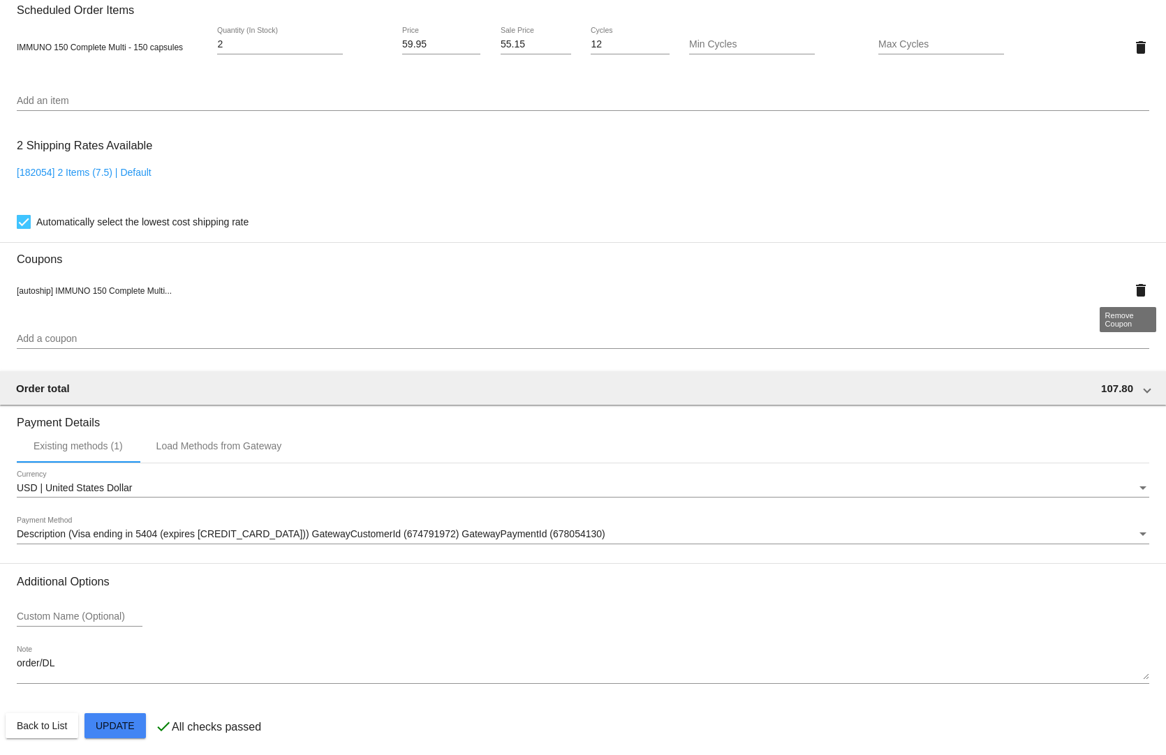
click at [1132, 282] on mat-icon "delete" at bounding box center [1140, 290] width 17 height 17
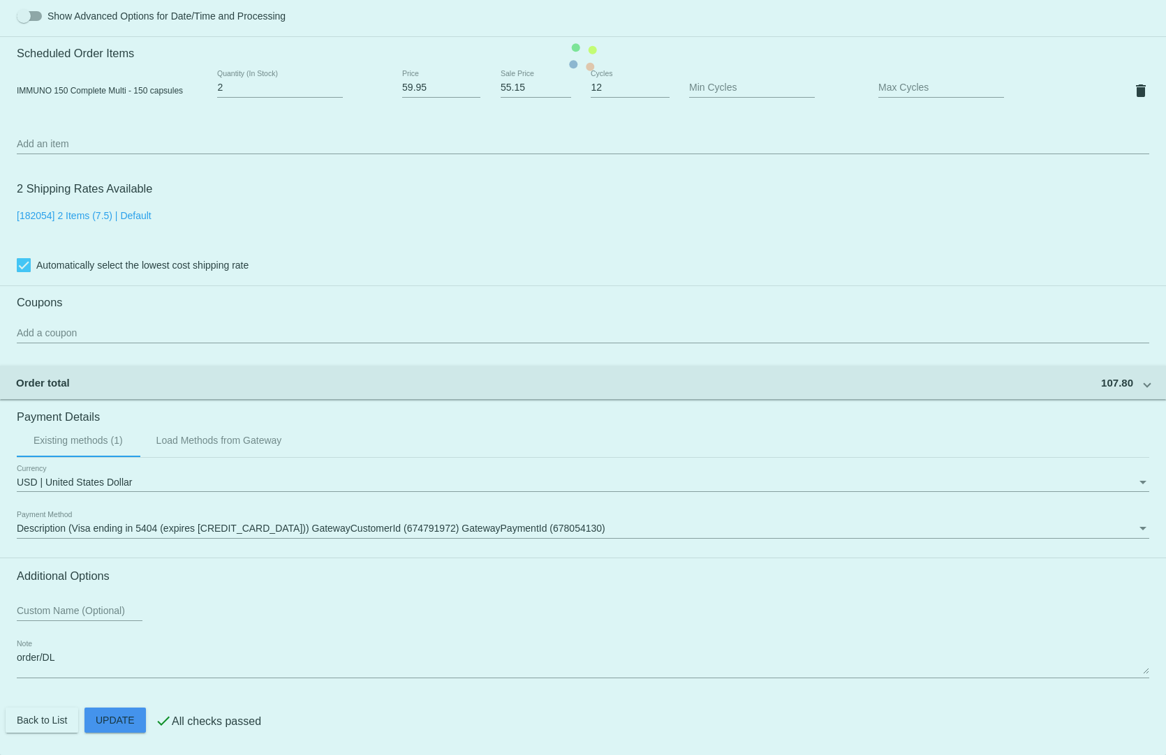
scroll to position [931, 0]
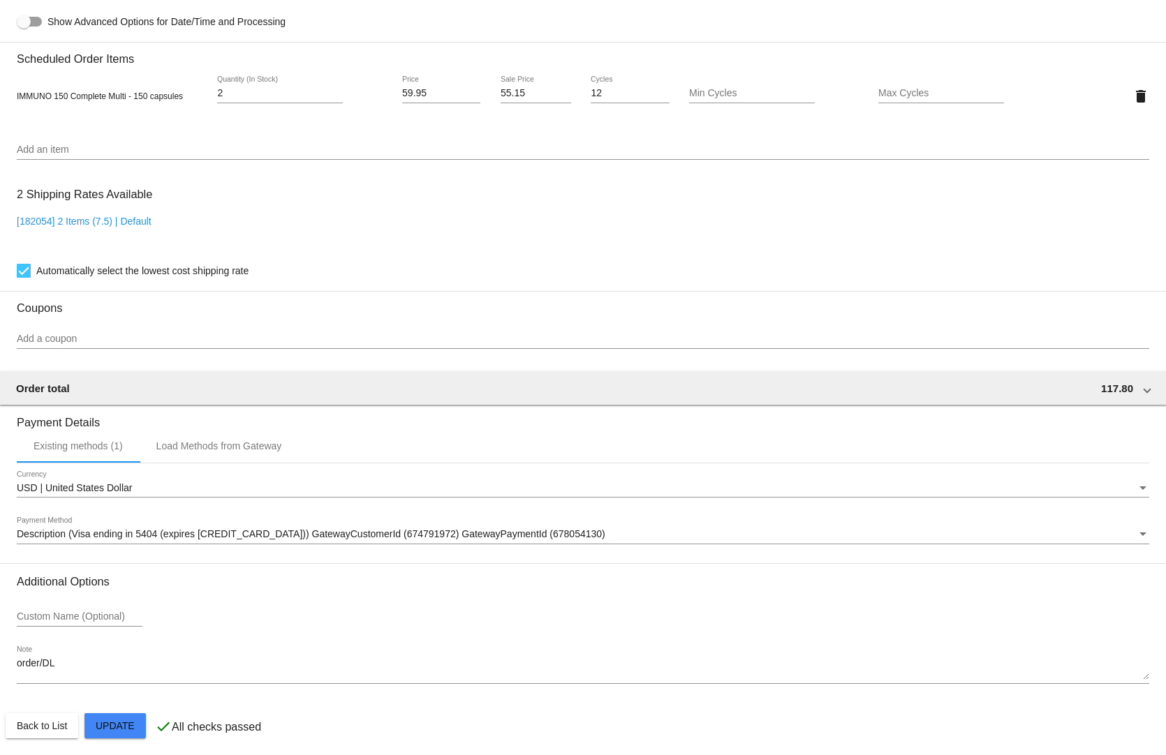
click at [70, 323] on div "Add a coupon" at bounding box center [583, 335] width 1132 height 27
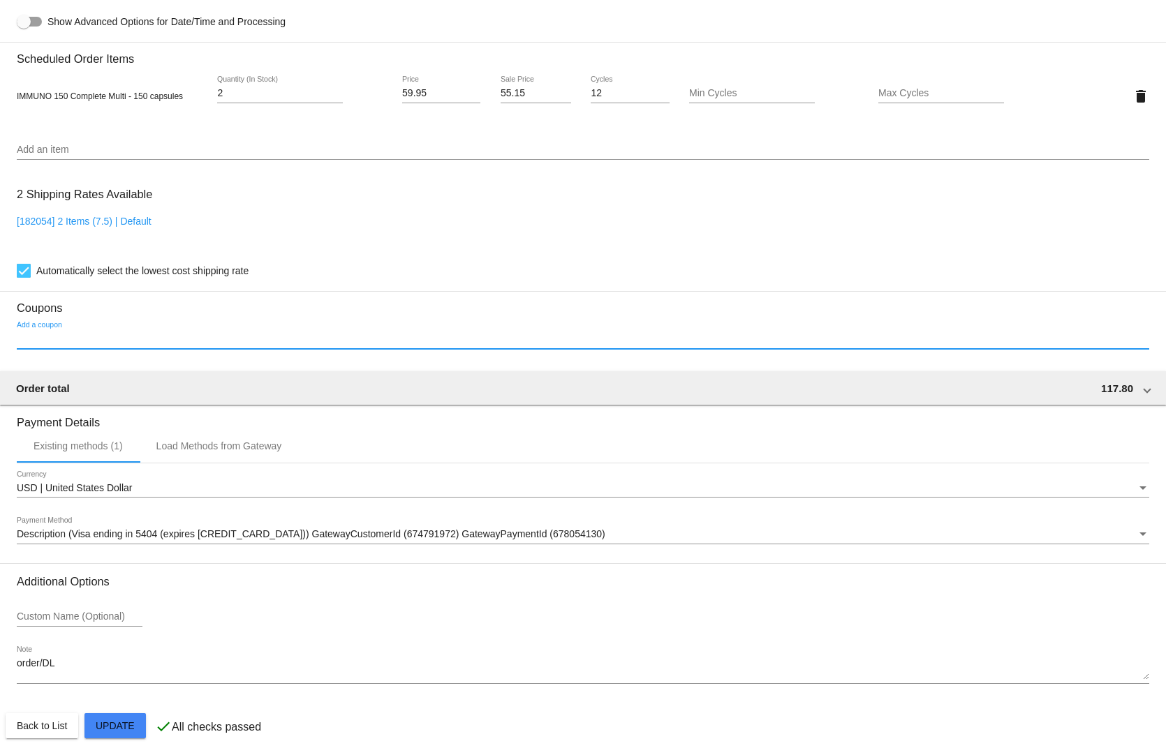
click at [50, 334] on input "Add a coupon" at bounding box center [583, 339] width 1132 height 11
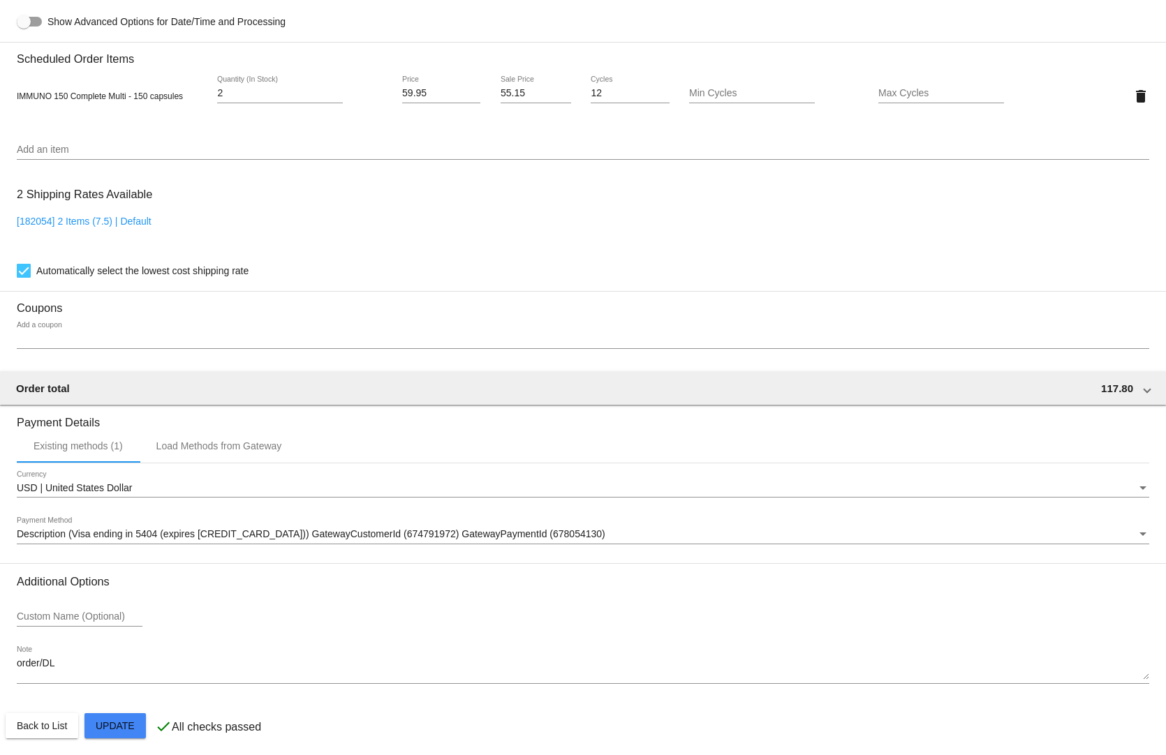
click at [50, 324] on div "Add a coupon" at bounding box center [583, 335] width 1132 height 27
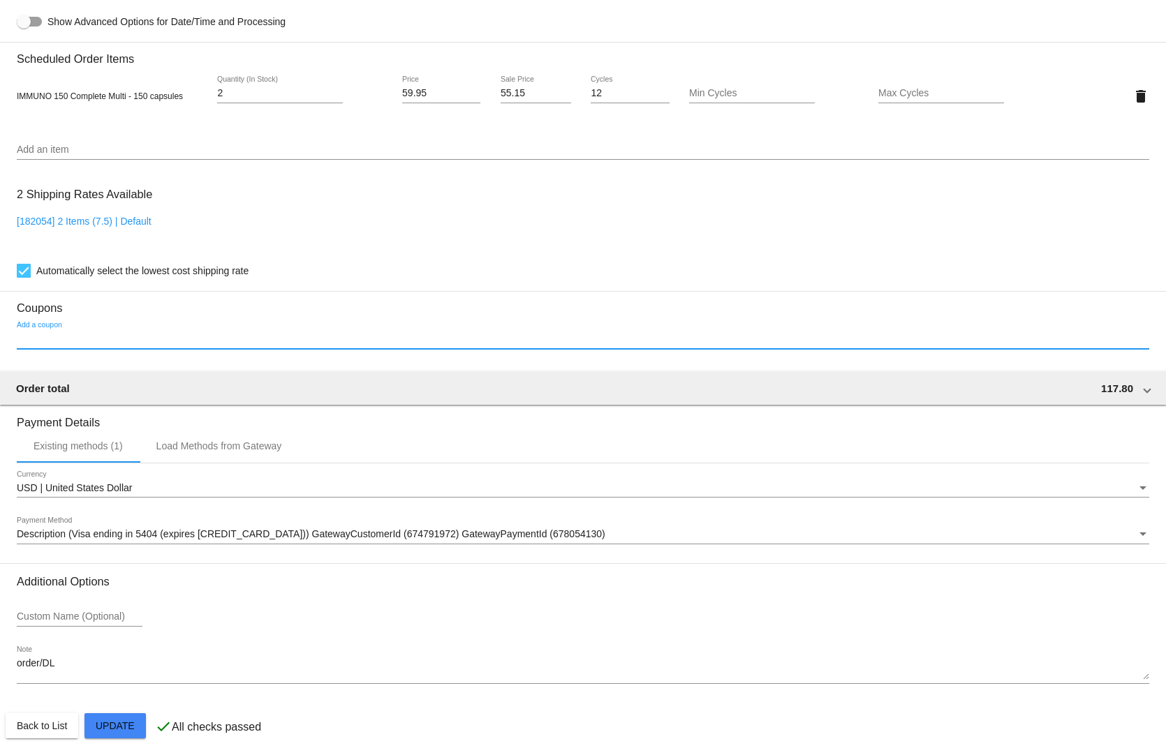
click at [318, 291] on h3 "Coupons" at bounding box center [583, 303] width 1132 height 24
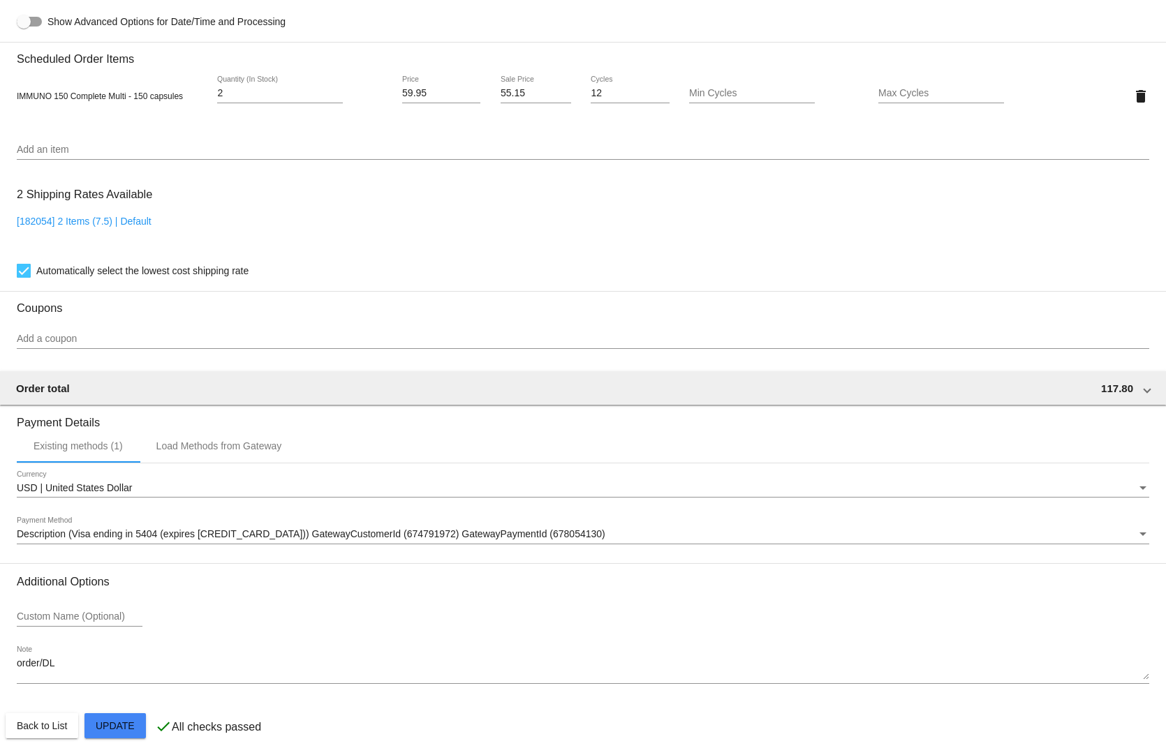
click at [96, 334] on input "Add a coupon" at bounding box center [583, 339] width 1132 height 11
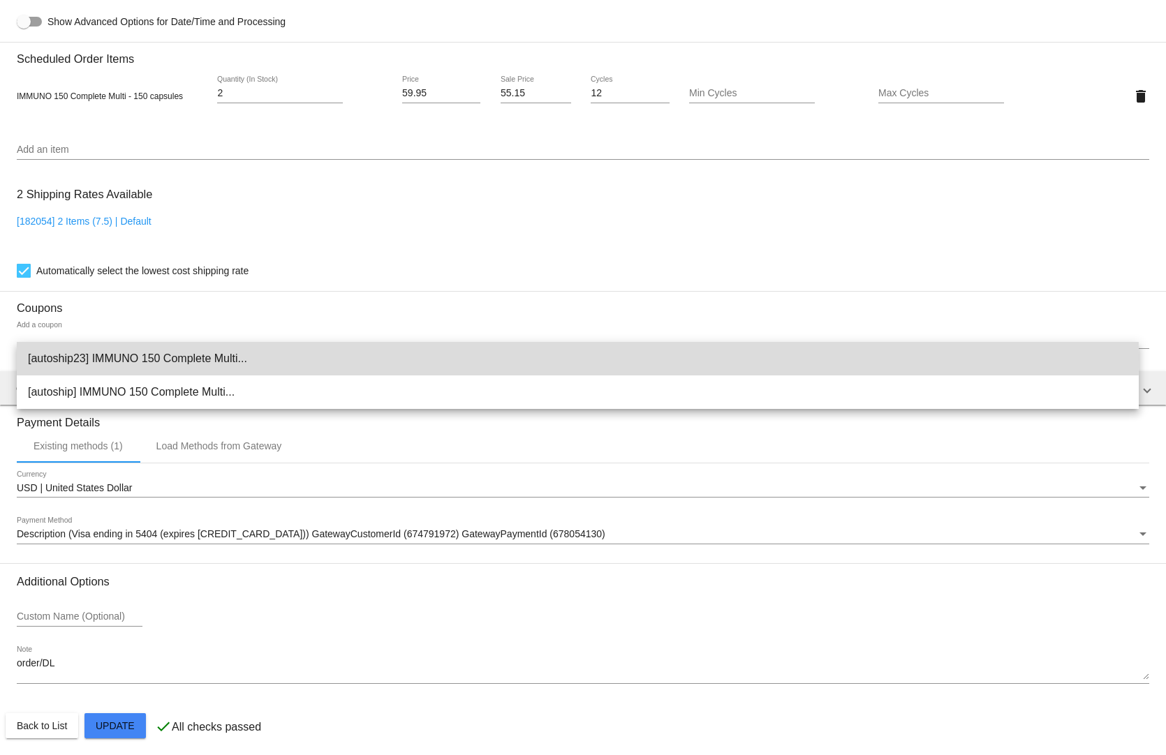
click at [82, 357] on span "[autoship23] IMMUNO 150 Complete Multi..." at bounding box center [577, 358] width 1099 height 33
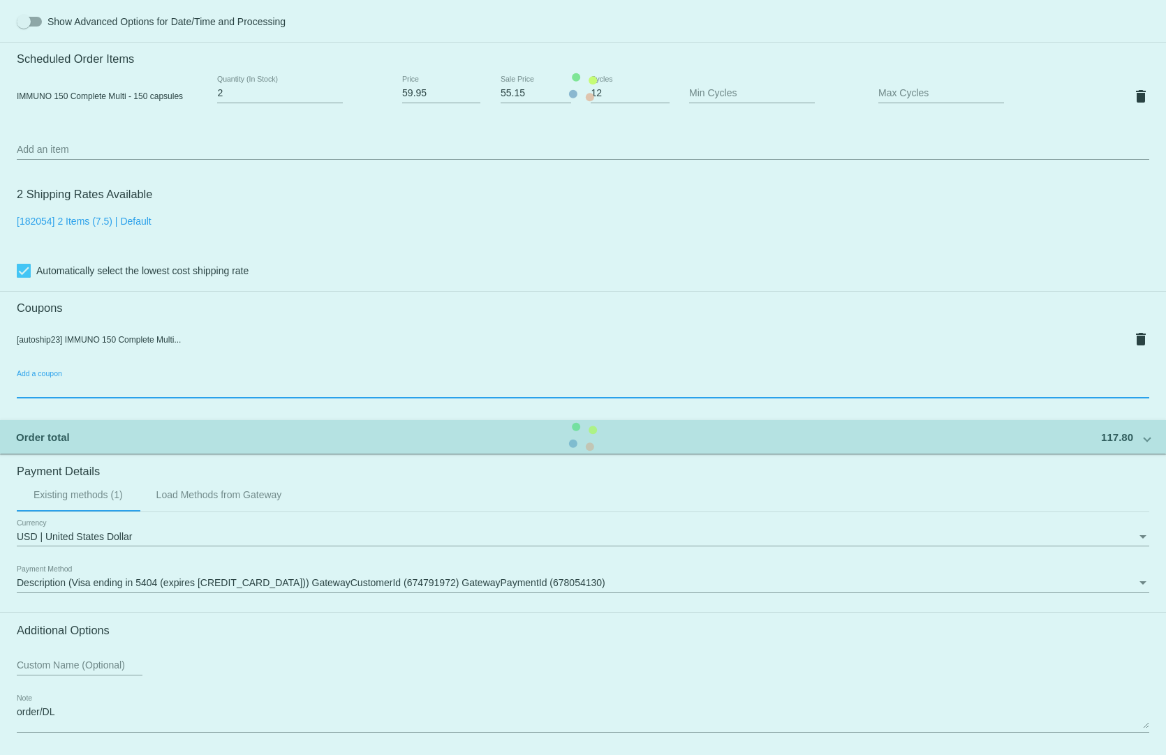
scroll to position [980, 0]
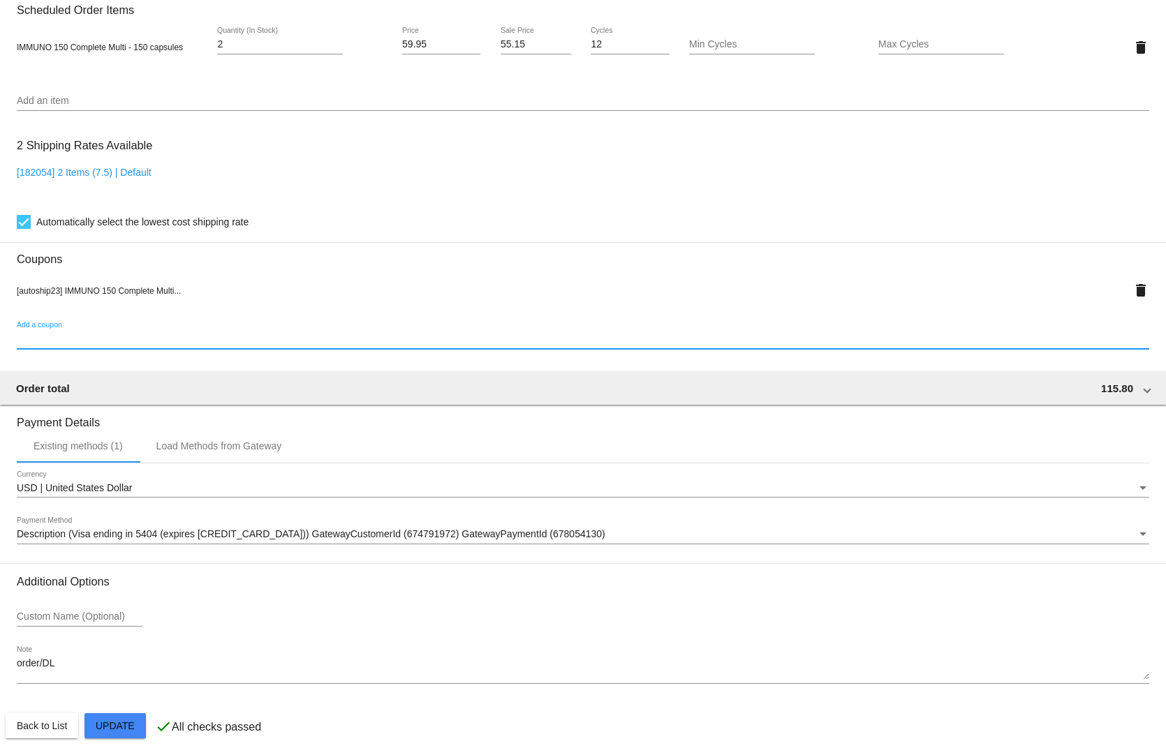
click at [116, 717] on mat-card "Customer 4500911: Christian christian christinechristian46@yahoo.com Customer S…" at bounding box center [583, 38] width 1166 height 1445
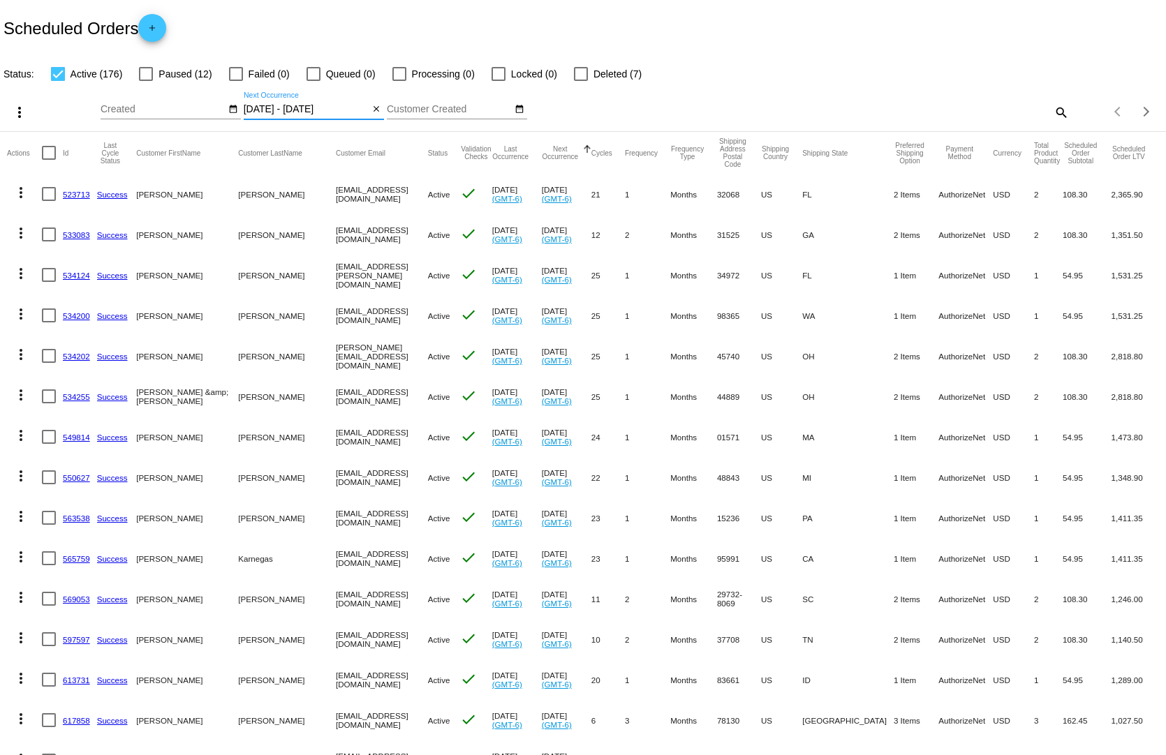
click at [321, 104] on input "[DATE] - [DATE]" at bounding box center [307, 109] width 126 height 11
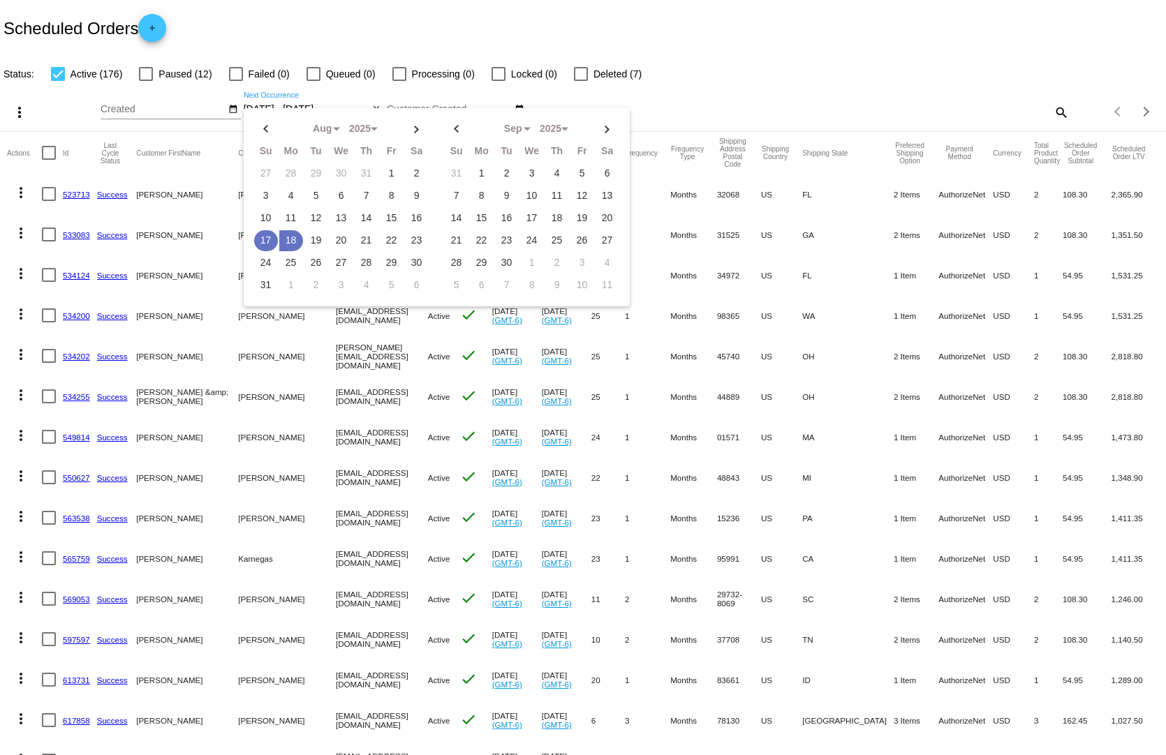
click at [266, 230] on td "17" at bounding box center [266, 240] width 24 height 21
type input "[DATE] - [DATE]"
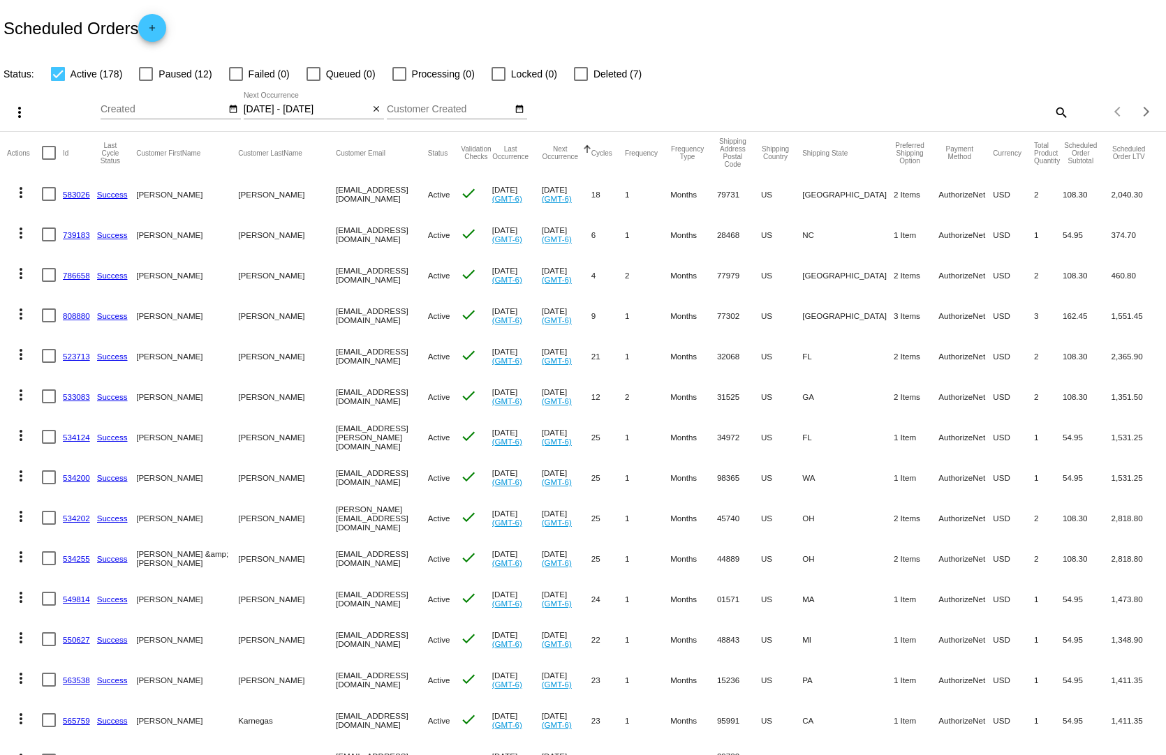
scroll to position [279, 0]
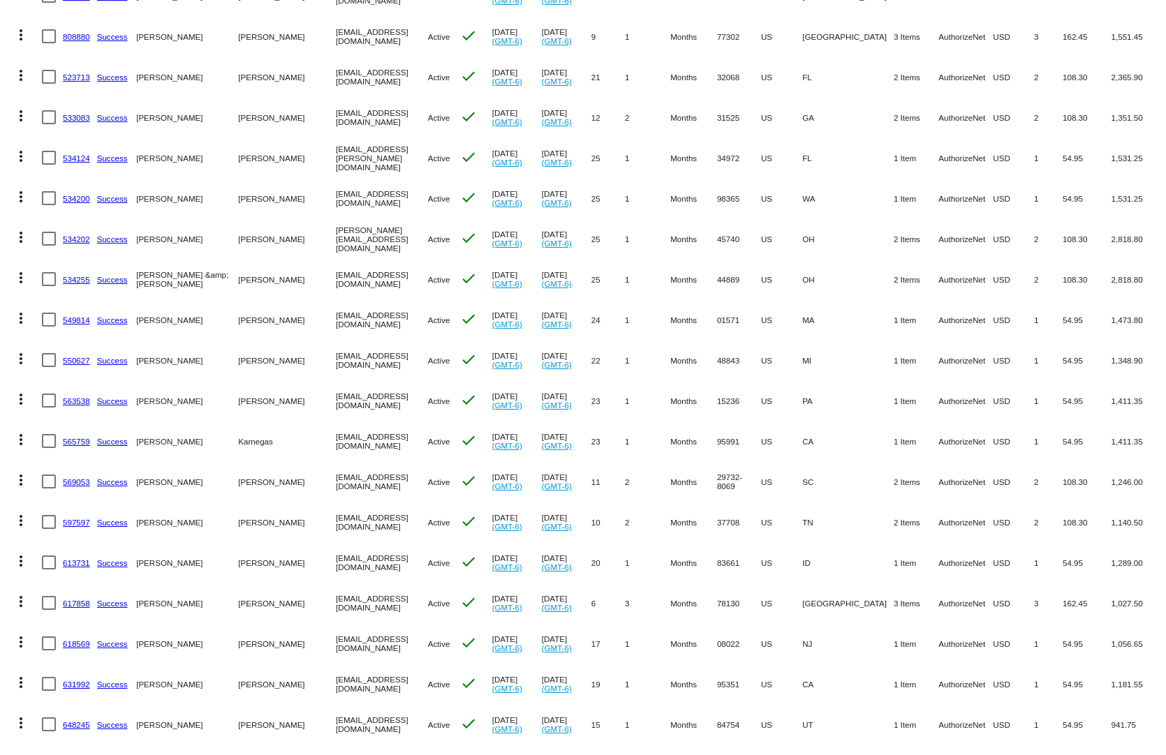
drag, startPoint x: 1090, startPoint y: 567, endPoint x: 978, endPoint y: 563, distance: 112.4
click at [978, 563] on mat-row "more_vert 613731 Success Dan Arment 2086428921@exceptionalproducts.org Active c…" at bounding box center [583, 562] width 1152 height 40
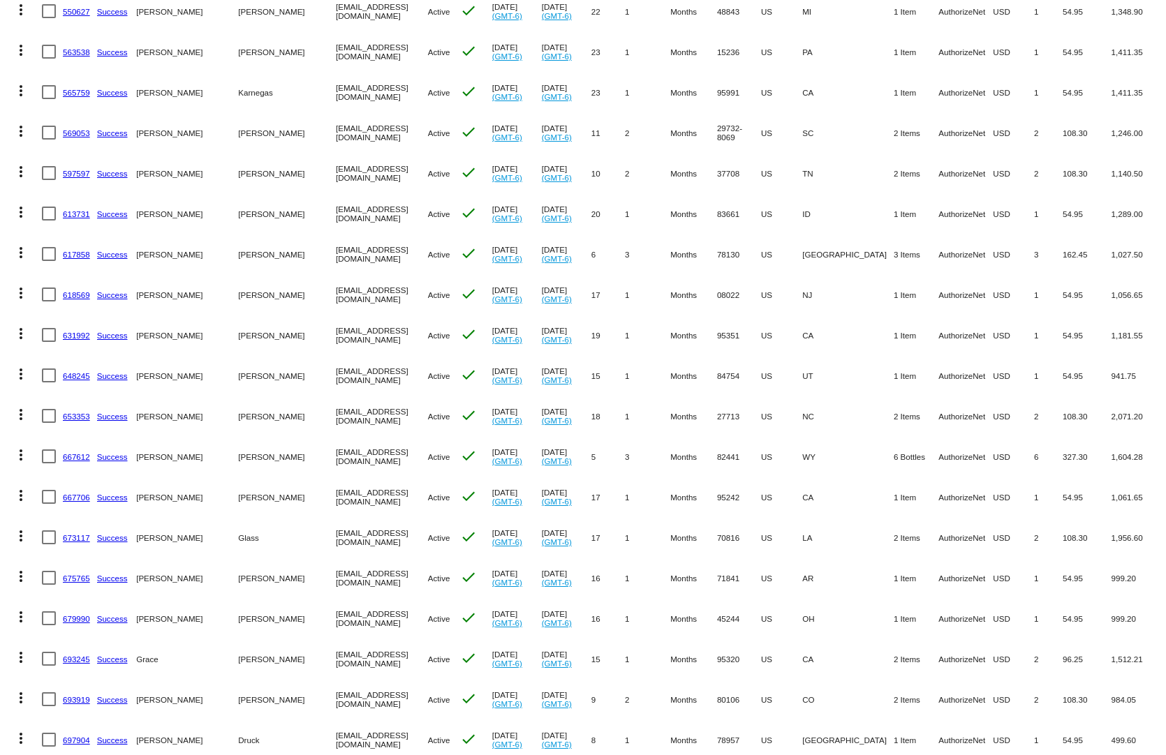
scroll to position [698, 0]
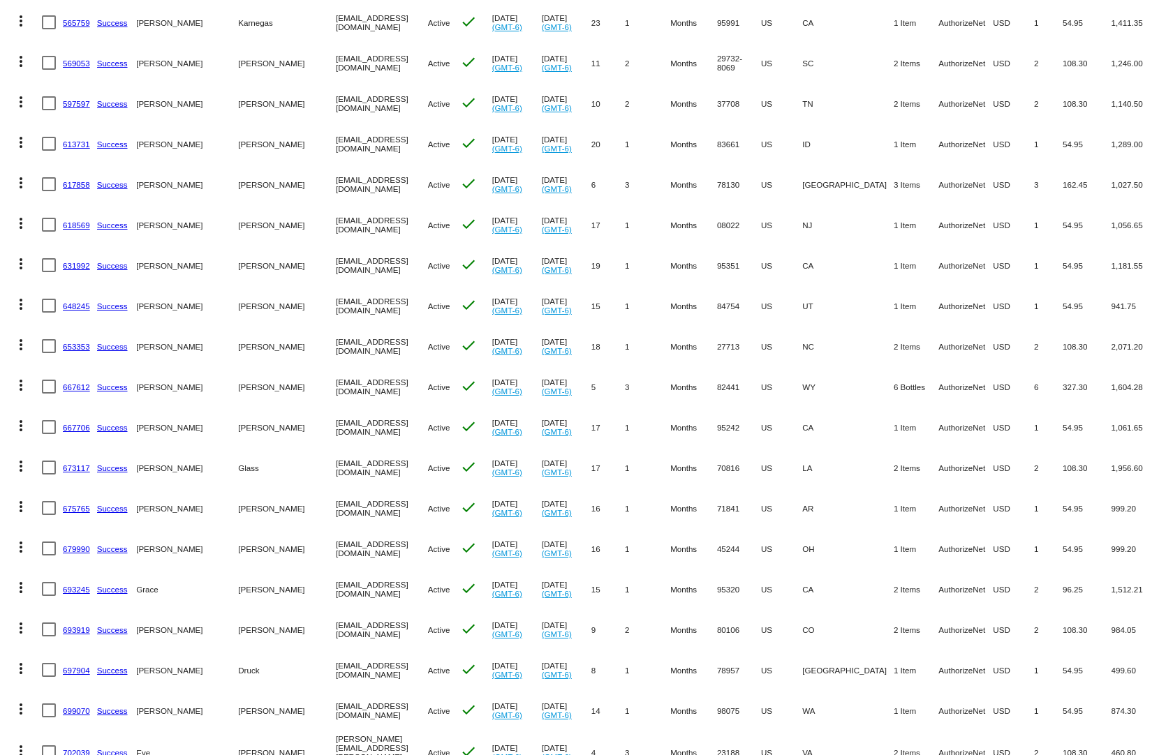
drag, startPoint x: 1057, startPoint y: 559, endPoint x: 910, endPoint y: 563, distance: 147.3
click at [910, 569] on mat-row "more_vert 693245 Success Grace Nissen knissen2@aol.com Active check Jul 17 2025…" at bounding box center [583, 589] width 1152 height 40
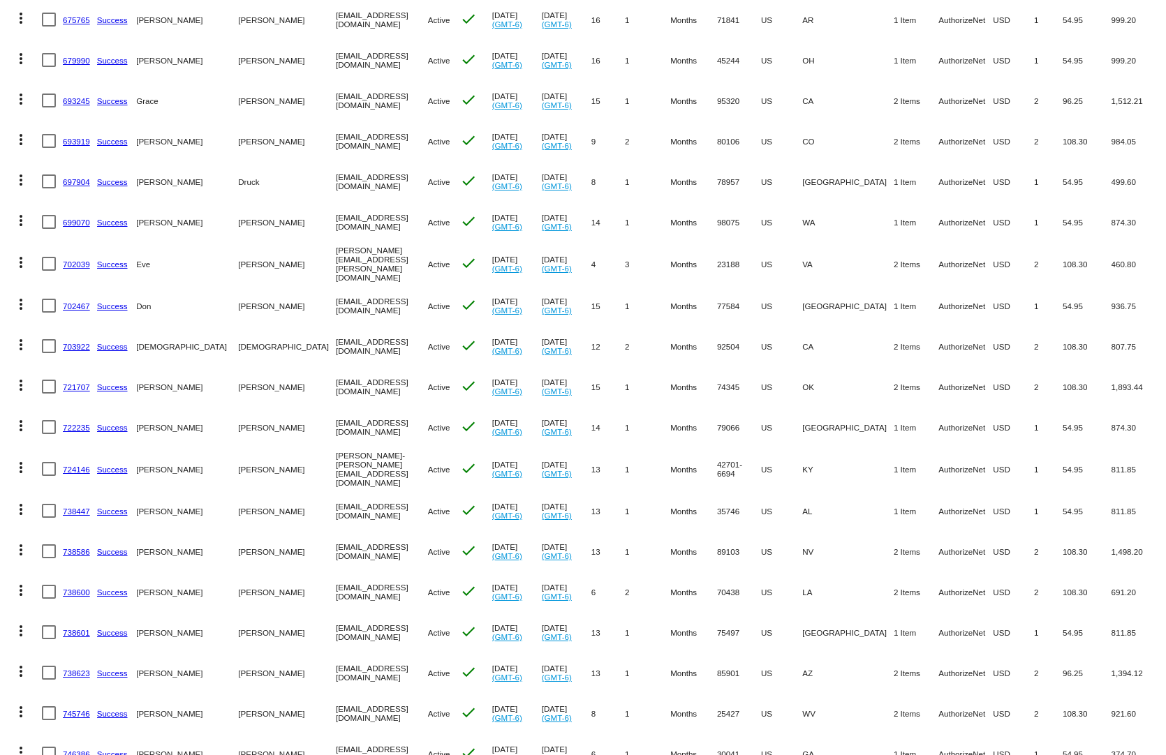
scroll to position [1256, 0]
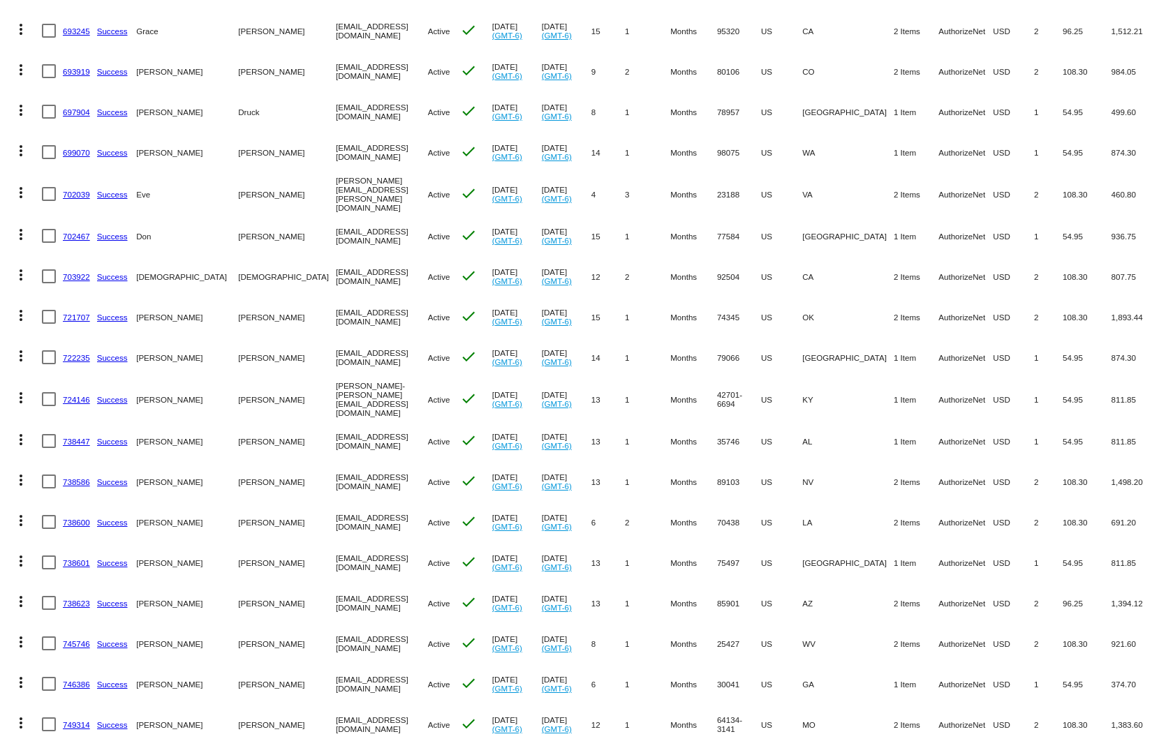
drag, startPoint x: 997, startPoint y: 549, endPoint x: 870, endPoint y: 553, distance: 127.8
click at [870, 553] on mat-row "more_vert 738601 Success Gary Banfill garybanfill@rocketmail.com Active check J…" at bounding box center [583, 562] width 1152 height 40
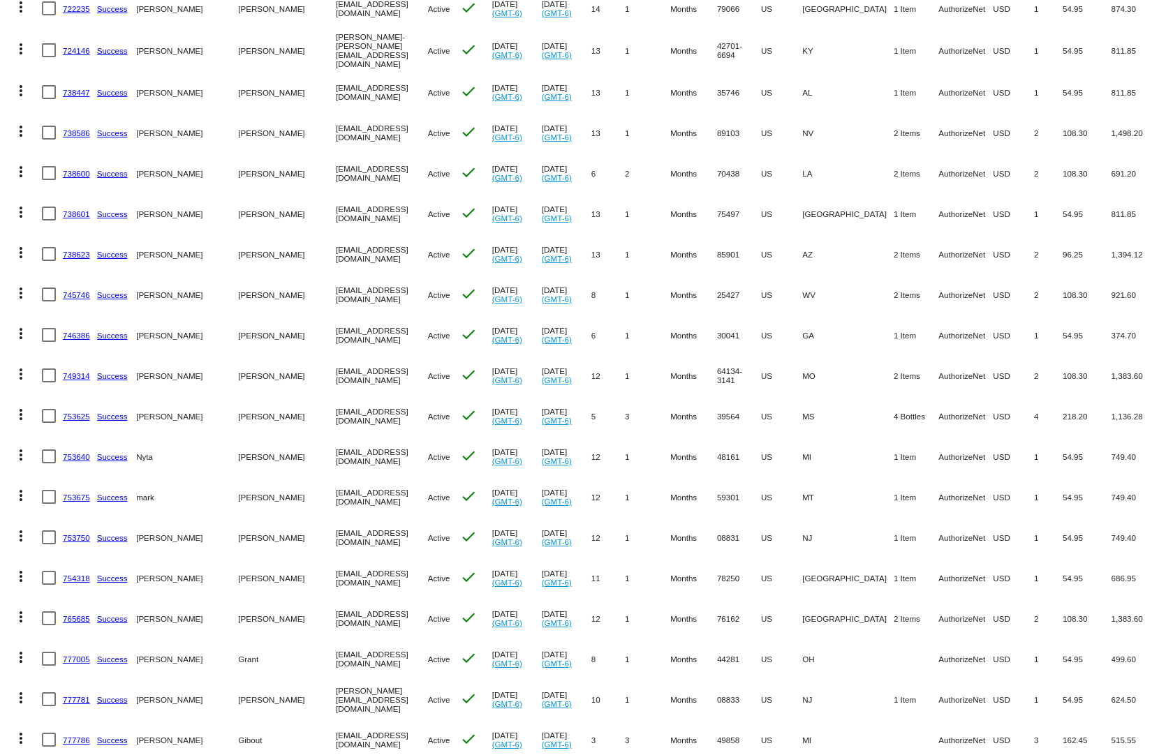
scroll to position [1745, 0]
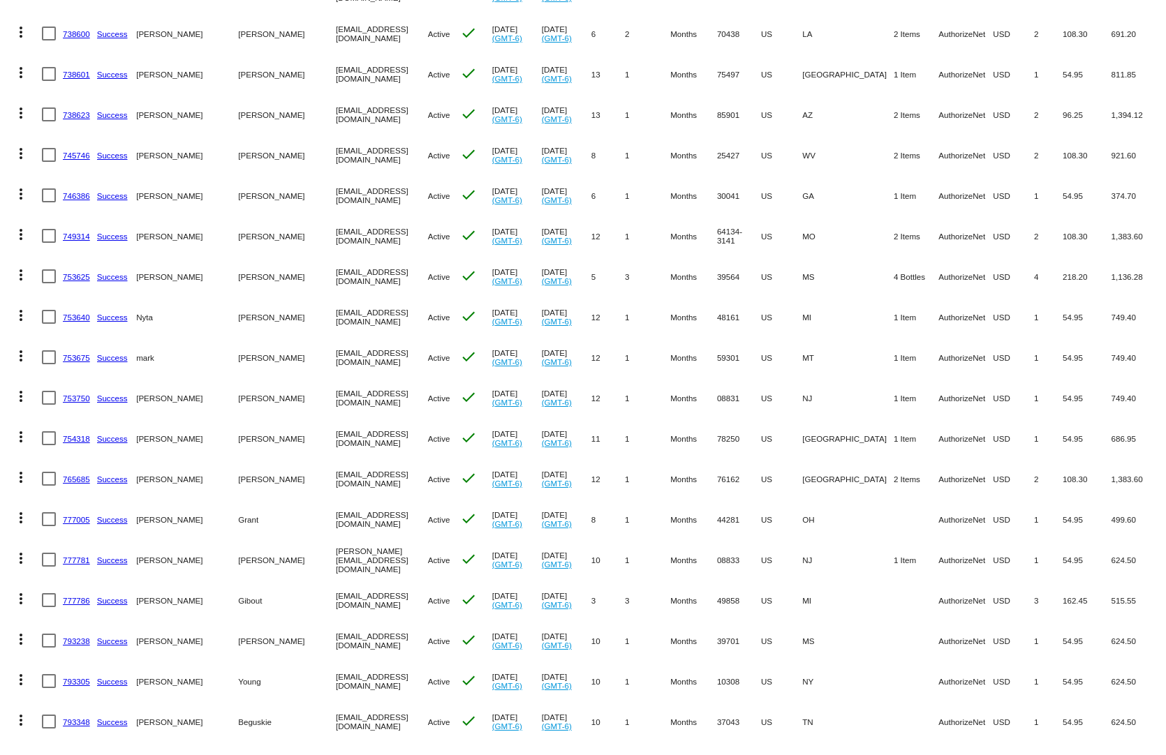
drag, startPoint x: 1096, startPoint y: 585, endPoint x: 948, endPoint y: 583, distance: 148.7
click at [948, 584] on mat-row "more_vert 777786 Success Ralph Gibout rgibout@gmail.com Active check May 17 202…" at bounding box center [583, 600] width 1152 height 40
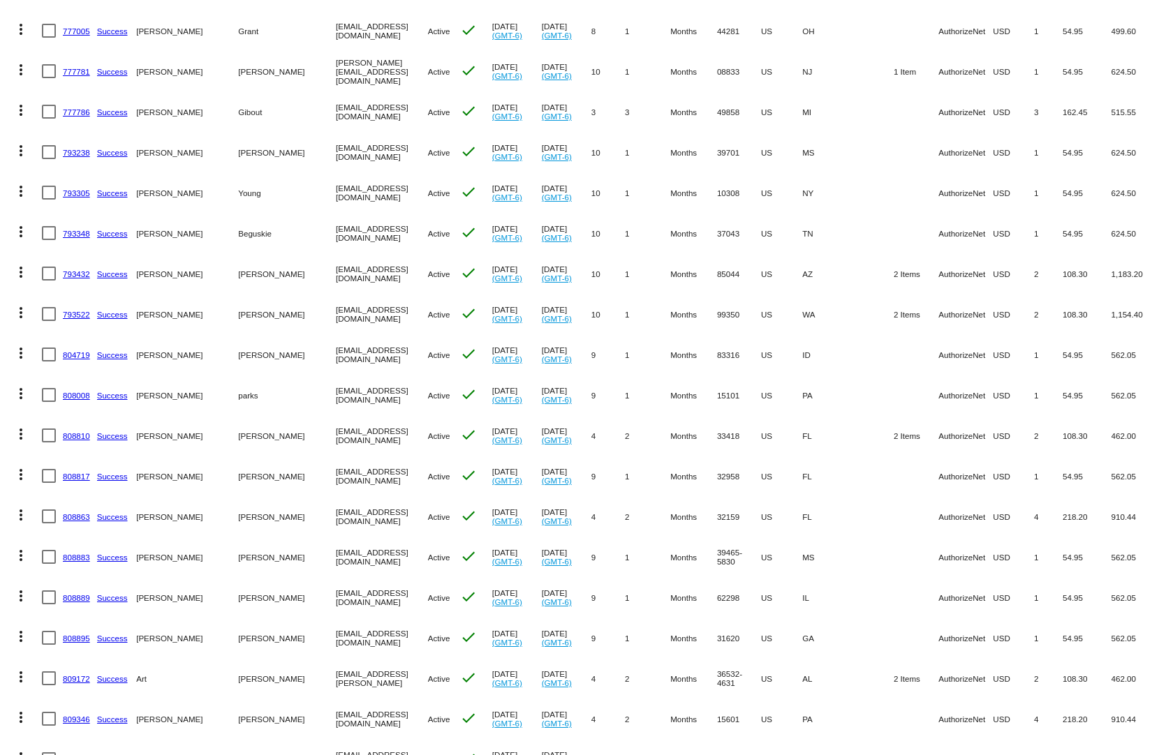
scroll to position [2303, 0]
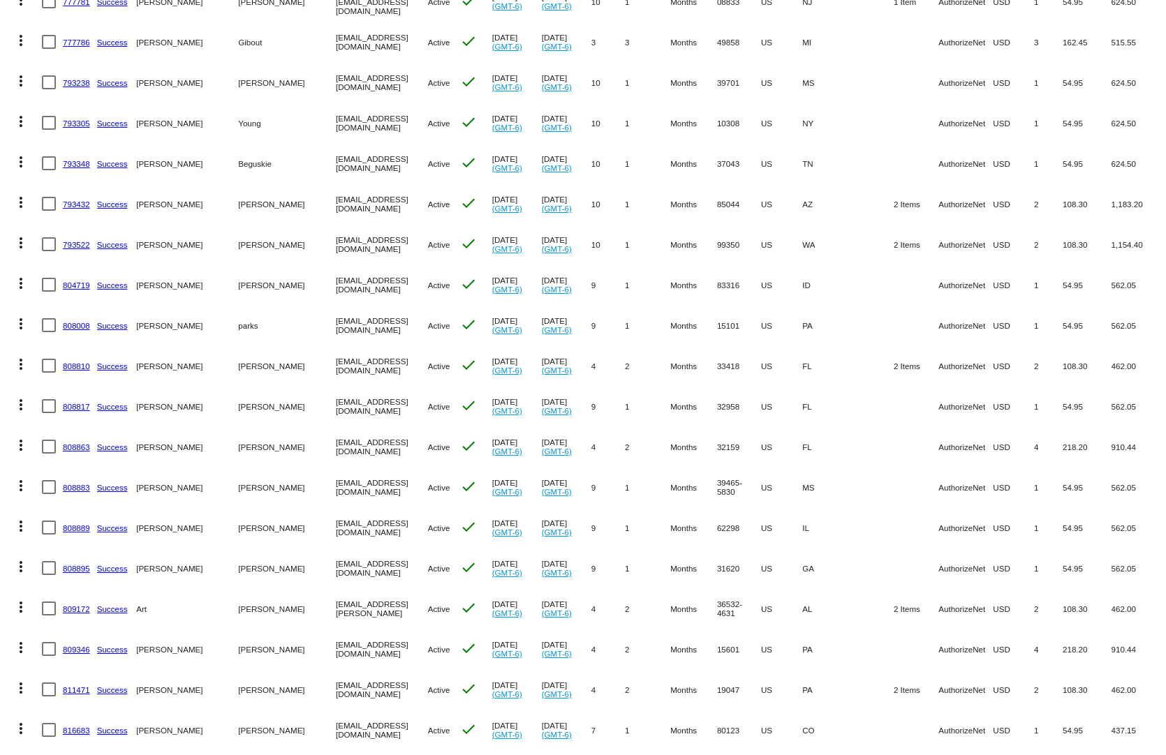
drag, startPoint x: 1084, startPoint y: 546, endPoint x: 935, endPoint y: 553, distance: 148.9
click at [935, 553] on mat-row "more_vert 808895 Success Lewis Strickland 2295079271@exceptionalproducts.org Ac…" at bounding box center [583, 568] width 1152 height 40
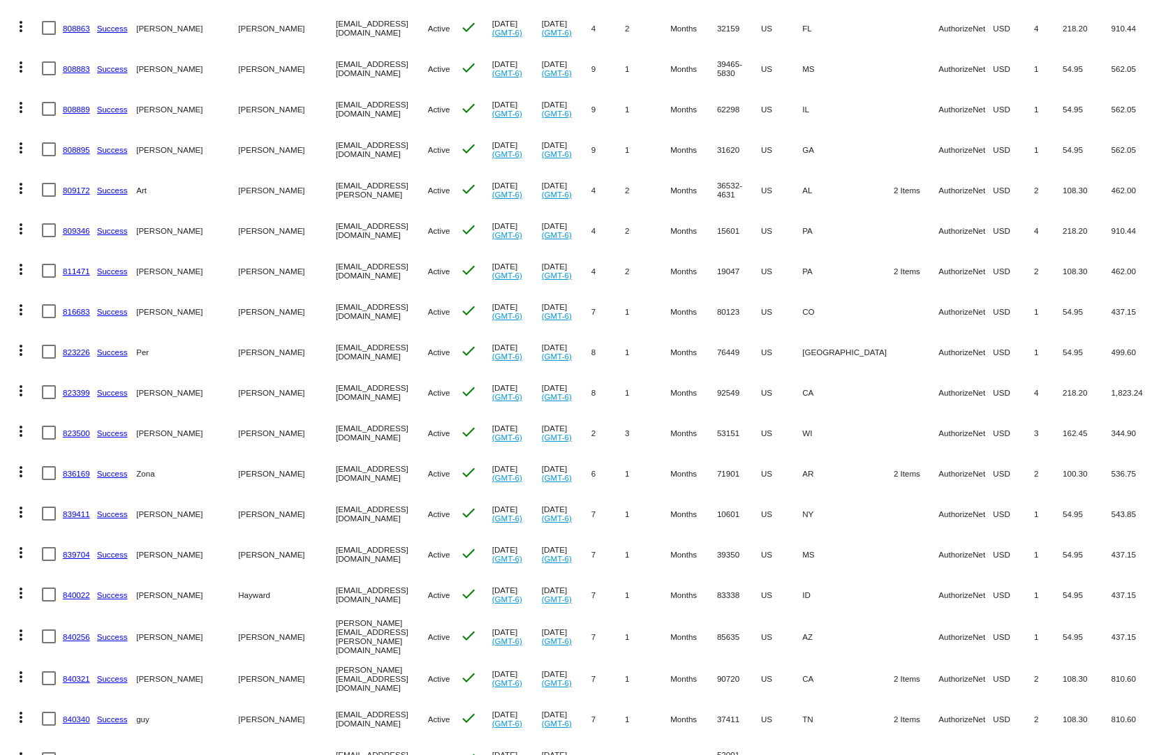
scroll to position [2792, 0]
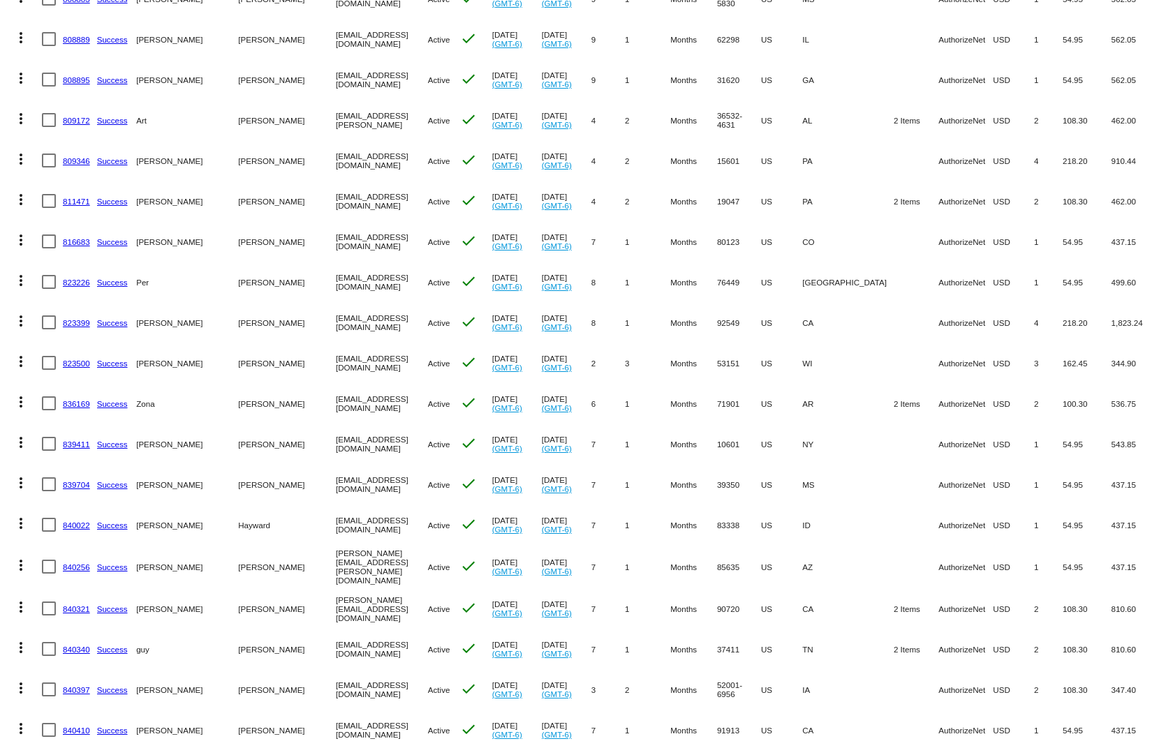
drag, startPoint x: 76, startPoint y: 382, endPoint x: 126, endPoint y: 392, distance: 51.2
click at [77, 399] on link "836169" at bounding box center [76, 403] width 27 height 9
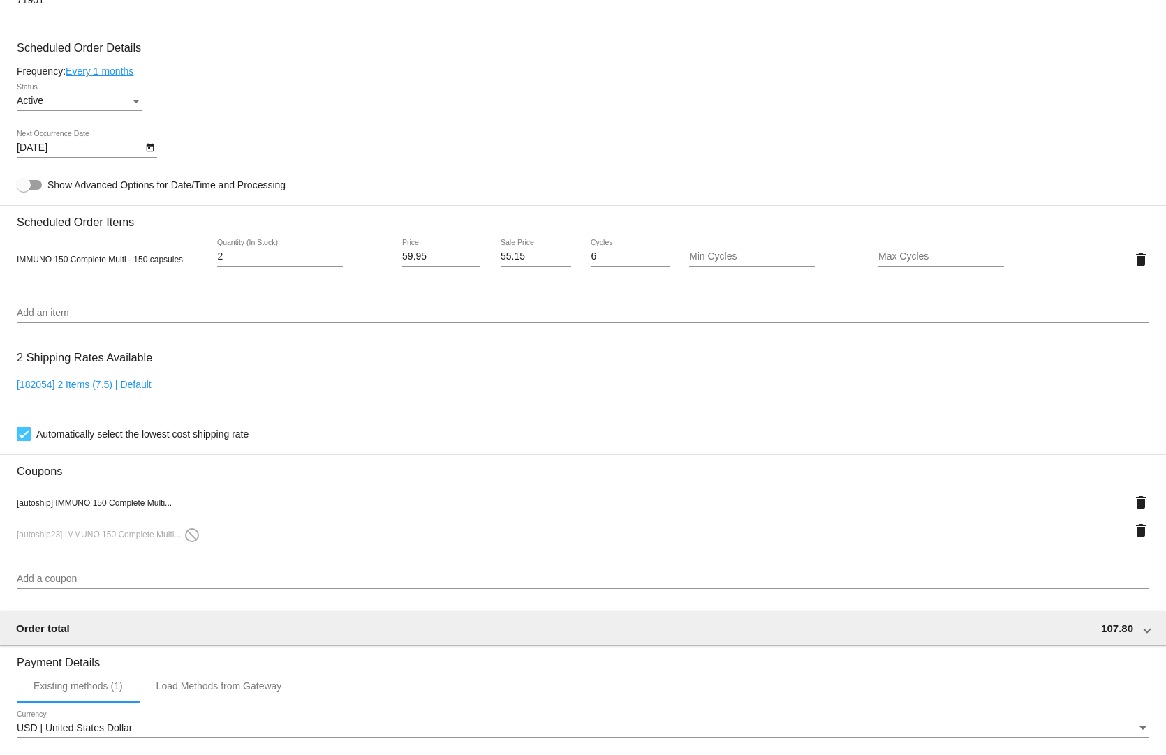
scroll to position [907, 0]
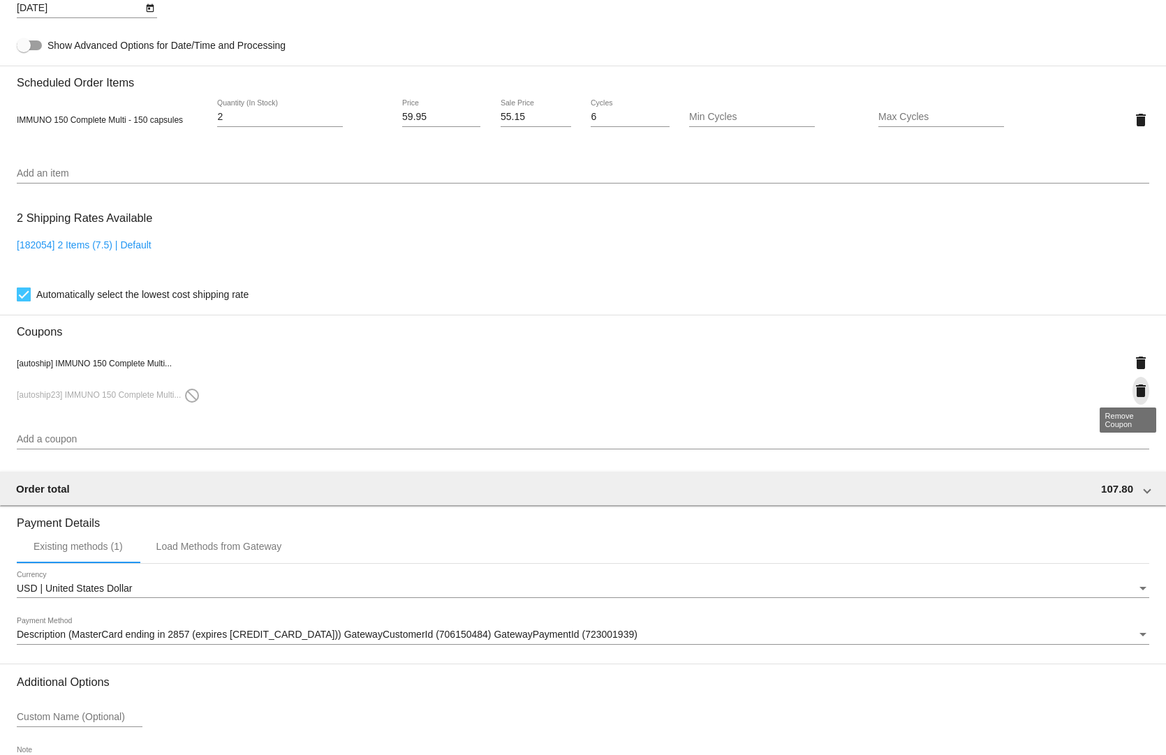
click at [1132, 382] on mat-icon "delete" at bounding box center [1140, 390] width 17 height 17
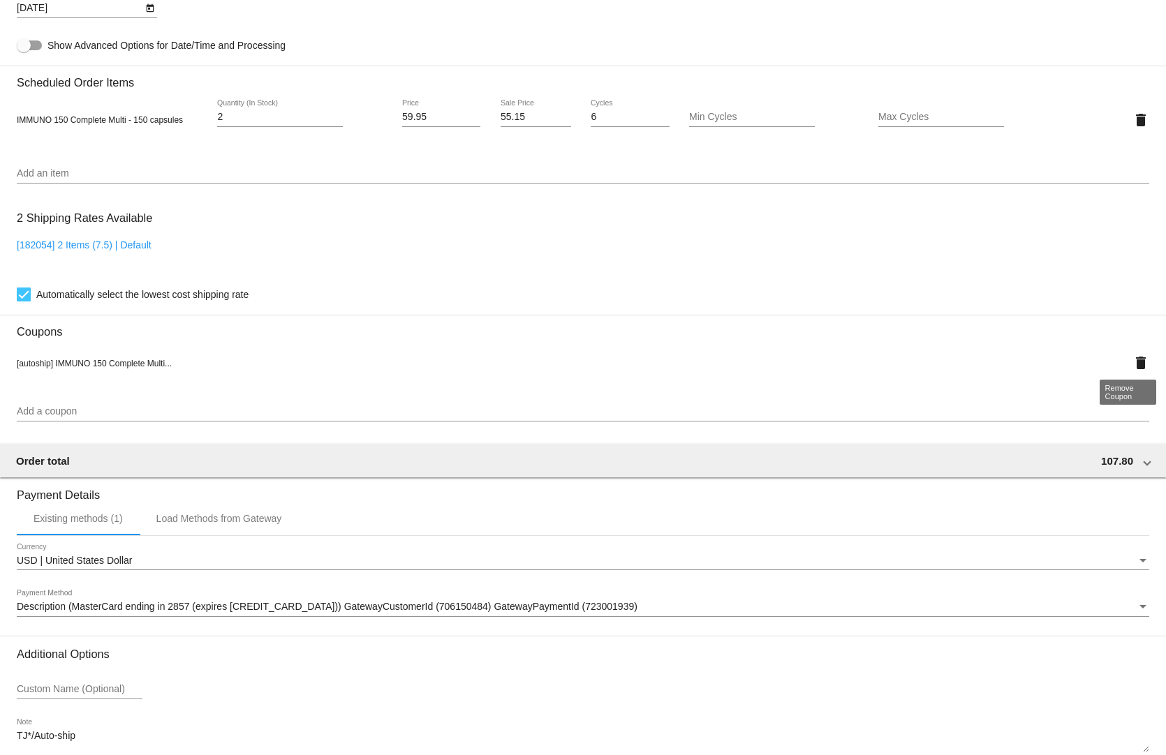
click at [1132, 357] on mat-icon "delete" at bounding box center [1140, 363] width 17 height 17
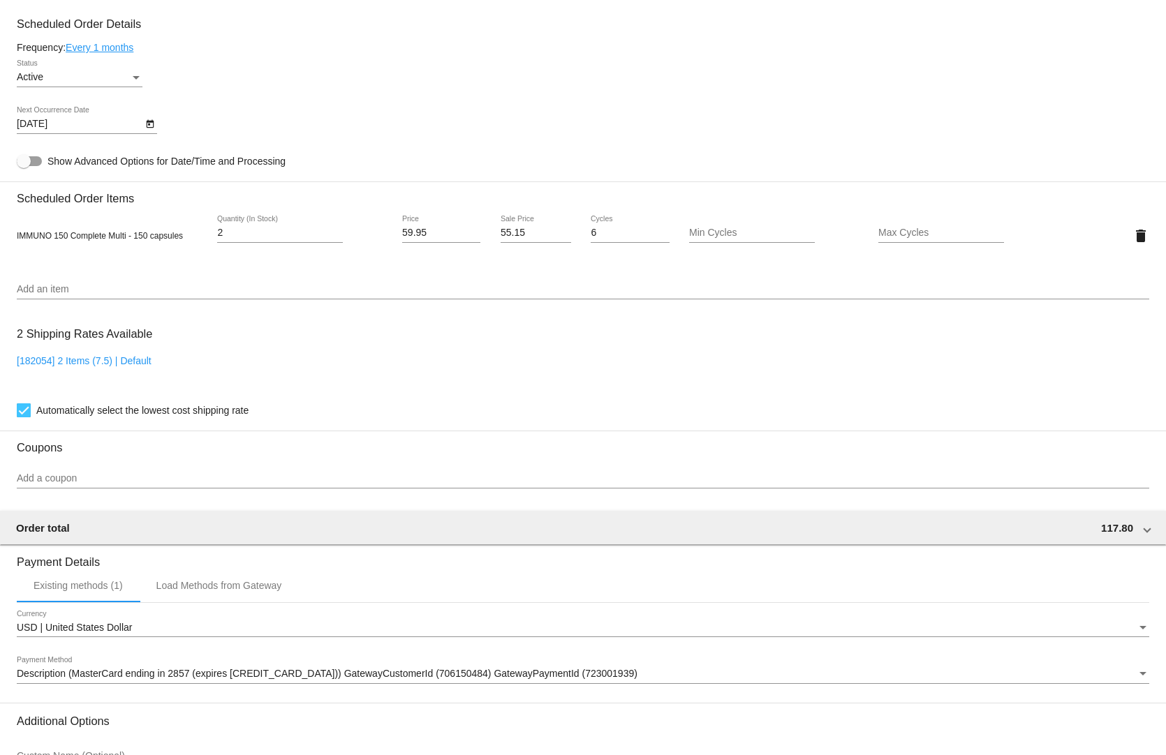
scroll to position [652, 0]
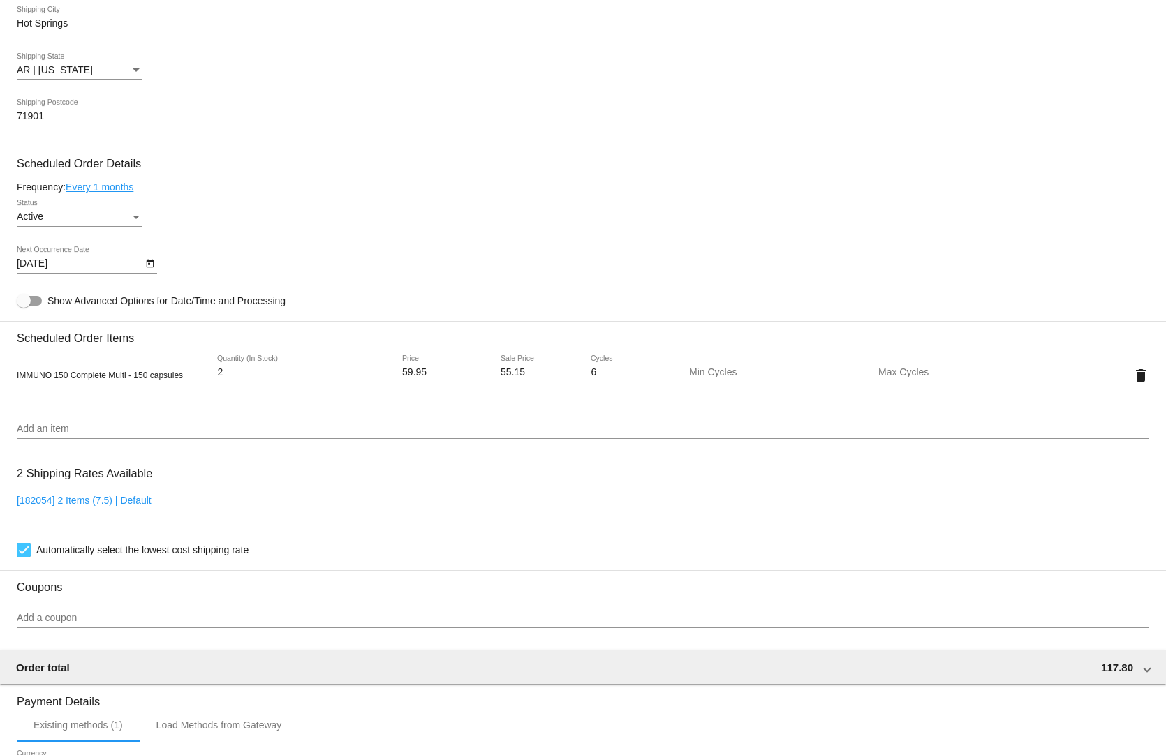
click at [145, 613] on input "Add a coupon" at bounding box center [583, 618] width 1132 height 11
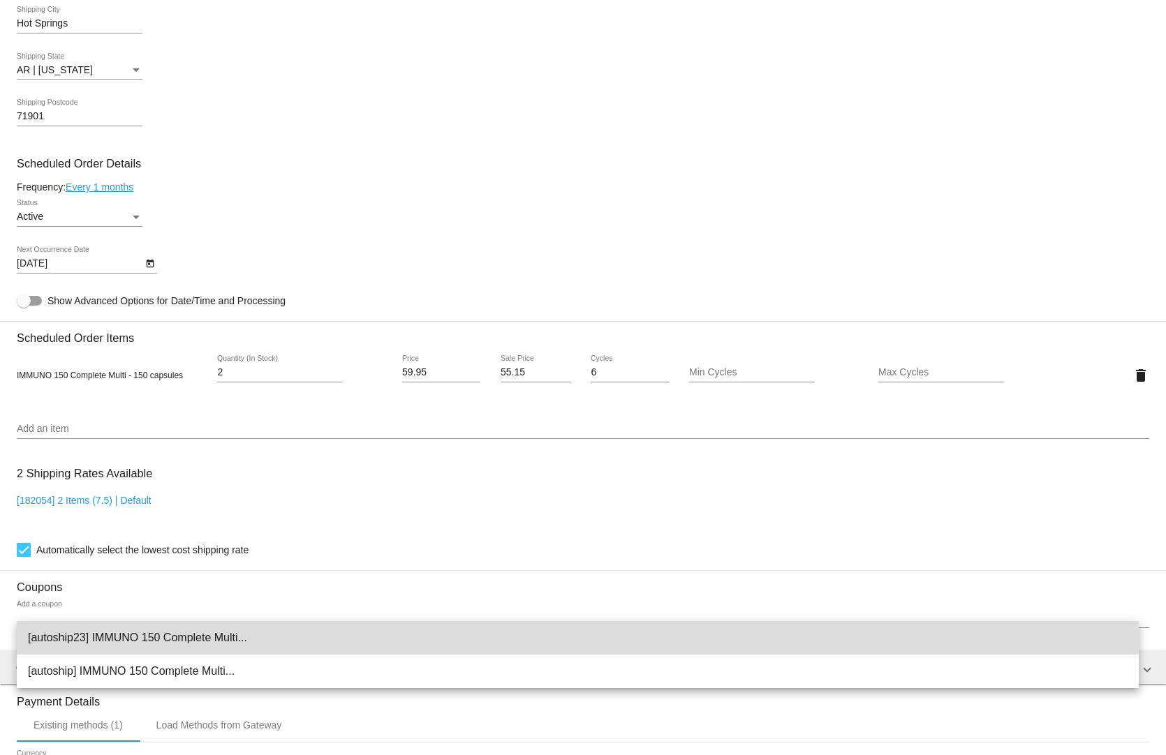
click at [266, 641] on span "[autoship23] IMMUNO 150 Complete Multi..." at bounding box center [577, 637] width 1099 height 33
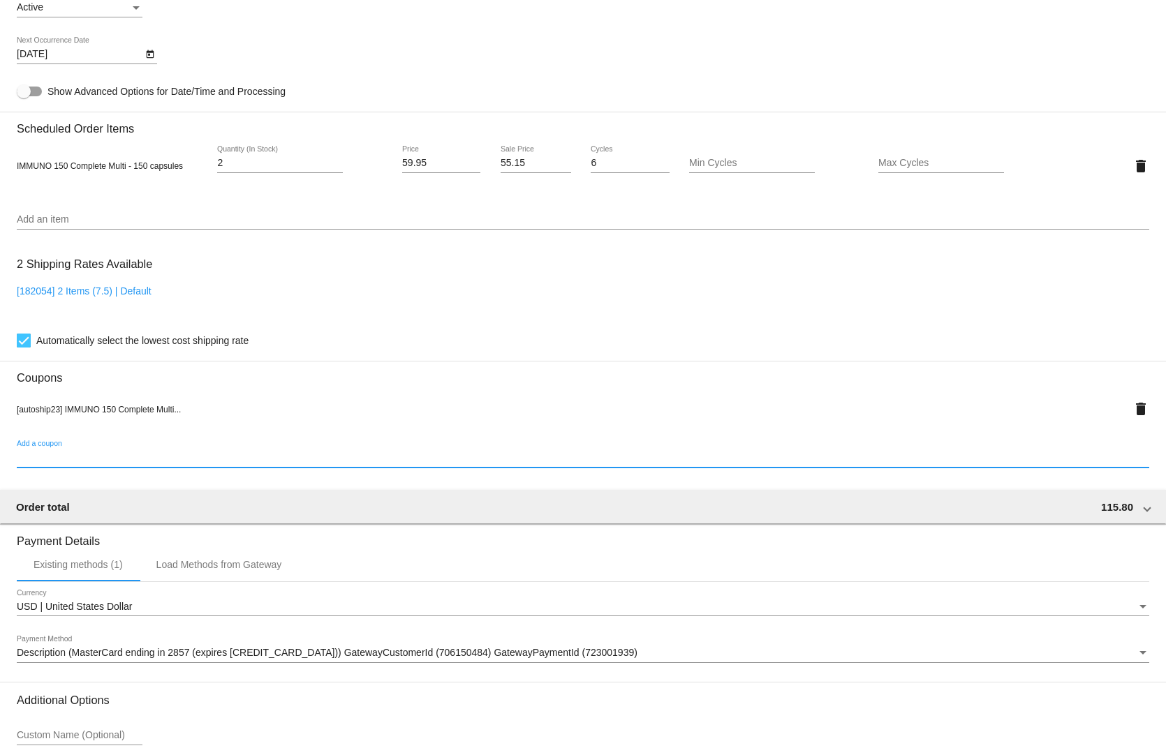
scroll to position [980, 0]
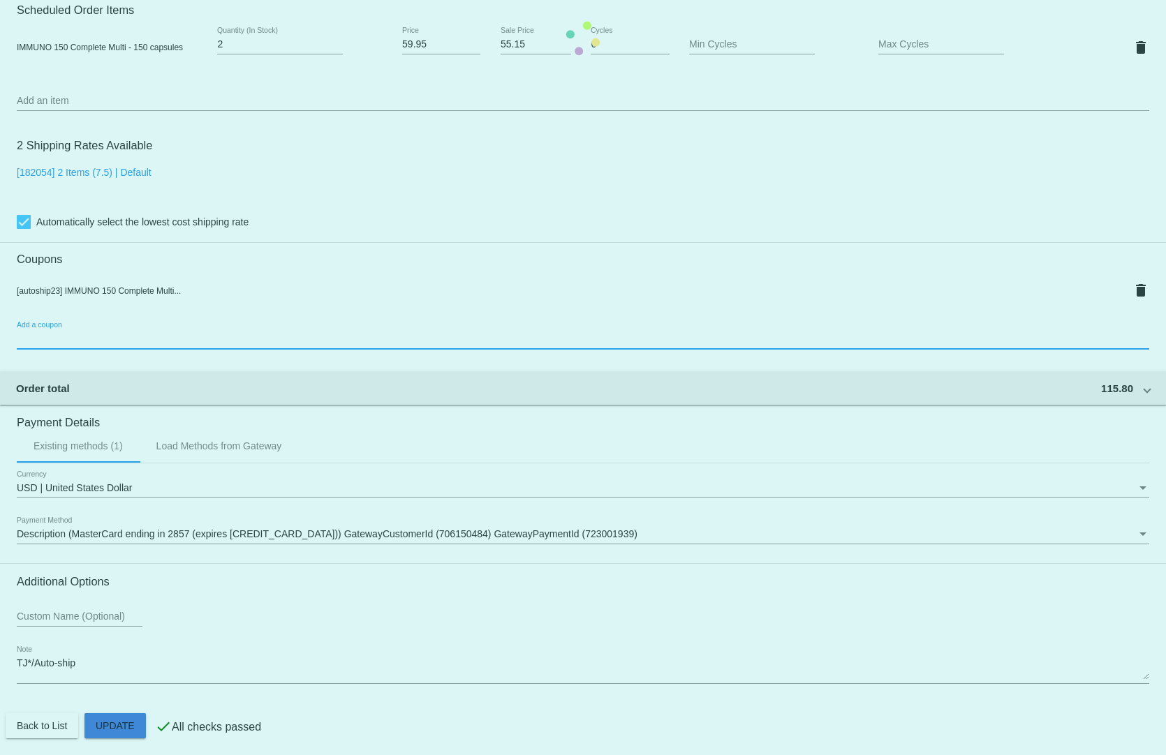
click at [110, 724] on mat-card "Customer 5740651: Zona Edwards 5016175655@exceptionalproducts.org Customer Ship…" at bounding box center [583, 38] width 1166 height 1445
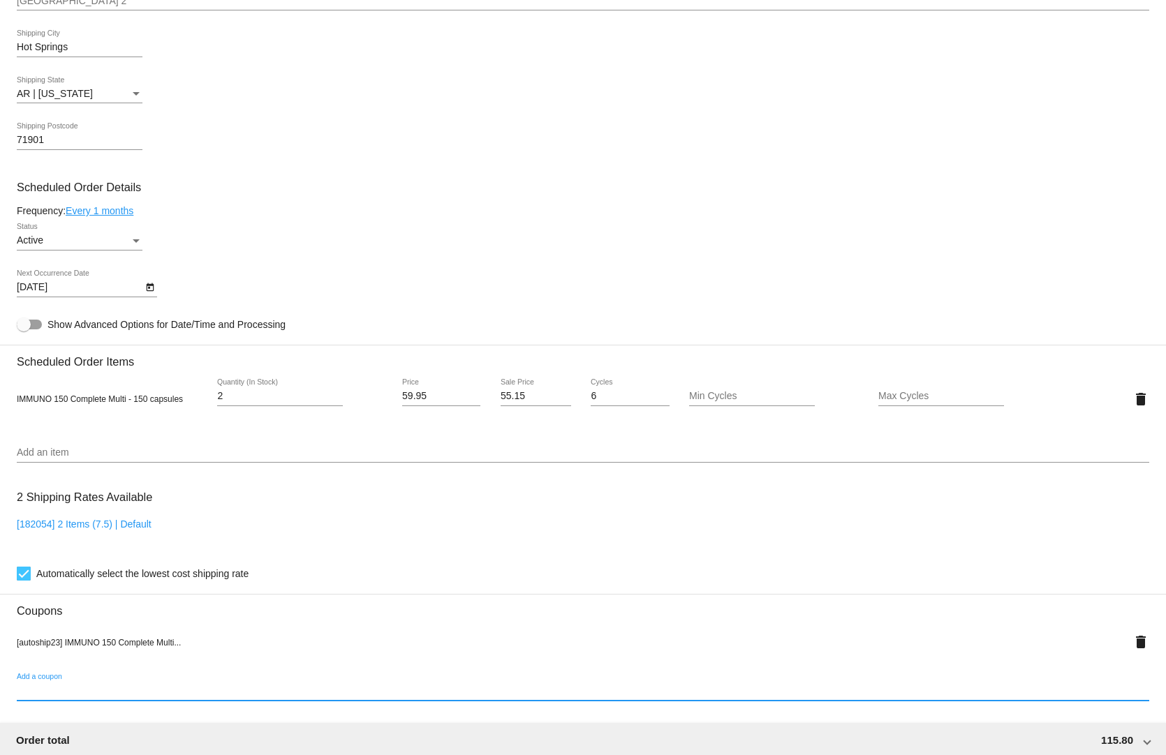
scroll to position [698, 0]
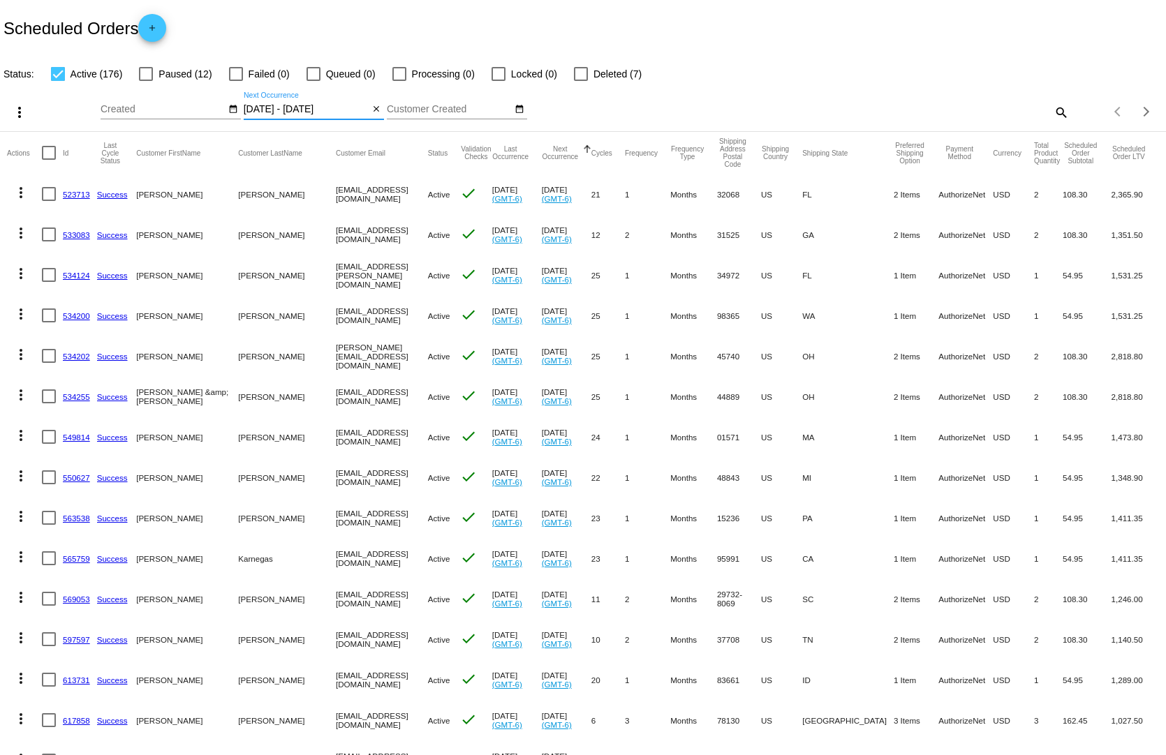
click at [286, 104] on input "[DATE] - [DATE]" at bounding box center [307, 109] width 126 height 11
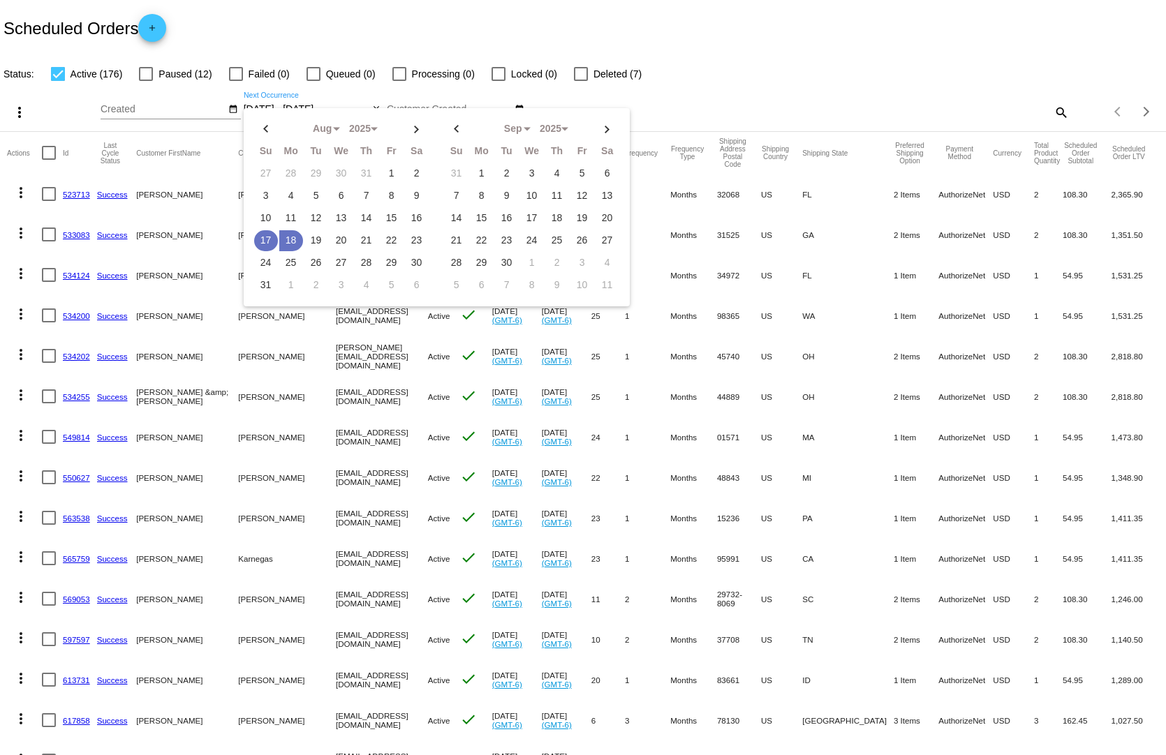
click at [261, 230] on td "17" at bounding box center [266, 240] width 24 height 21
click at [260, 230] on td "17" at bounding box center [266, 240] width 24 height 21
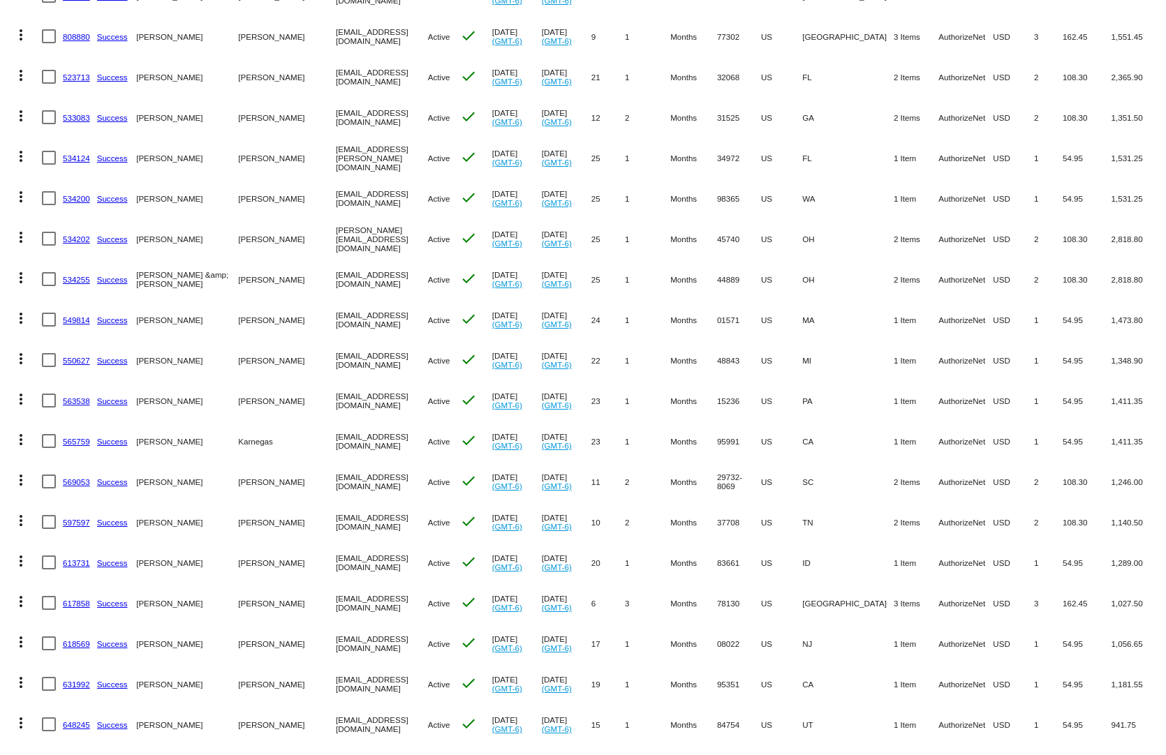
scroll to position [349, 0]
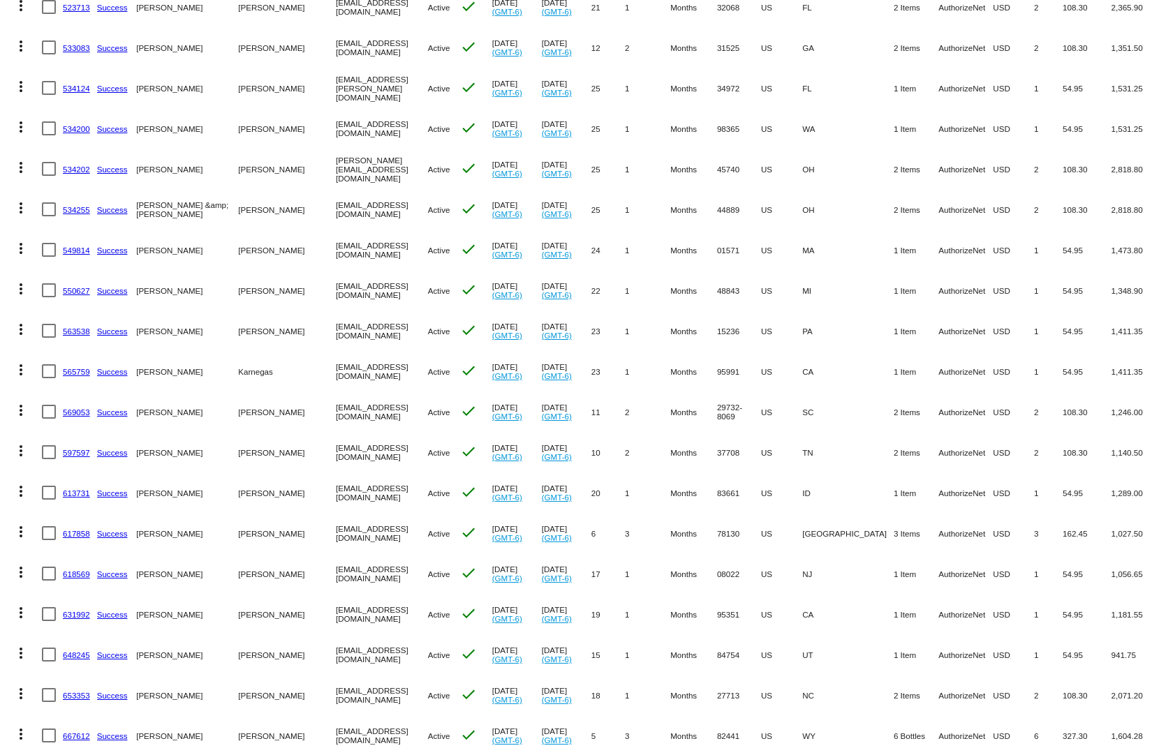
drag, startPoint x: 971, startPoint y: 481, endPoint x: 715, endPoint y: 482, distance: 255.4
click at [715, 483] on mat-row "more_vert 613731 Success Dan Arment 2086428921@exceptionalproducts.org Active c…" at bounding box center [583, 492] width 1152 height 40
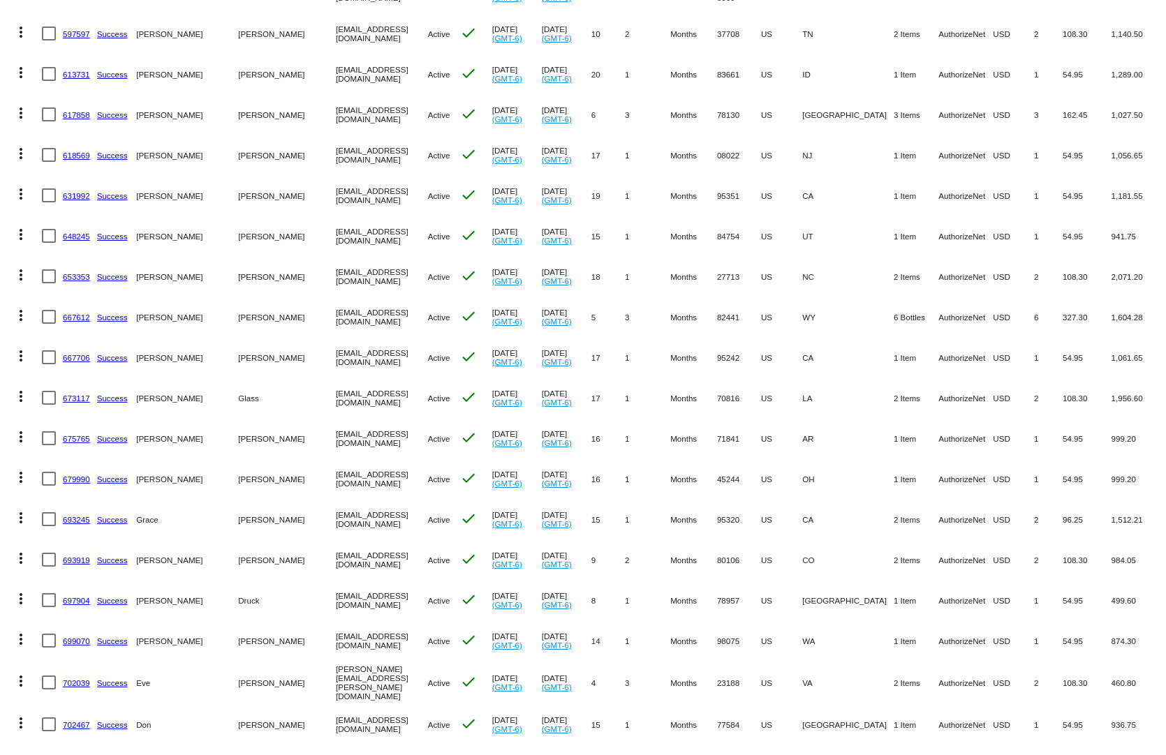
scroll to position [977, 0]
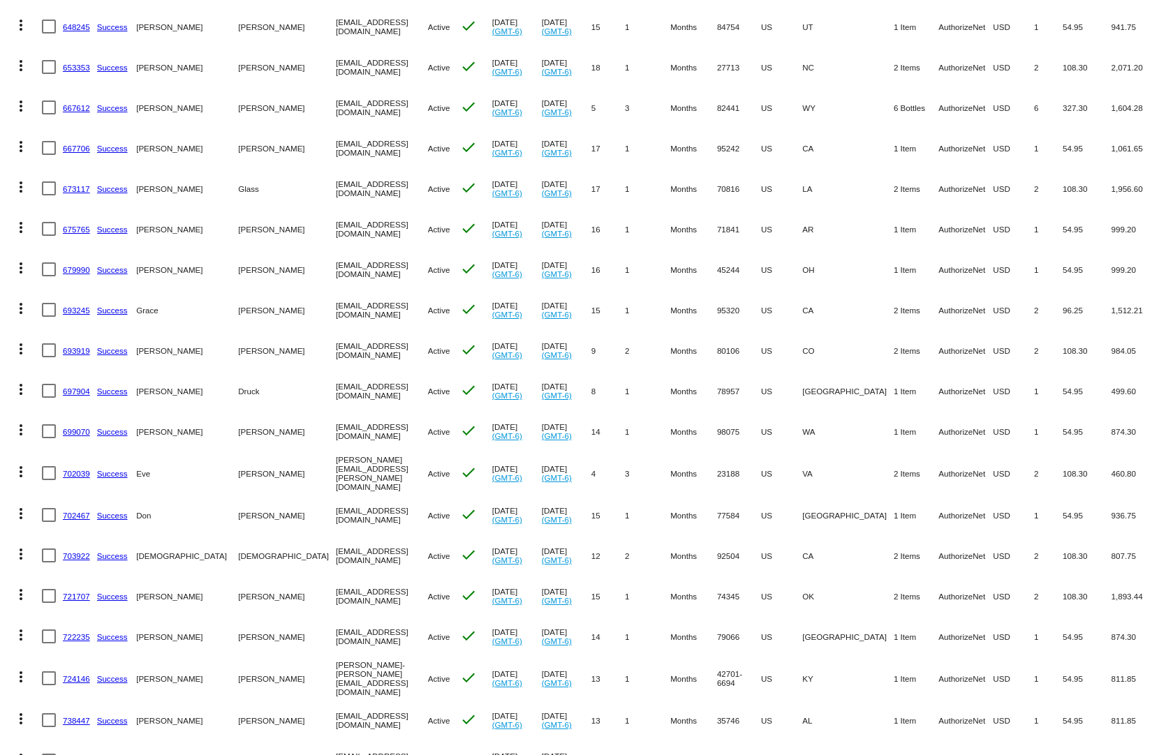
drag, startPoint x: 979, startPoint y: 533, endPoint x: 656, endPoint y: 532, distance: 323.1
click at [657, 535] on mat-row "more_vert 703922 Success Christian christian christinechristian46@yahoo.com Act…" at bounding box center [583, 555] width 1152 height 40
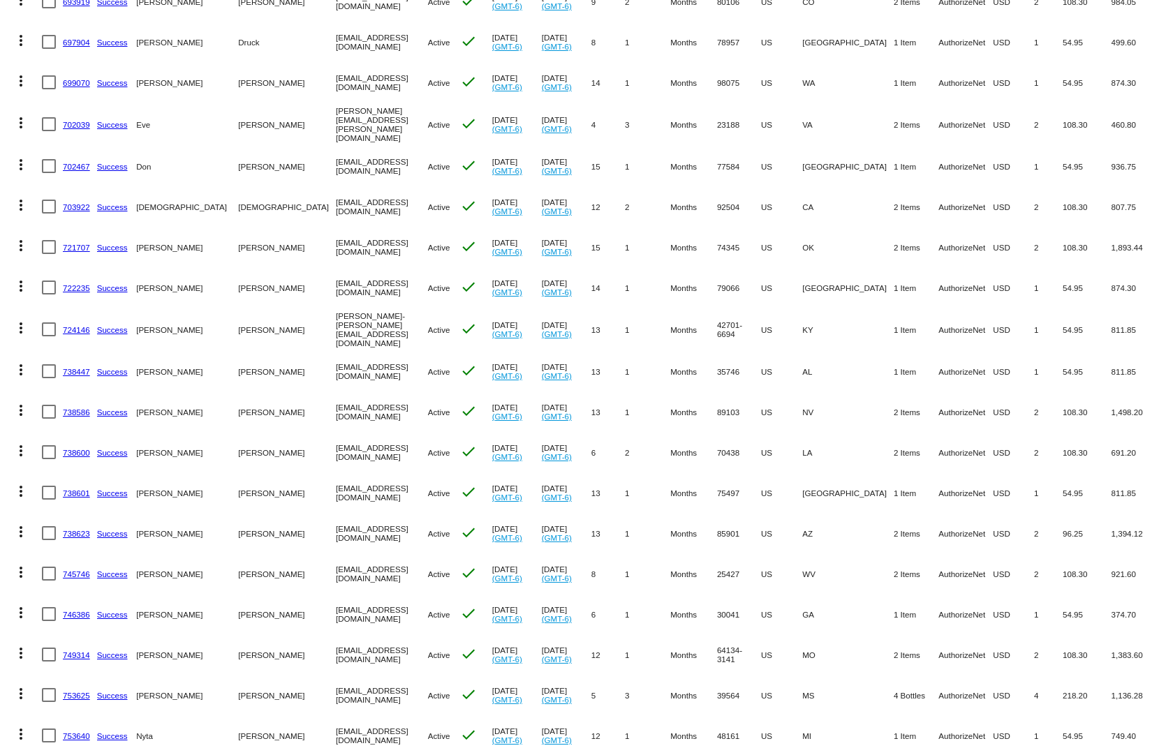
scroll to position [1535, 0]
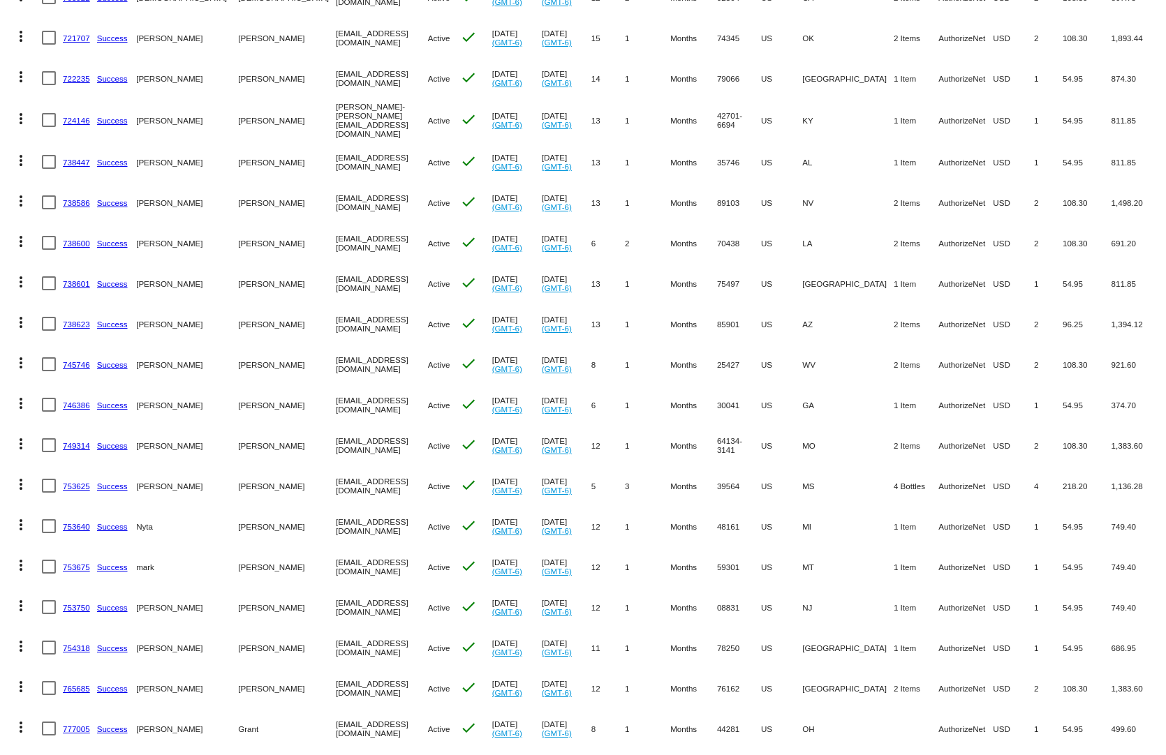
drag, startPoint x: 977, startPoint y: 560, endPoint x: 727, endPoint y: 552, distance: 250.7
click at [727, 552] on mat-row "more_vert 753675 Success mark paulson mpaulson@milescity.k12.mt.us Active check…" at bounding box center [583, 566] width 1152 height 40
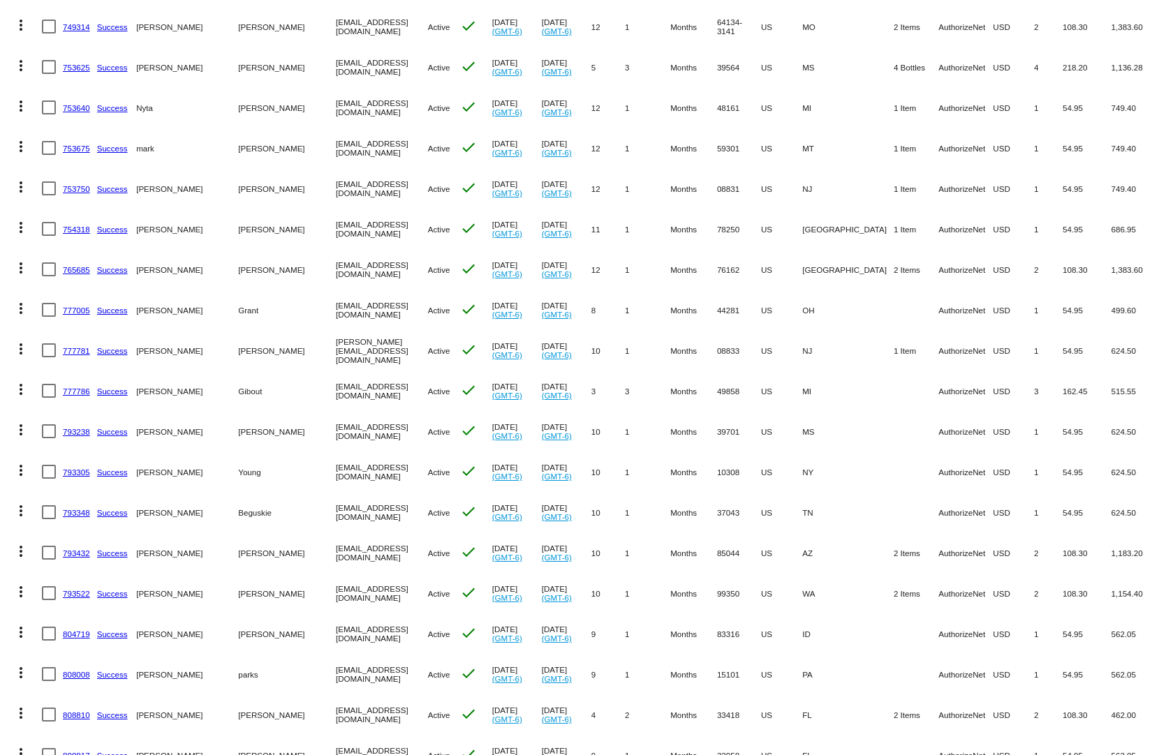
scroll to position [2094, 0]
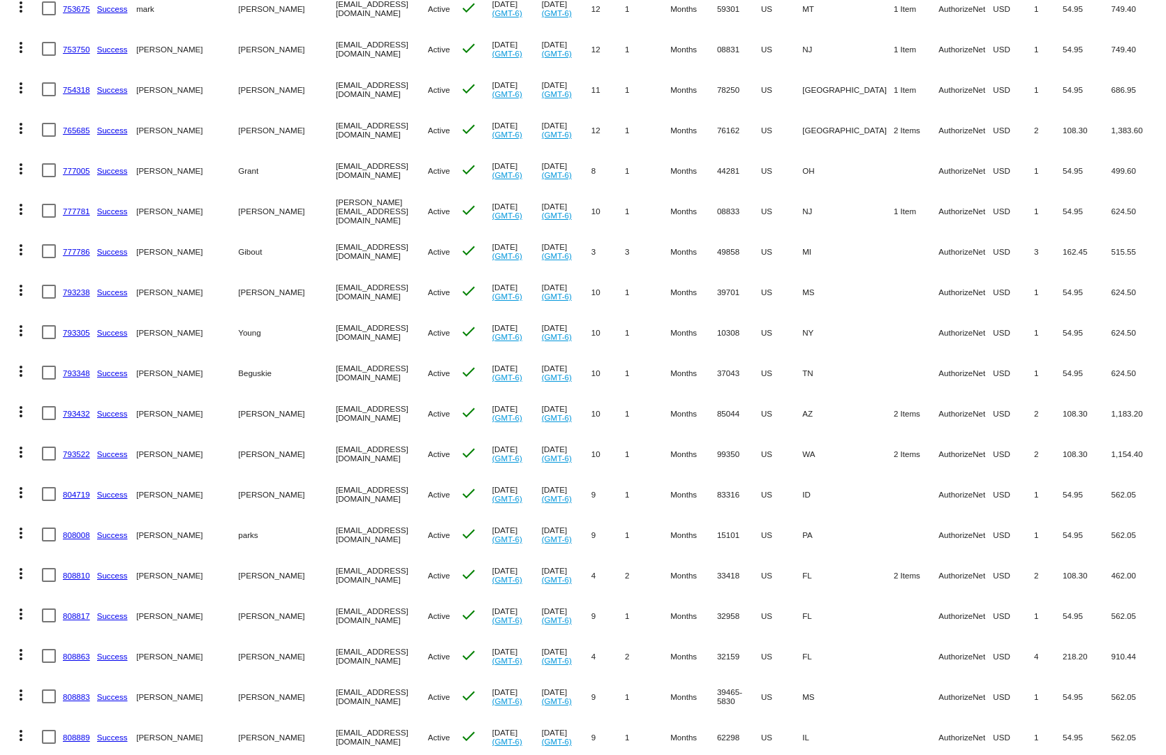
drag, startPoint x: 963, startPoint y: 528, endPoint x: 686, endPoint y: 528, distance: 277.1
click at [686, 528] on mat-row "more_vert 808008 Success george t parks gcparks06@gmail.com Active check Jul 17…" at bounding box center [583, 534] width 1152 height 40
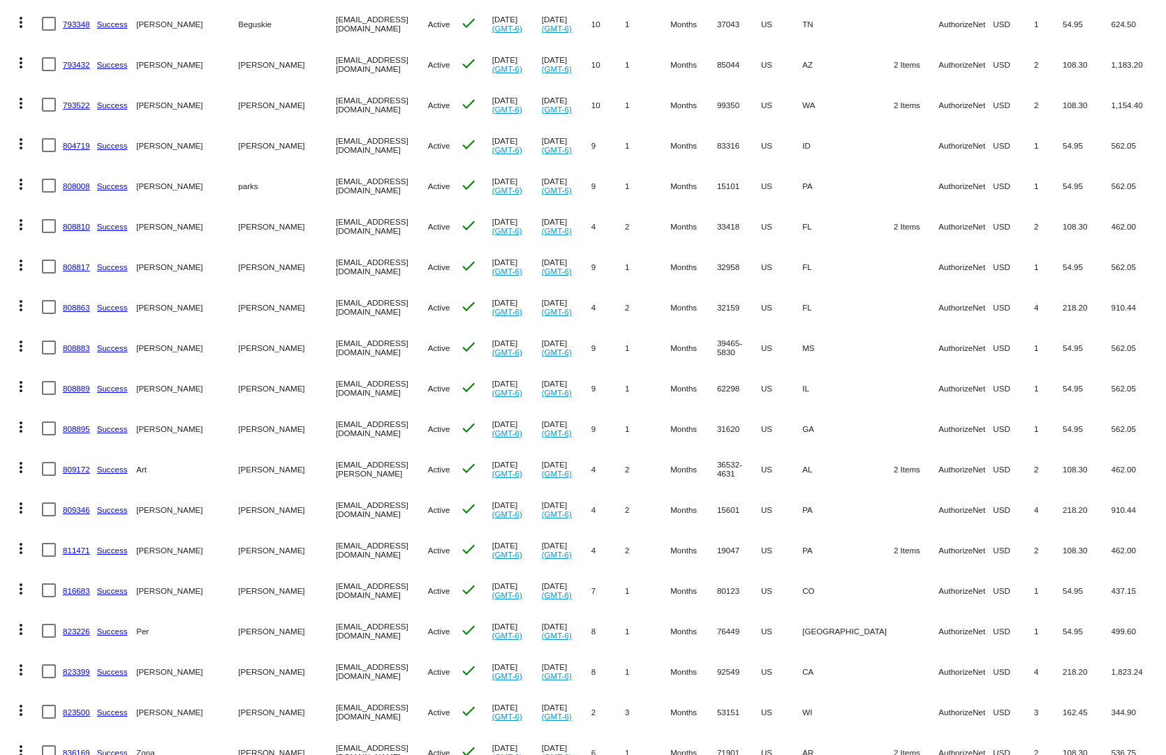
scroll to position [2582, 0]
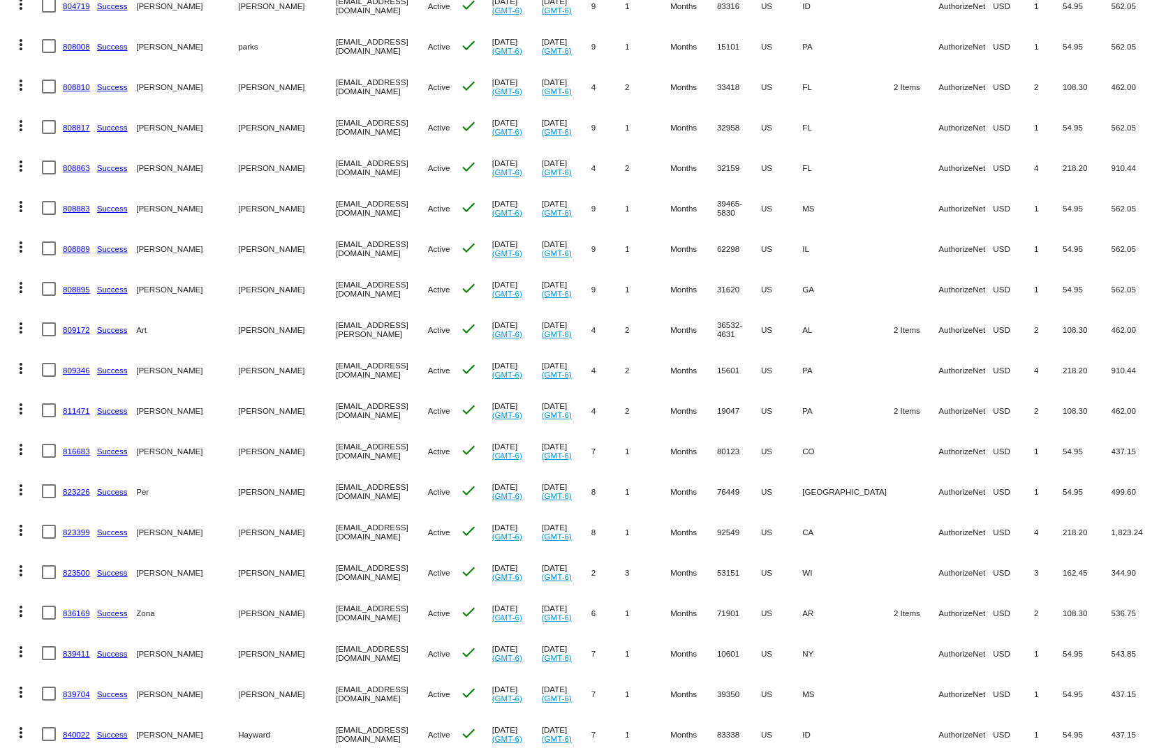
drag, startPoint x: 977, startPoint y: 535, endPoint x: 713, endPoint y: 538, distance: 264.5
click at [713, 552] on mat-row "more_vert 823500 Success Gary Szpara ourjunkmale@att.net Active check May 17 20…" at bounding box center [583, 572] width 1152 height 40
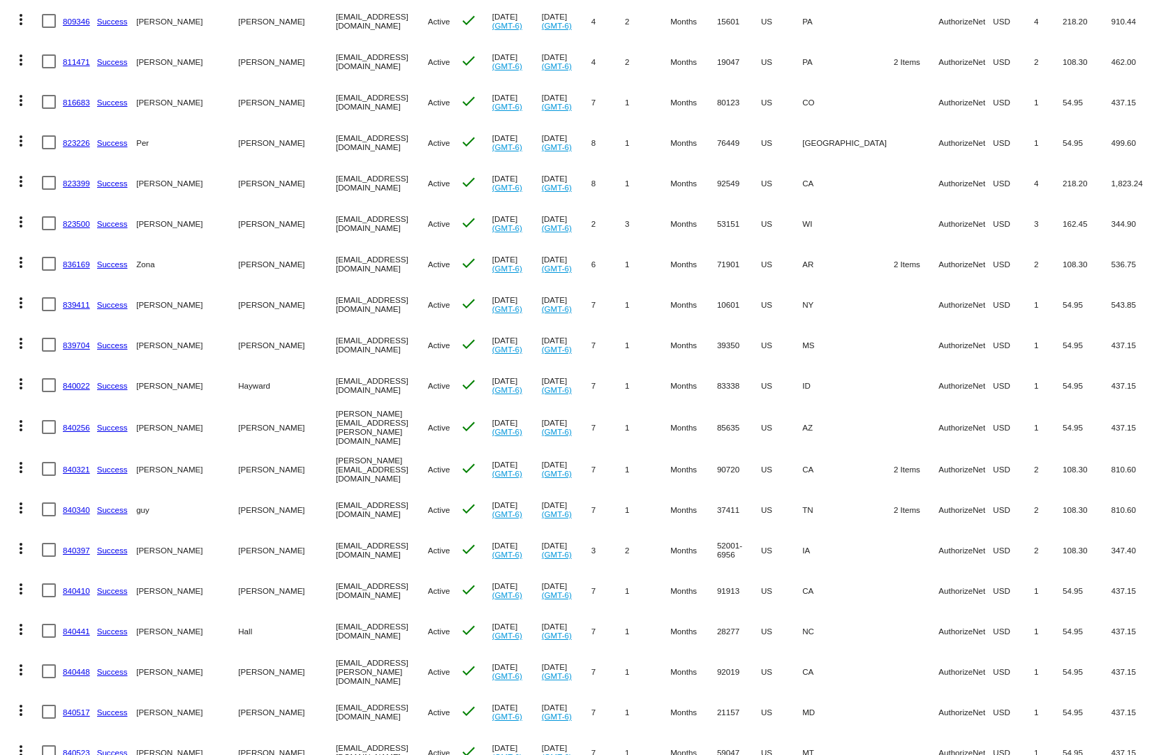
scroll to position [3071, 0]
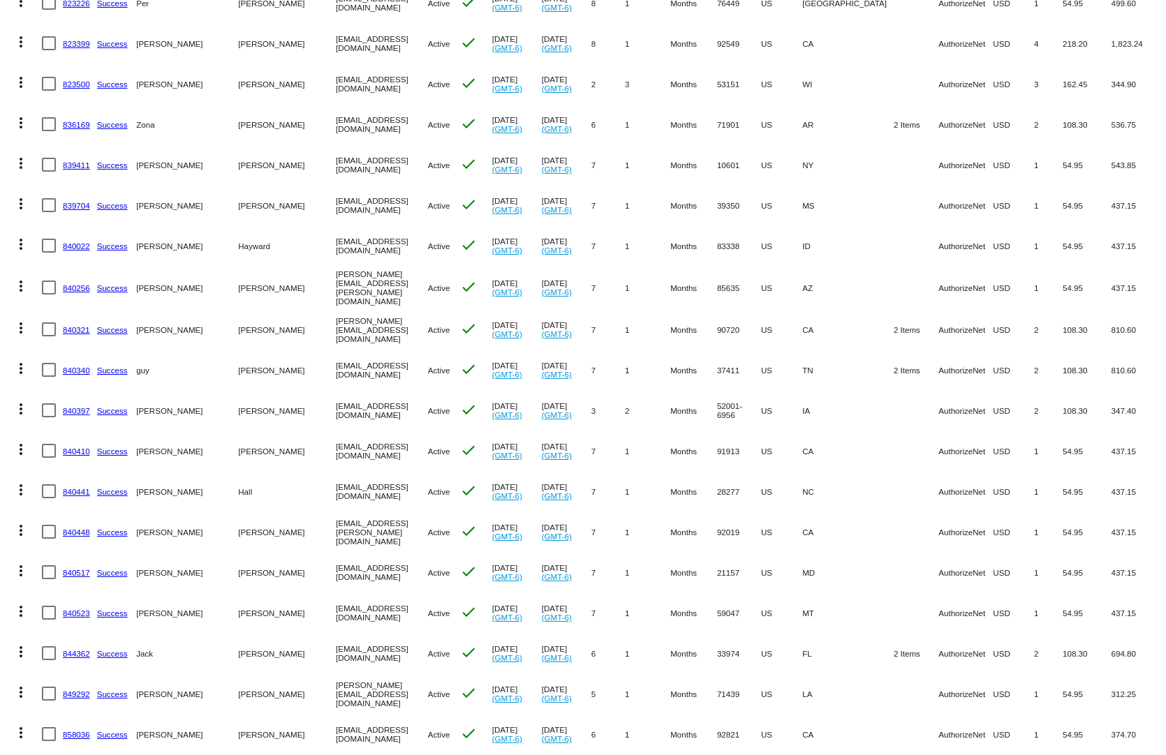
drag, startPoint x: 705, startPoint y: 527, endPoint x: 663, endPoint y: 521, distance: 42.2
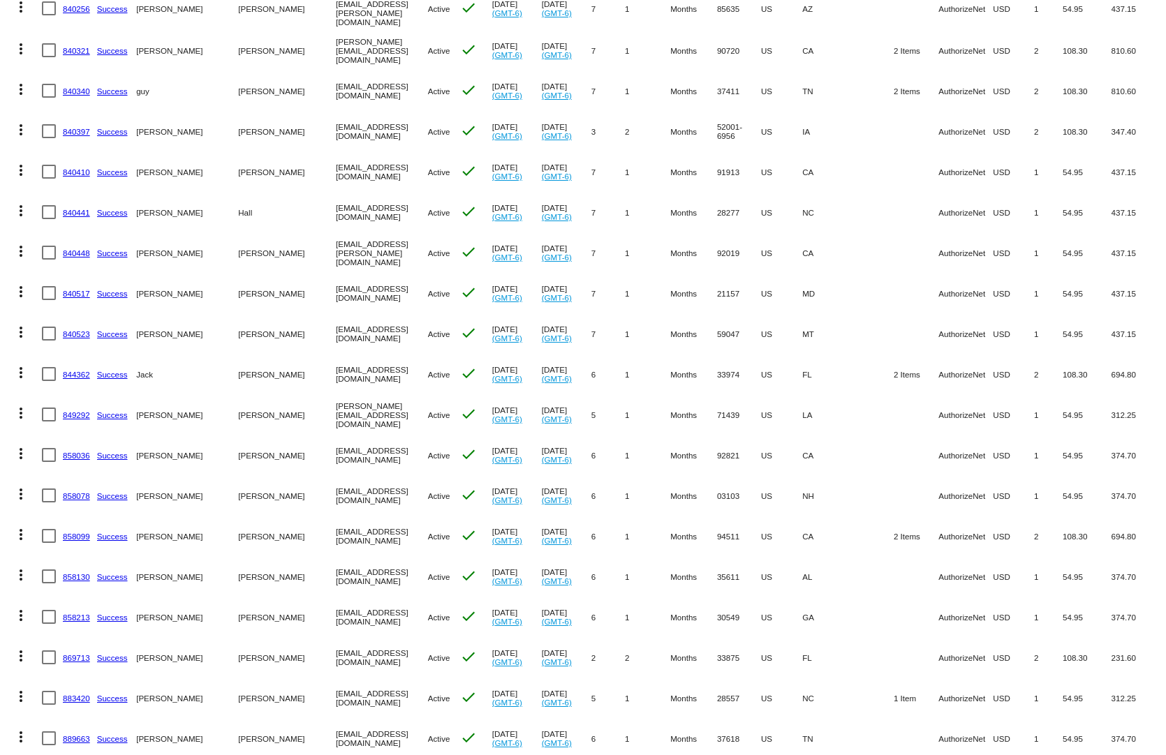
scroll to position [3490, 0]
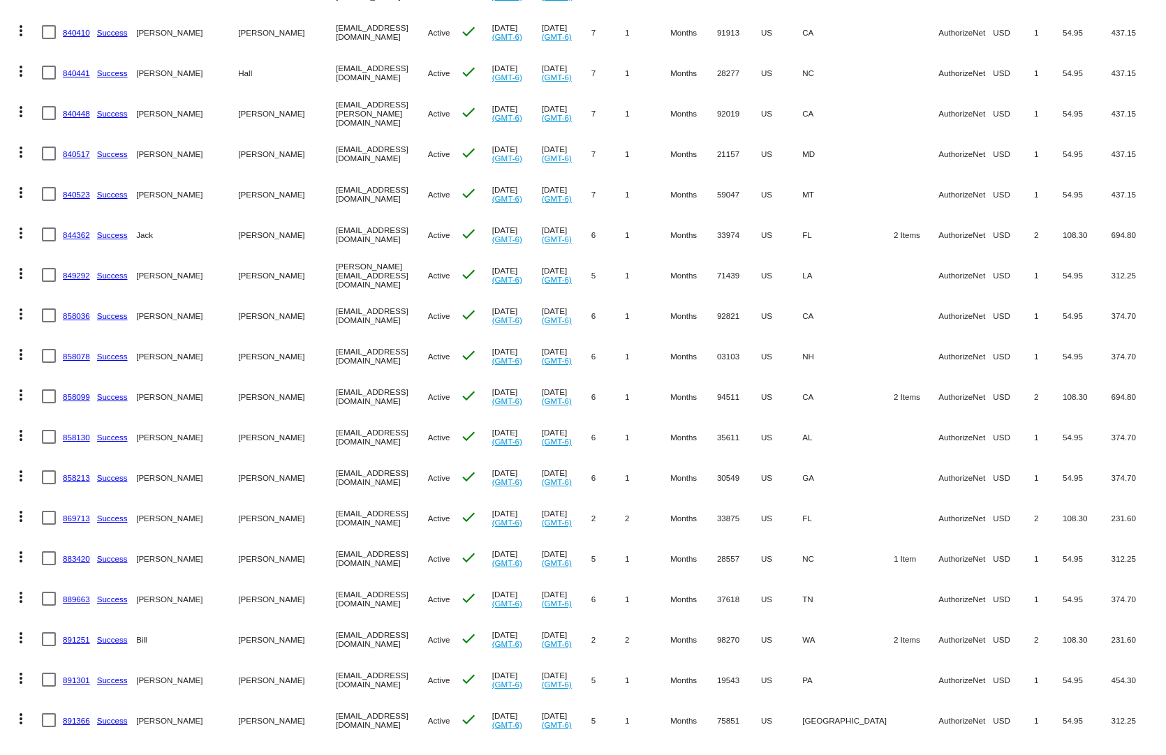
drag, startPoint x: 919, startPoint y: 539, endPoint x: 660, endPoint y: 544, distance: 259.7
click at [667, 544] on mat-row "more_vert 883420 Success kurt petersen petesws6@yahoo.com Active check Jul 17 2…" at bounding box center [583, 558] width 1152 height 40
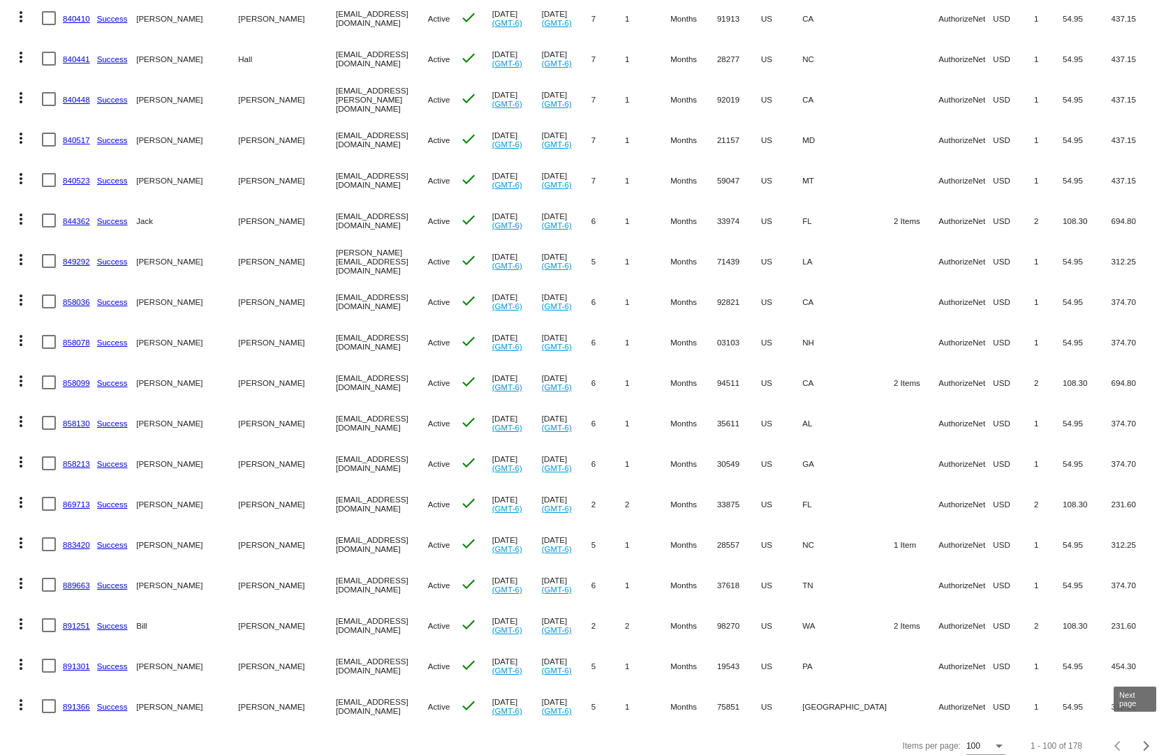
click at [1144, 743] on span "Next page" at bounding box center [1146, 746] width 28 height 7
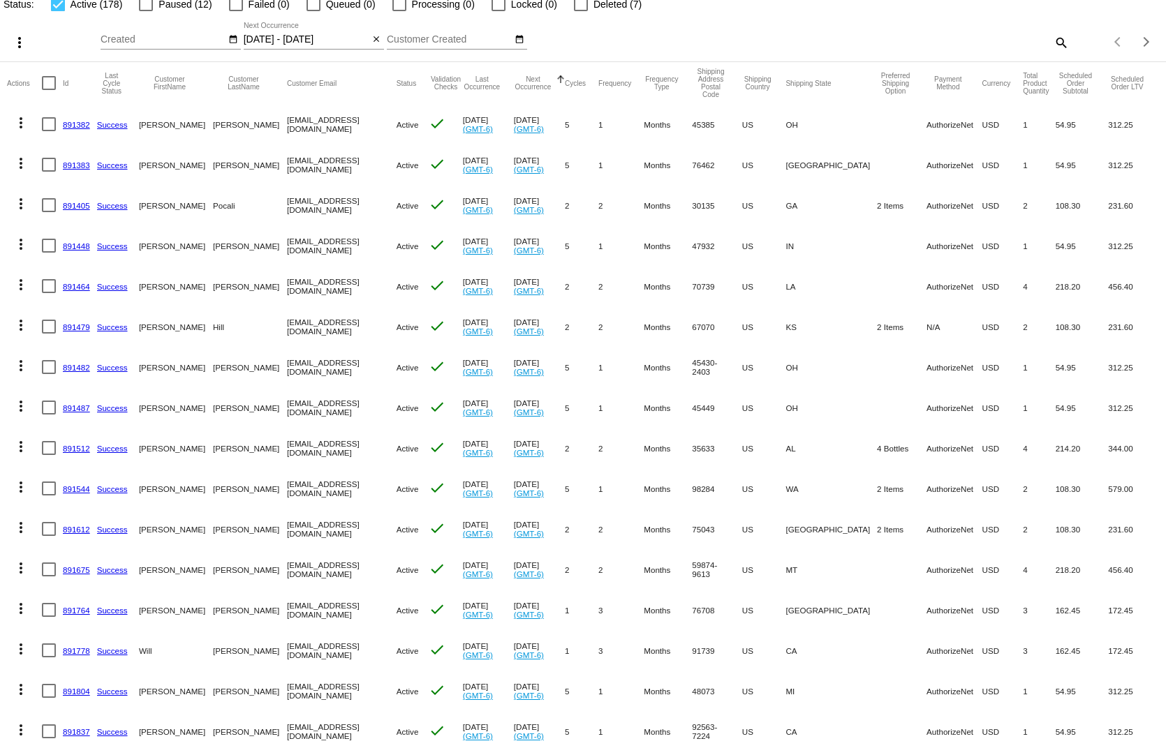
scroll to position [140, 0]
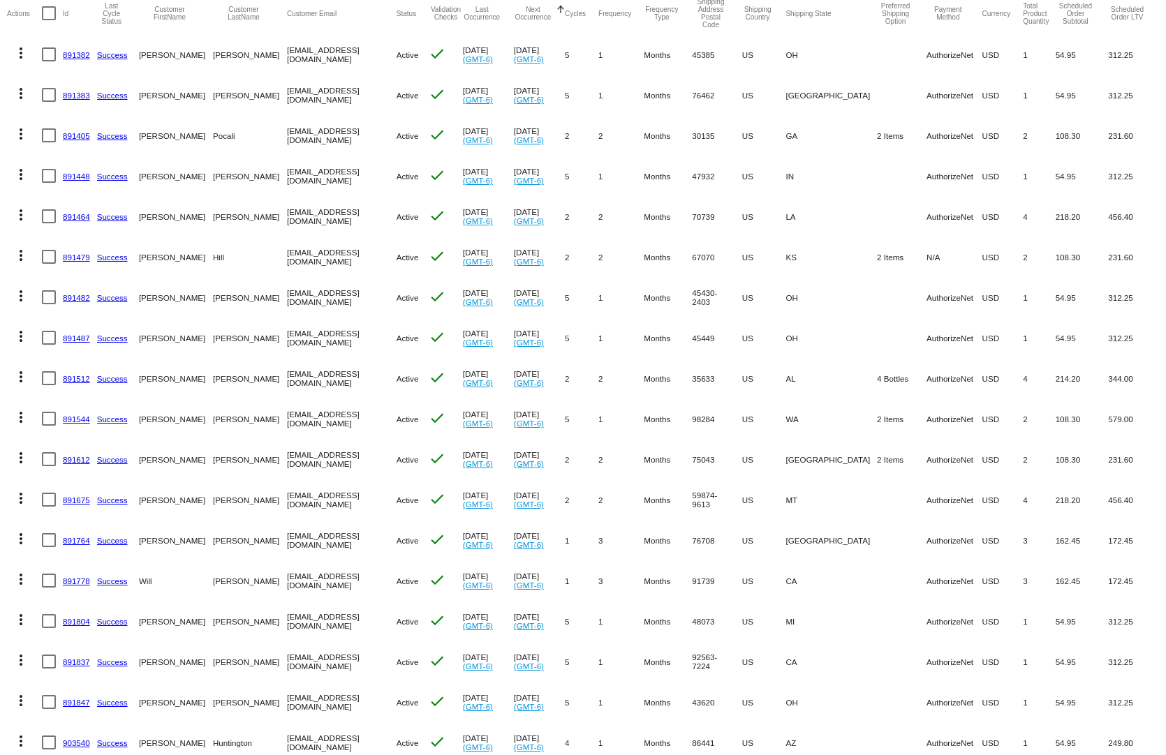
drag, startPoint x: 831, startPoint y: 531, endPoint x: 653, endPoint y: 516, distance: 179.3
click at [653, 520] on mat-row "more_vert 891764 Success Kay Horton kaynh7@gmail.com Active check May 17 2025 (…" at bounding box center [583, 540] width 1152 height 40
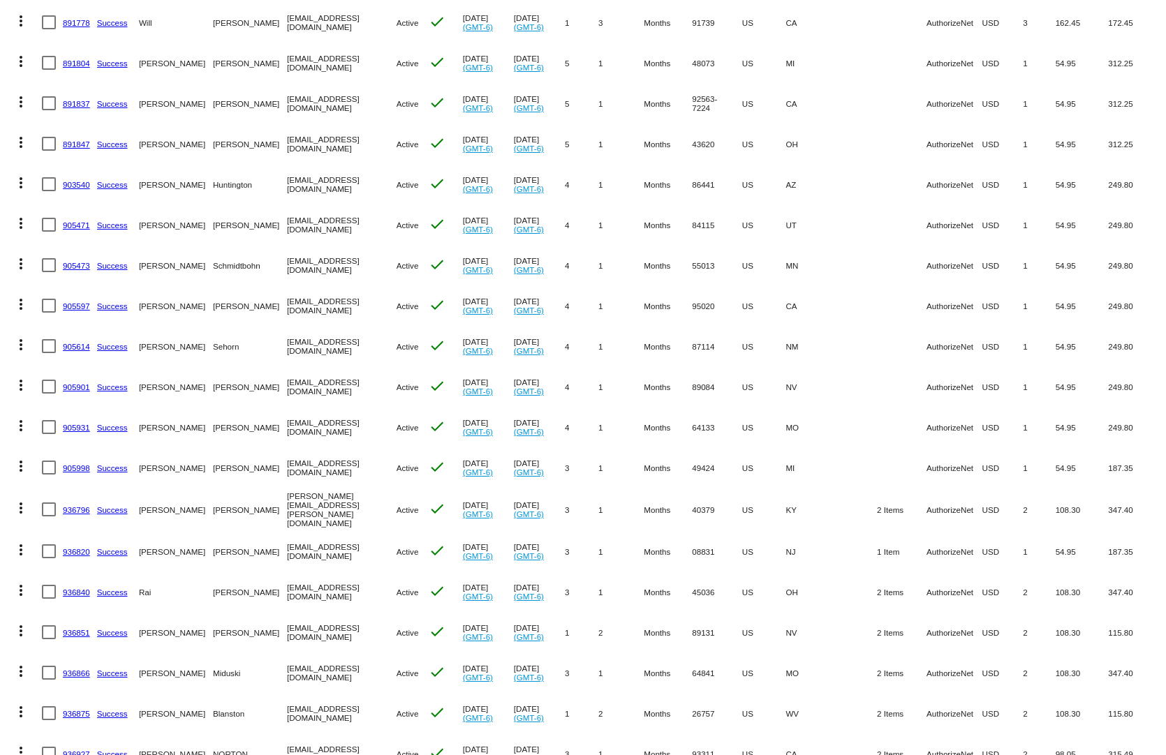
scroll to position [768, 0]
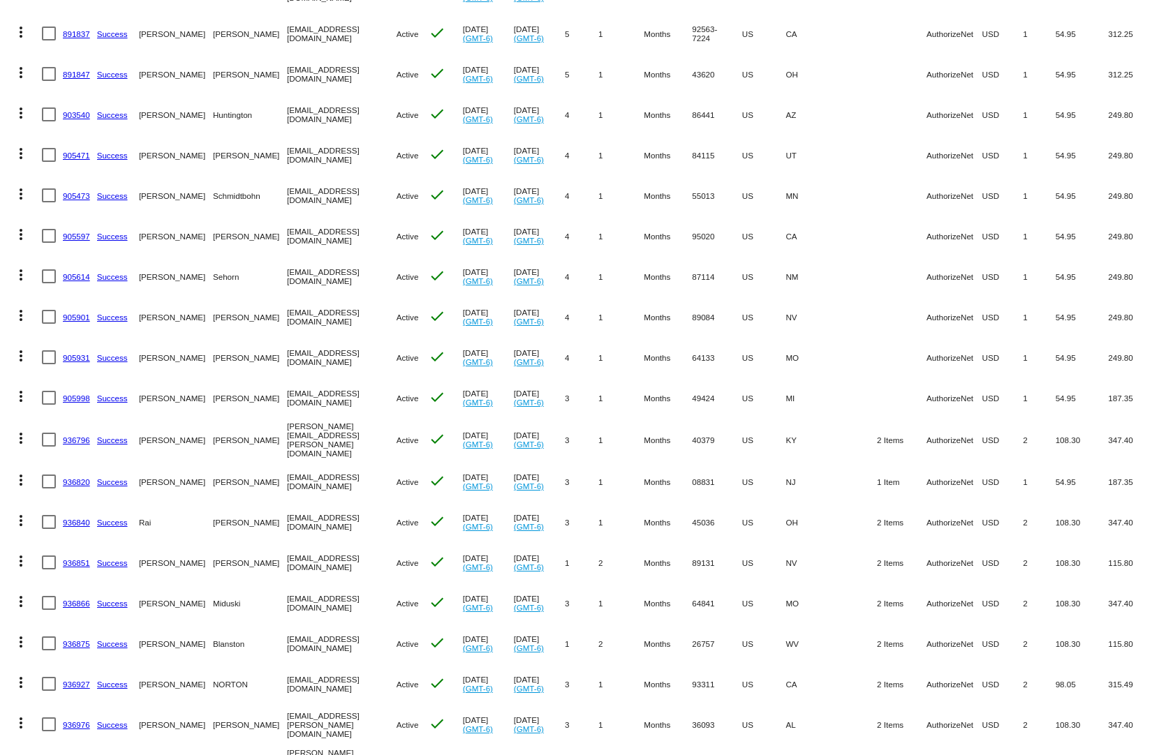
drag, startPoint x: 846, startPoint y: 544, endPoint x: 633, endPoint y: 544, distance: 212.9
click at [633, 544] on mat-row "more_vert 936851 Success Nola Harber nola444@gmail.com Active check Jun 17 2025…" at bounding box center [583, 562] width 1152 height 40
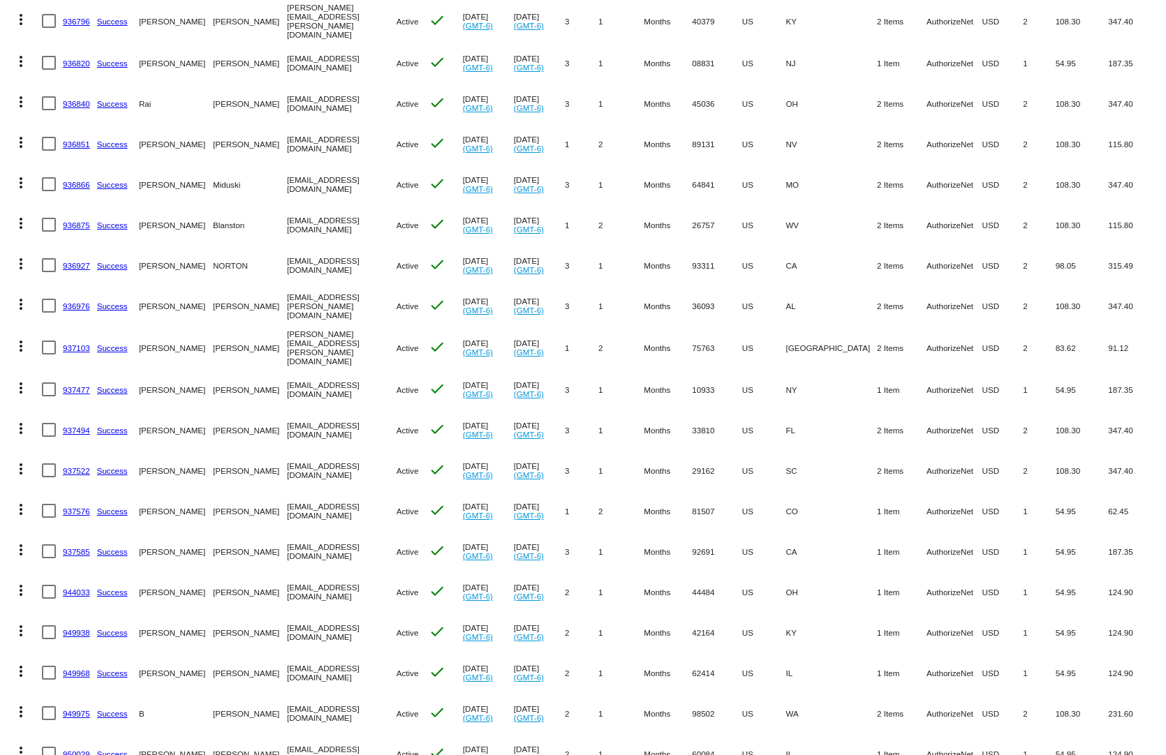
scroll to position [1256, 0]
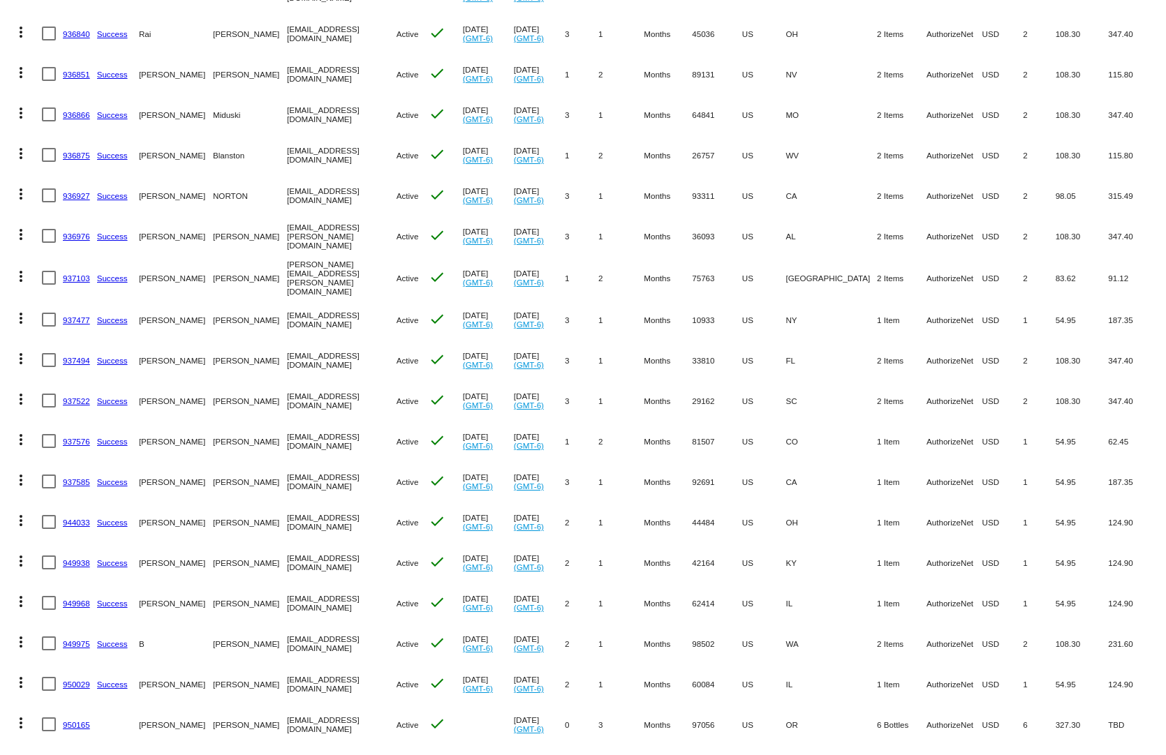
drag, startPoint x: 694, startPoint y: 570, endPoint x: 654, endPoint y: 577, distance: 40.4
click at [654, 577] on mat-table "Actions Id Last Cycle Status Customer FirstName Customer LastName Customer Emai…" at bounding box center [583, 482] width 1166 height 3213
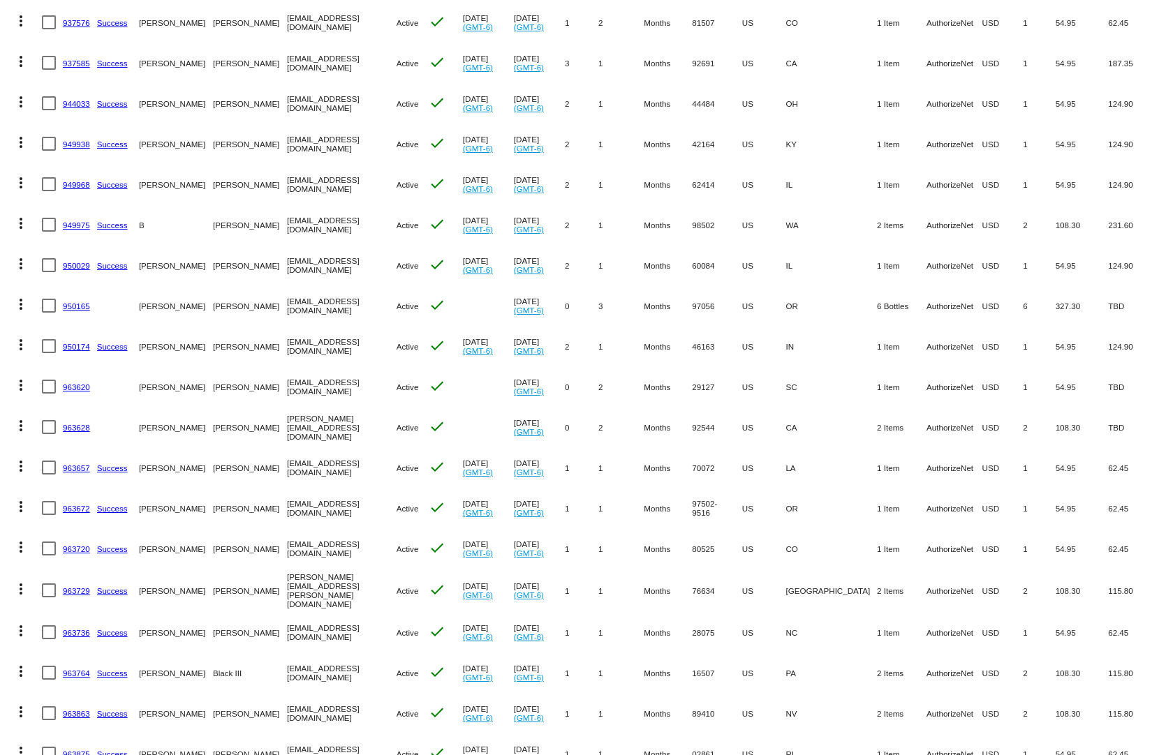
scroll to position [1745, 0]
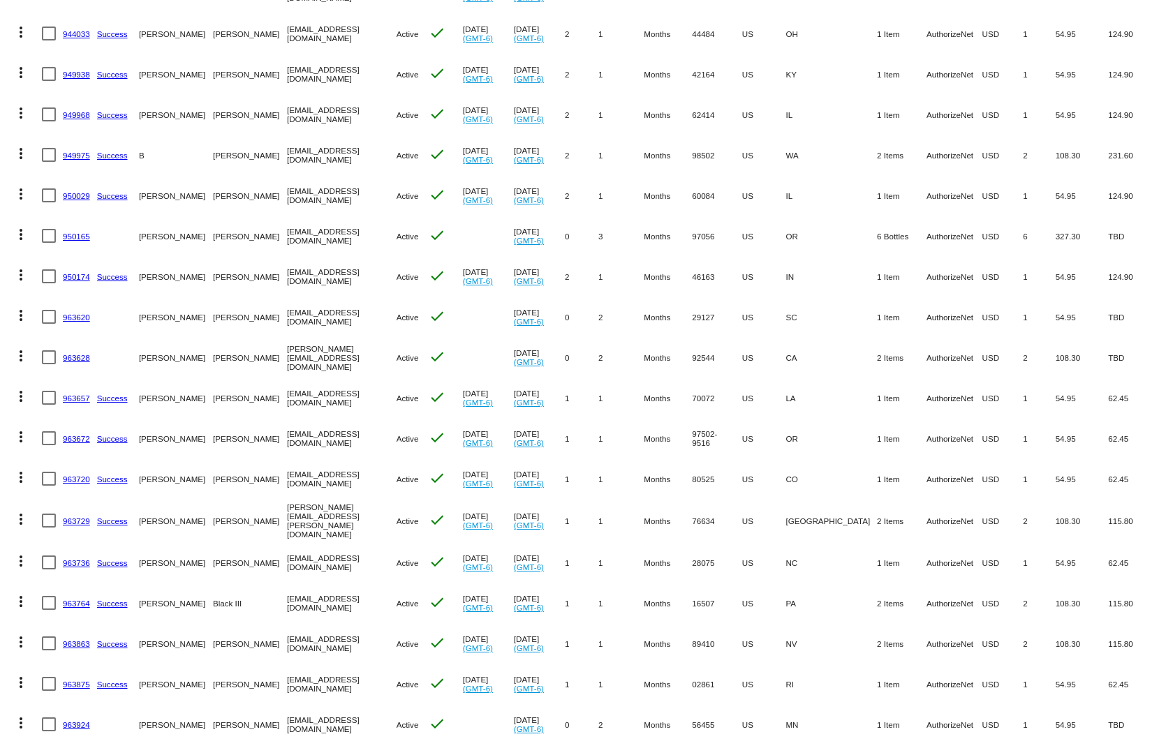
drag, startPoint x: 613, startPoint y: 526, endPoint x: 579, endPoint y: 529, distance: 34.3
click at [579, 542] on mat-row "more_vert 963736 Success BERNIE LOOS beloos@icloud.com Active check Jul 17 2025…" at bounding box center [583, 562] width 1152 height 40
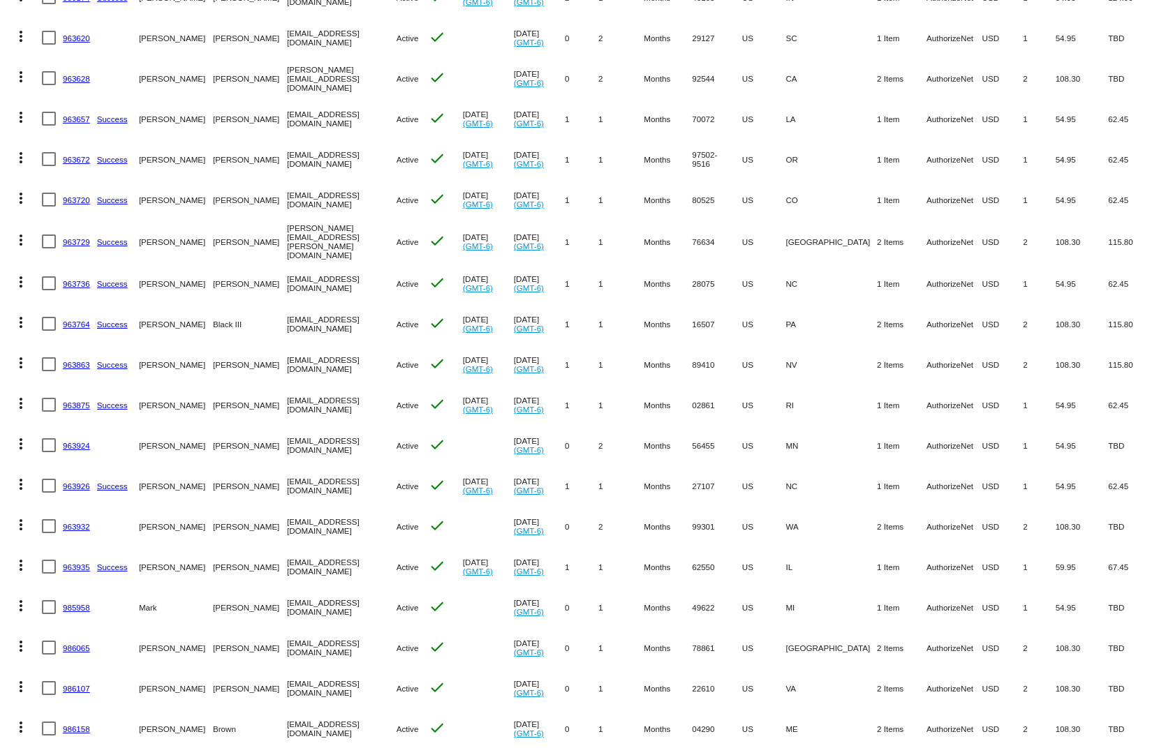
scroll to position [2233, 0]
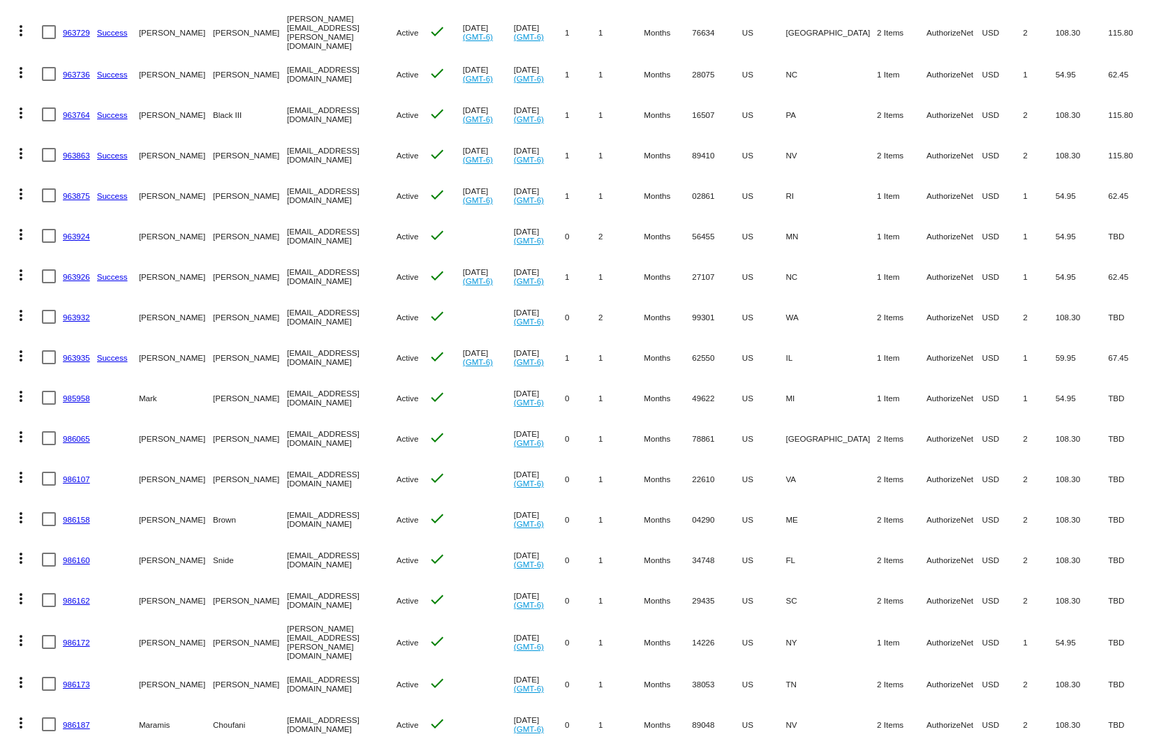
drag, startPoint x: 918, startPoint y: 558, endPoint x: 802, endPoint y: 563, distance: 116.7
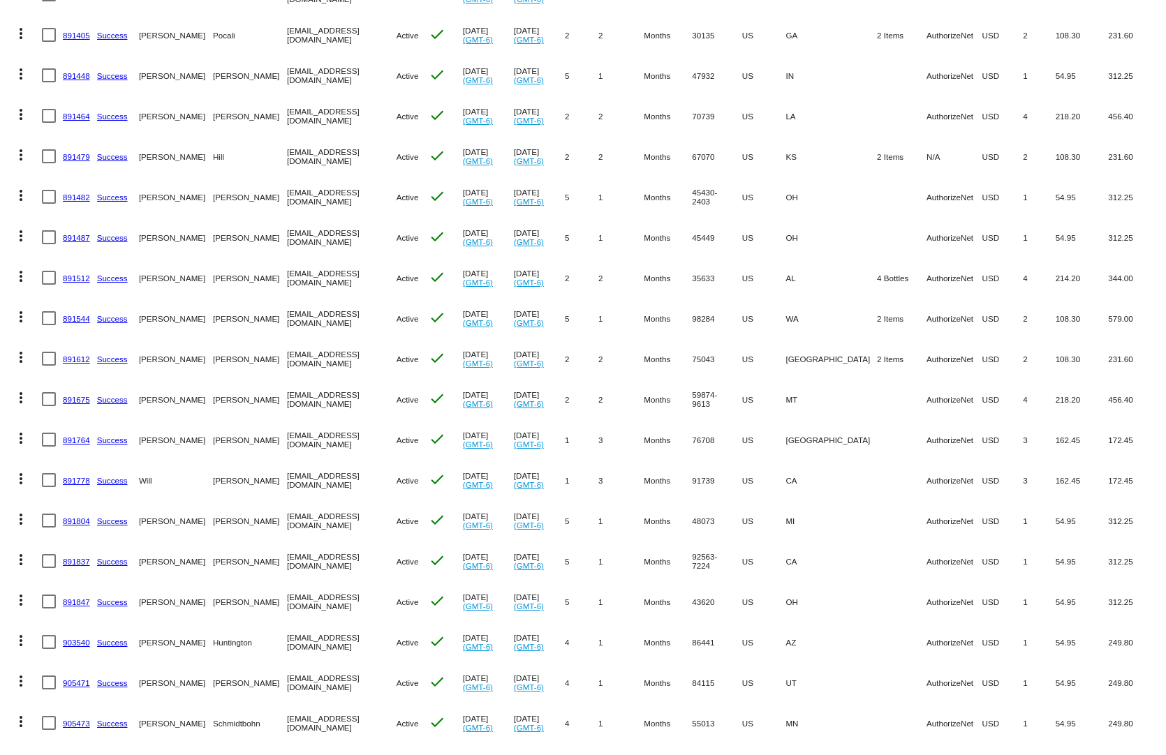
scroll to position [0, 0]
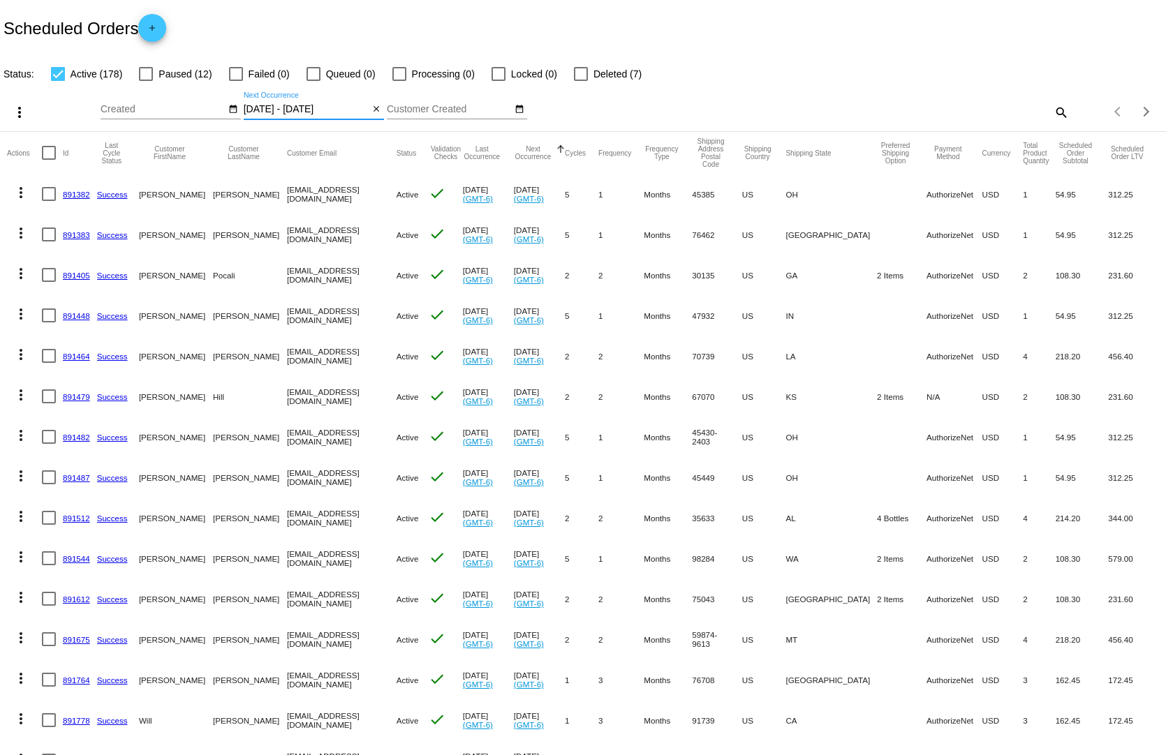
click at [320, 104] on input "[DATE] - [DATE]" at bounding box center [307, 109] width 126 height 11
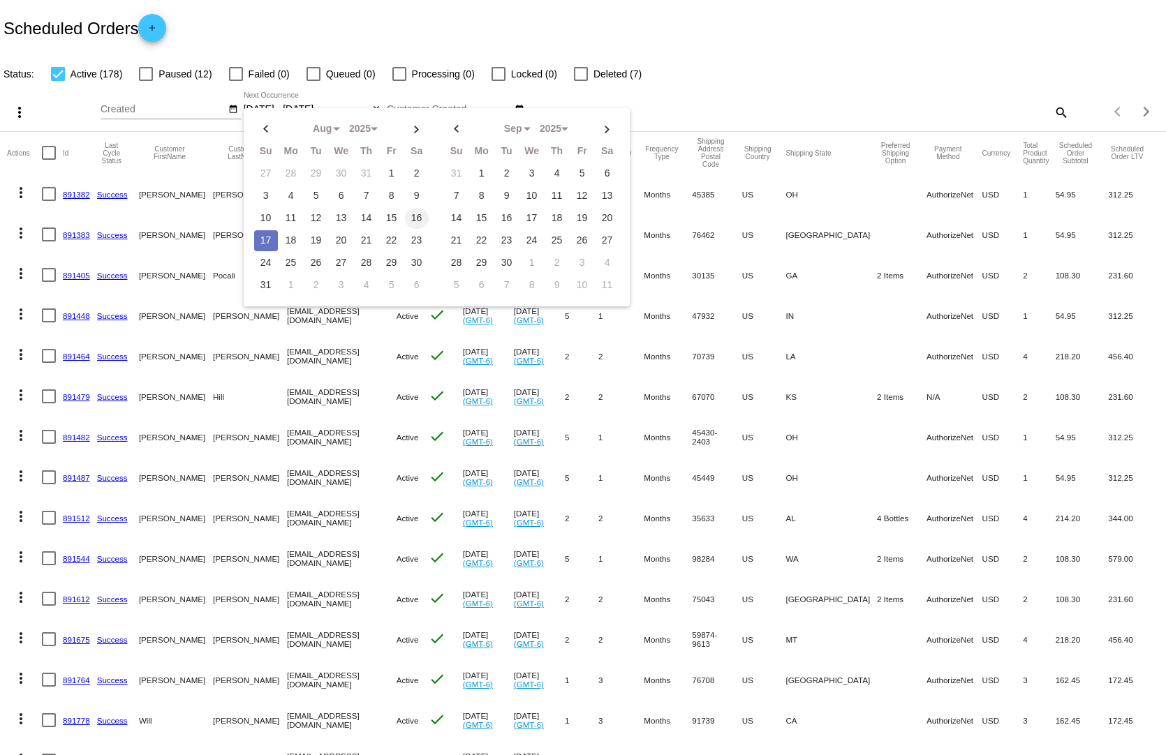
click at [415, 208] on td "16" at bounding box center [417, 218] width 24 height 21
type input "08/16/2025 - 08/16/2025"
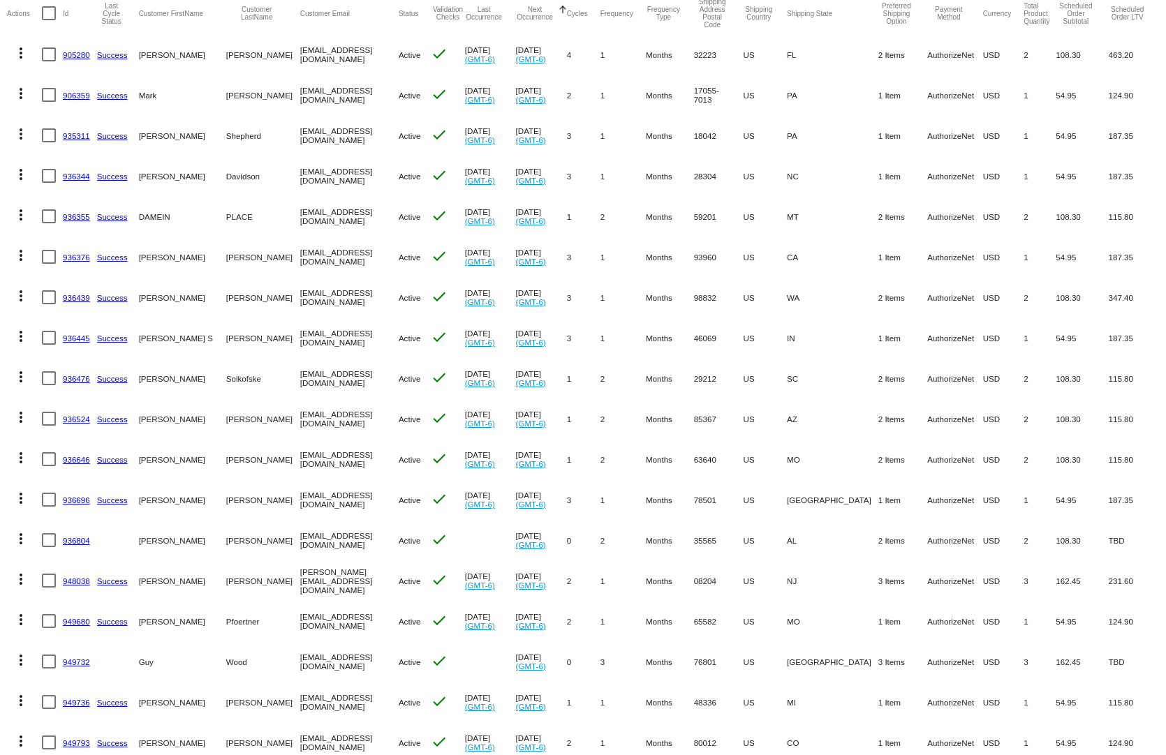
scroll to position [209, 0]
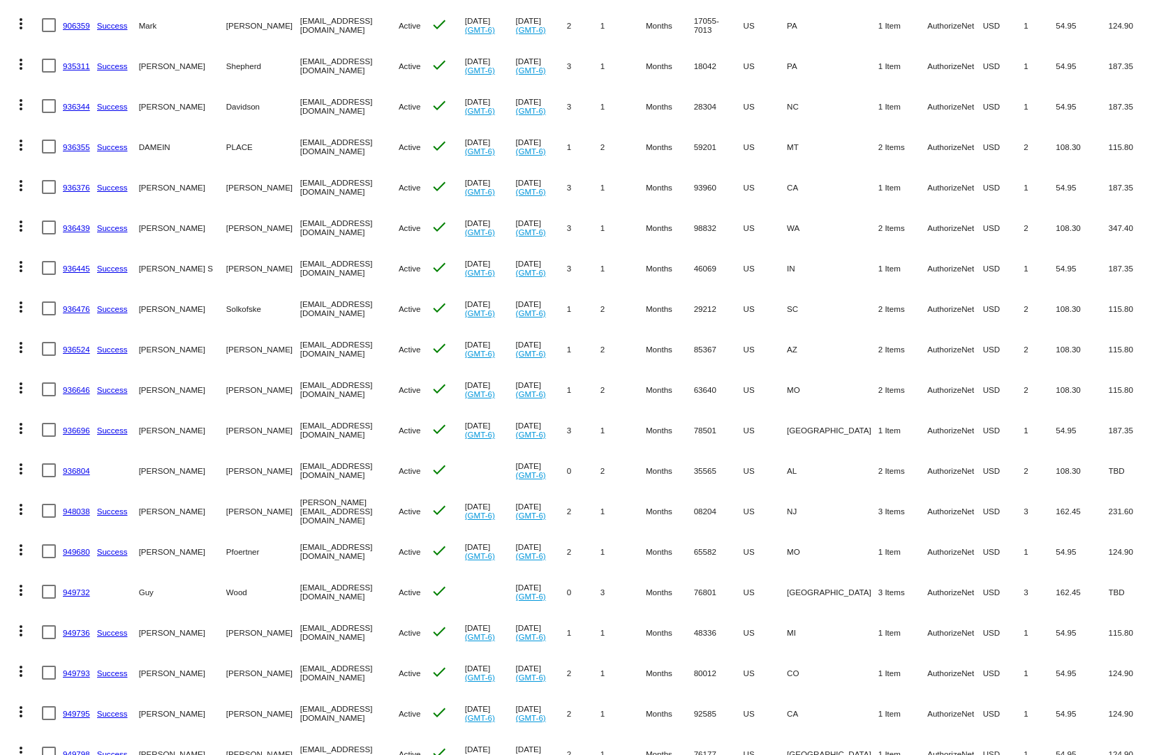
drag, startPoint x: 1064, startPoint y: 560, endPoint x: 833, endPoint y: 564, distance: 231.7
click at [833, 572] on mat-row "more_vert 949732 Guy Wood 3259984121@exceptionalproducts.org Active check Aug 1…" at bounding box center [583, 592] width 1152 height 40
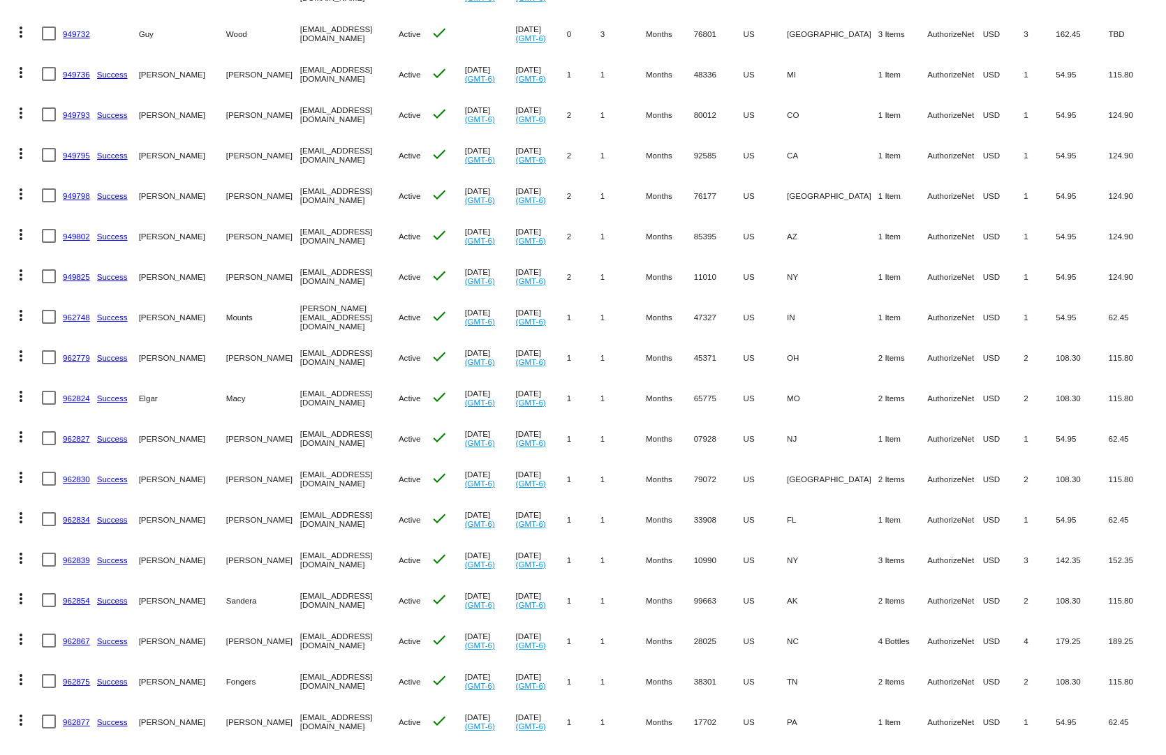
scroll to position [837, 0]
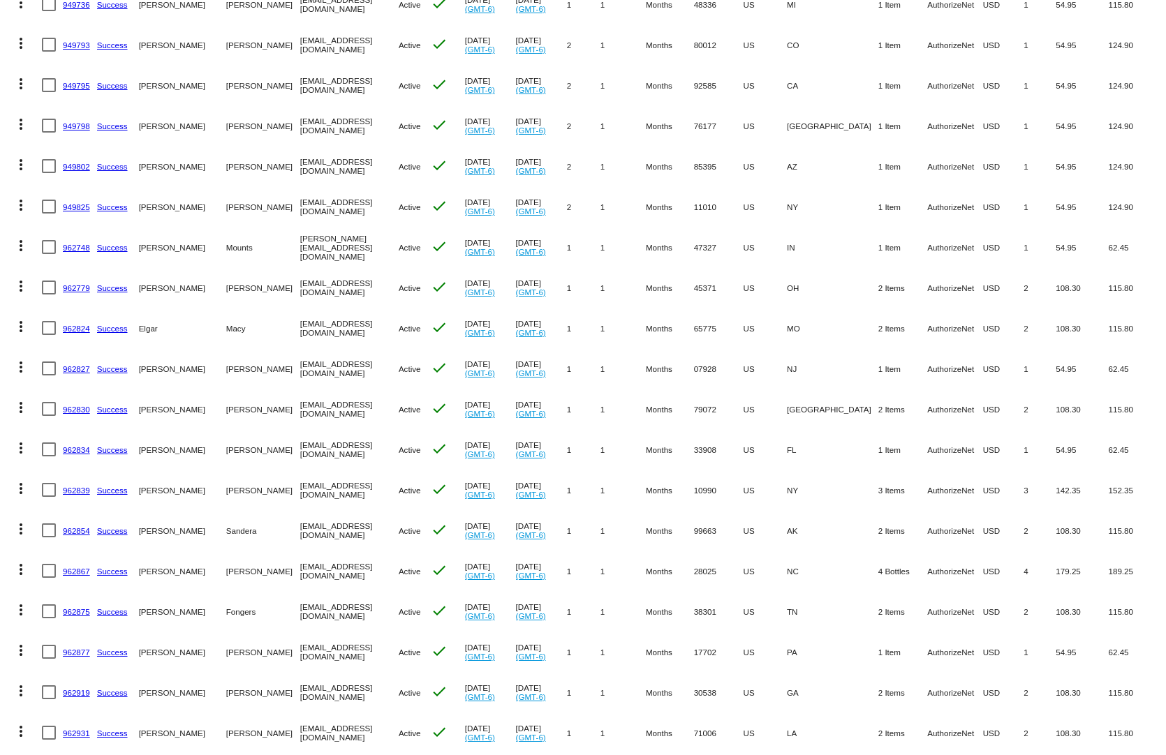
click at [82, 486] on link "962839" at bounding box center [76, 490] width 27 height 9
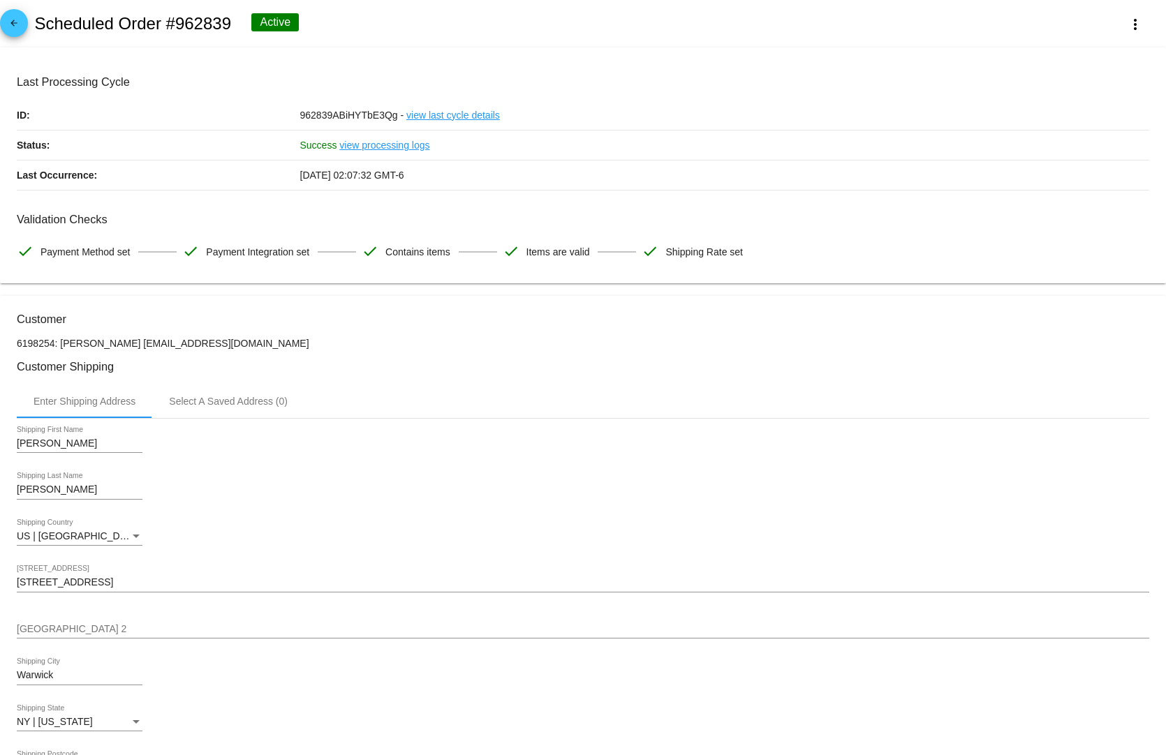
scroll to position [558, 0]
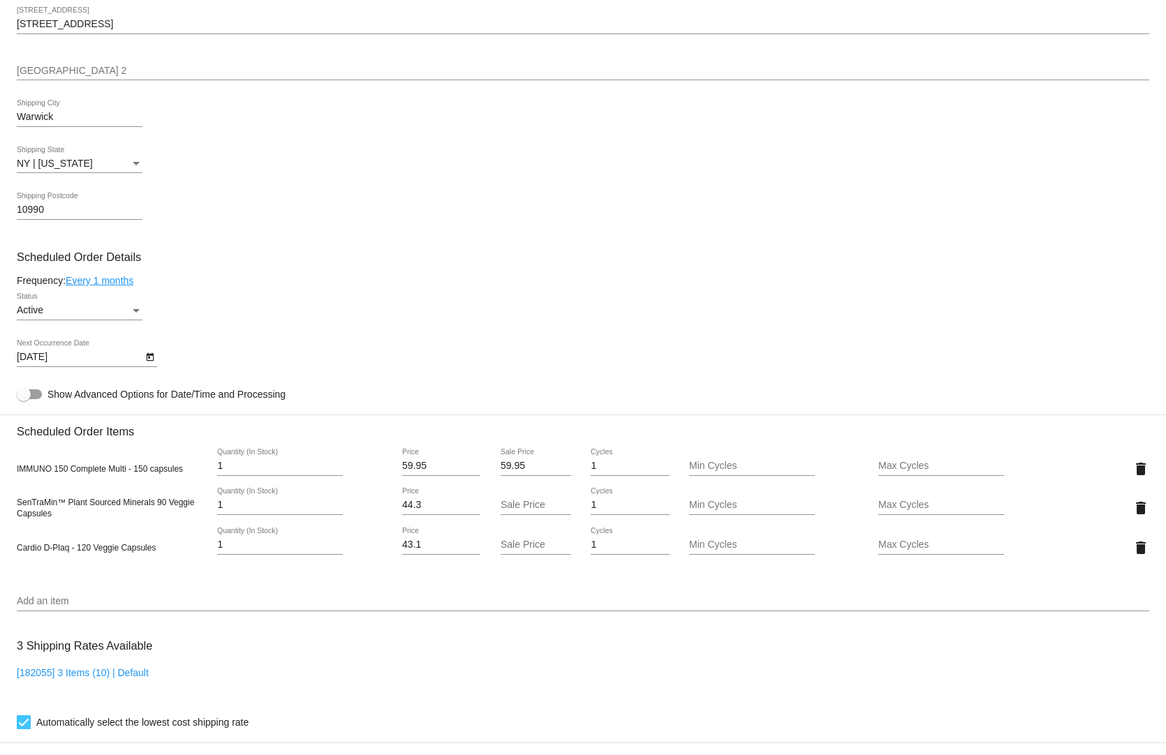
select select "7"
select select "2025"
select select "8"
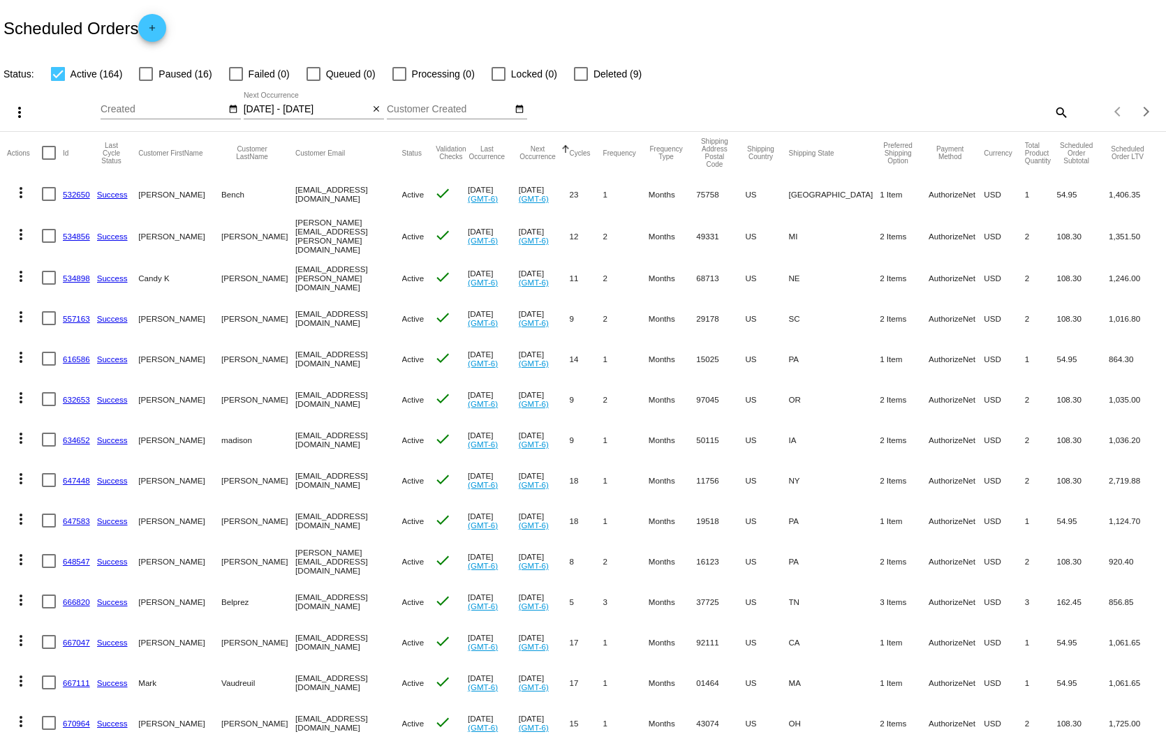
click at [278, 104] on input "08/16/2025 - 08/17/2025" at bounding box center [307, 109] width 126 height 11
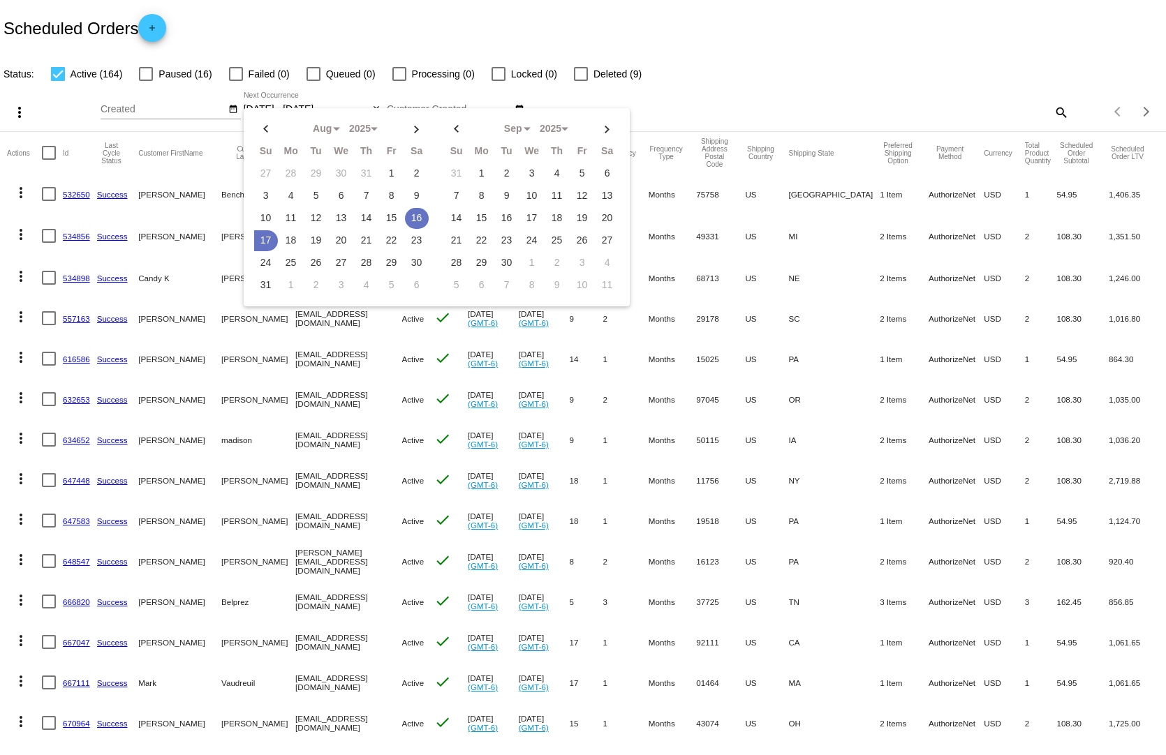
click at [417, 208] on td "16" at bounding box center [417, 218] width 24 height 21
type input "08/16/2025 - 08/16/2025"
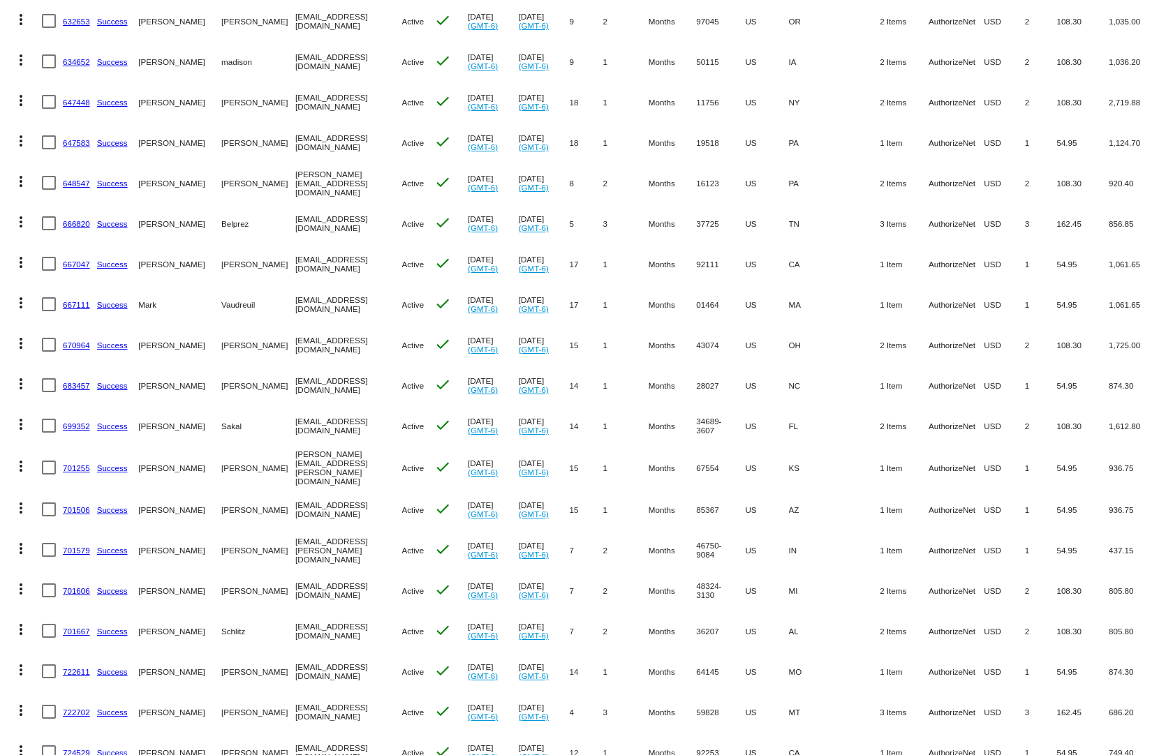
scroll to position [489, 0]
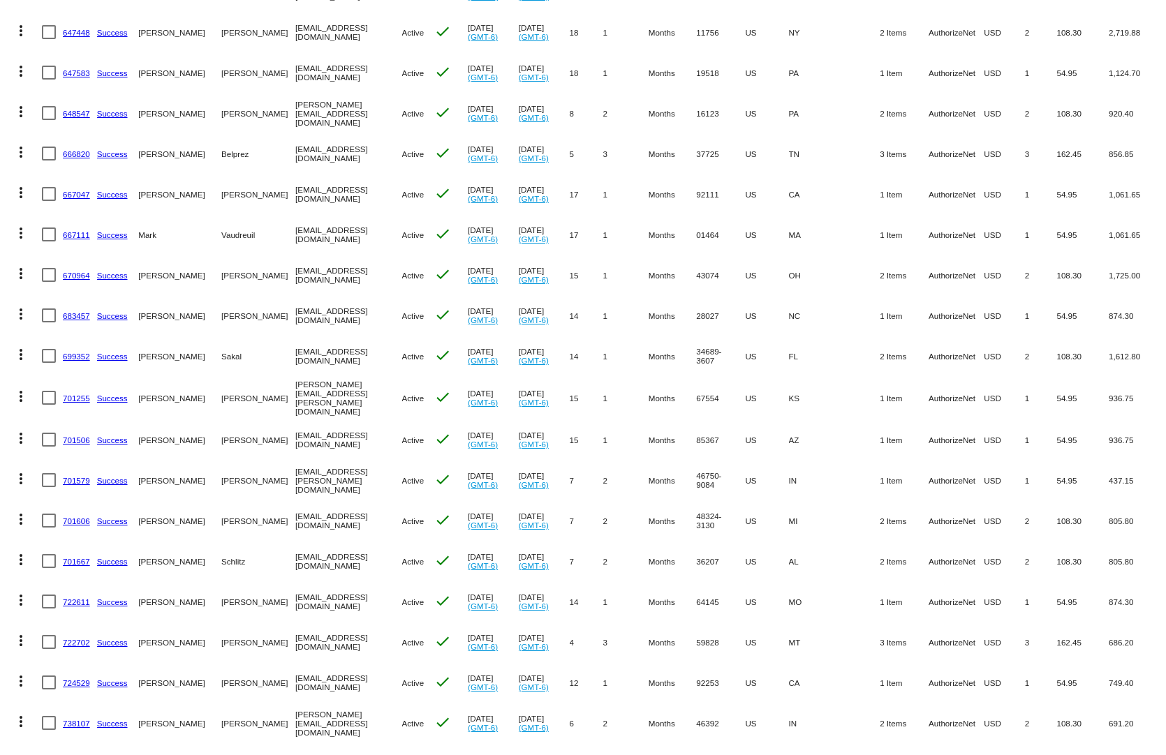
drag, startPoint x: 893, startPoint y: 554, endPoint x: 767, endPoint y: 569, distance: 127.2
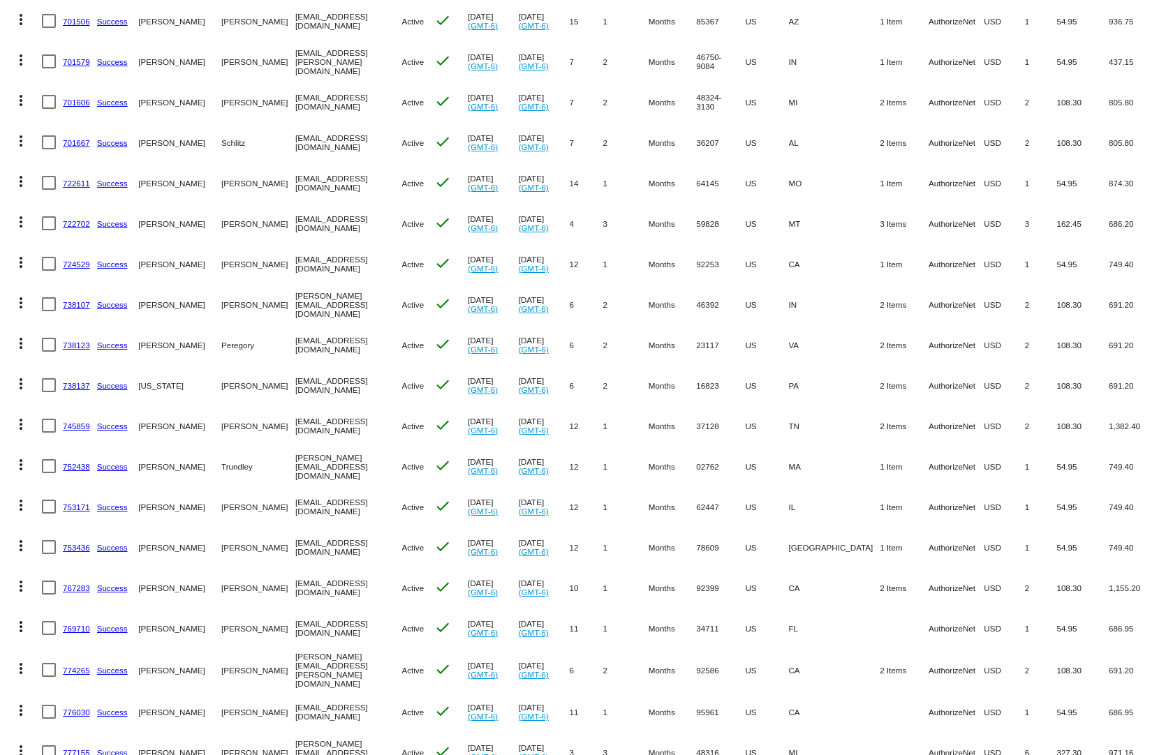
scroll to position [977, 0]
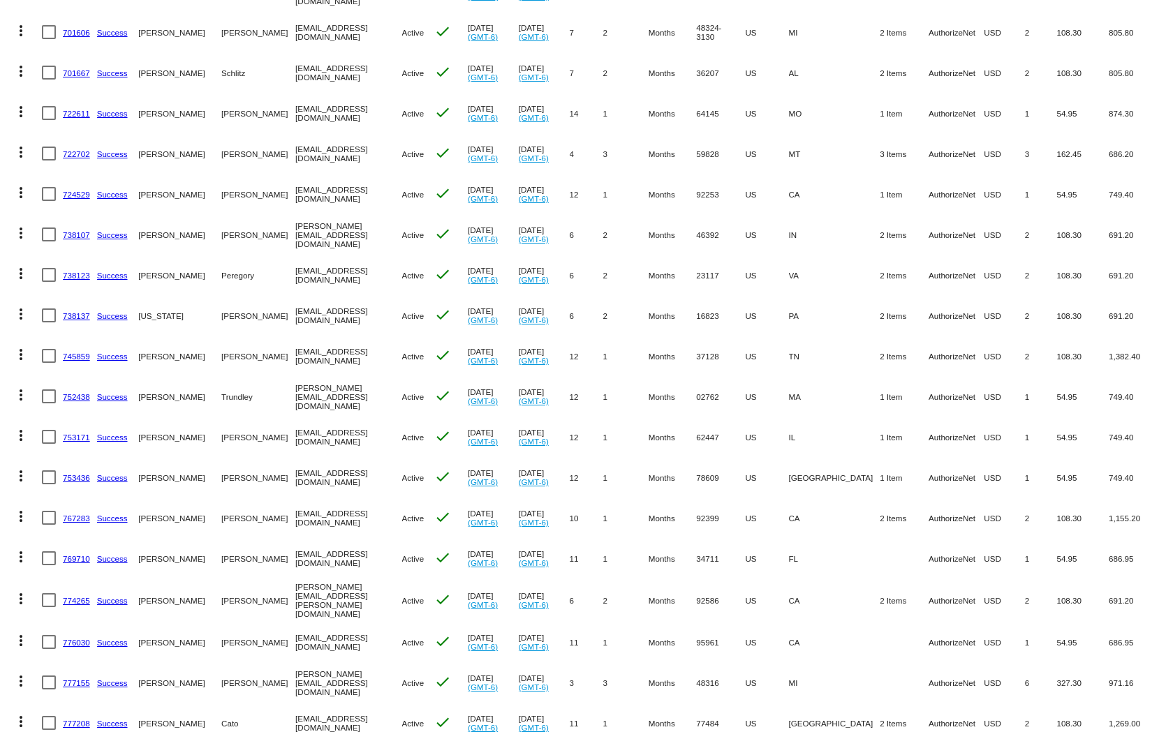
drag, startPoint x: 830, startPoint y: 556, endPoint x: 596, endPoint y: 553, distance: 233.8
click at [616, 558] on mat-row "more_vert 769710 Success Thomas Pritchard tomcpritchard@gmail.com Active check …" at bounding box center [583, 558] width 1152 height 40
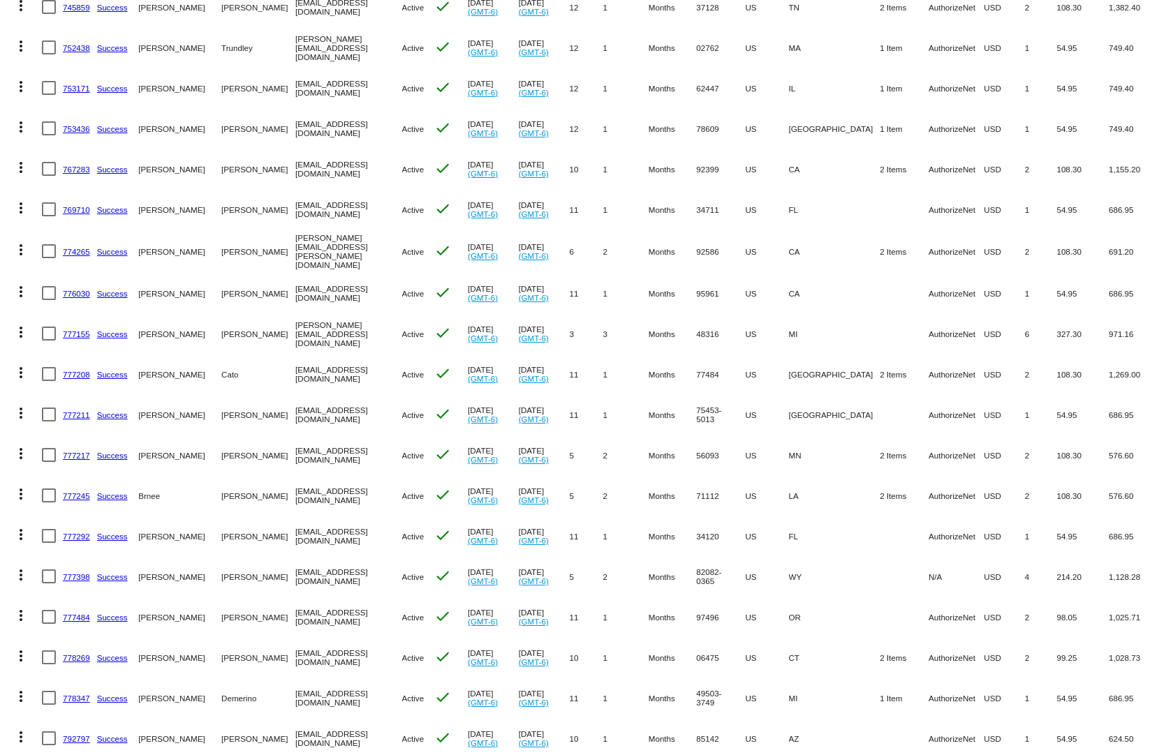
scroll to position [1535, 0]
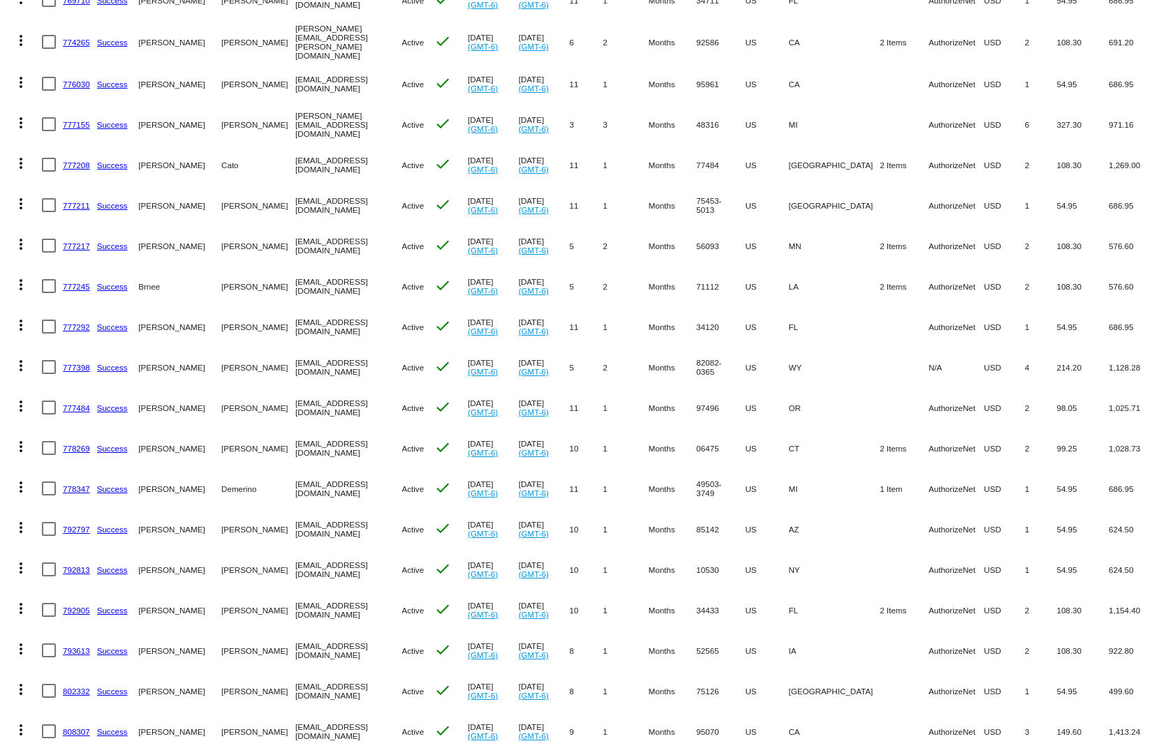
drag, startPoint x: 882, startPoint y: 544, endPoint x: 868, endPoint y: 543, distance: 14.0
click at [879, 549] on mat-cell at bounding box center [903, 569] width 49 height 40
click at [79, 444] on link "778269" at bounding box center [76, 448] width 27 height 9
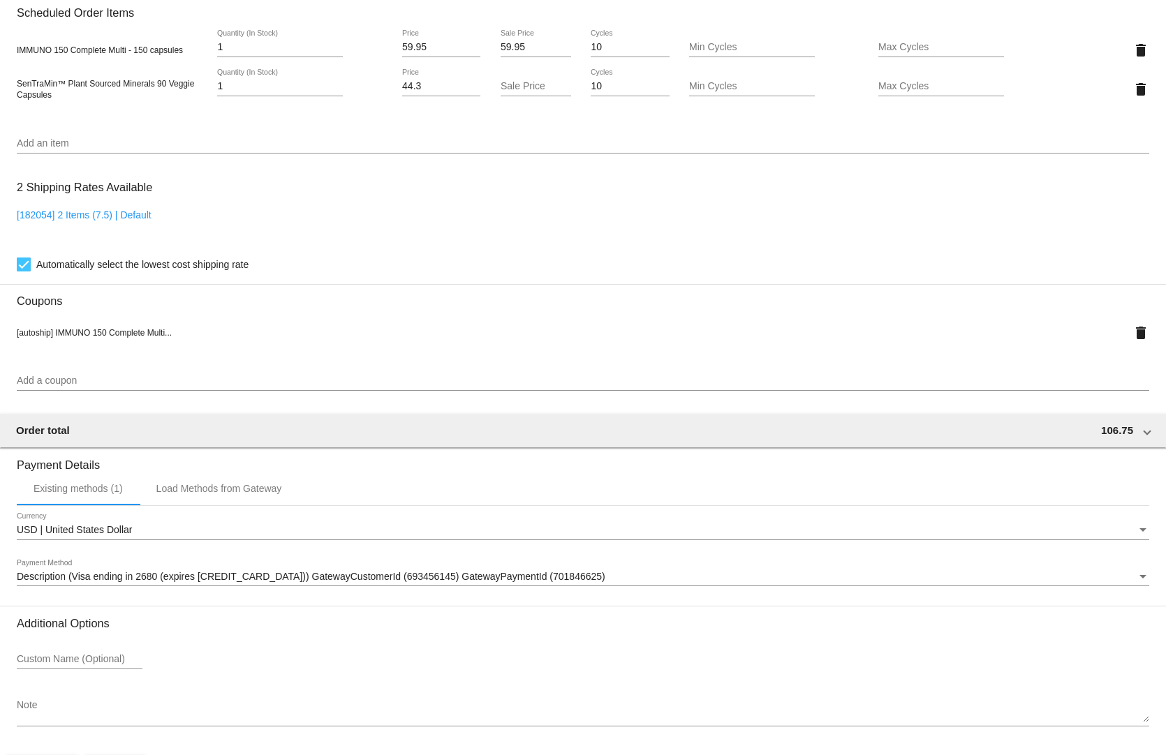
scroll to position [1019, 0]
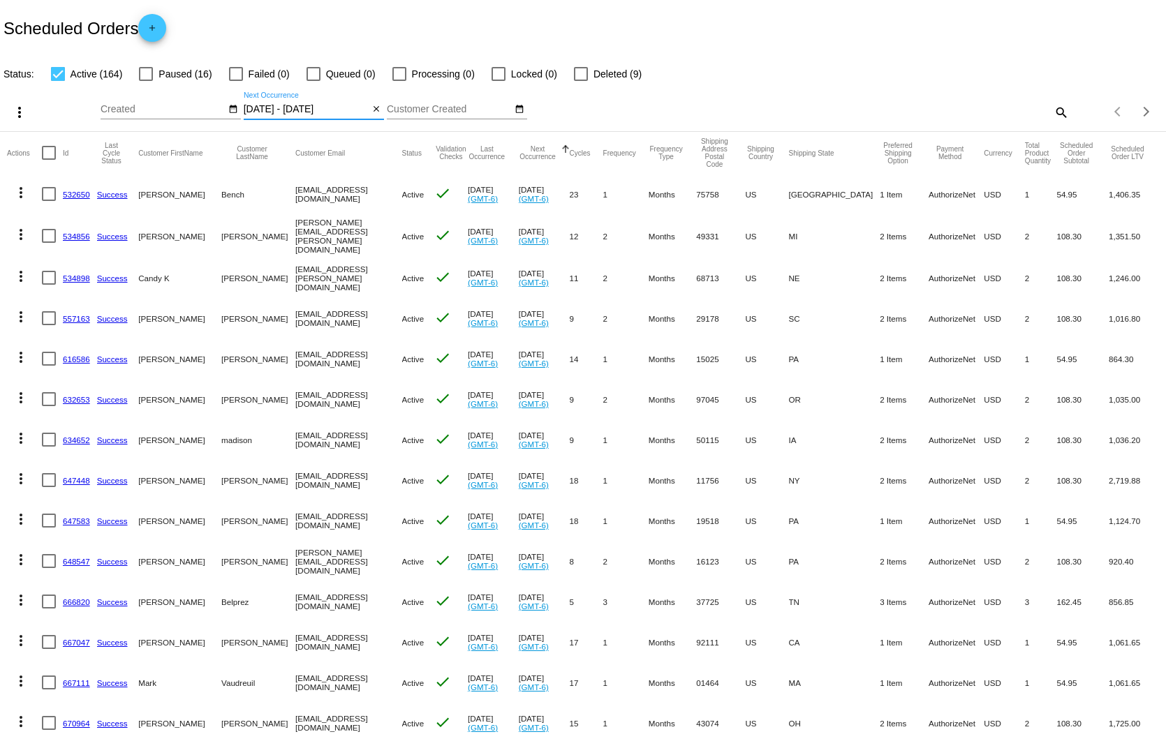
click at [316, 104] on input "08/16/2025 - 08/17/2025" at bounding box center [307, 109] width 126 height 11
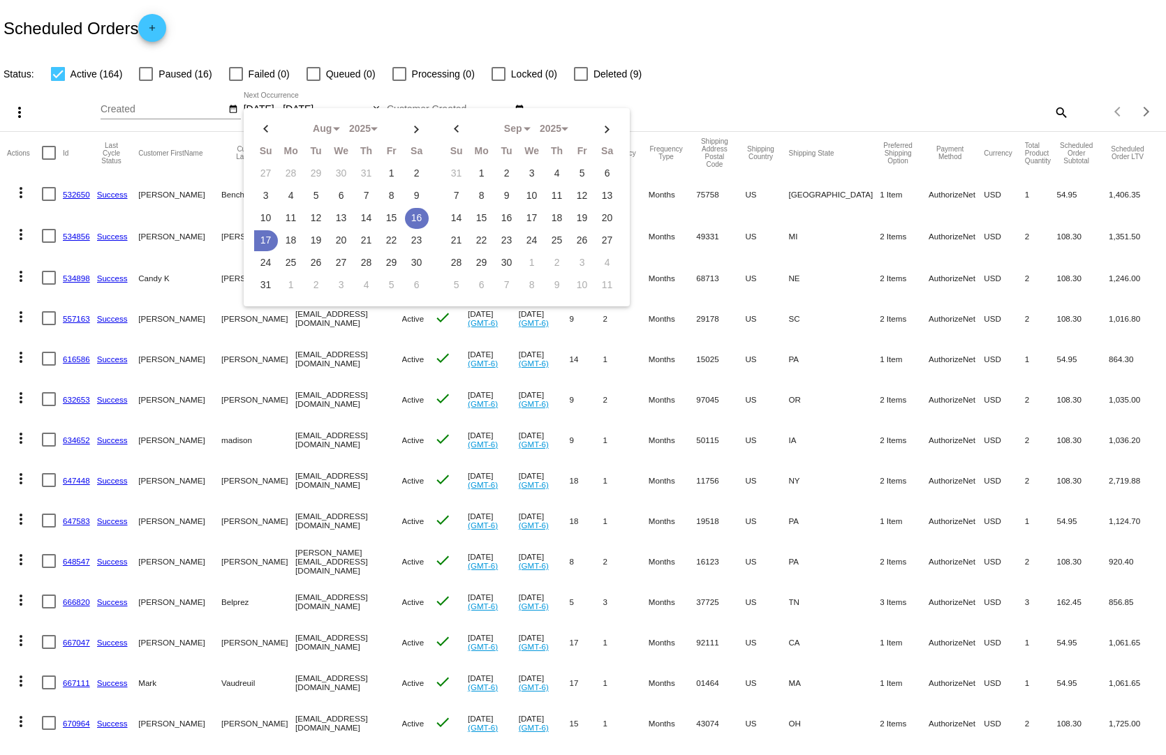
click at [405, 208] on td "16" at bounding box center [417, 218] width 24 height 21
type input "08/16/2025 - 08/16/2025"
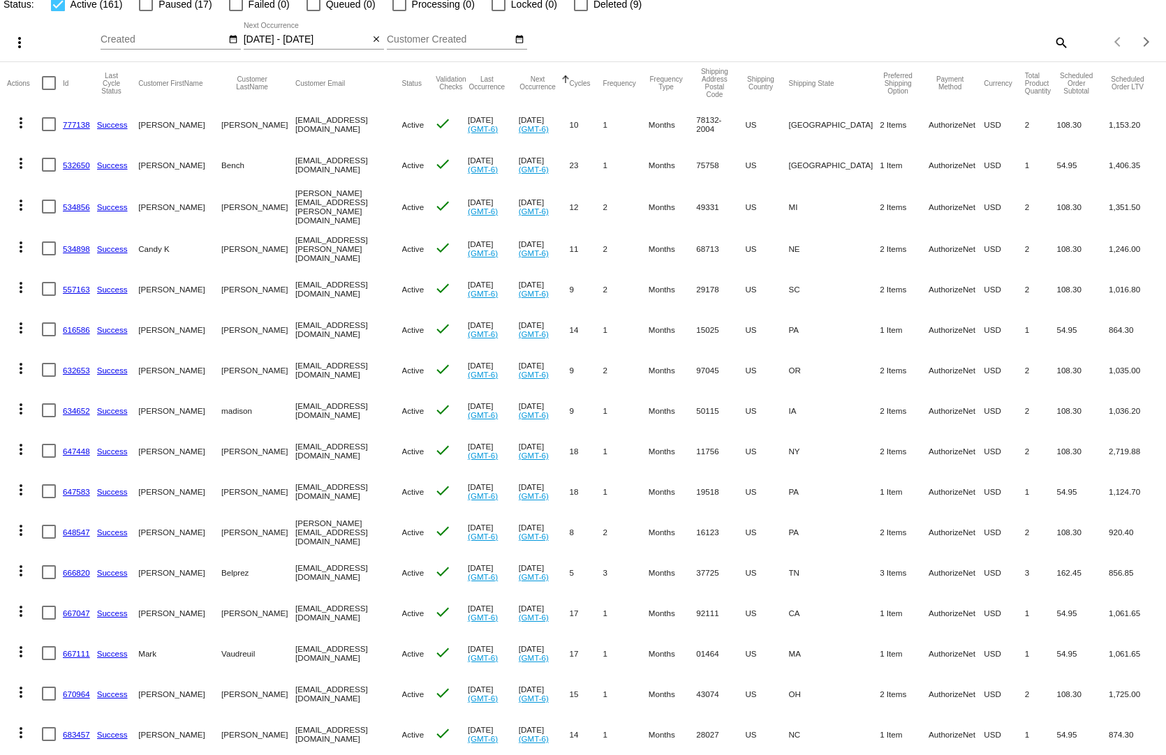
scroll to position [209, 0]
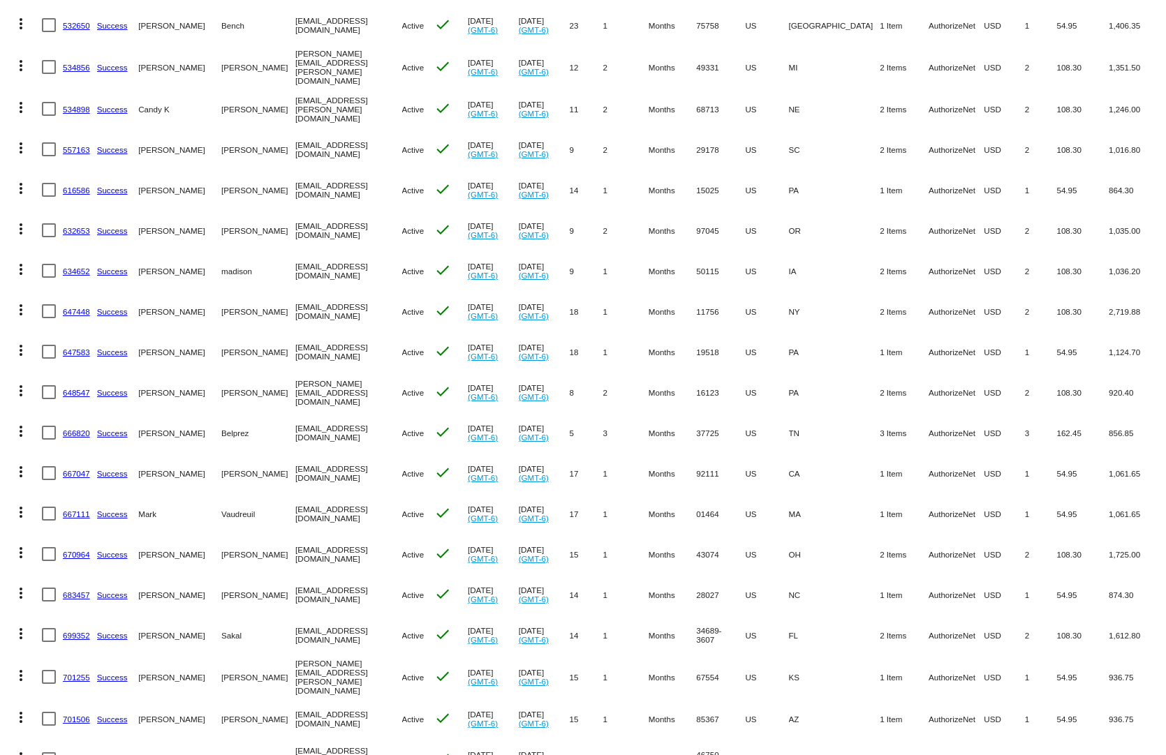
drag, startPoint x: 1036, startPoint y: 553, endPoint x: 715, endPoint y: 560, distance: 321.1
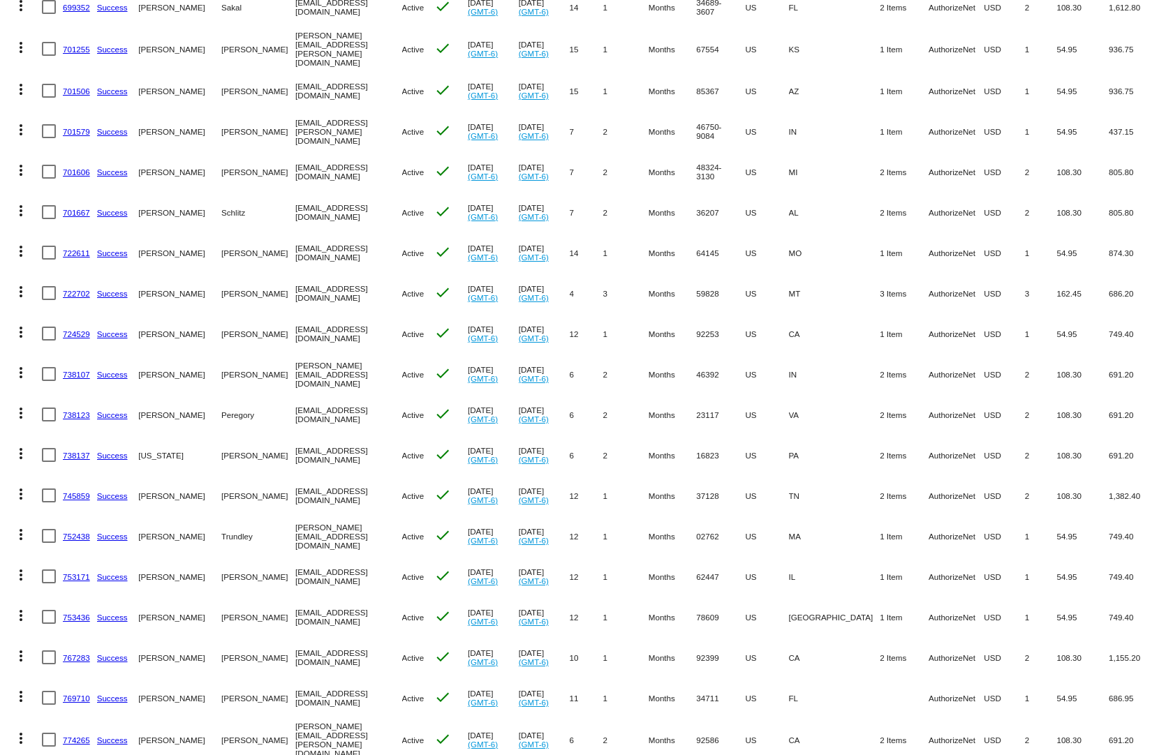
scroll to position [907, 0]
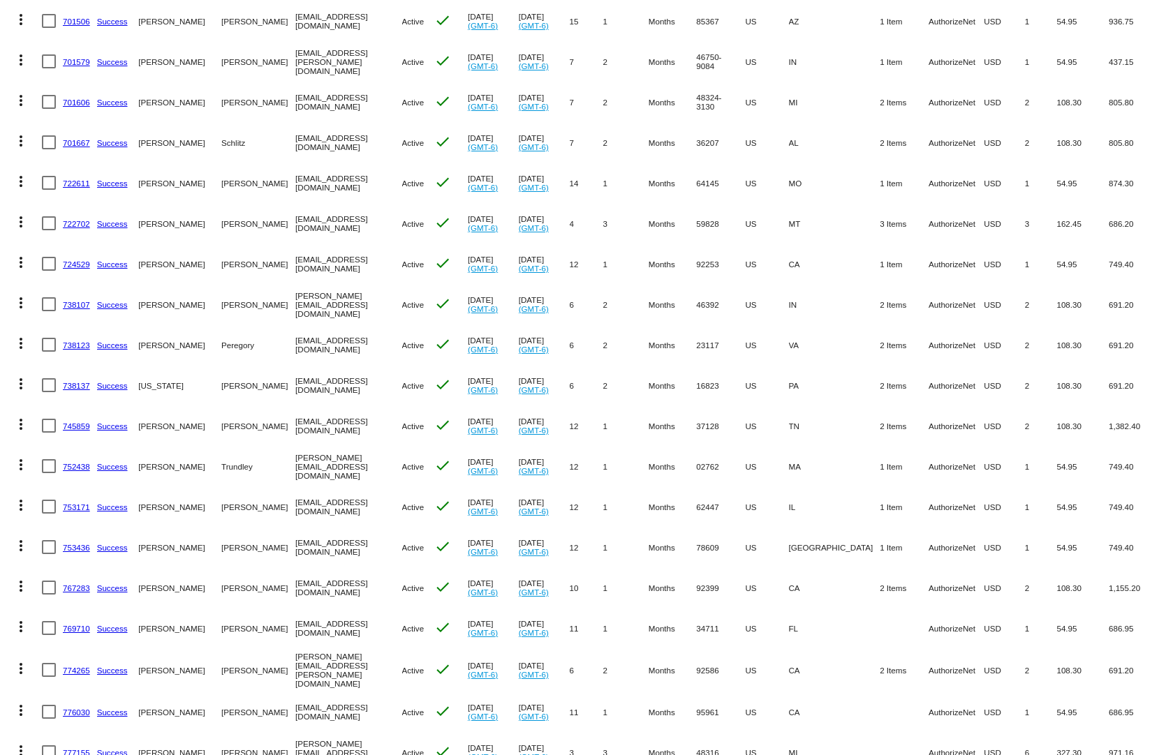
drag, startPoint x: 976, startPoint y: 573, endPoint x: 642, endPoint y: 572, distance: 334.3
click at [642, 572] on mat-row "more_vert 767283 Success Timothy Mullins tmullins48@gmail.com Active check Jul …" at bounding box center [583, 587] width 1152 height 40
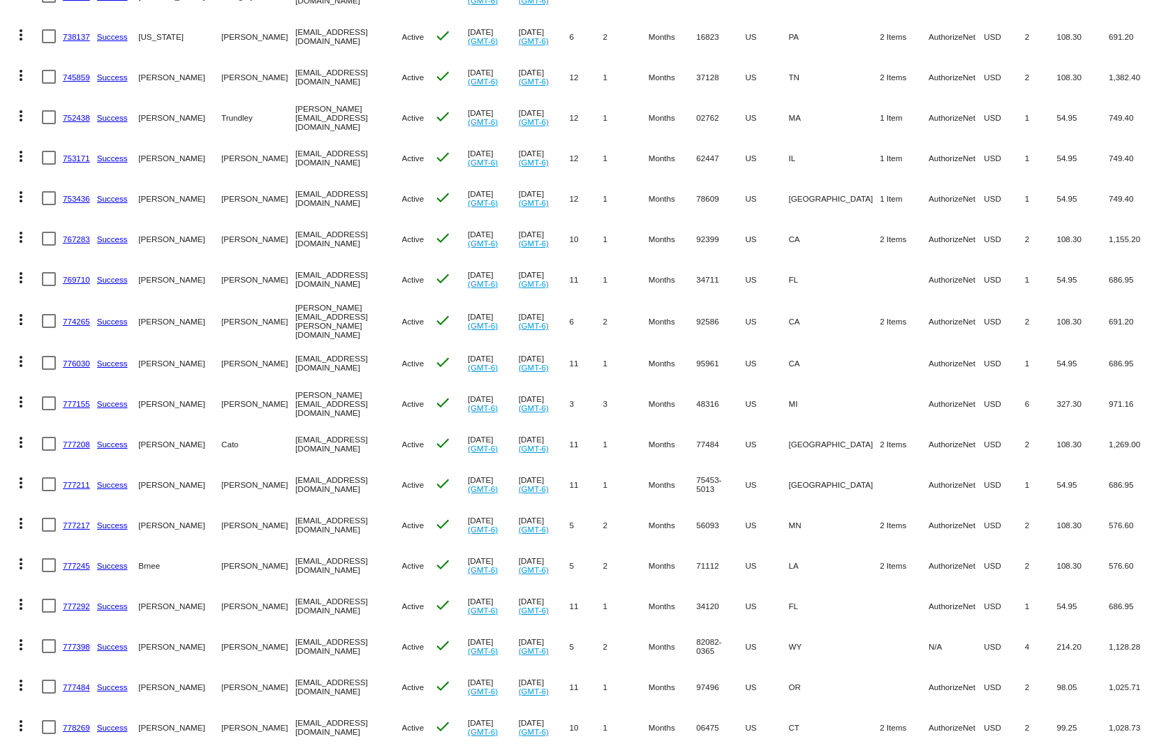
scroll to position [1396, 0]
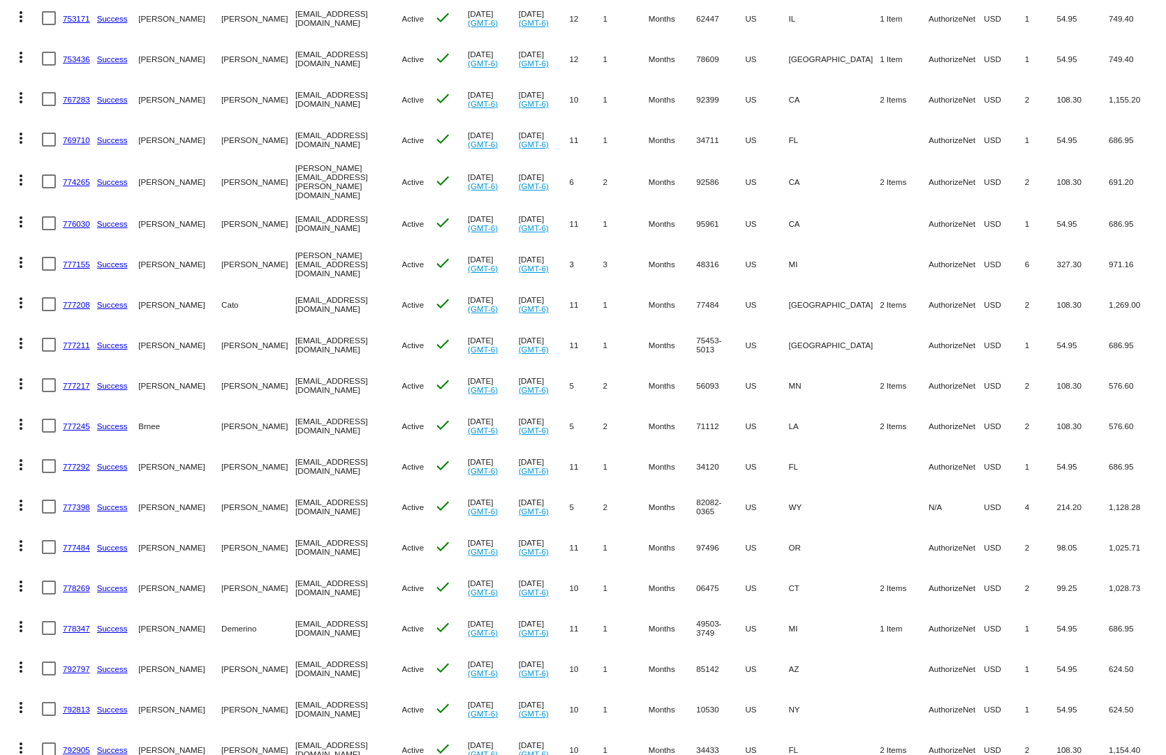
drag, startPoint x: 1015, startPoint y: 522, endPoint x: 691, endPoint y: 535, distance: 324.8
click at [692, 535] on mat-row "more_vert 777484 Success Trudy Dahms teddy3344@icloud.com Active check Jul 16 2…" at bounding box center [583, 547] width 1152 height 40
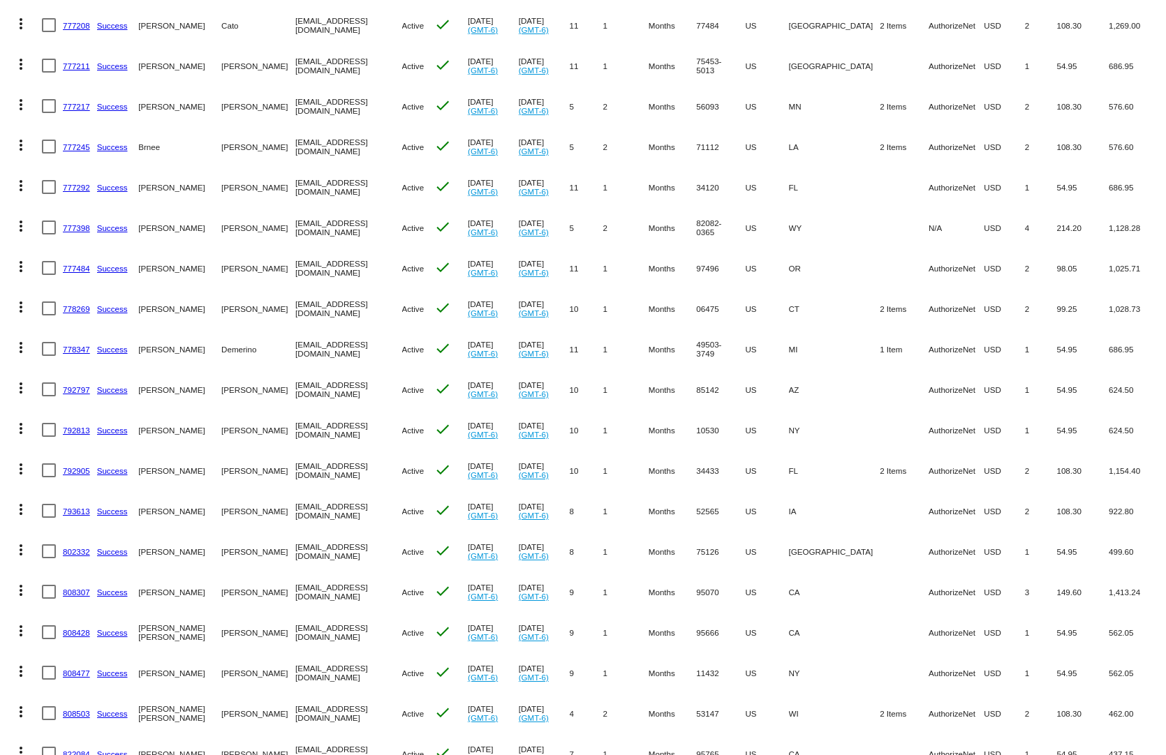
scroll to position [1884, 0]
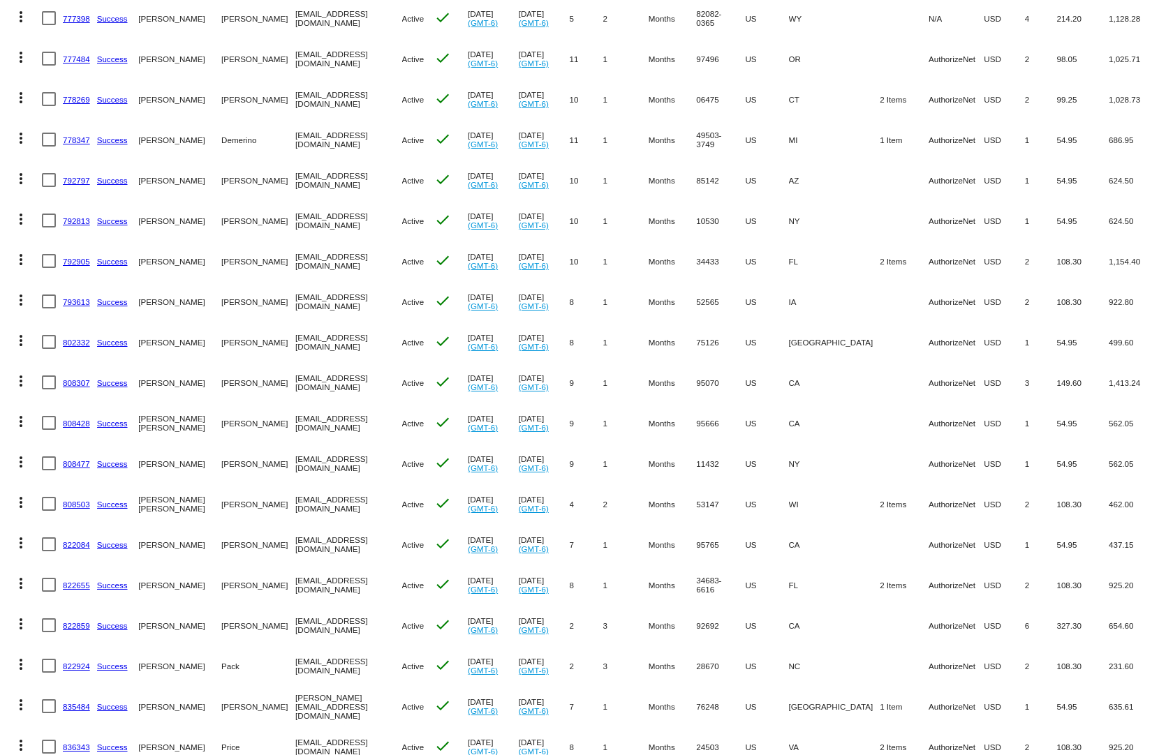
drag, startPoint x: 979, startPoint y: 560, endPoint x: 605, endPoint y: 563, distance: 374.1
click at [616, 565] on mat-row "more_vert 822655 Success Lori DiNardo Lori_dinardo@yahoo.com Active check Jul 1…" at bounding box center [583, 585] width 1152 height 40
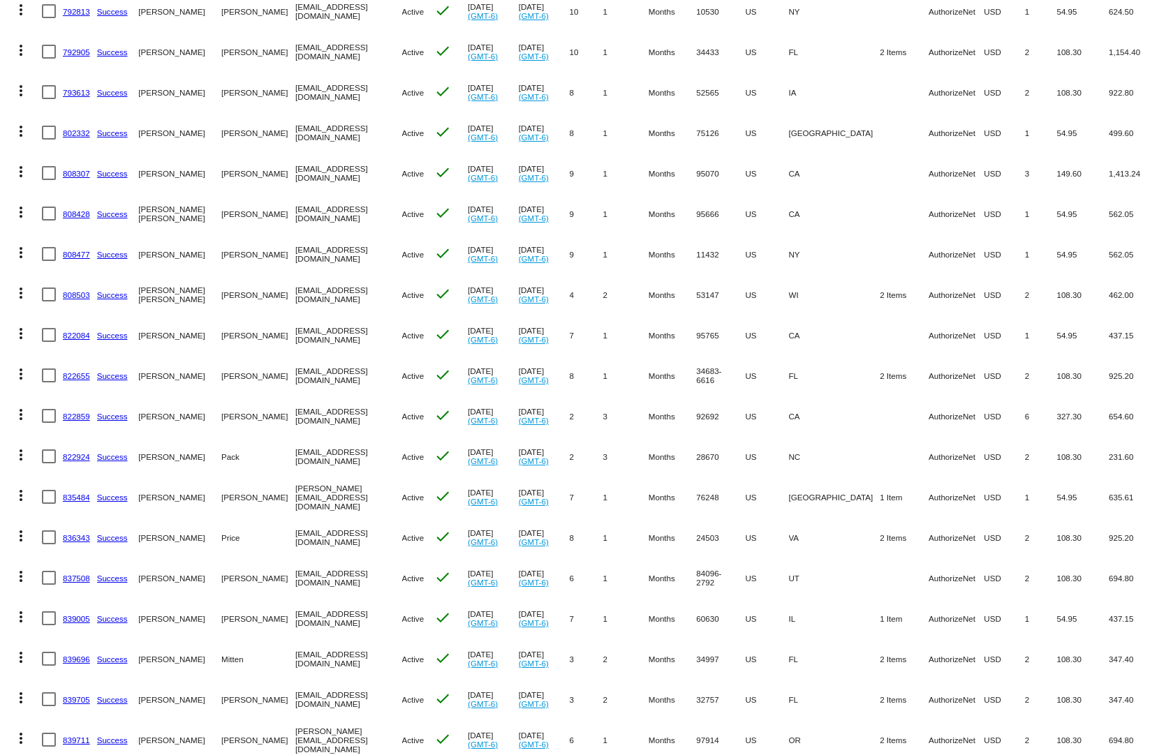
scroll to position [2443, 0]
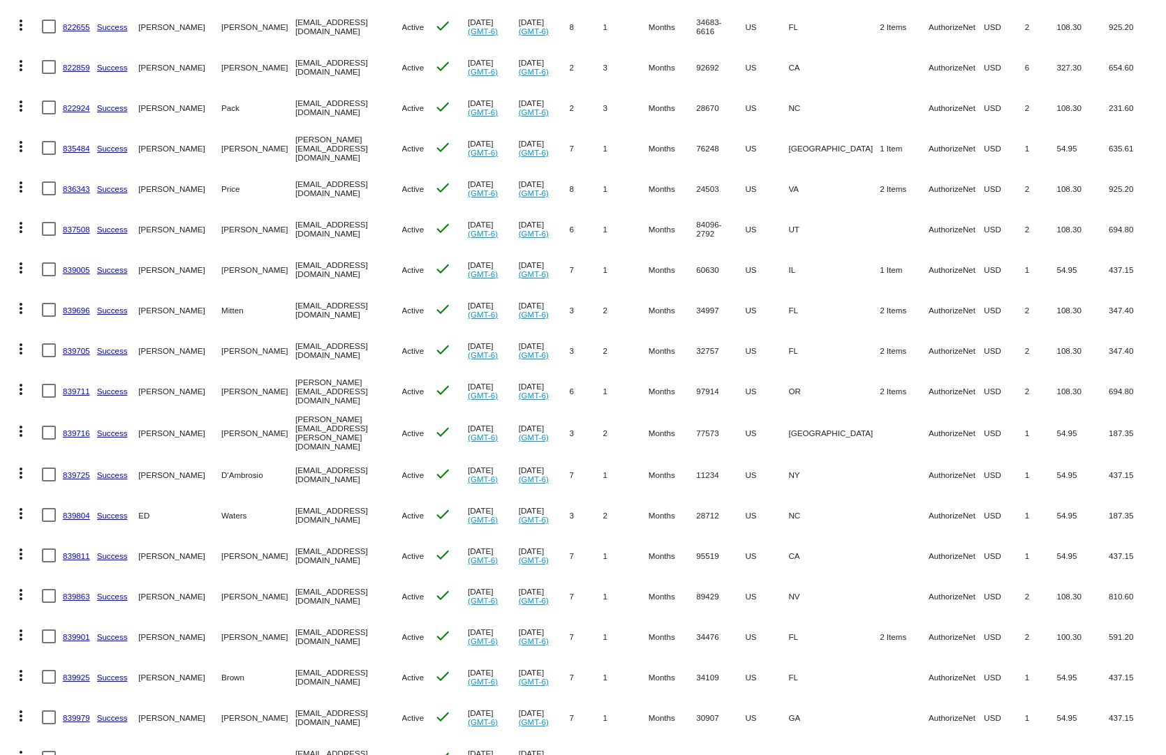
drag, startPoint x: 931, startPoint y: 546, endPoint x: 526, endPoint y: 549, distance: 405.5
click at [526, 549] on mat-row "more_vert 839811 Success Shirley Wells shirwell1942@icloud.com Active check Jul…" at bounding box center [583, 555] width 1152 height 40
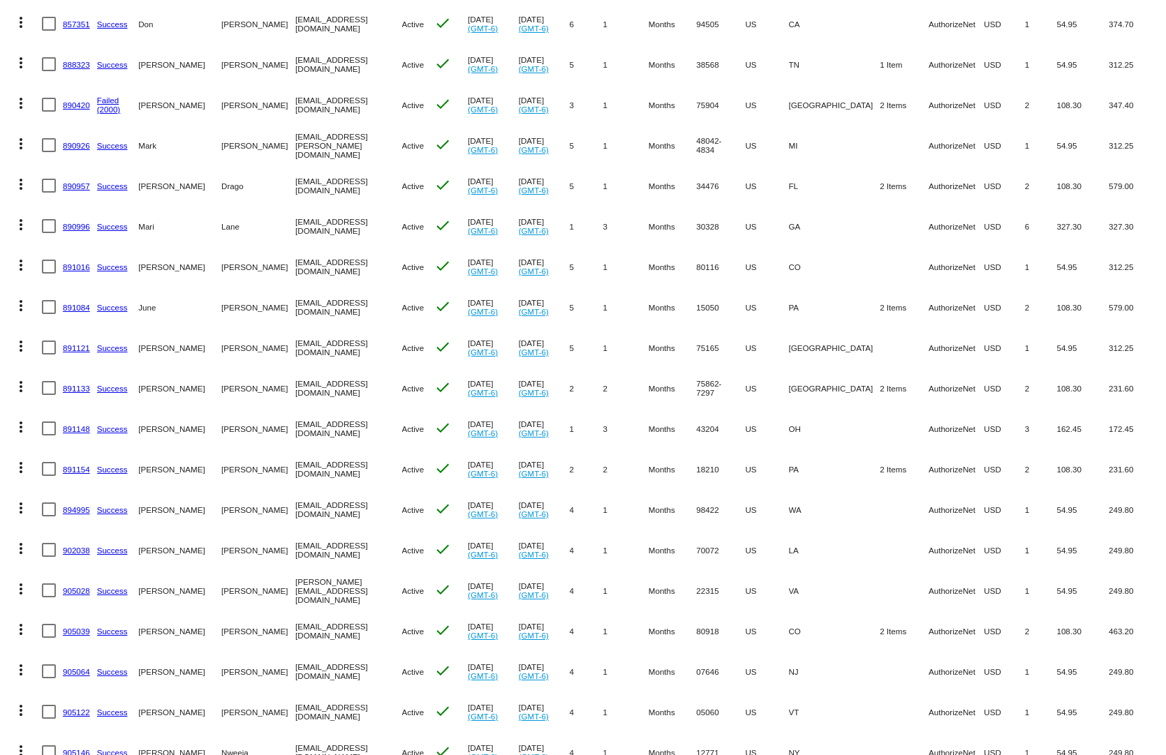
scroll to position [3504, 0]
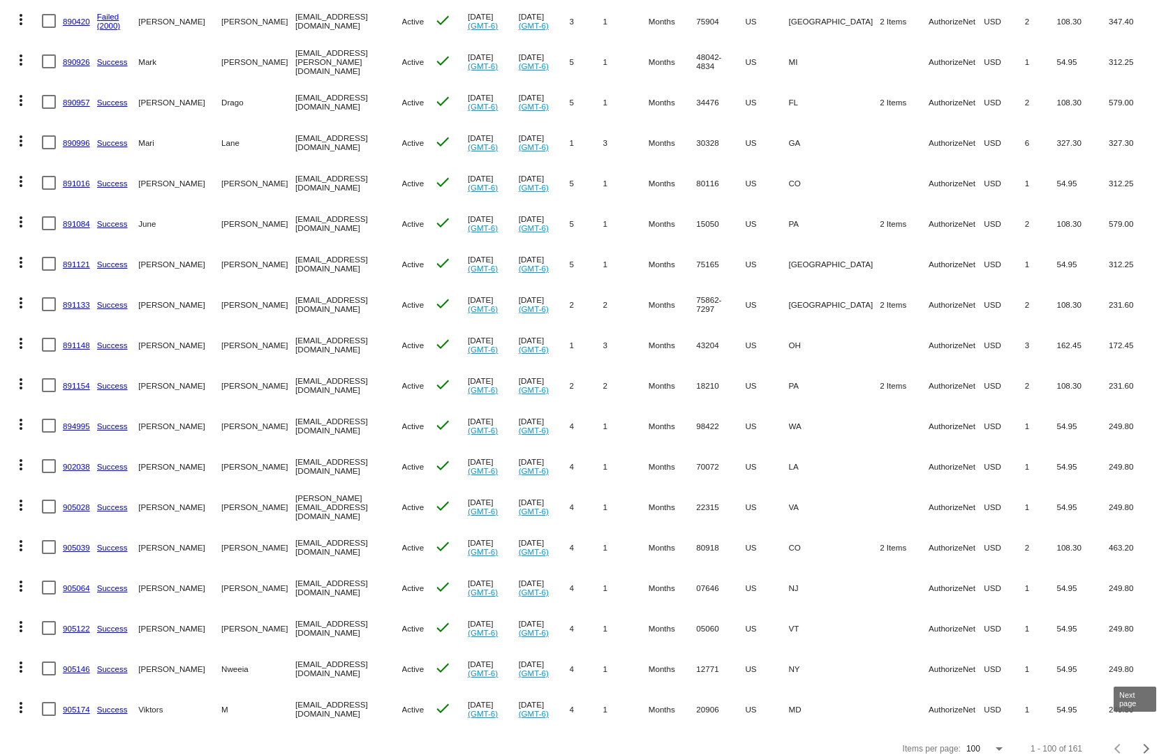
click at [1142, 745] on span "Next page" at bounding box center [1146, 748] width 28 height 7
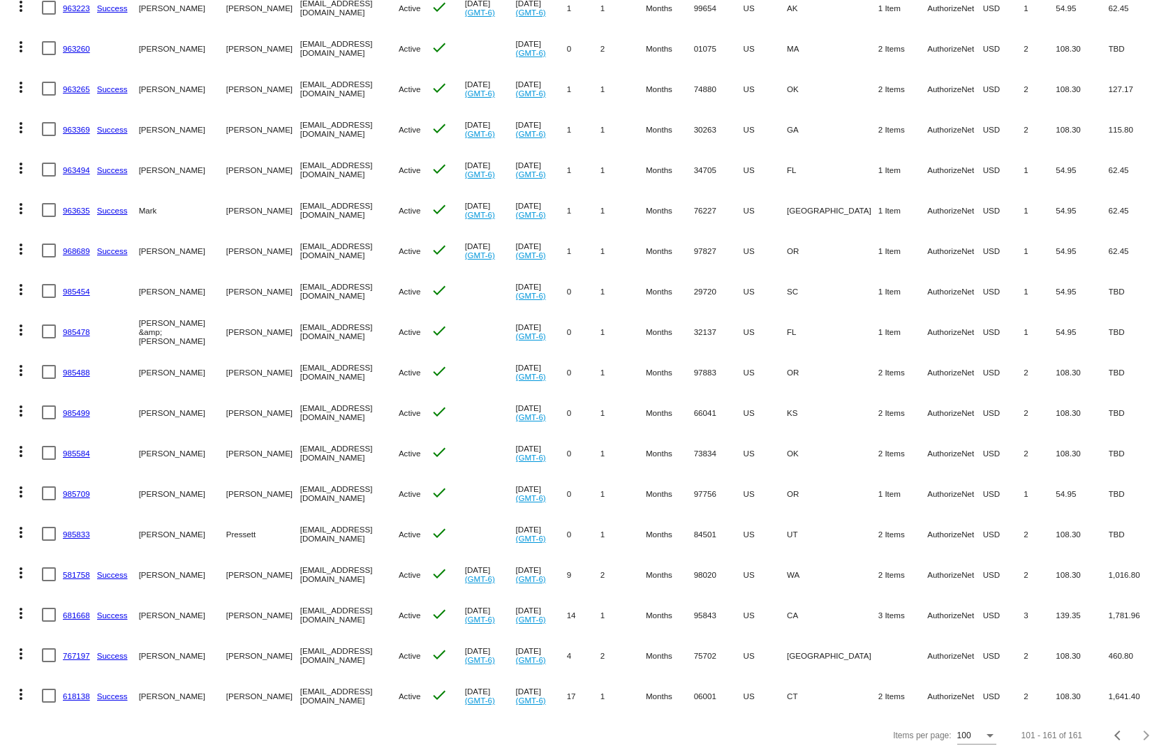
scroll to position [1925, 0]
